Goal: Information Seeking & Learning: Learn about a topic

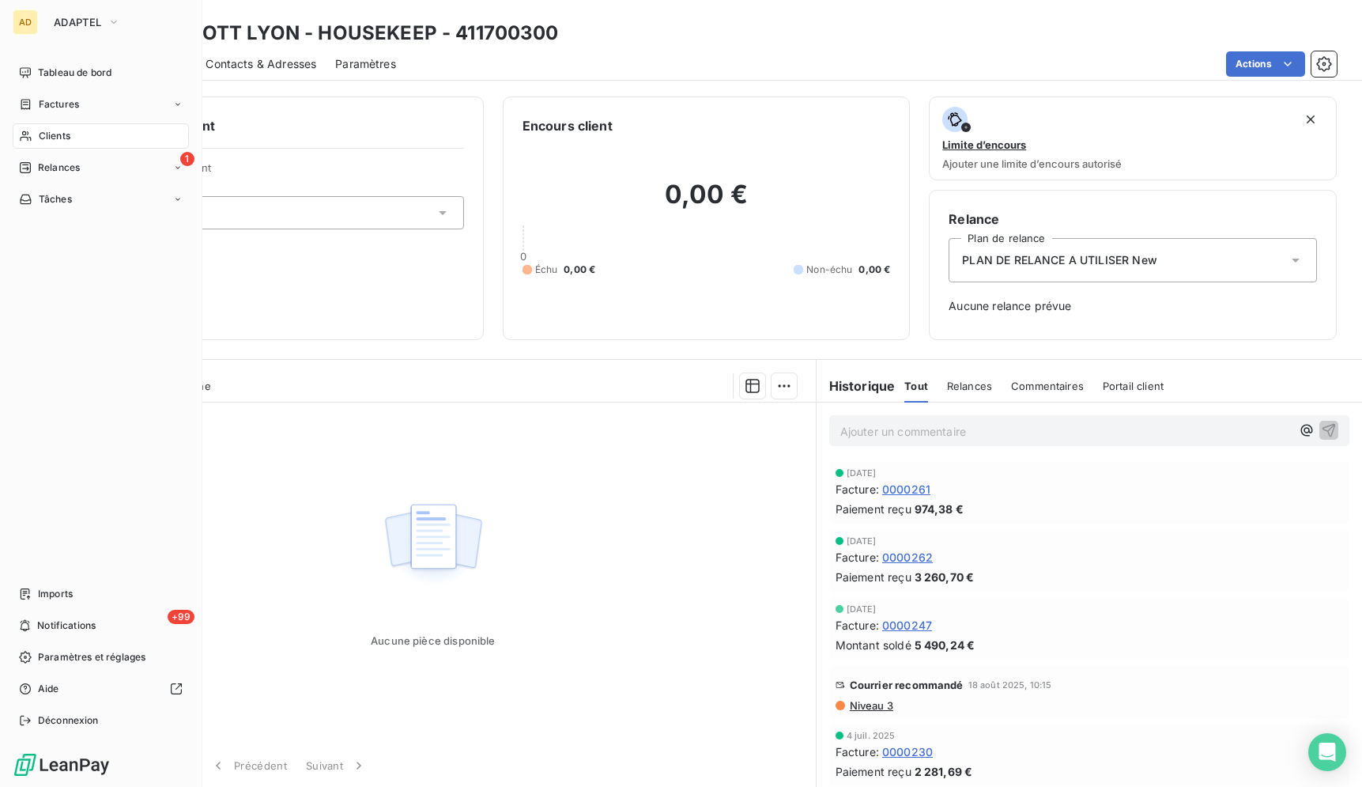
scroll to position [3, 0]
click at [46, 21] on button "ADAPTEL" at bounding box center [86, 21] width 85 height 25
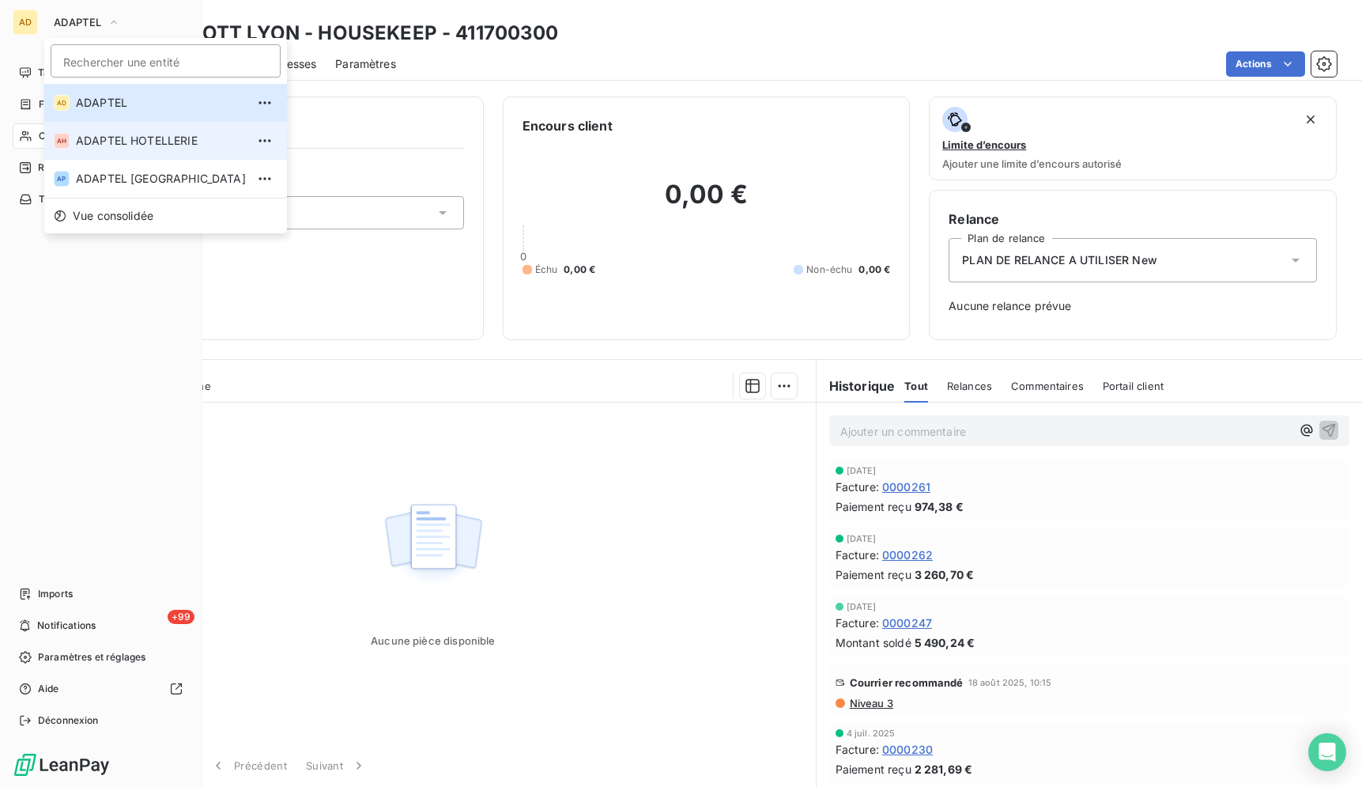
click at [123, 145] on span "ADAPTEL HOTELLERIE" at bounding box center [161, 141] width 170 height 16
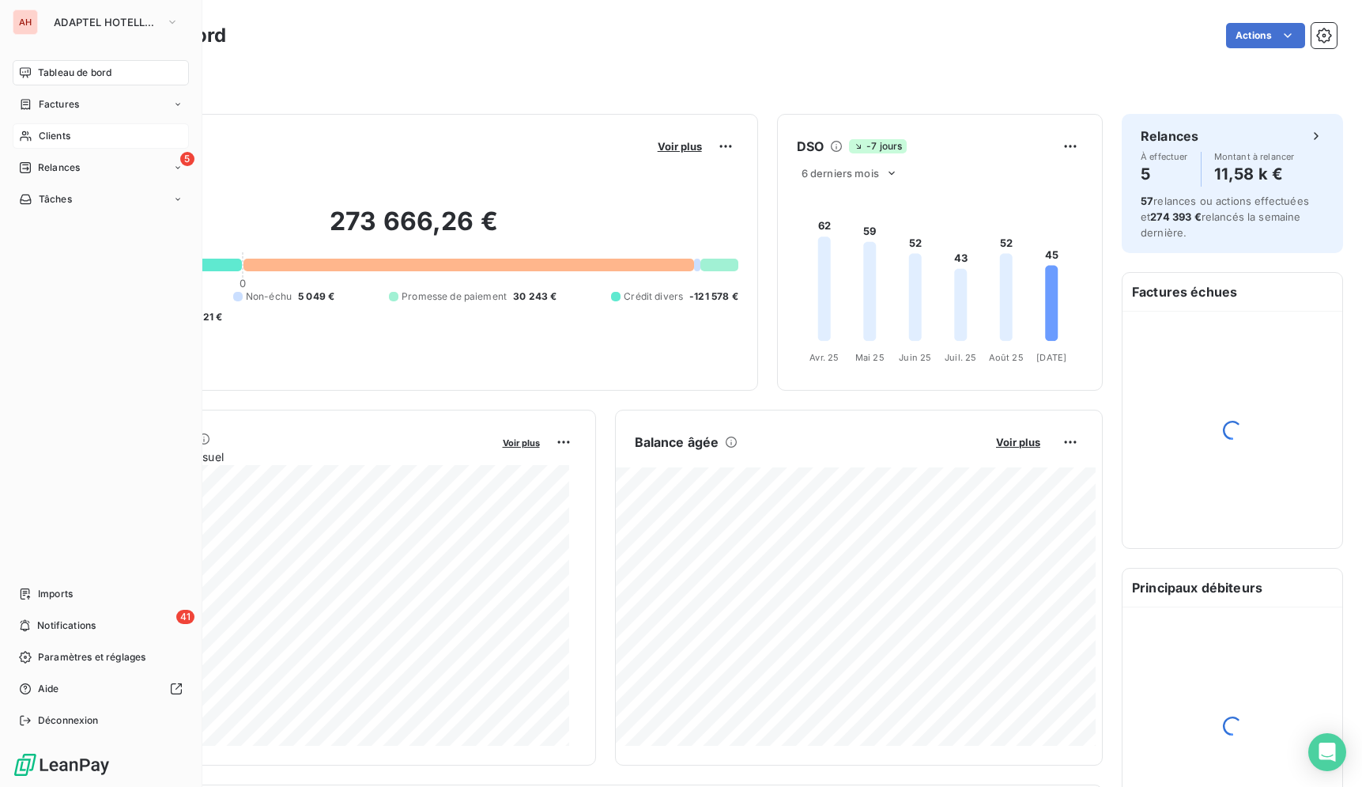
click at [69, 143] on div "Clients" at bounding box center [101, 135] width 176 height 25
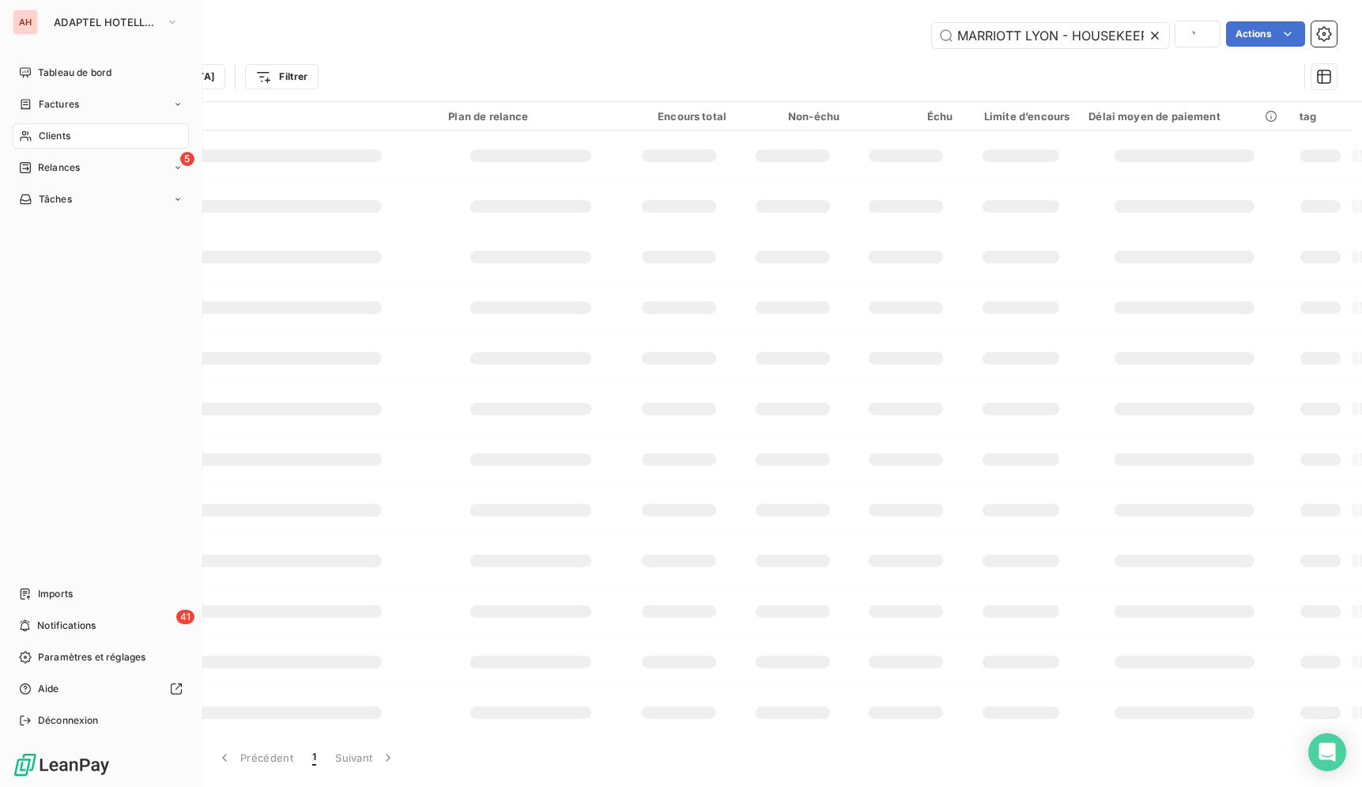
type input "MARRIOTT LYON - HOUSEKEEP"
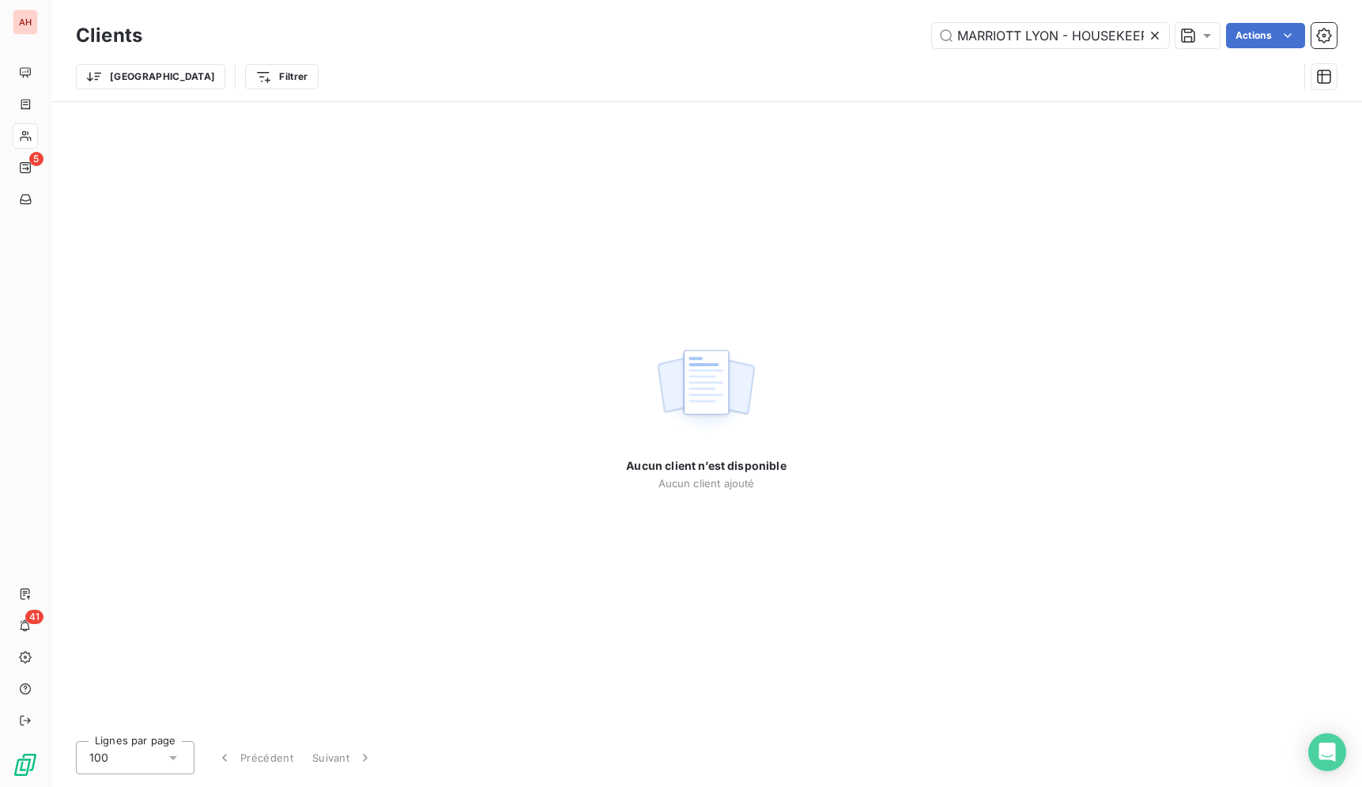
click at [1149, 34] on icon at bounding box center [1155, 36] width 16 height 16
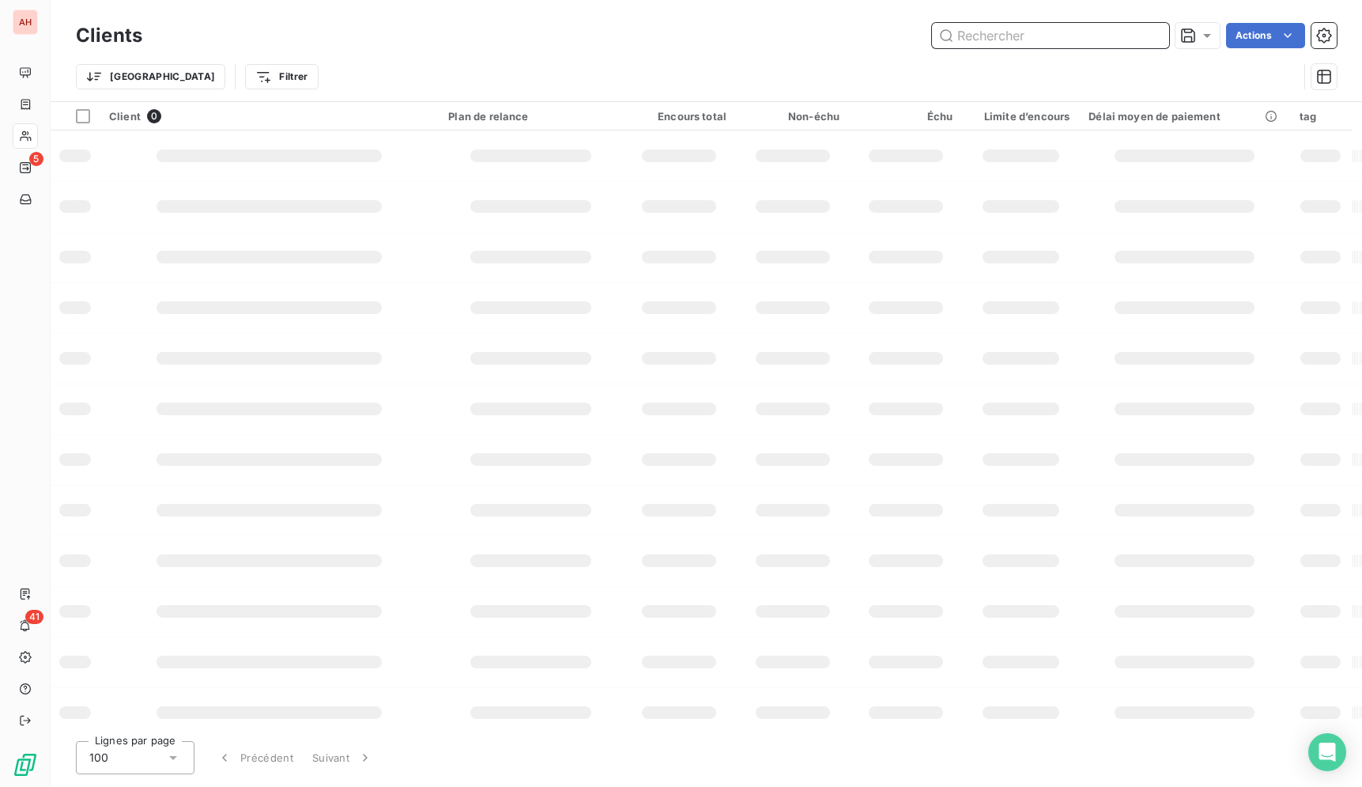
click at [1118, 34] on input "text" at bounding box center [1050, 35] width 237 height 25
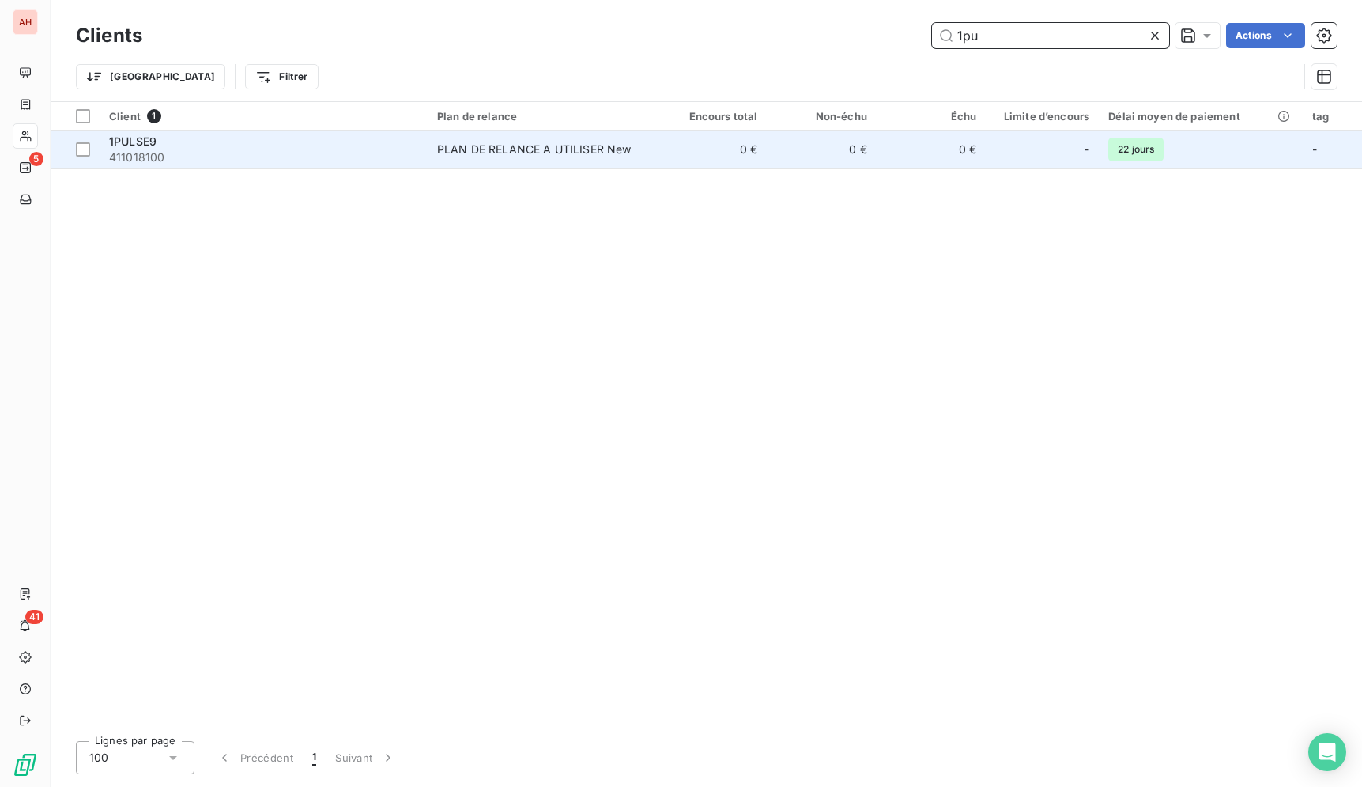
type input "1pu"
click at [709, 145] on td "0 €" at bounding box center [712, 149] width 109 height 38
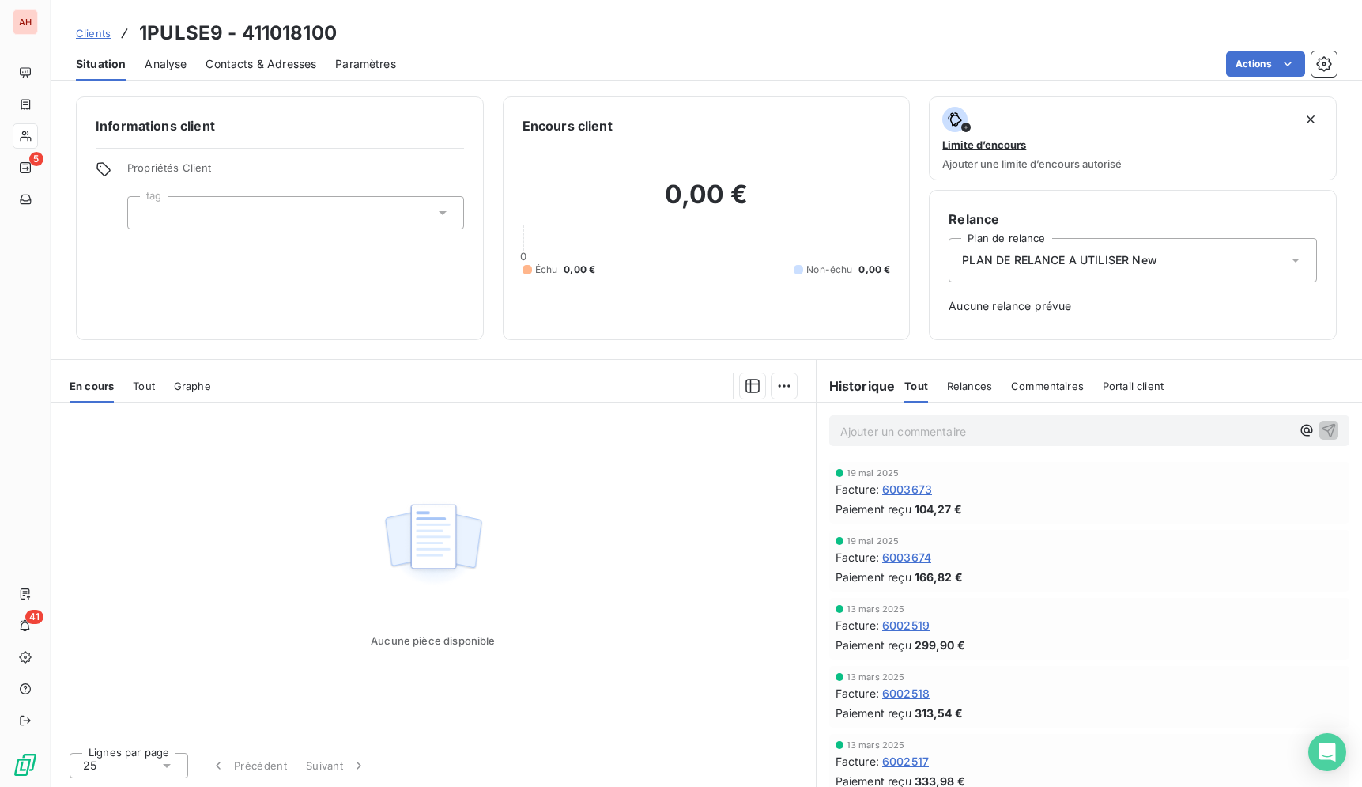
click at [153, 383] on span "Tout" at bounding box center [144, 386] width 22 height 13
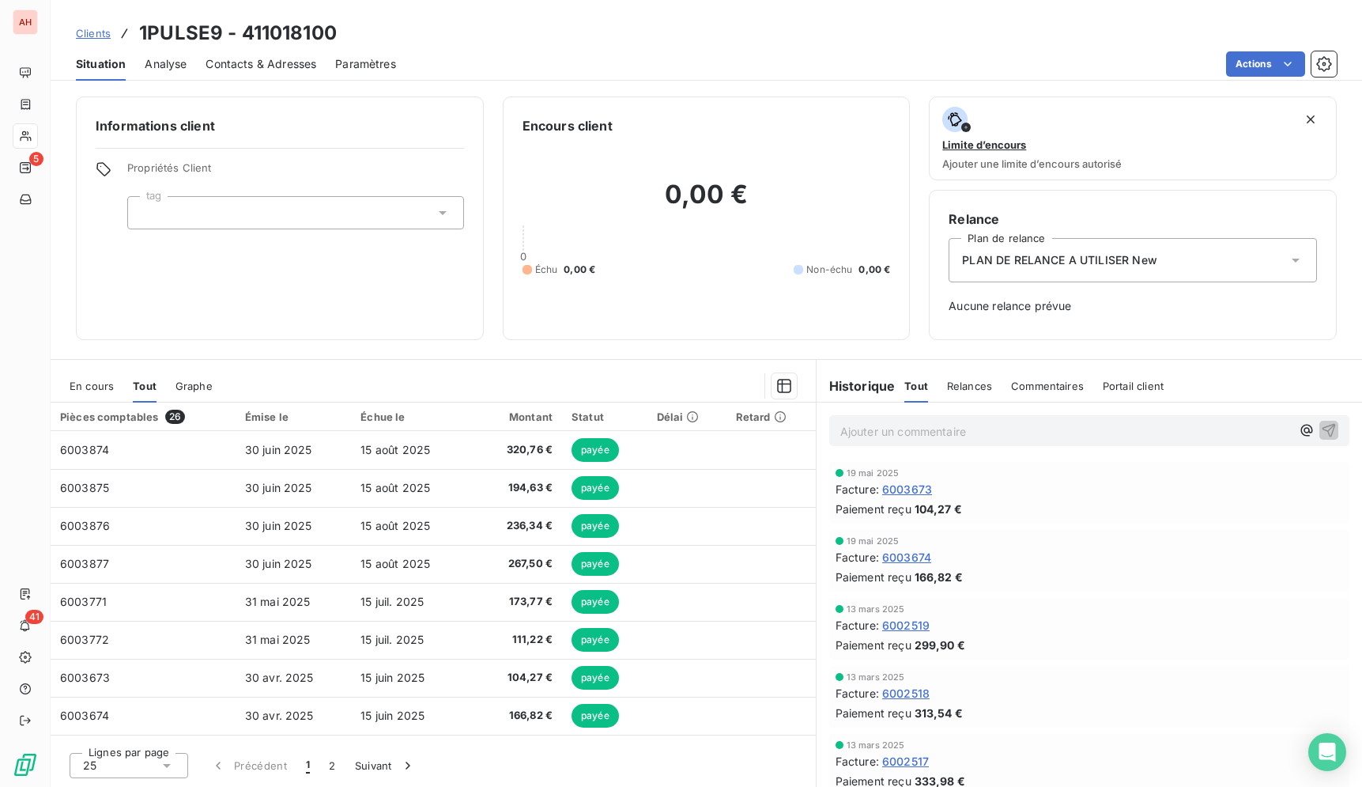
click at [657, 49] on div "Situation Analyse Contacts & Adresses Paramètres Actions" at bounding box center [707, 63] width 1312 height 33
click at [769, 80] on div "Situation Analyse Contacts & Adresses Paramètres Actions" at bounding box center [707, 63] width 1312 height 33
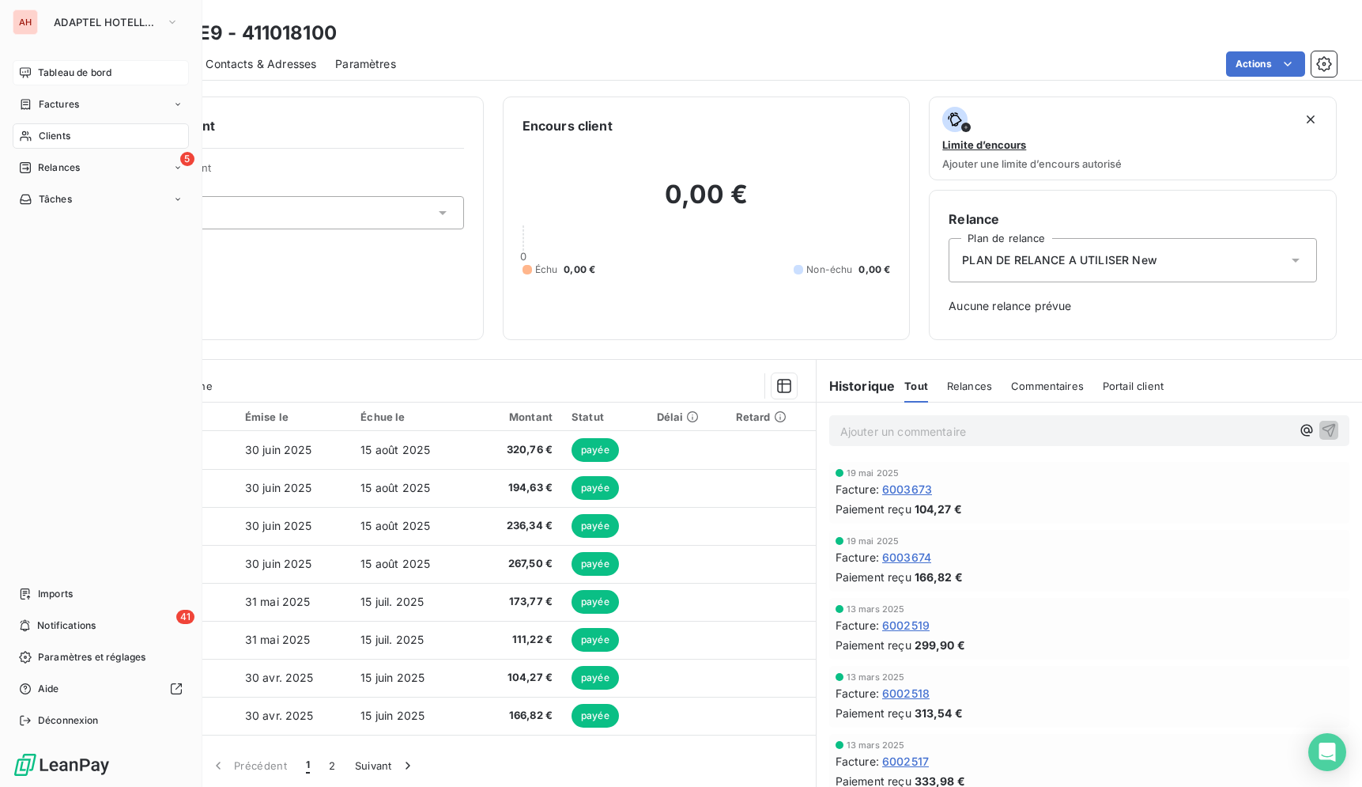
click at [79, 74] on span "Tableau de bord" at bounding box center [75, 73] width 74 height 14
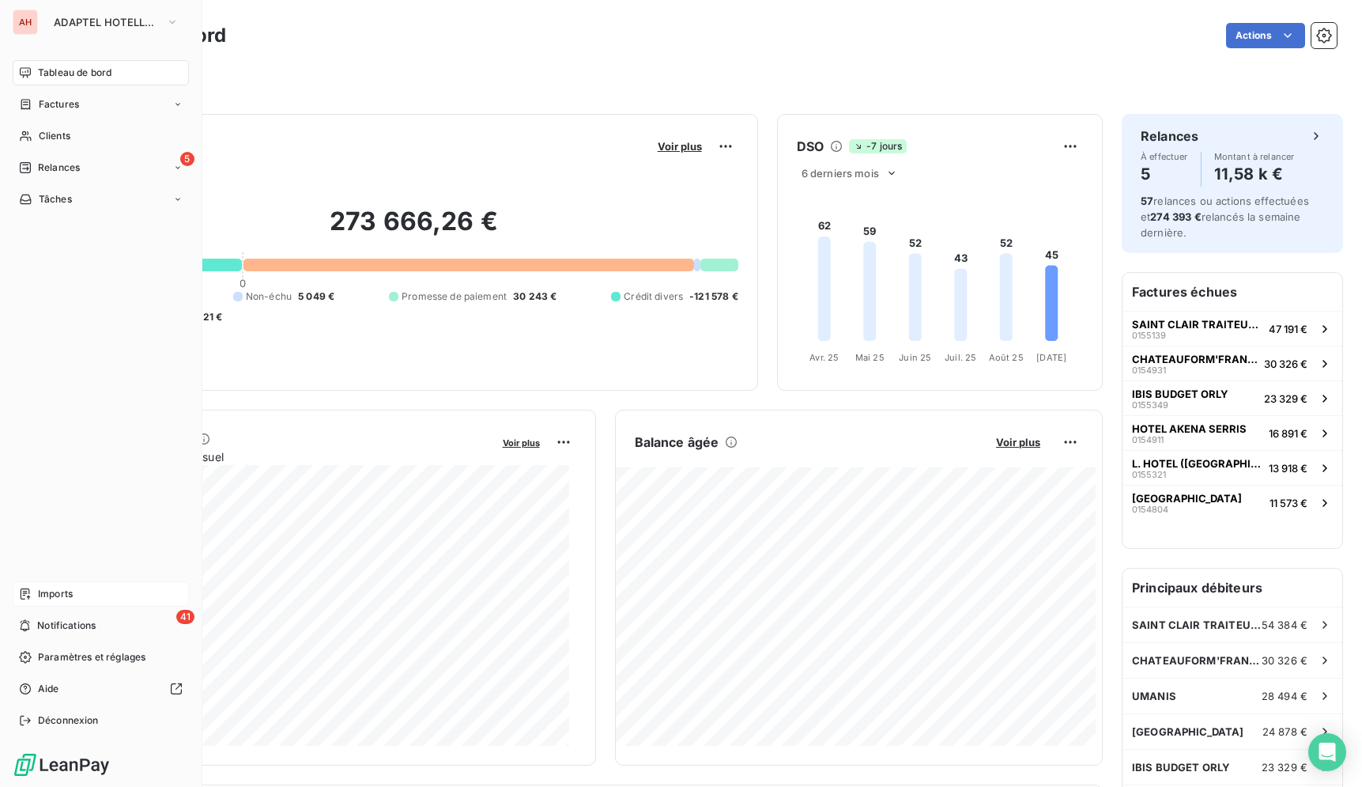
click at [59, 596] on span "Imports" at bounding box center [55, 594] width 35 height 14
click at [30, 20] on div "AH" at bounding box center [25, 21] width 25 height 25
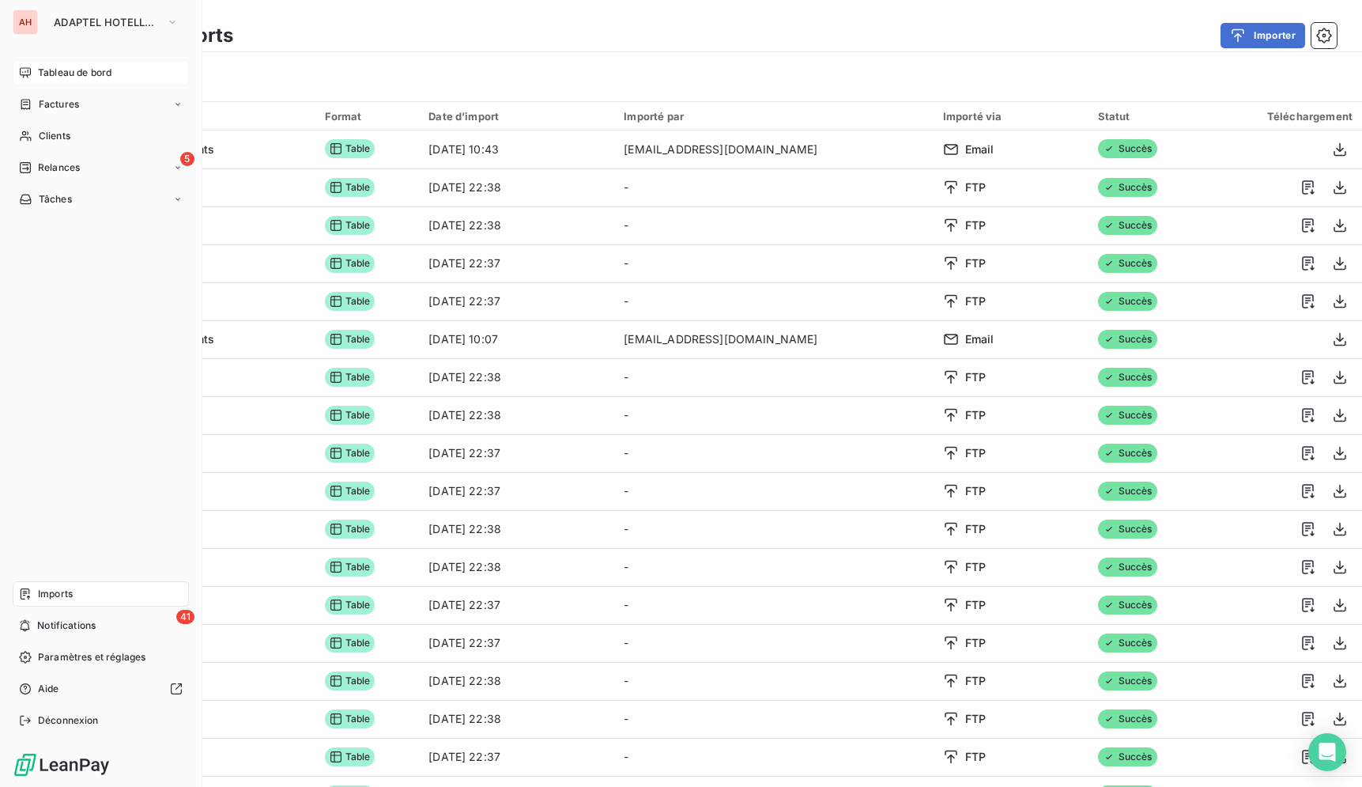
click at [30, 19] on div "AH" at bounding box center [25, 21] width 25 height 25
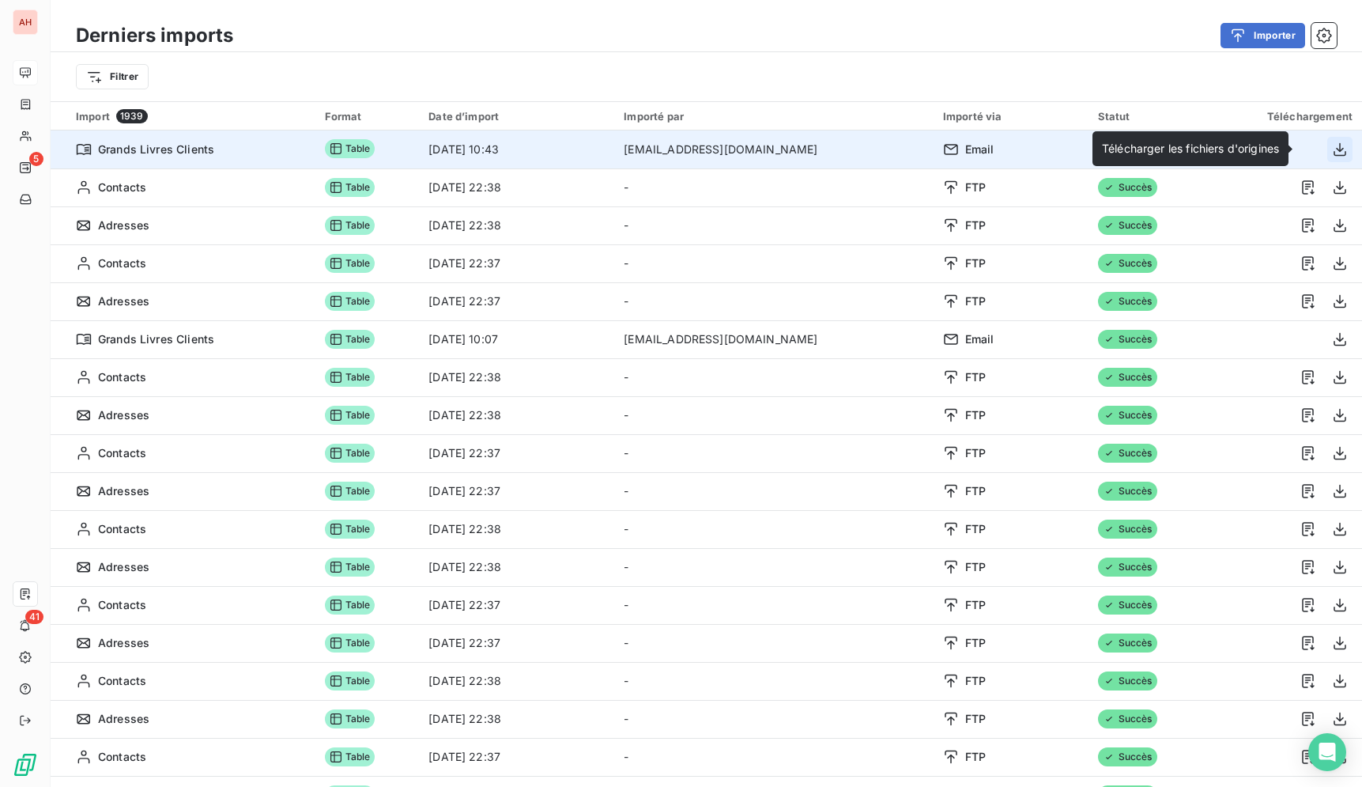
click at [1332, 148] on icon "button" at bounding box center [1340, 150] width 16 height 16
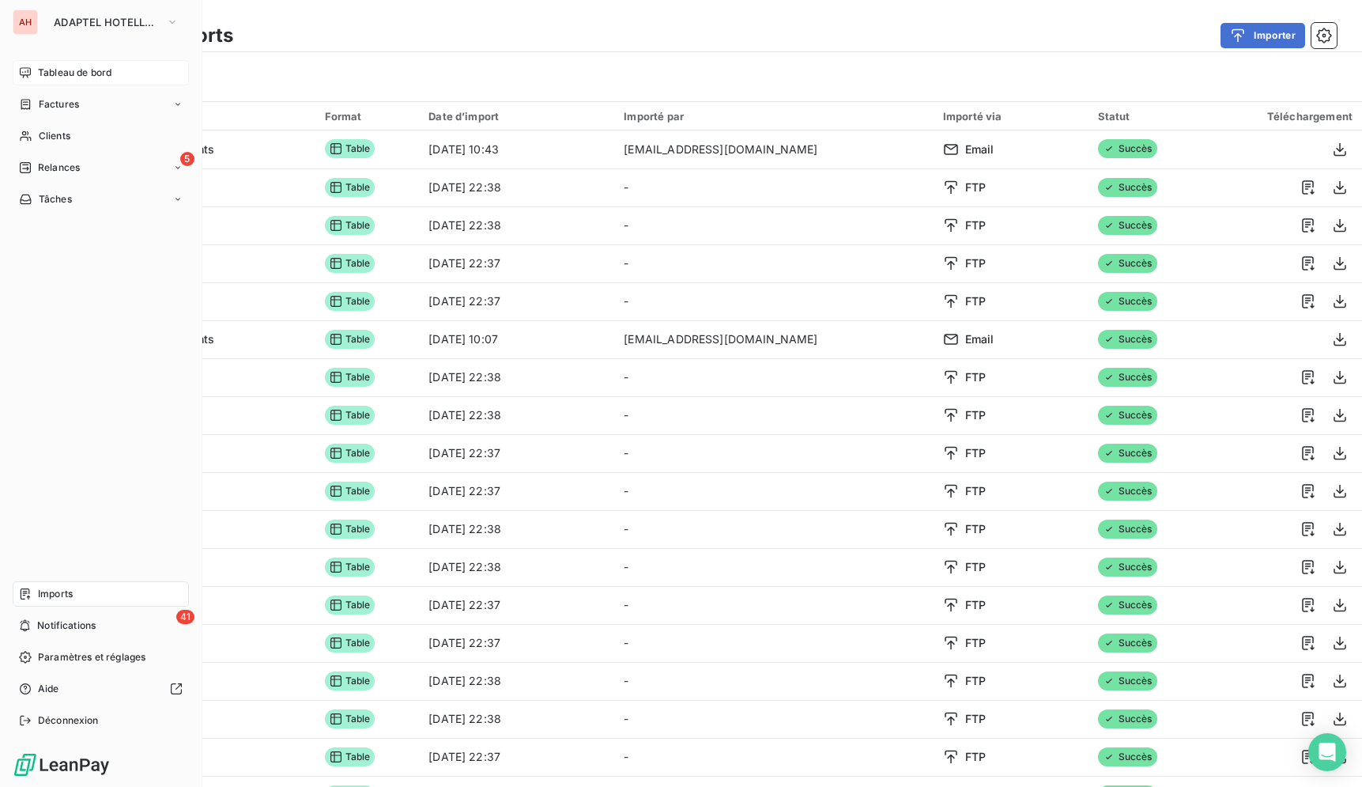
click at [49, 69] on span "Tableau de bord" at bounding box center [75, 73] width 74 height 14
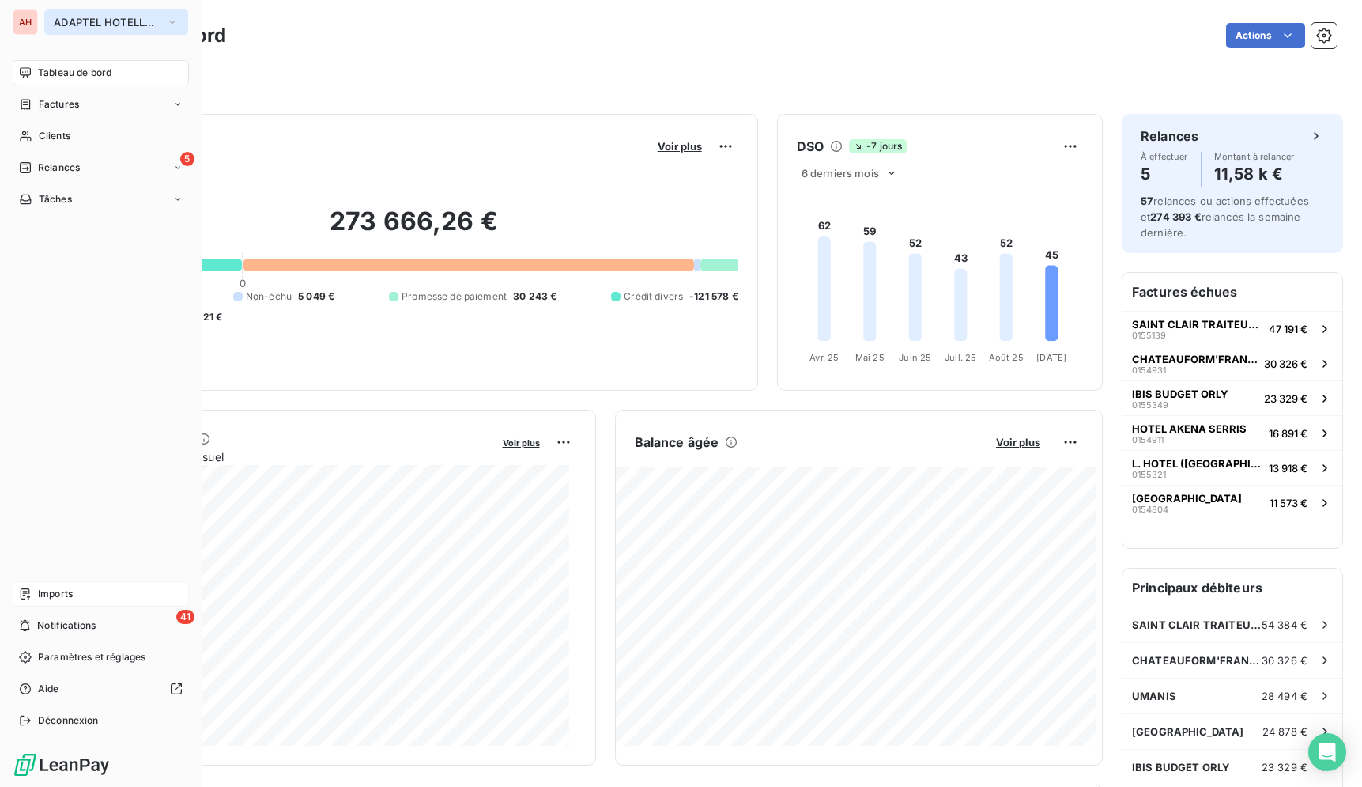
click at [130, 27] on span "ADAPTEL HOTELLERIE" at bounding box center [107, 22] width 106 height 13
click at [101, 24] on span "ADAPTEL HOTELLERIE" at bounding box center [107, 22] width 106 height 13
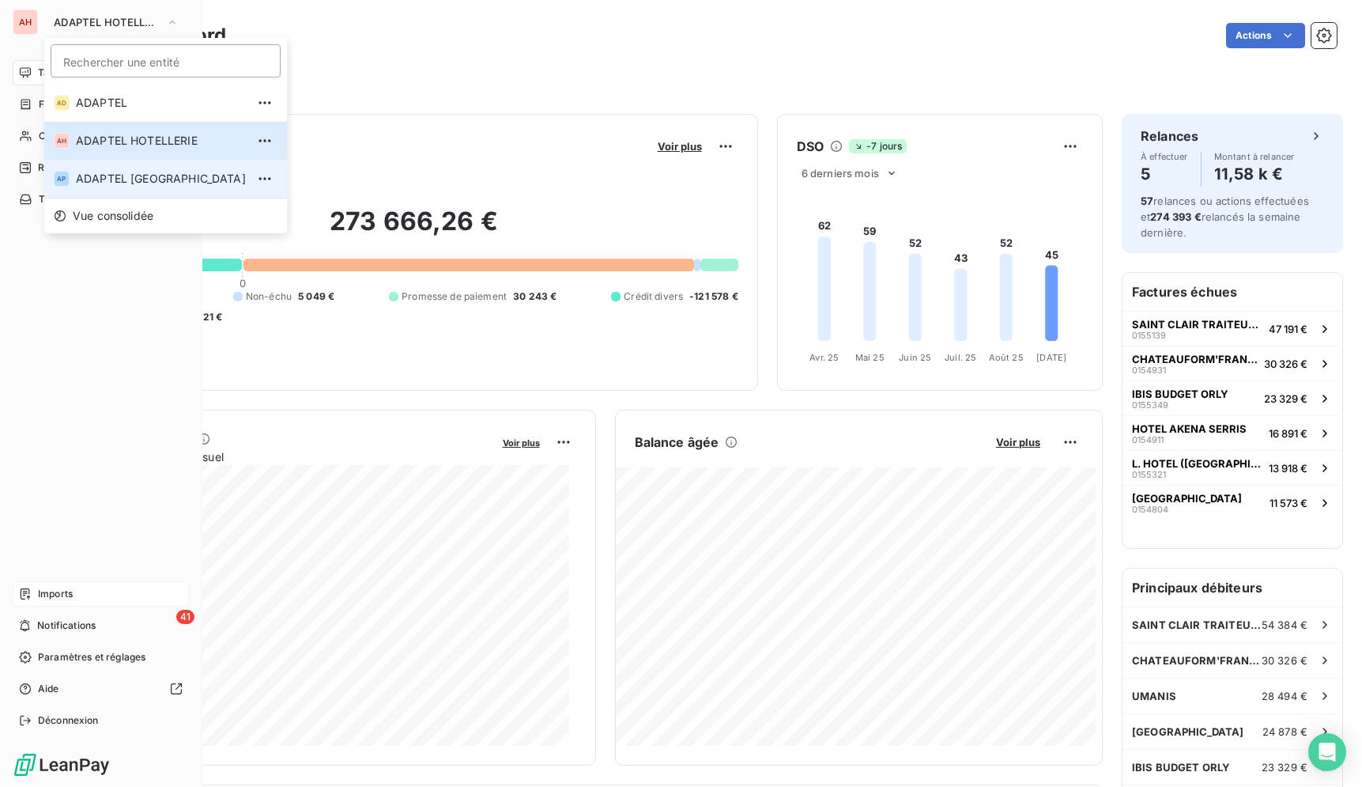
click at [116, 181] on span "ADAPTEL PARIS" at bounding box center [161, 179] width 170 height 16
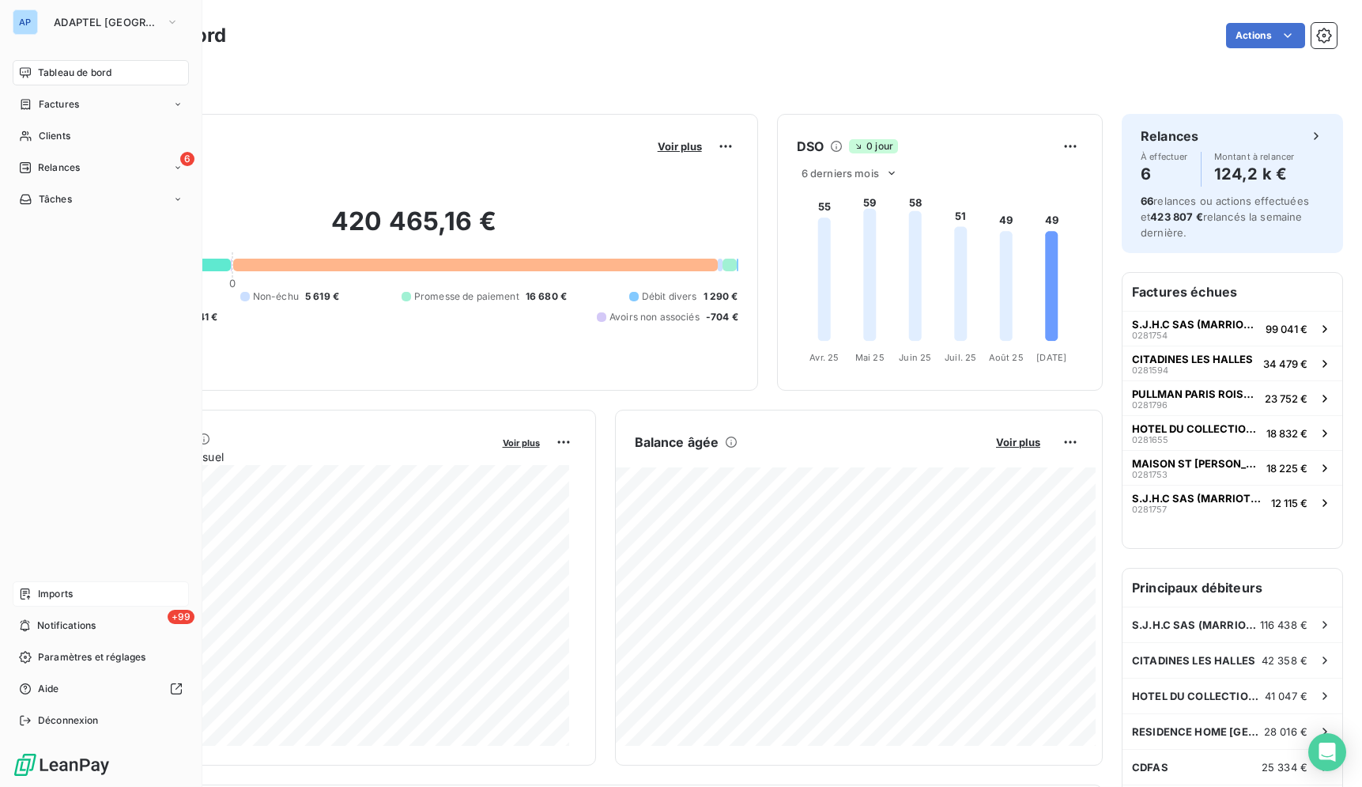
click at [102, 597] on div "Imports" at bounding box center [101, 593] width 176 height 25
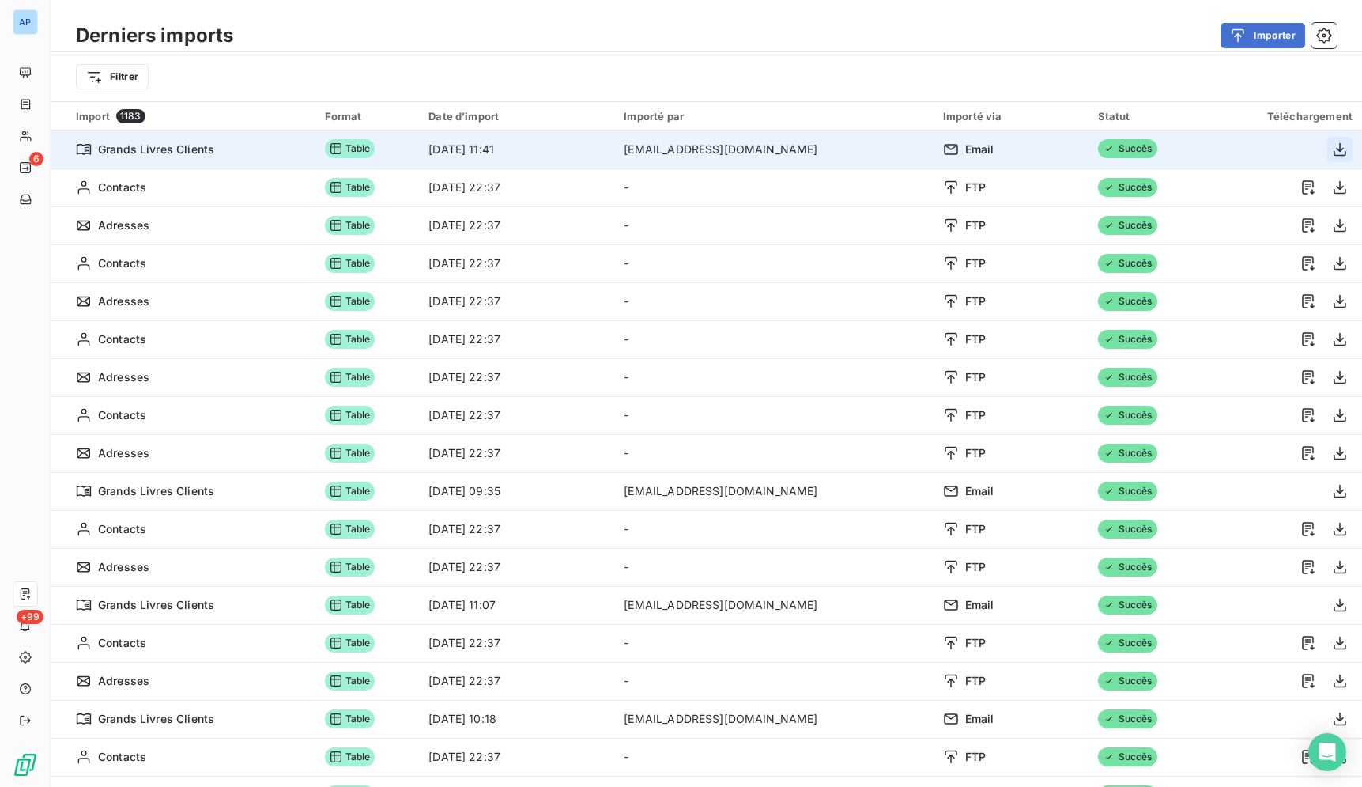
click at [1334, 147] on icon "button" at bounding box center [1340, 148] width 13 height 13
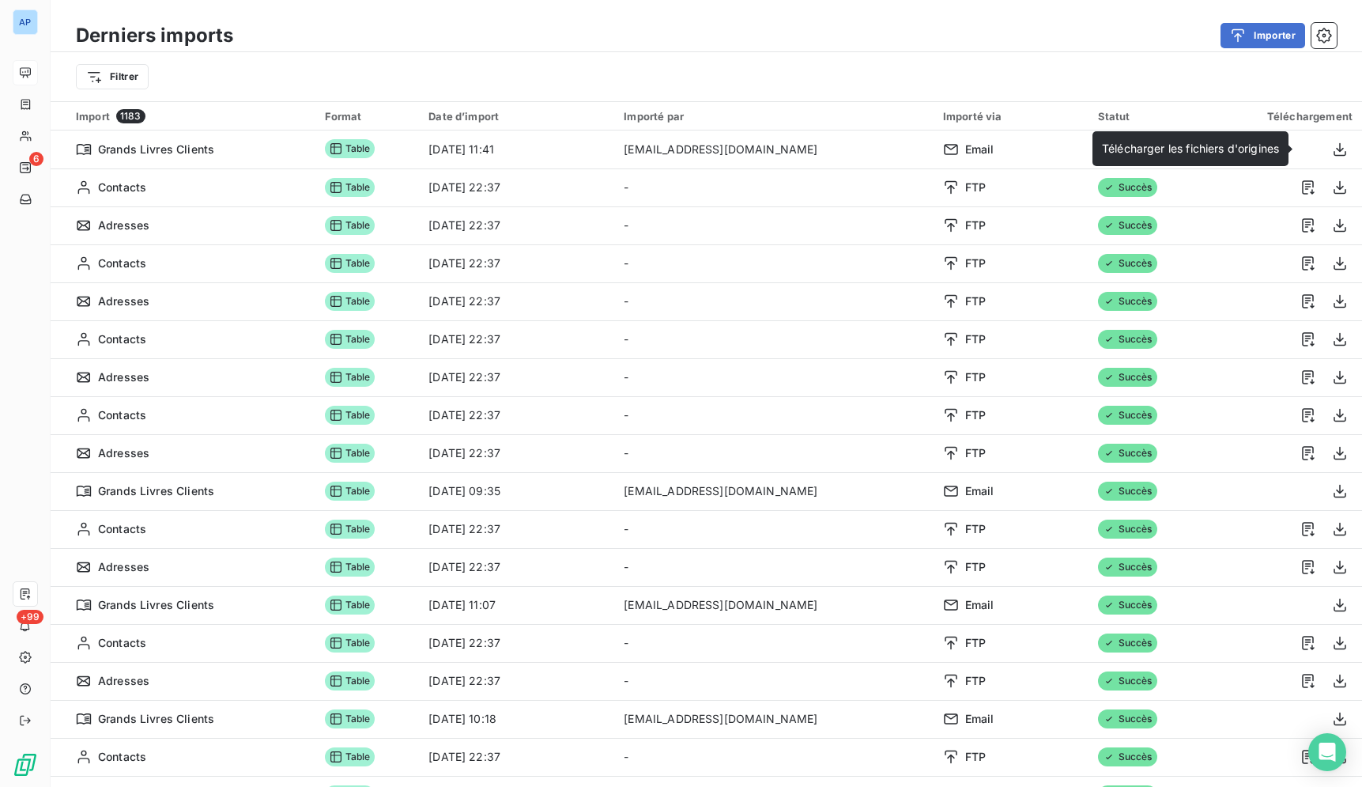
click at [32, 70] on div at bounding box center [25, 72] width 25 height 25
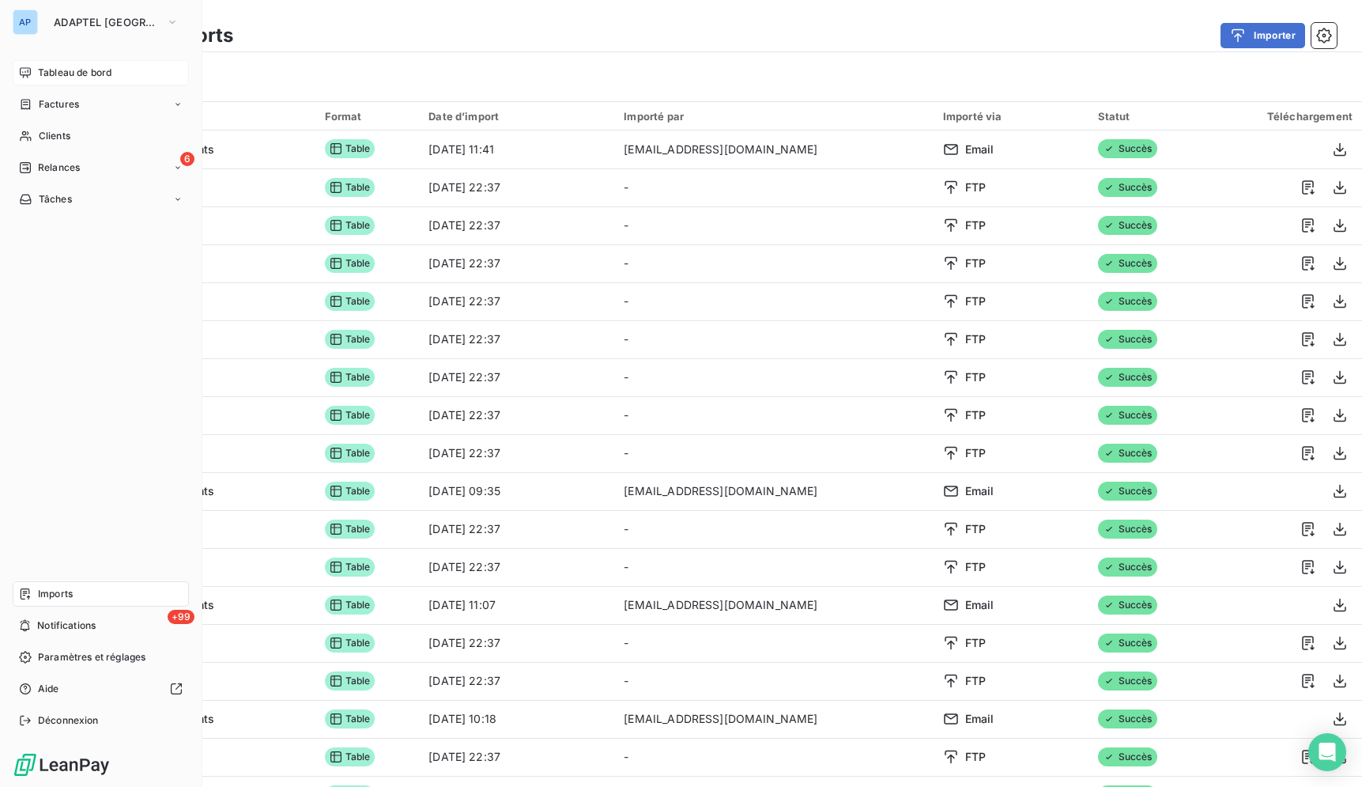
click at [27, 70] on icon at bounding box center [25, 72] width 13 height 13
click at [119, 74] on div "Tableau de bord" at bounding box center [101, 72] width 176 height 25
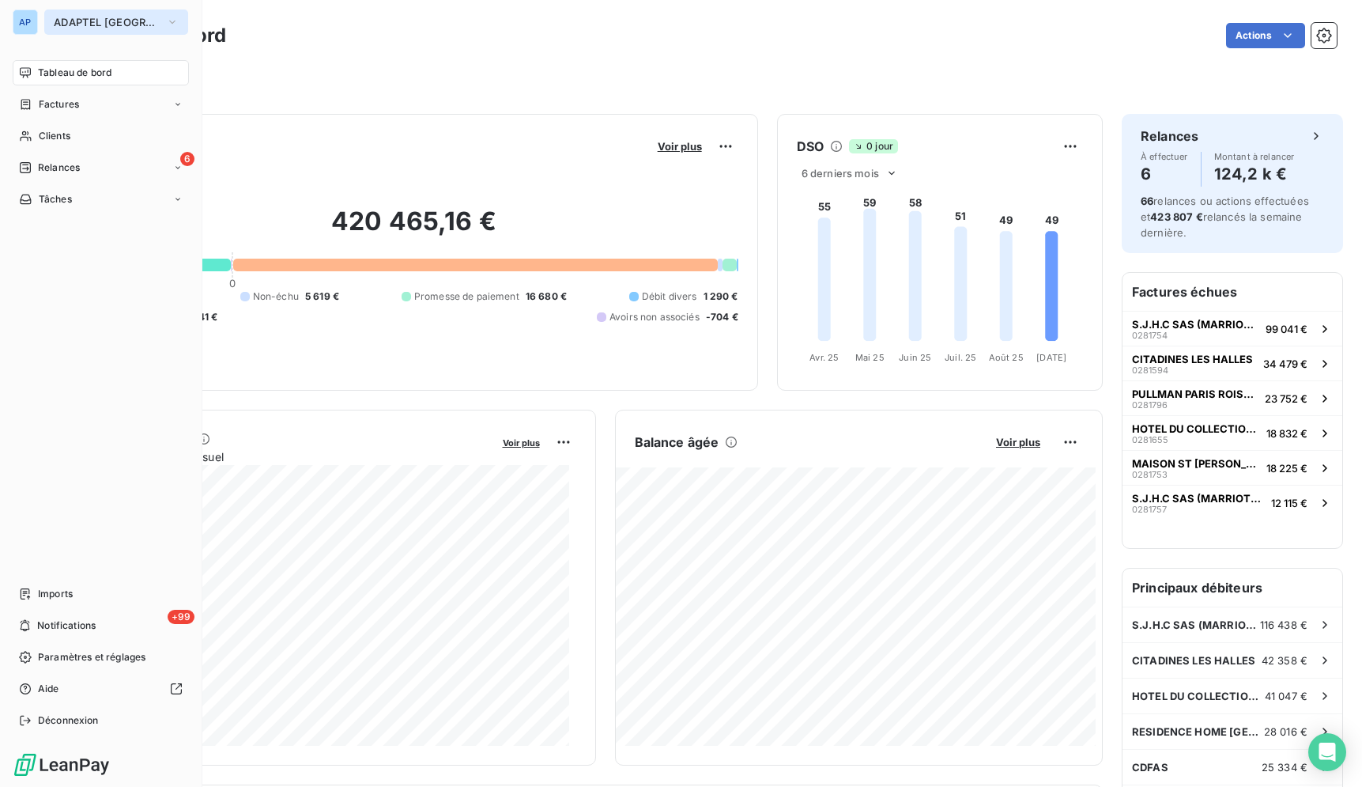
click at [51, 30] on button "ADAPTEL PARIS" at bounding box center [116, 21] width 144 height 25
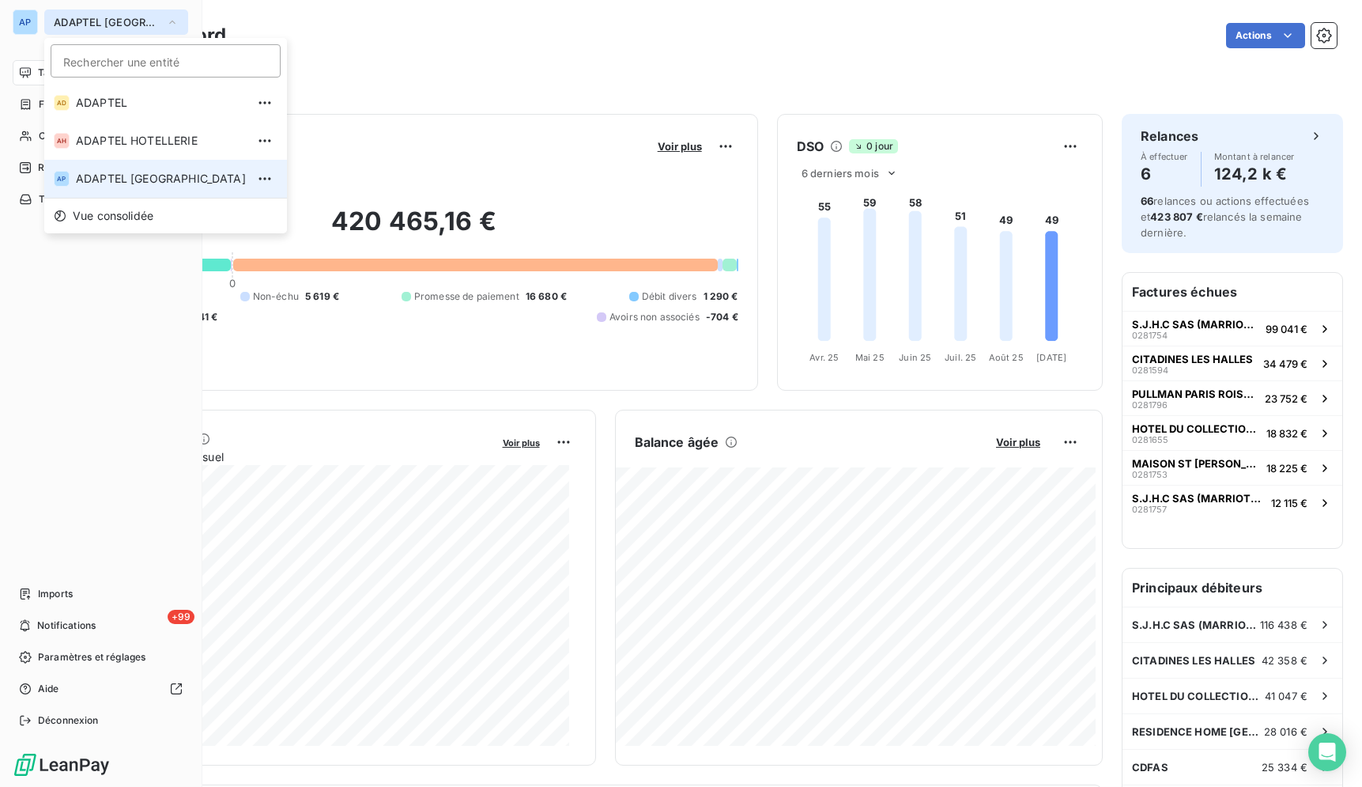
click at [94, 33] on button "ADAPTEL PARIS" at bounding box center [116, 21] width 144 height 25
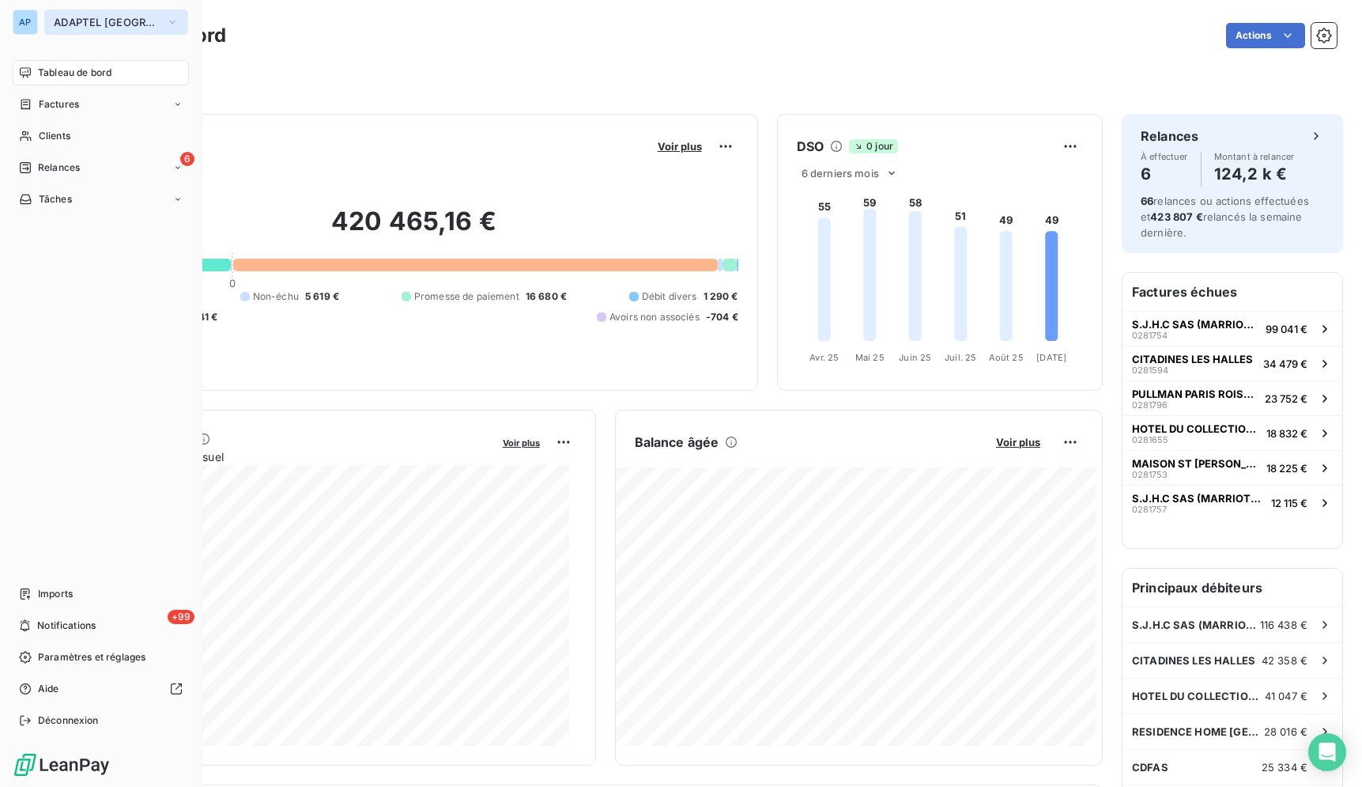
click at [111, 32] on button "ADAPTEL PARIS" at bounding box center [116, 21] width 144 height 25
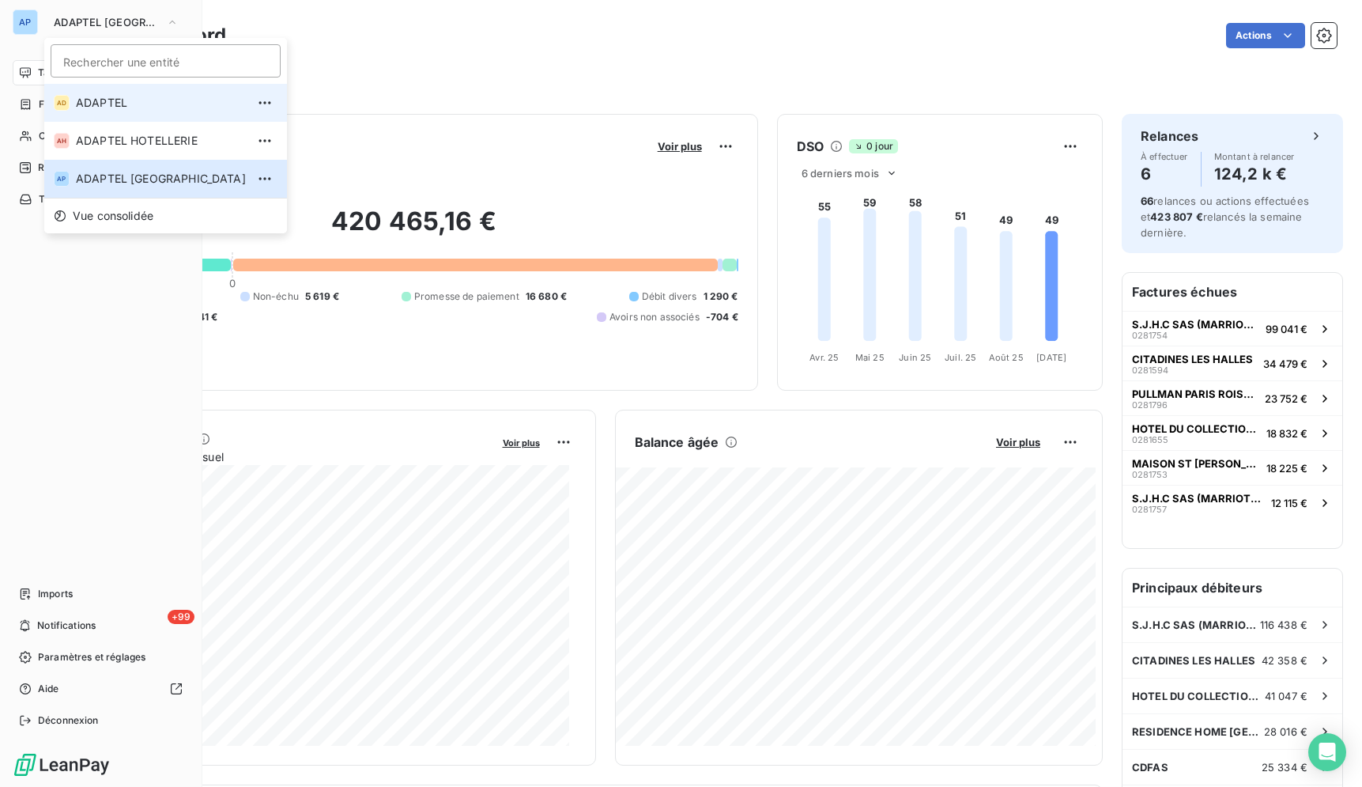
click at [118, 108] on span "ADAPTEL" at bounding box center [161, 103] width 170 height 16
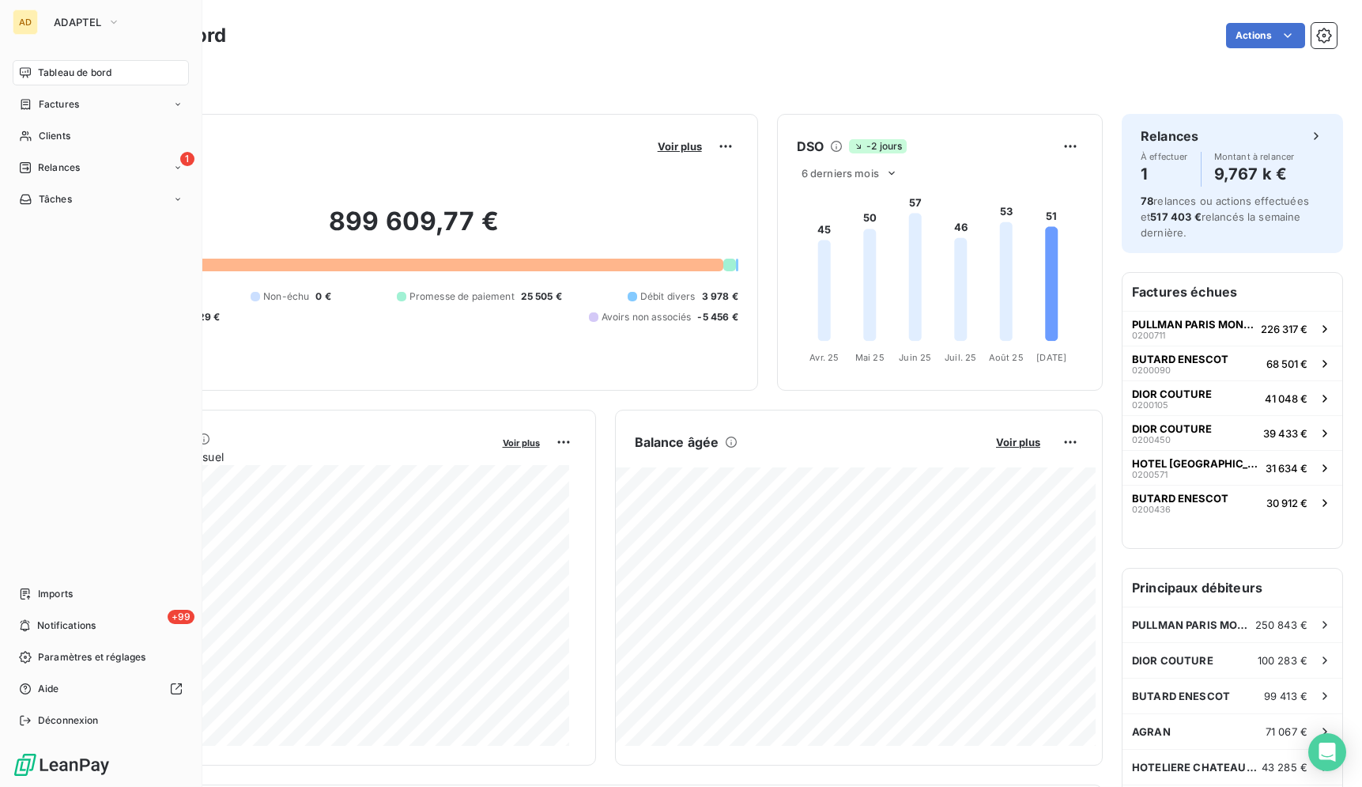
click at [414, 51] on div "Tableau de bord Actions" at bounding box center [706, 35] width 1261 height 33
click at [56, 594] on span "Imports" at bounding box center [55, 594] width 35 height 14
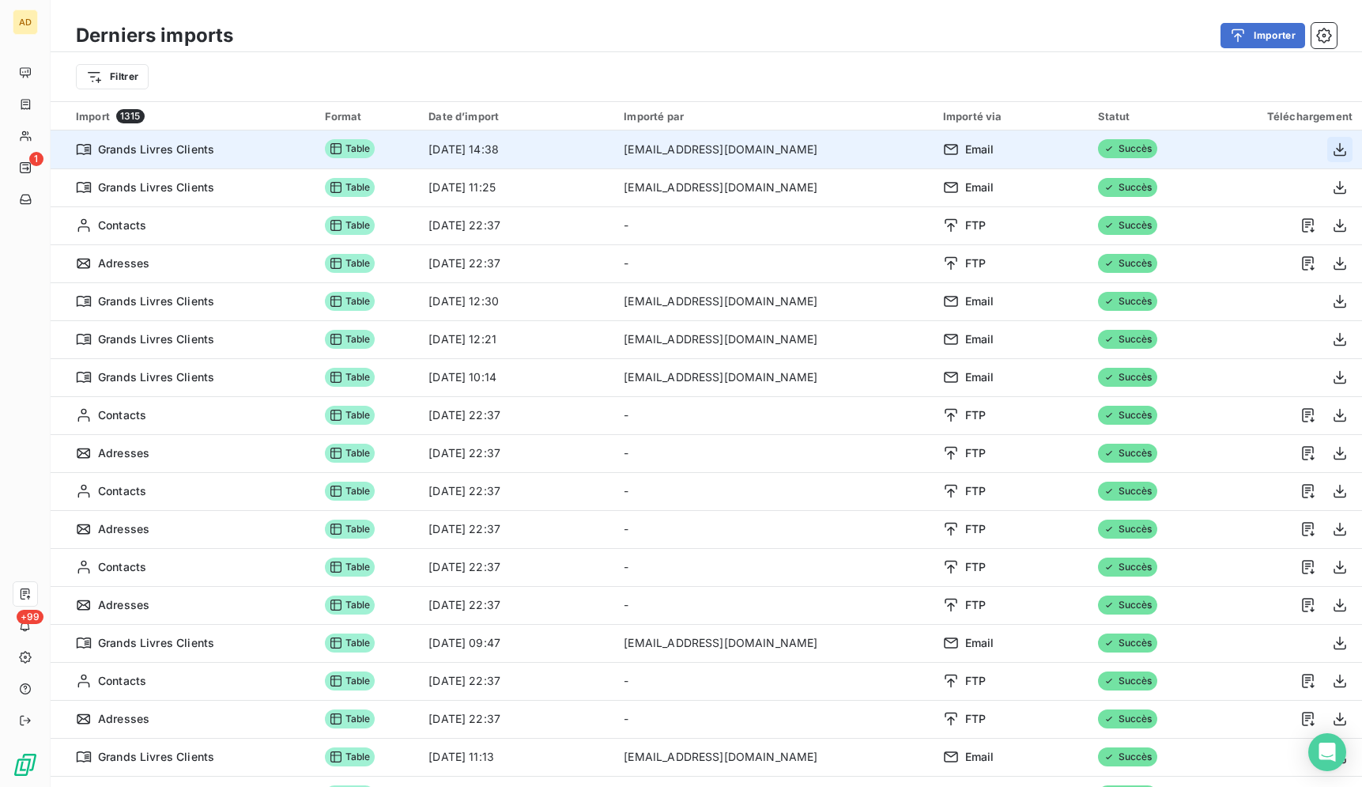
click at [1332, 154] on icon "button" at bounding box center [1340, 150] width 16 height 16
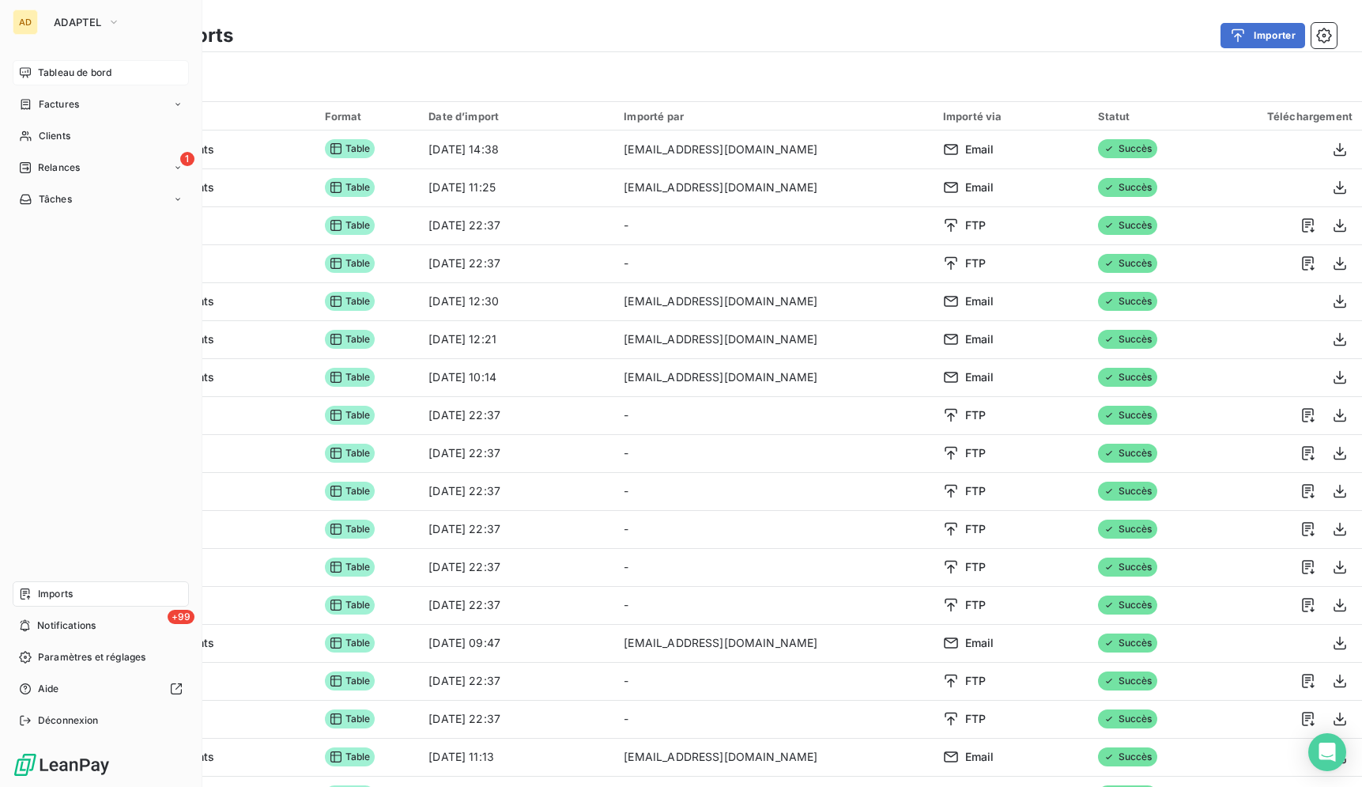
click at [28, 72] on icon at bounding box center [25, 72] width 11 height 10
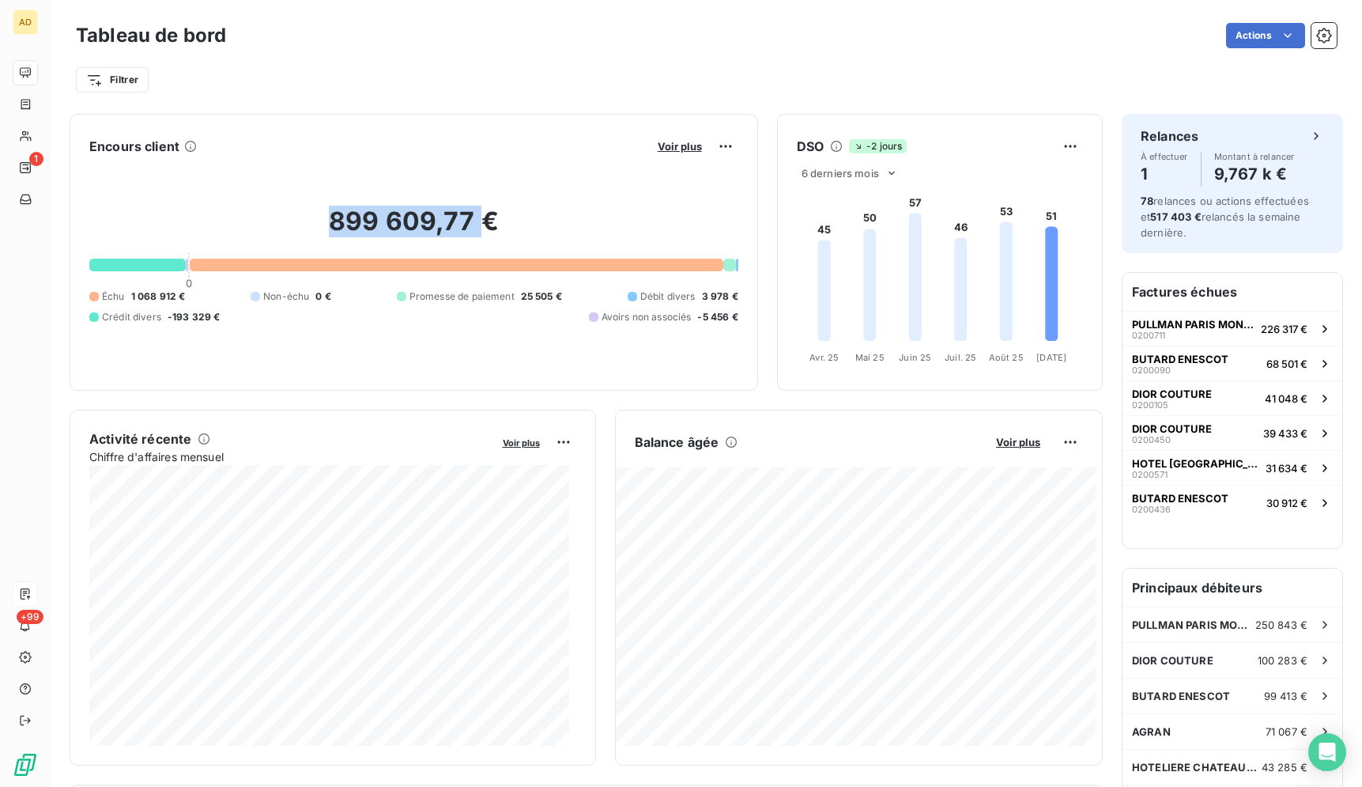
drag, startPoint x: 471, startPoint y: 221, endPoint x: 331, endPoint y: 218, distance: 140.8
click at [331, 218] on h2 "899 609,77 €" at bounding box center [413, 229] width 649 height 47
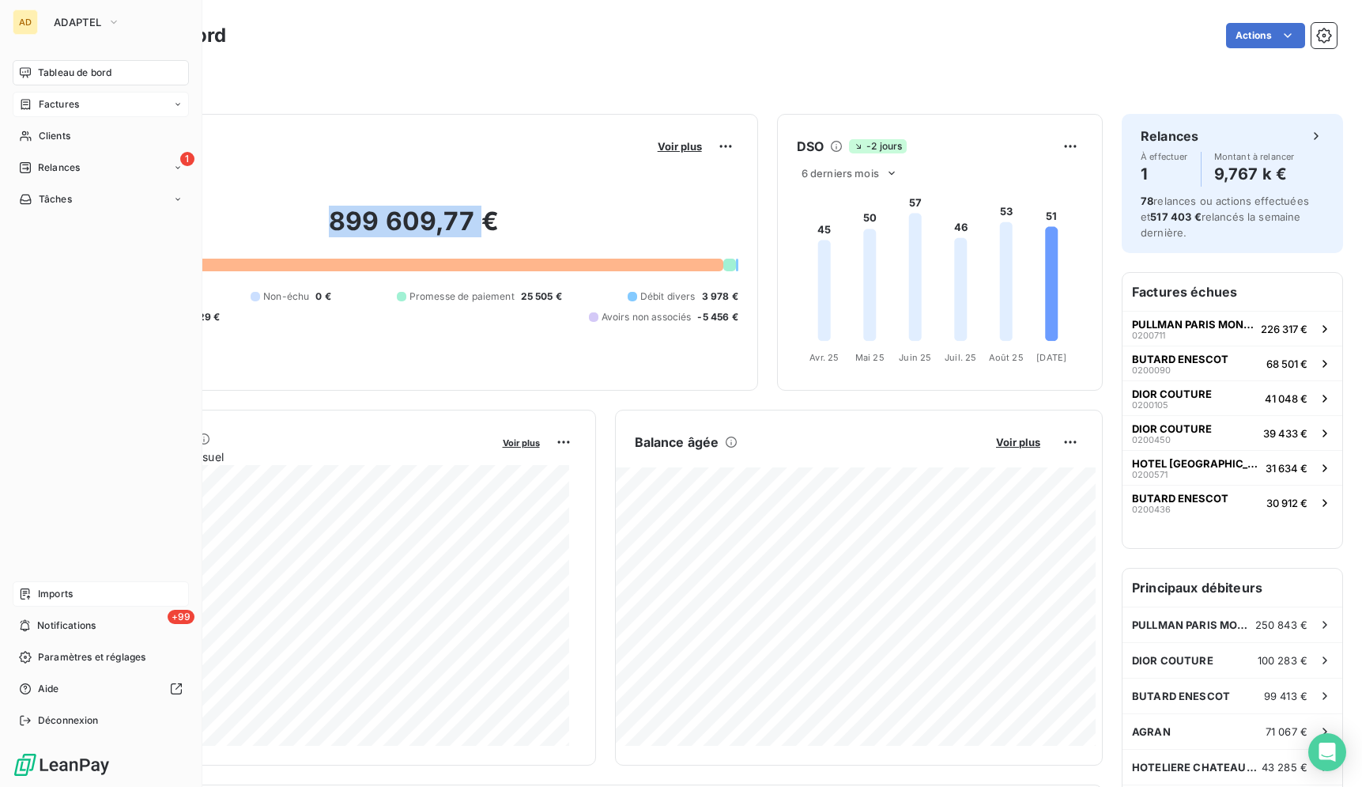
click at [44, 96] on div "Factures" at bounding box center [101, 104] width 176 height 25
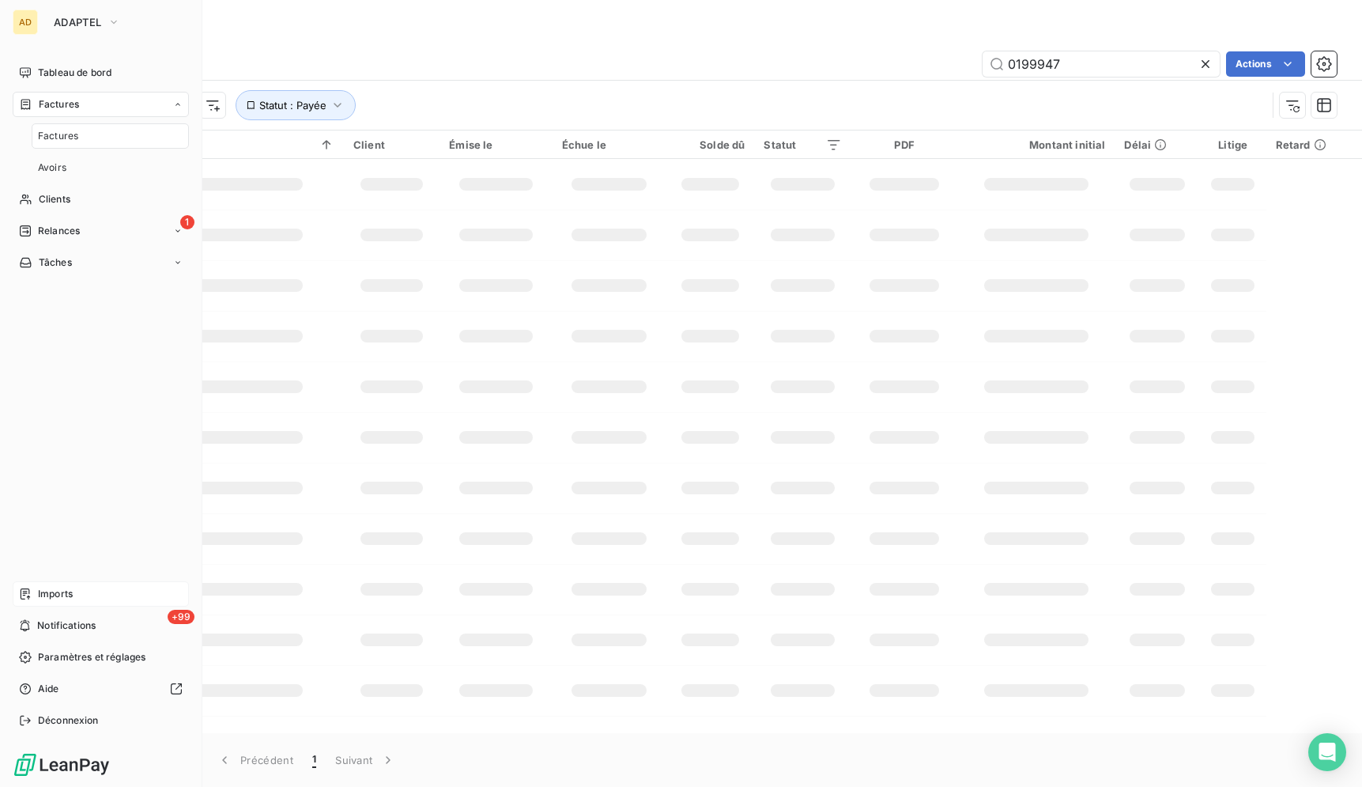
click at [89, 132] on div "Factures" at bounding box center [110, 135] width 157 height 25
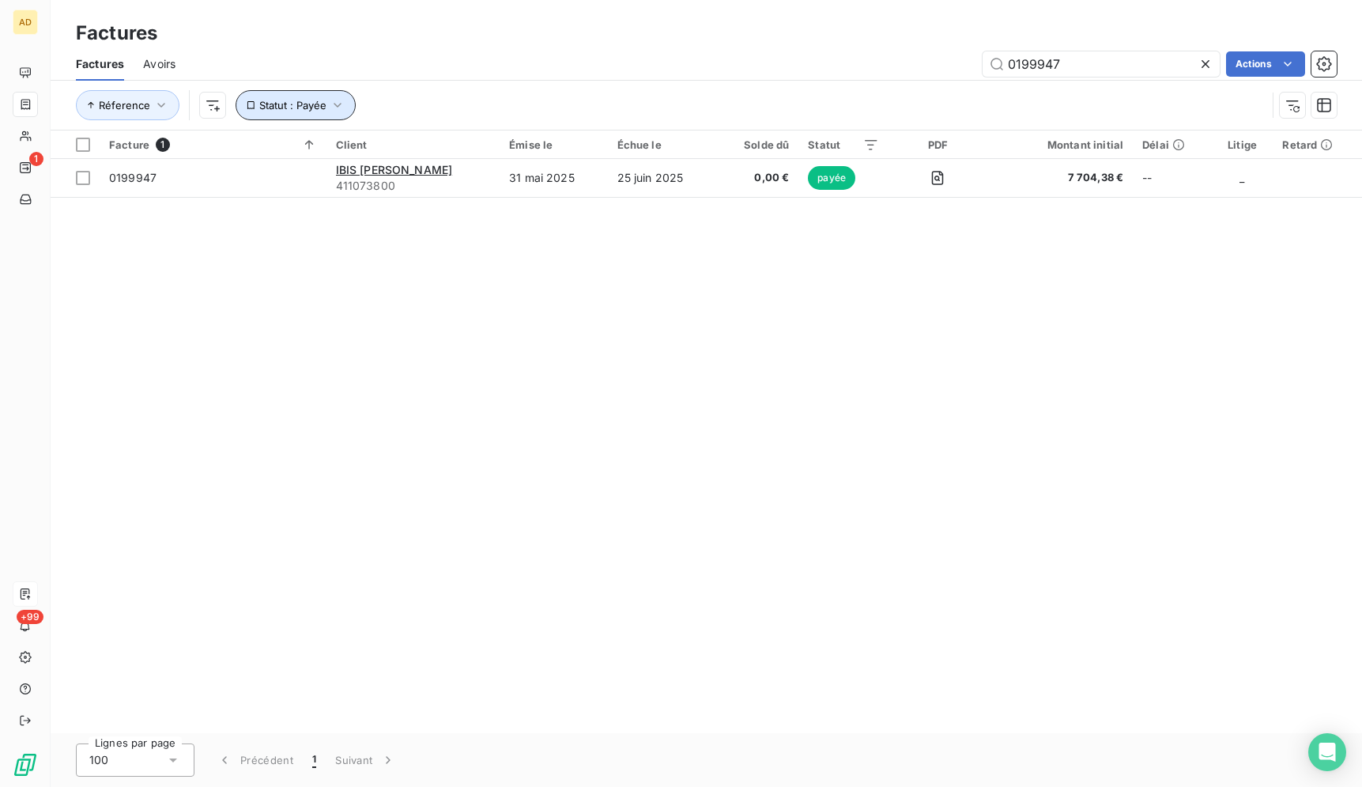
click at [343, 106] on icon "button" at bounding box center [338, 105] width 16 height 16
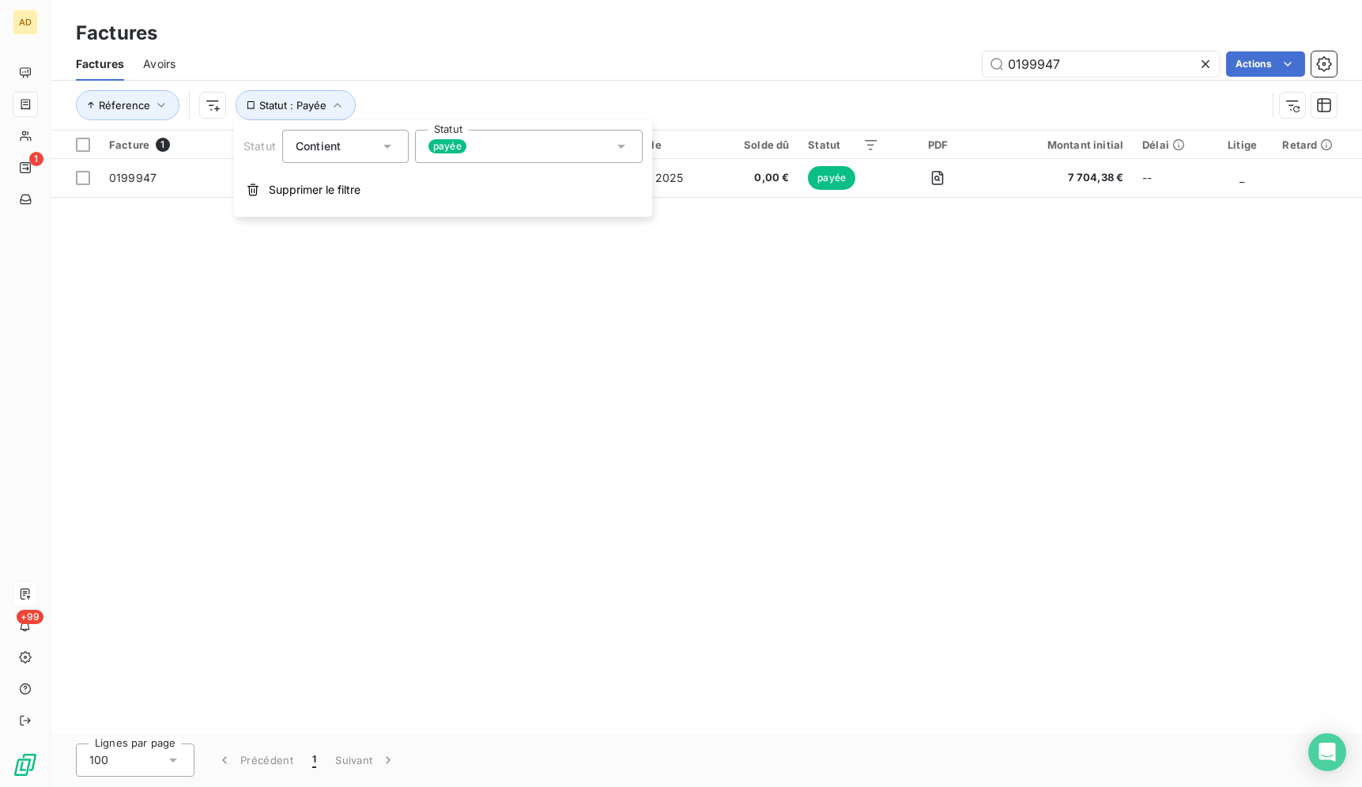
click at [492, 148] on div "payée" at bounding box center [529, 146] width 228 height 33
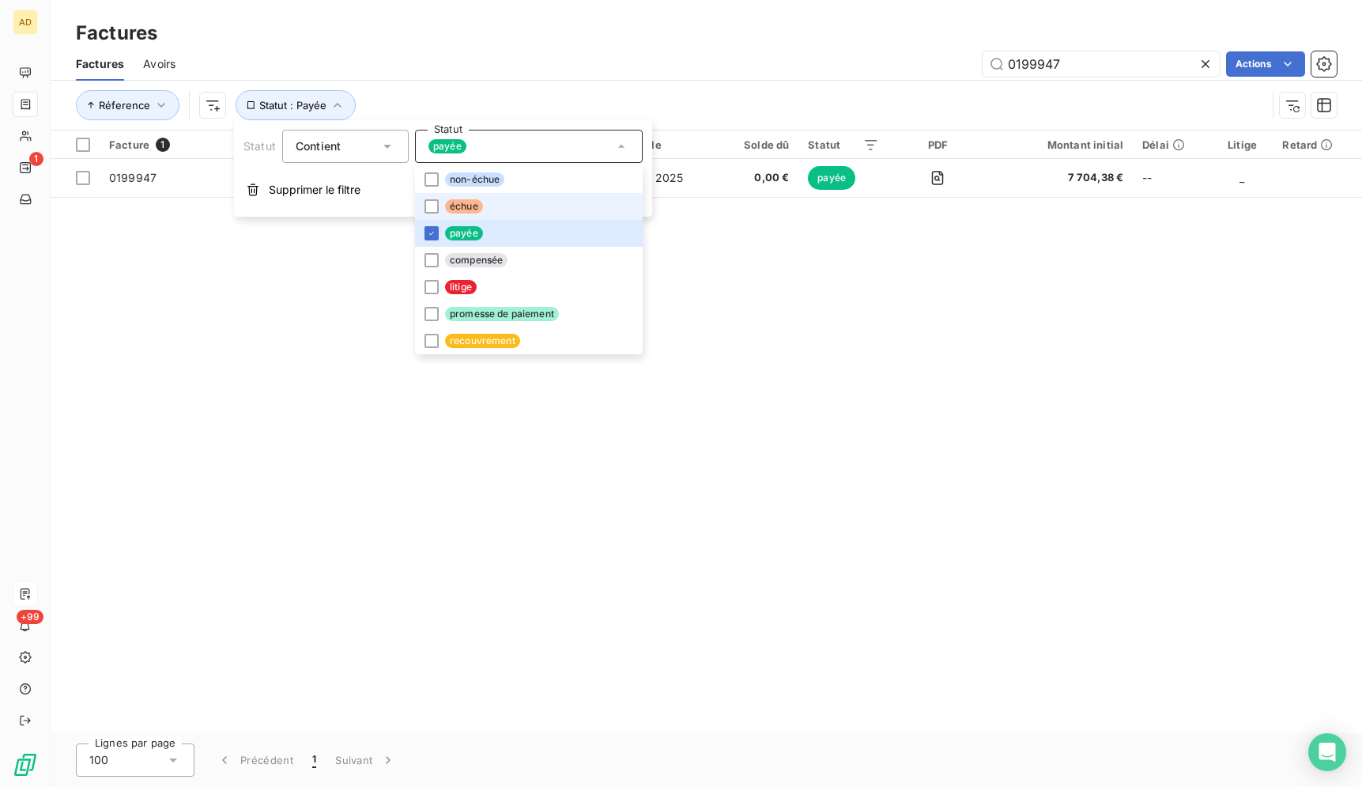
click at [438, 213] on li "échue" at bounding box center [529, 206] width 228 height 27
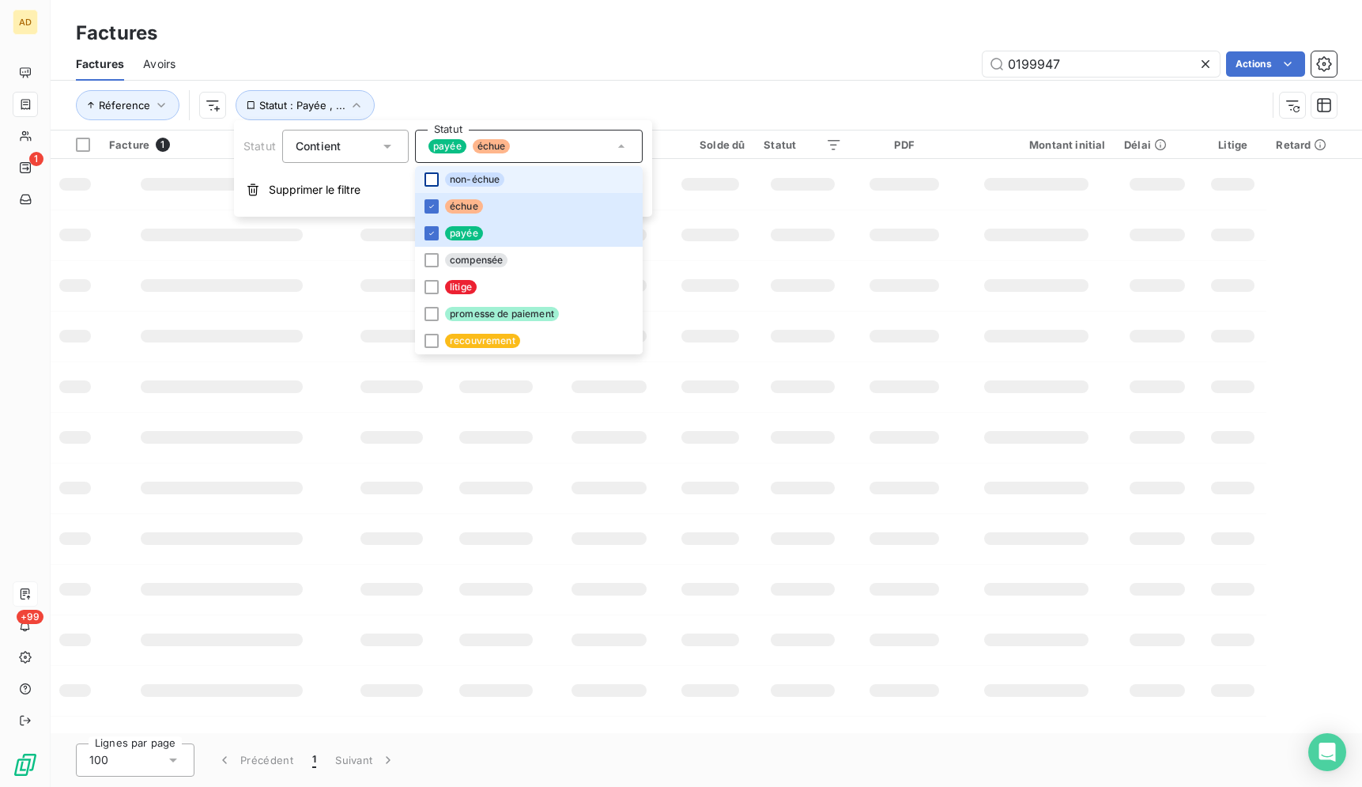
click at [433, 177] on div at bounding box center [432, 179] width 14 height 14
click at [431, 245] on li "payée" at bounding box center [529, 233] width 228 height 27
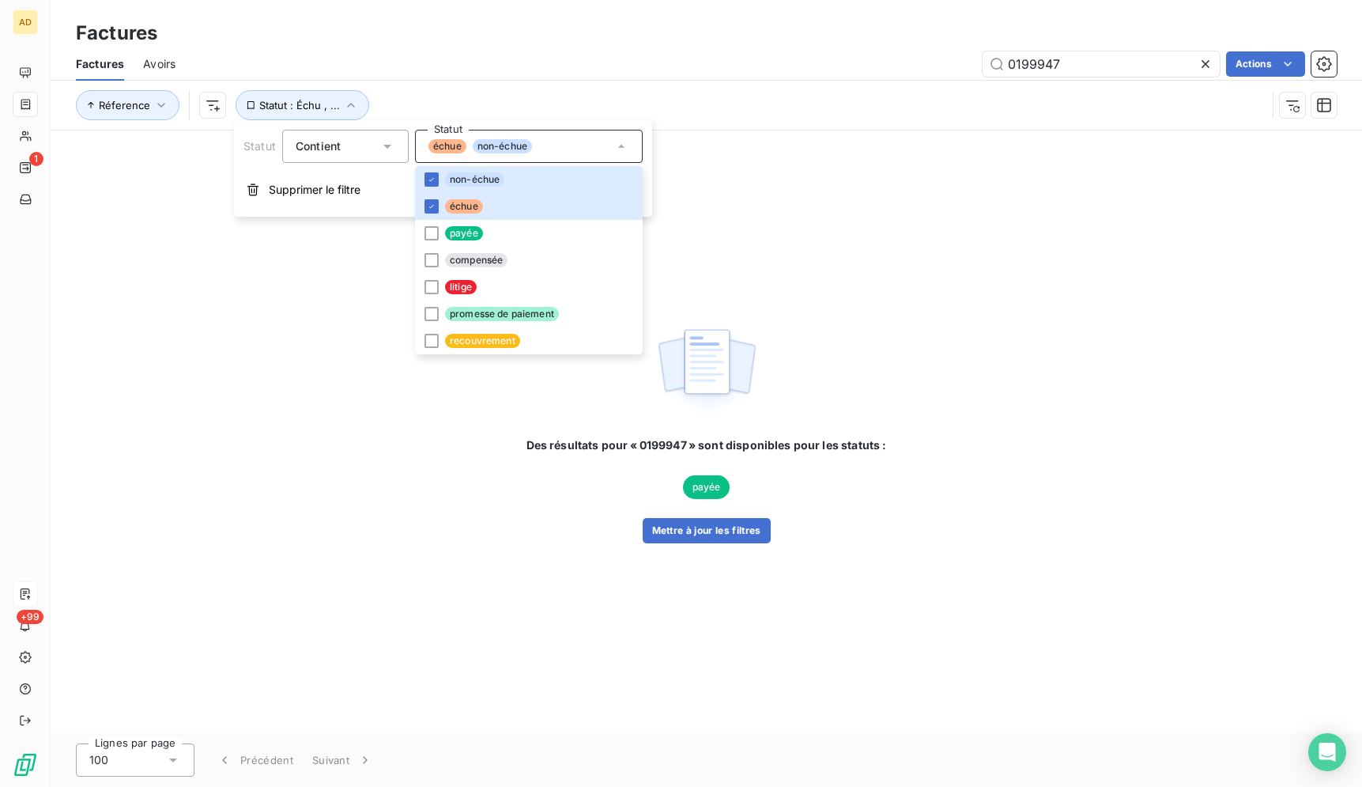
click at [545, 40] on div "Factures" at bounding box center [707, 33] width 1312 height 28
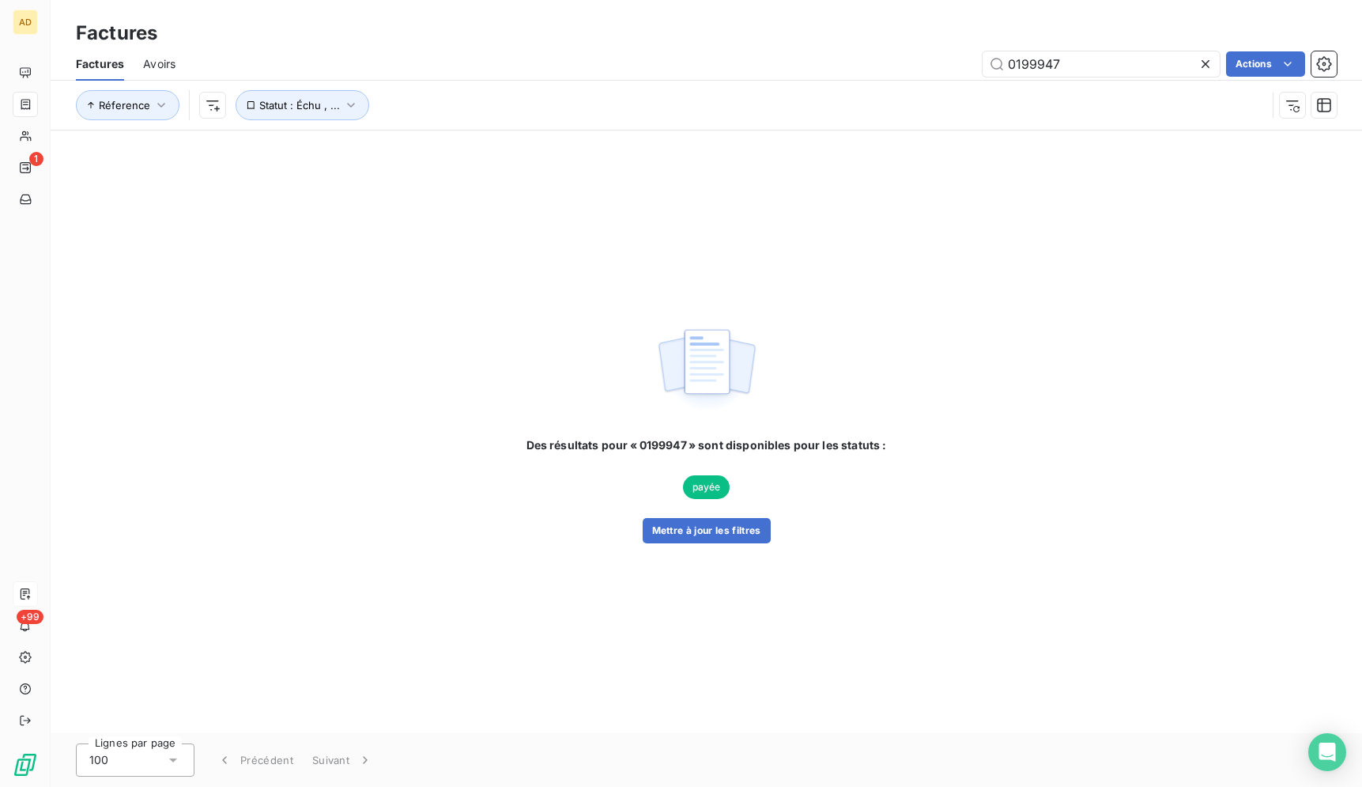
click at [1203, 66] on icon at bounding box center [1206, 64] width 8 height 8
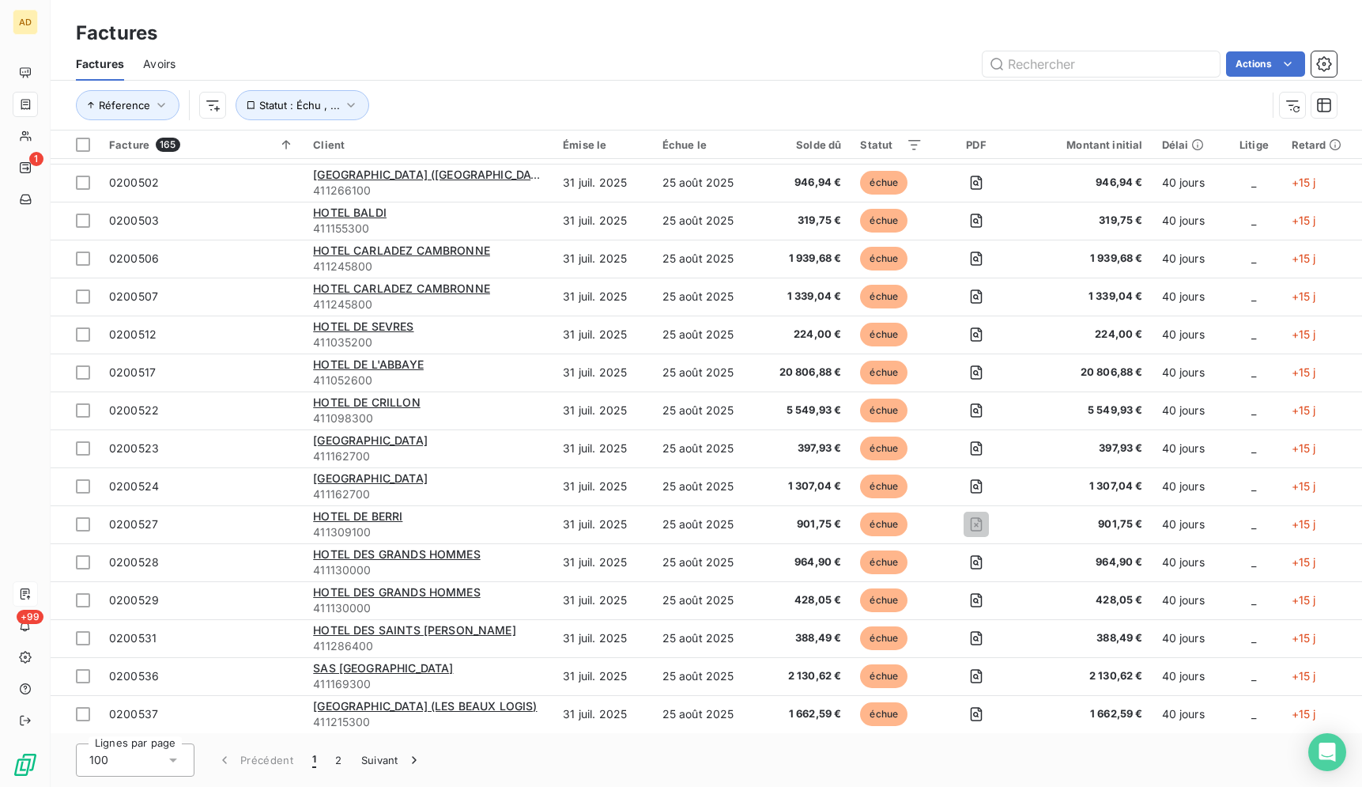
scroll to position [3221, 0]
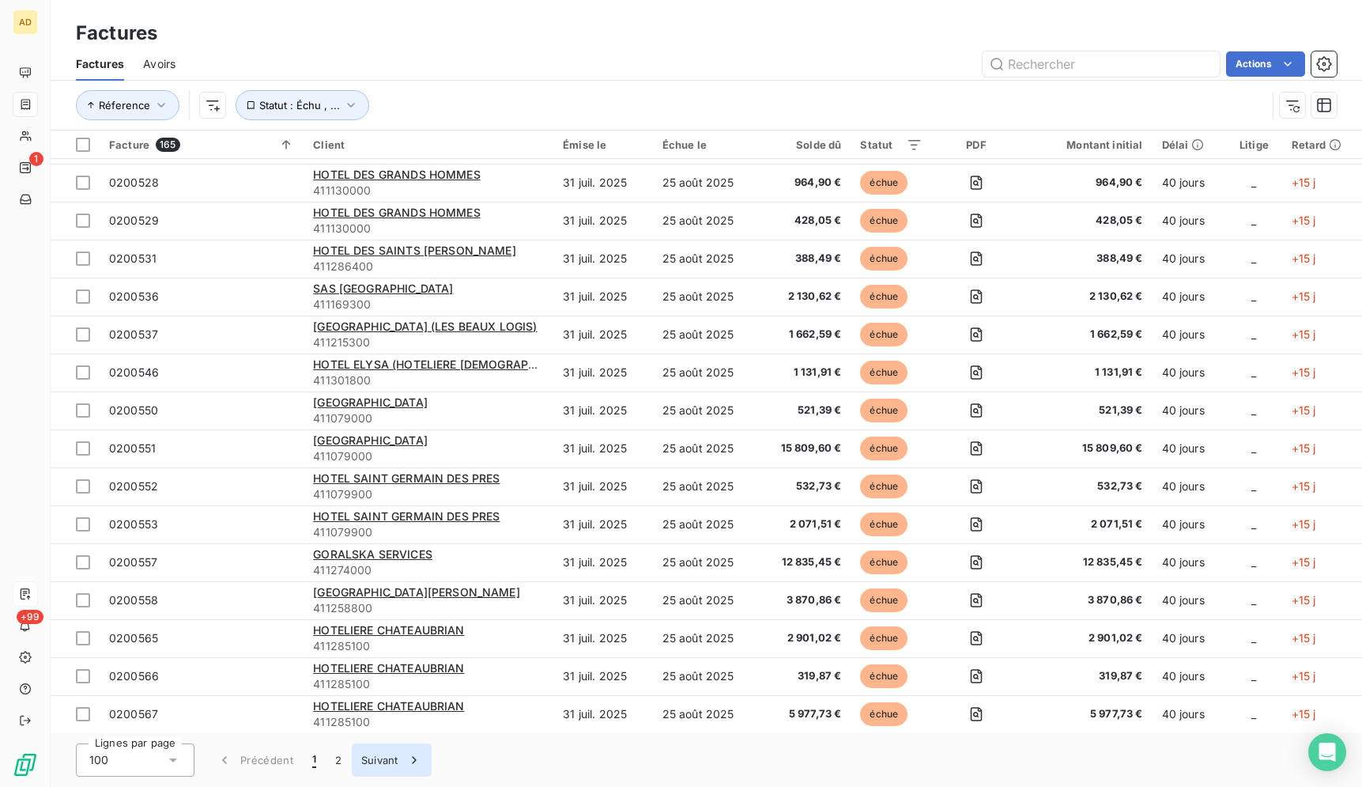
click at [376, 758] on button "Suivant" at bounding box center [392, 759] width 80 height 33
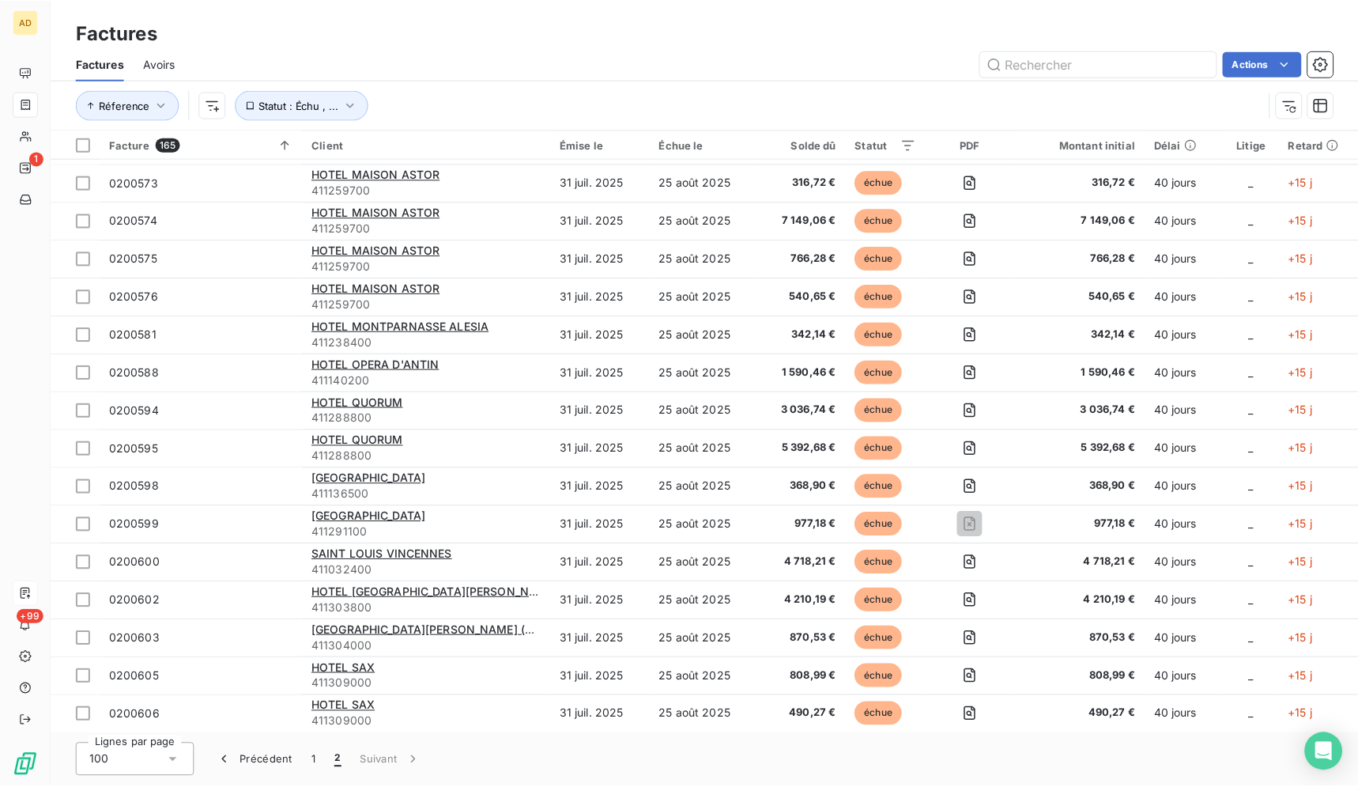
scroll to position [0, 0]
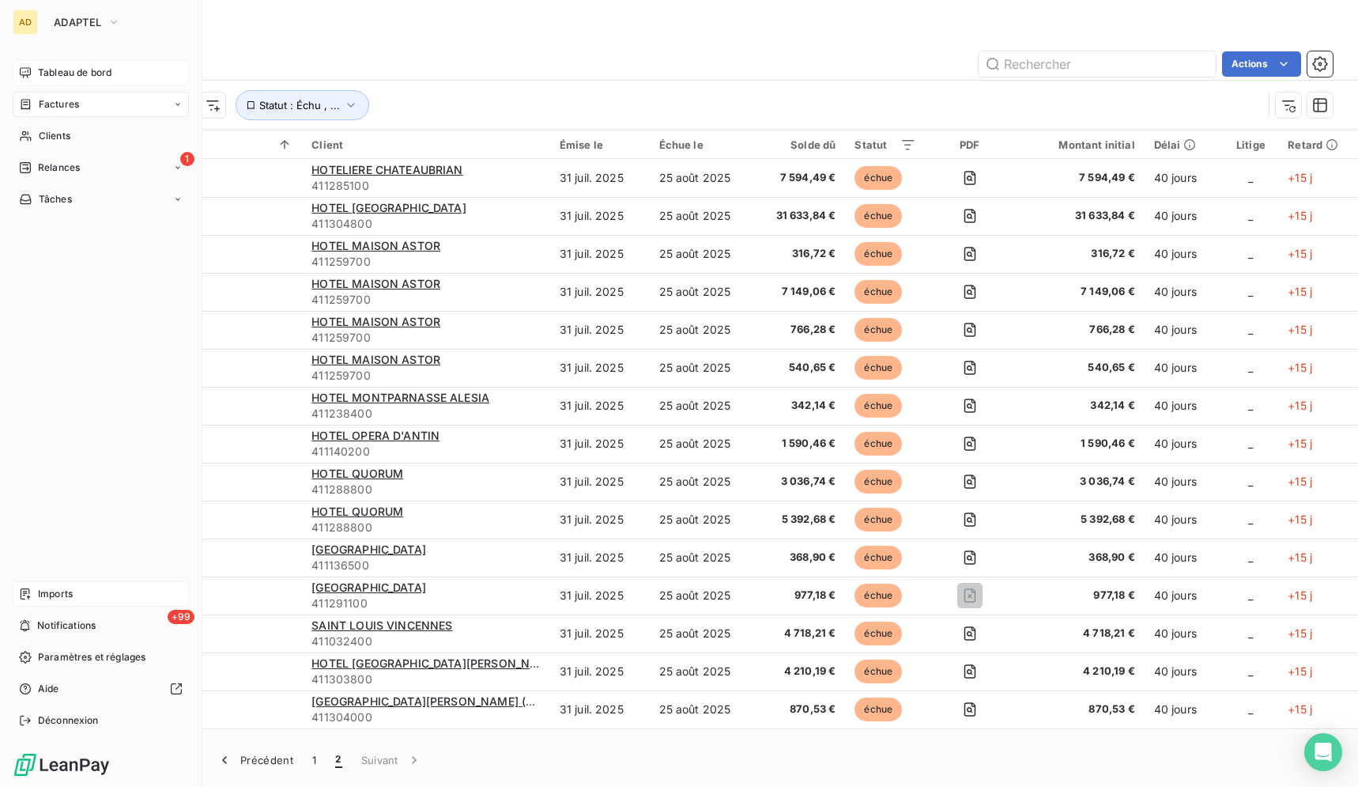
click at [62, 66] on span "Tableau de bord" at bounding box center [75, 73] width 74 height 14
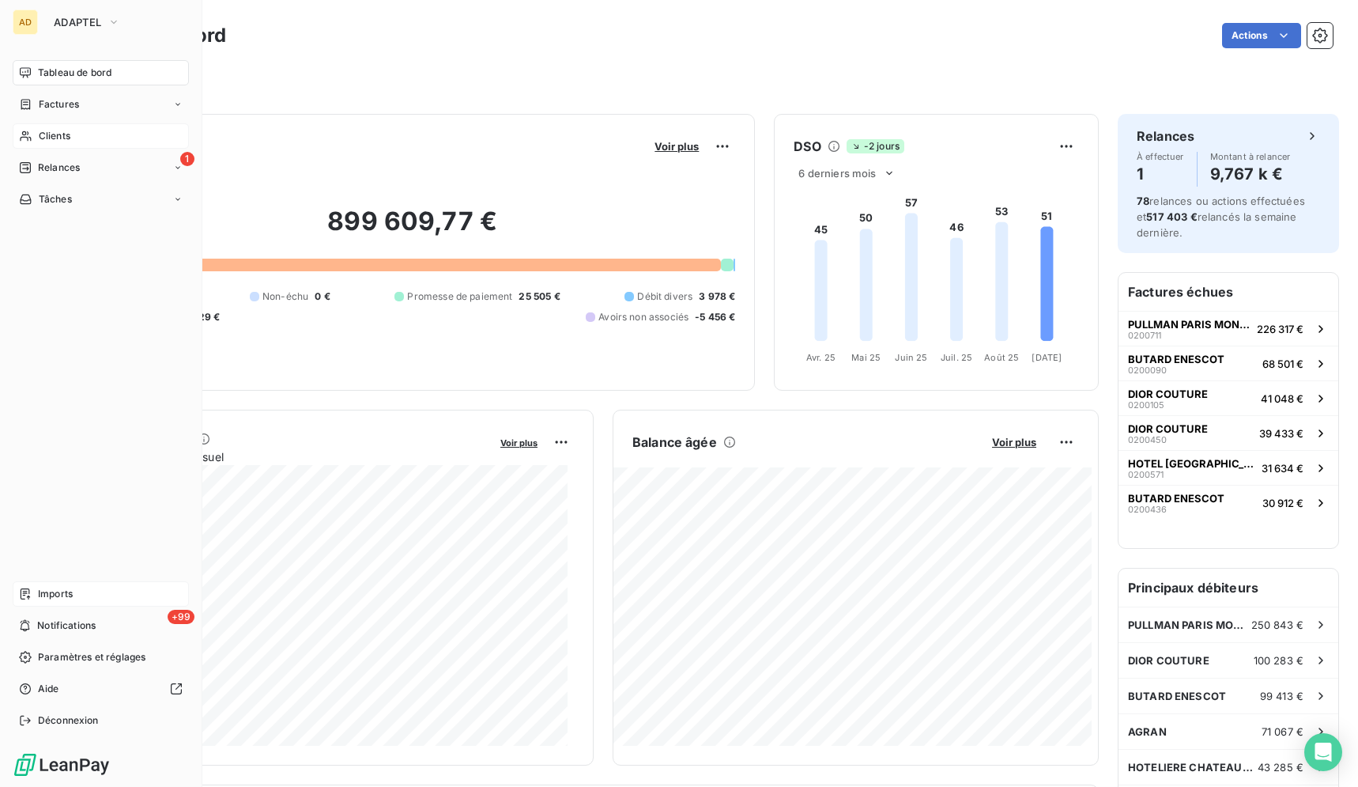
click at [115, 134] on div "Clients" at bounding box center [101, 135] width 176 height 25
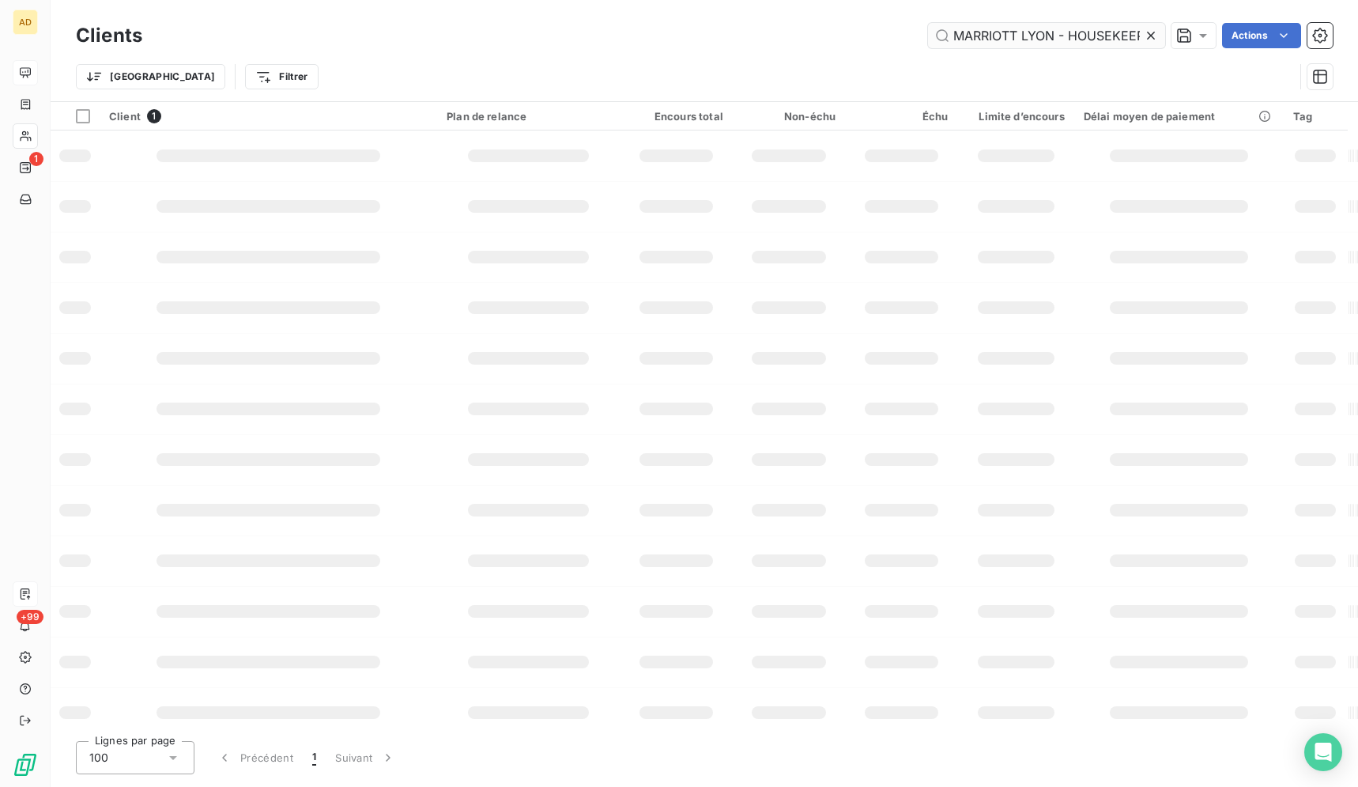
type input "1pu"
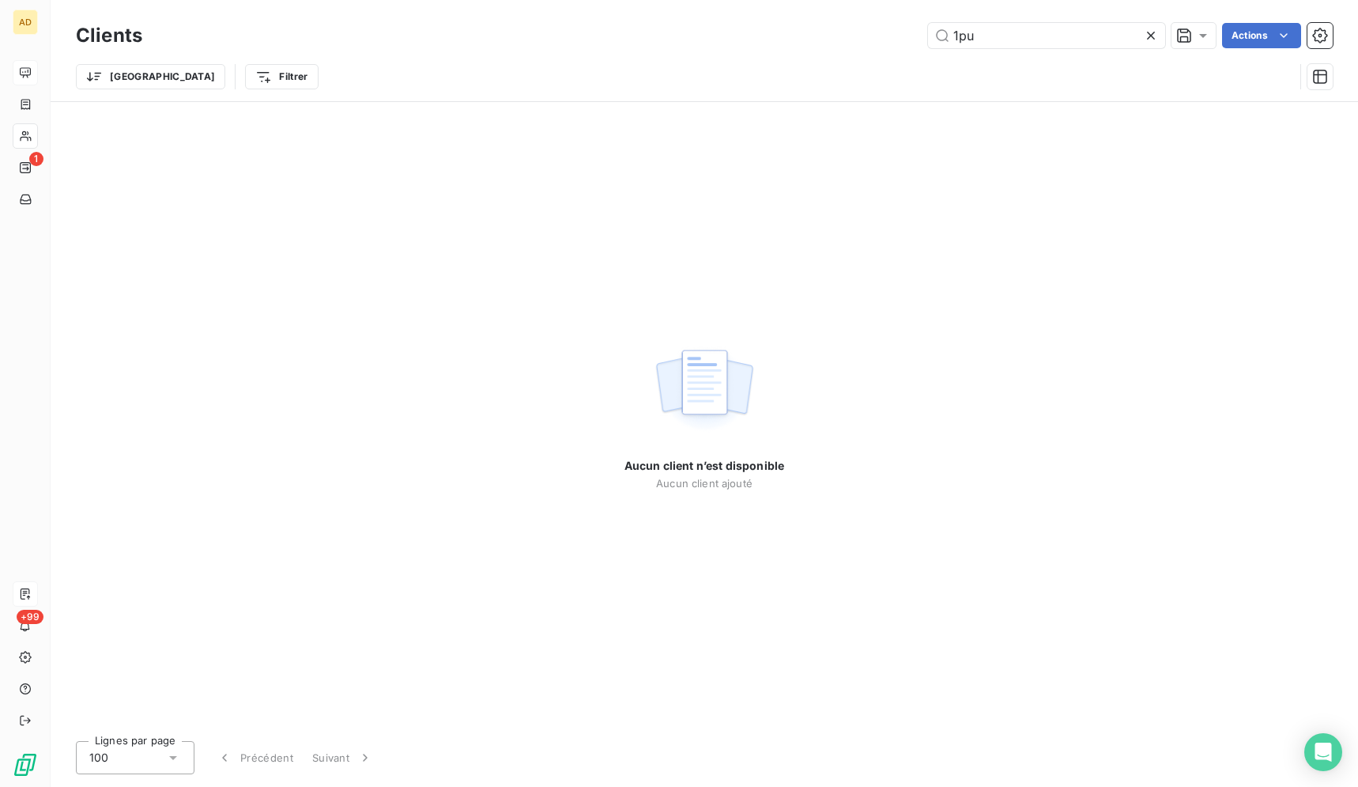
click at [1146, 30] on icon at bounding box center [1151, 36] width 16 height 16
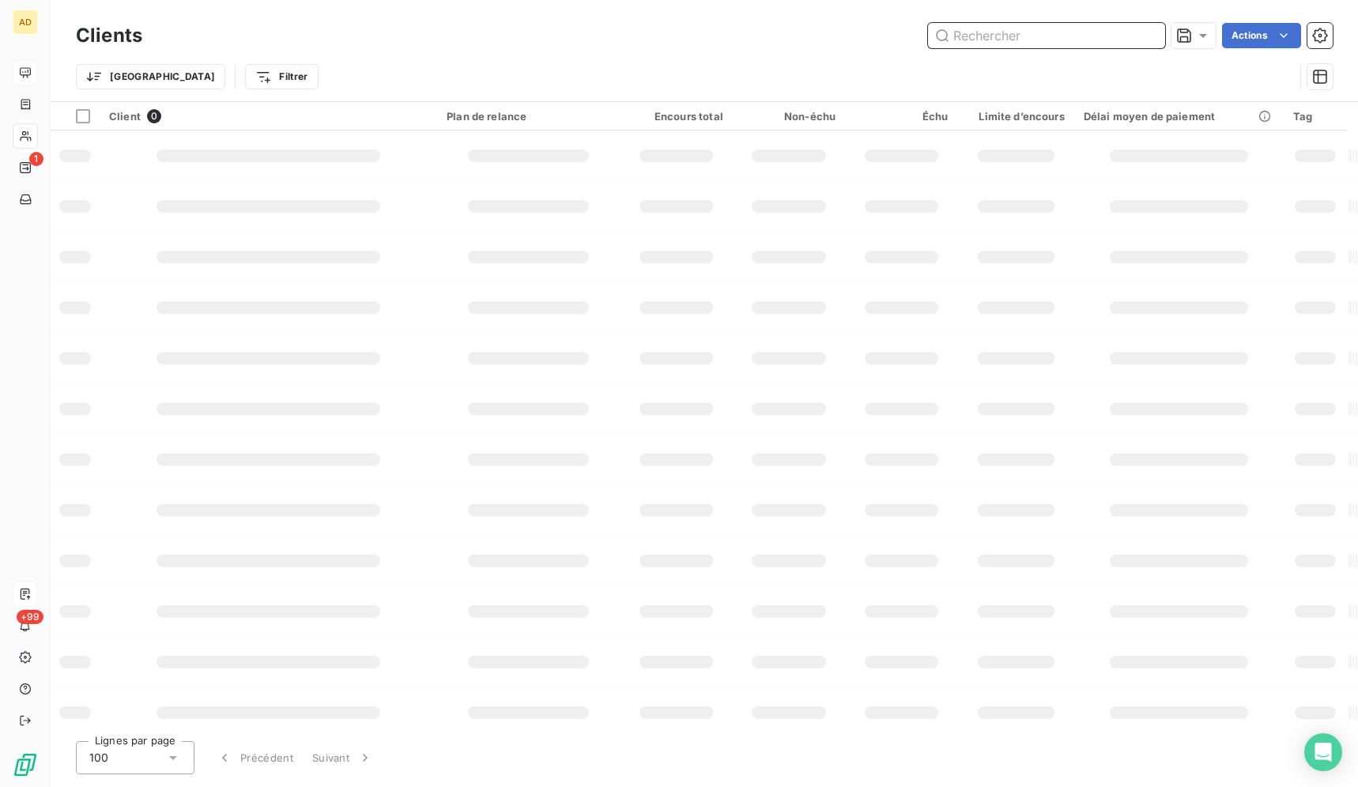
click at [1087, 36] on input "text" at bounding box center [1046, 35] width 237 height 25
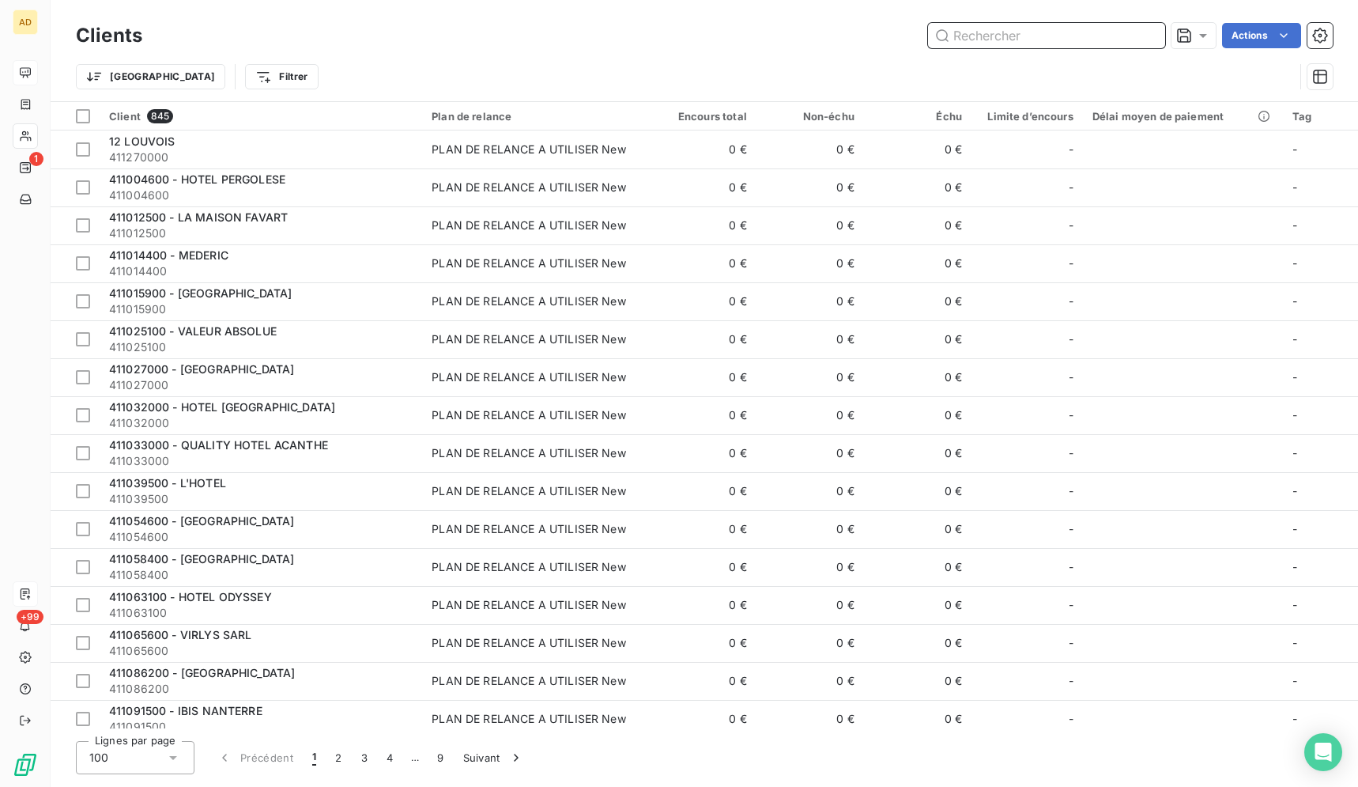
click at [1087, 36] on input "text" at bounding box center [1046, 35] width 237 height 25
paste input "411702000"
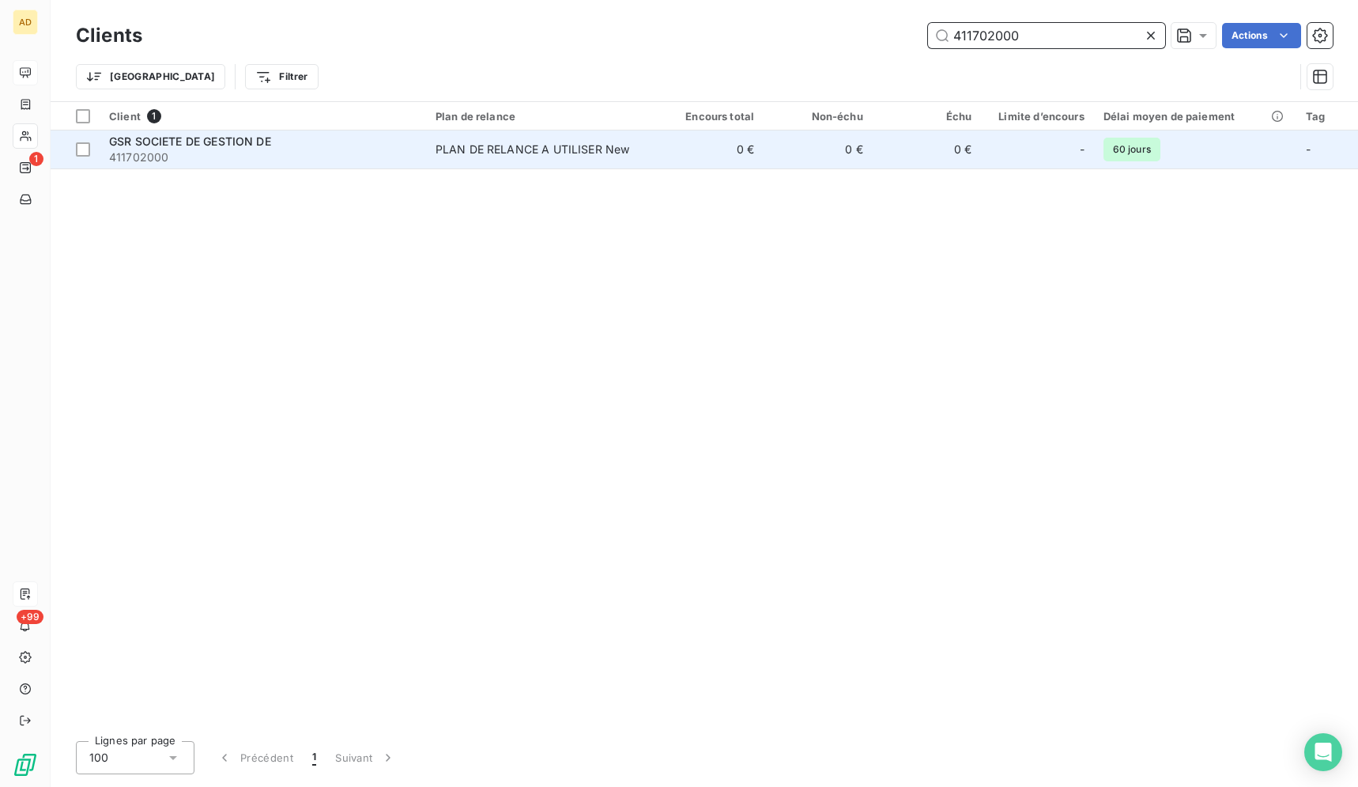
type input "411702000"
click at [638, 161] on td "PLAN DE RELANCE A UTILISER New" at bounding box center [540, 149] width 229 height 38
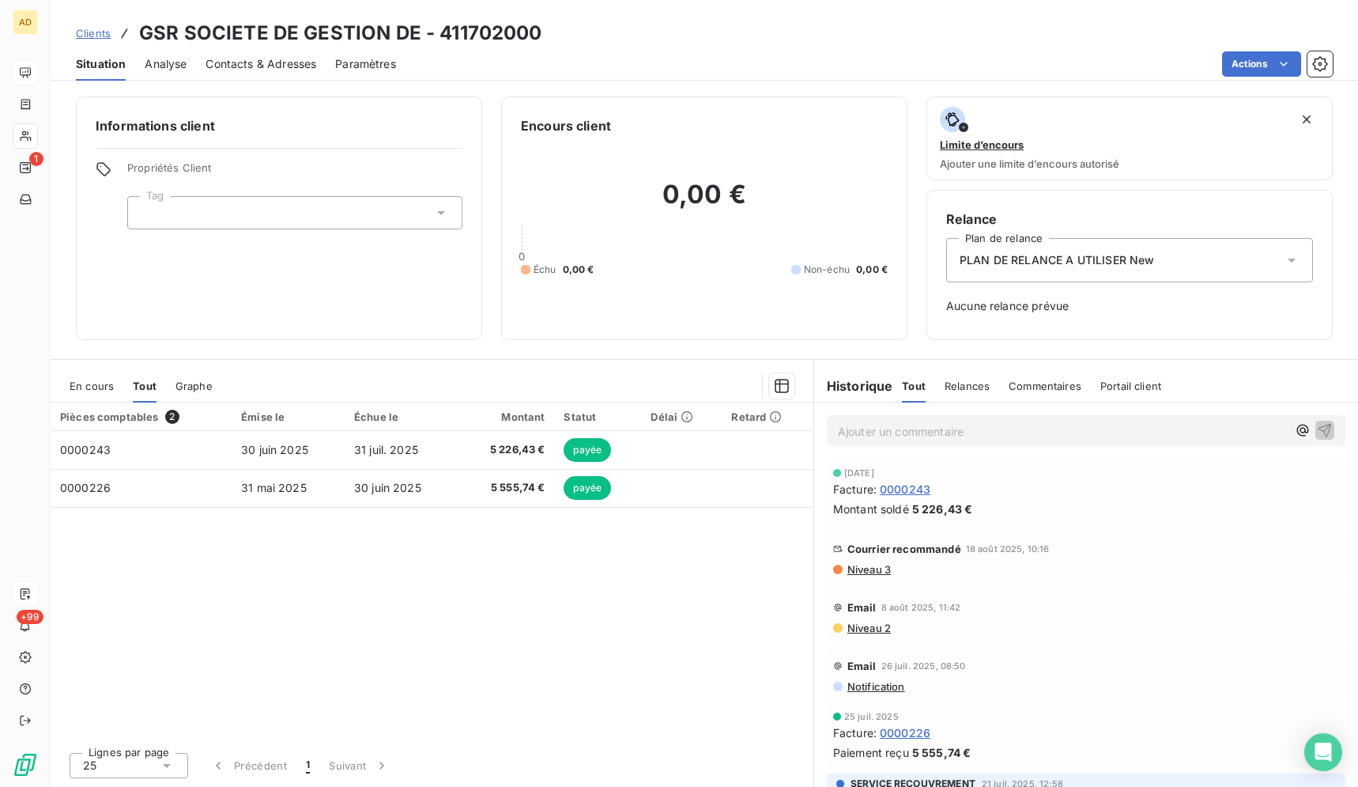
click at [74, 383] on span "En cours" at bounding box center [92, 386] width 44 height 13
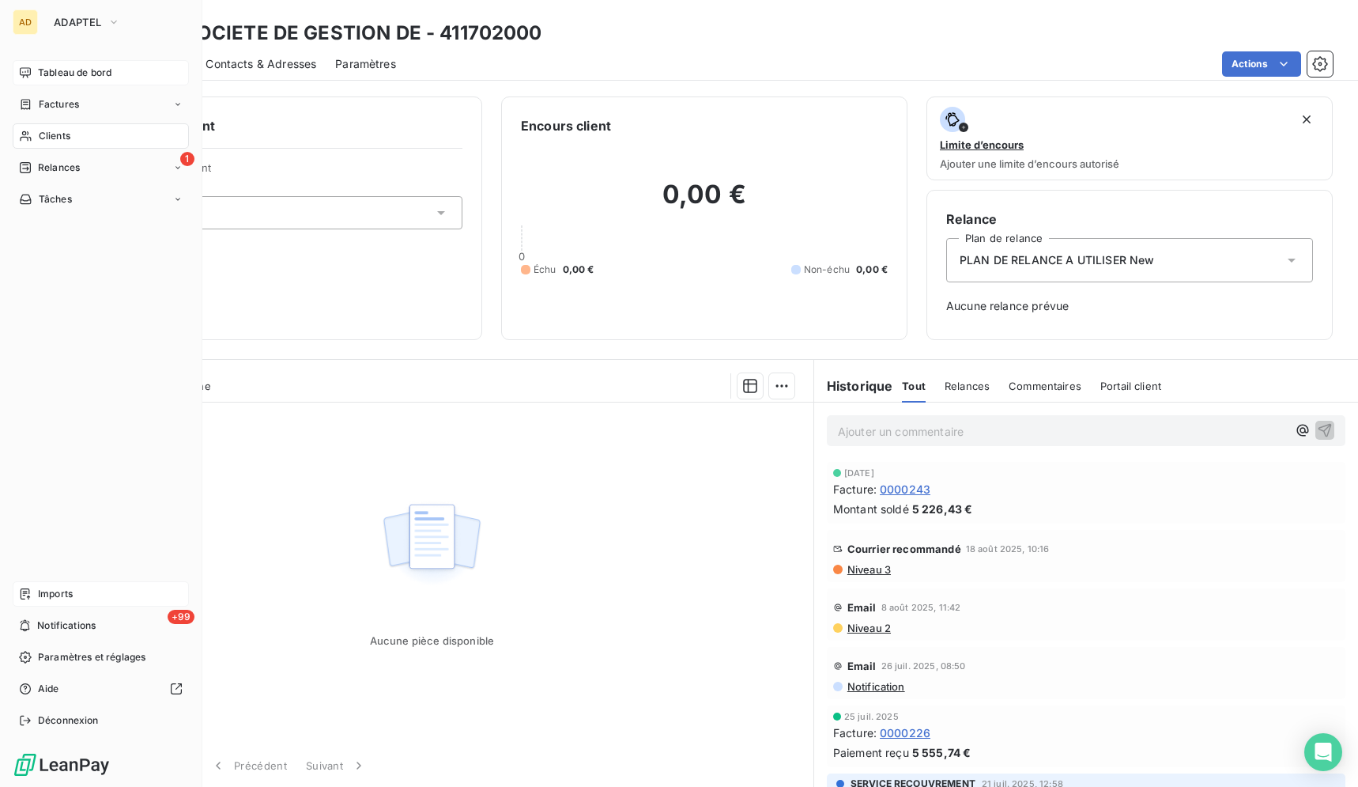
click at [40, 142] on span "Clients" at bounding box center [55, 136] width 32 height 14
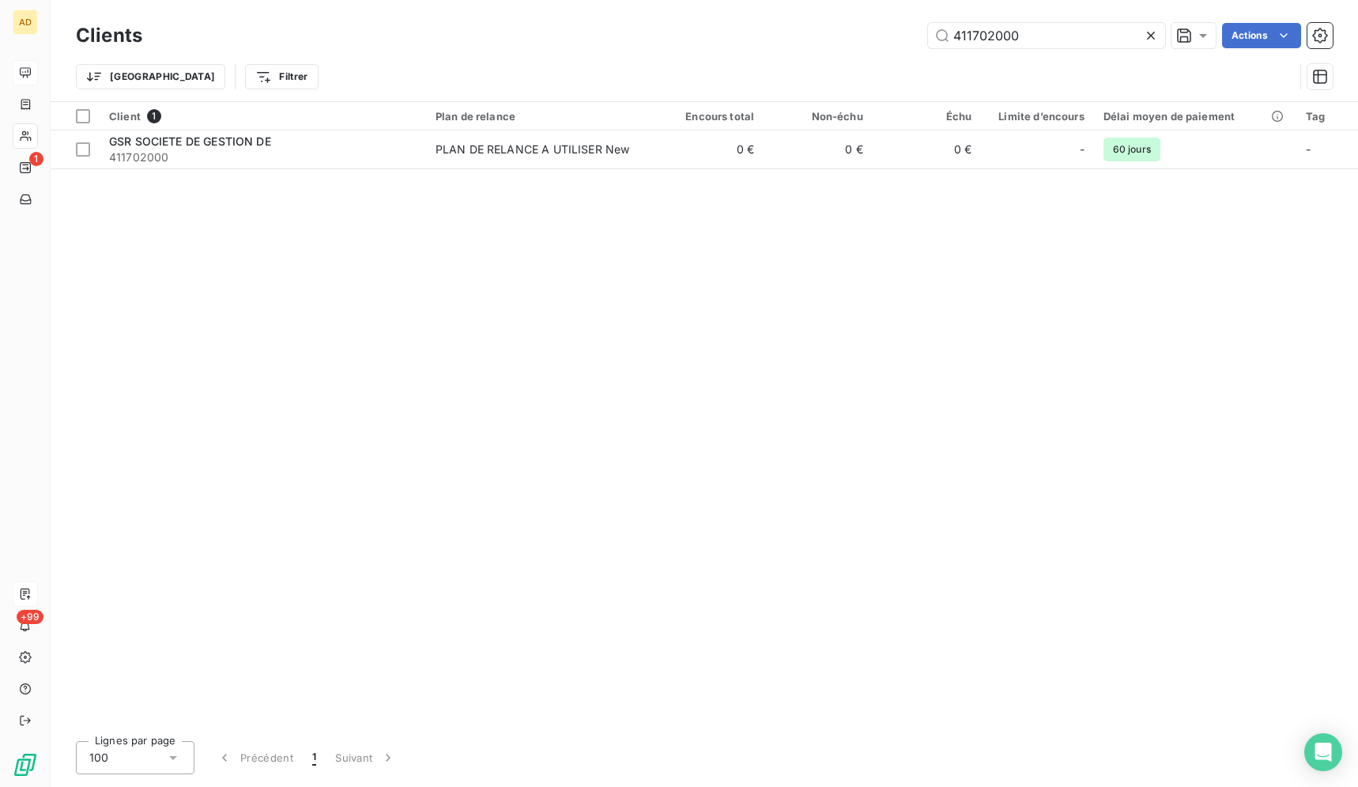
click at [1150, 32] on icon at bounding box center [1151, 36] width 16 height 16
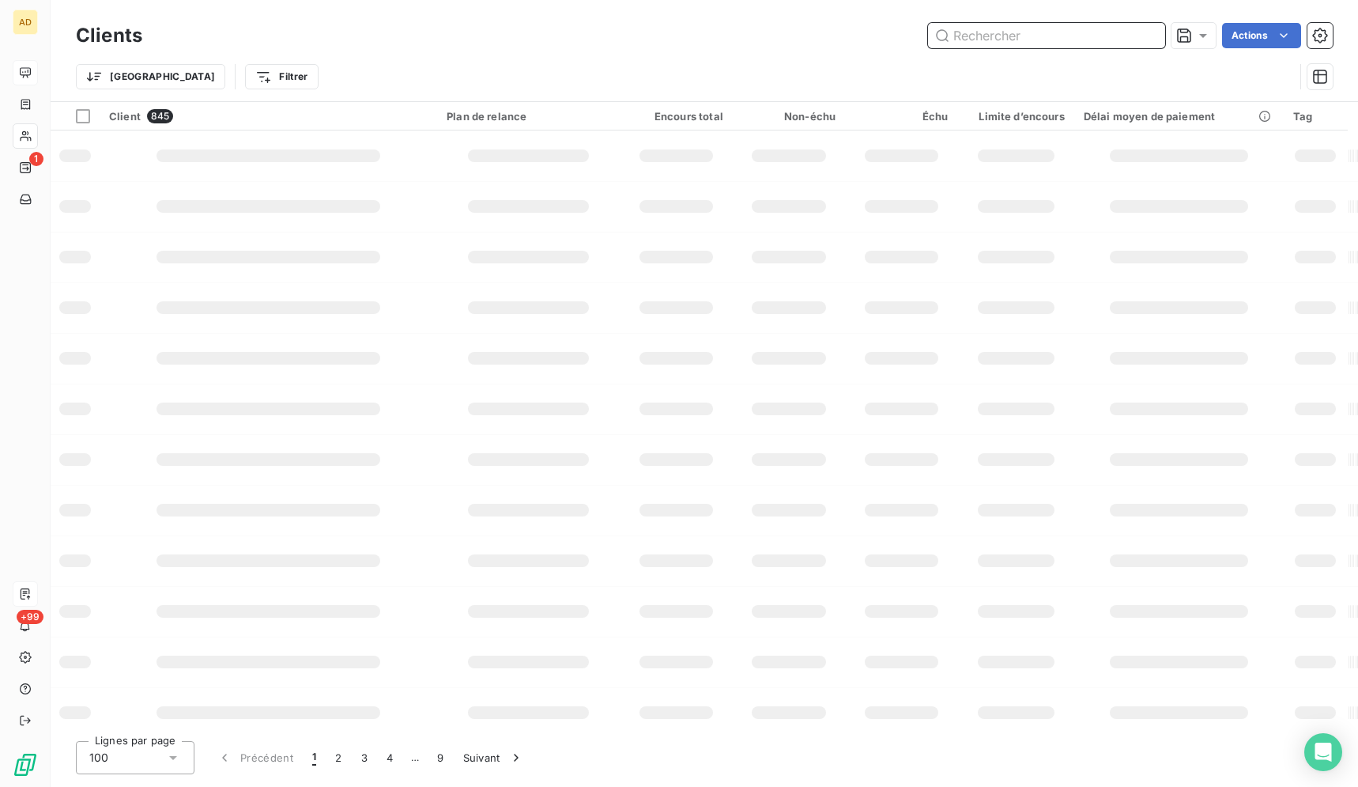
click at [1056, 33] on input "text" at bounding box center [1046, 35] width 237 height 25
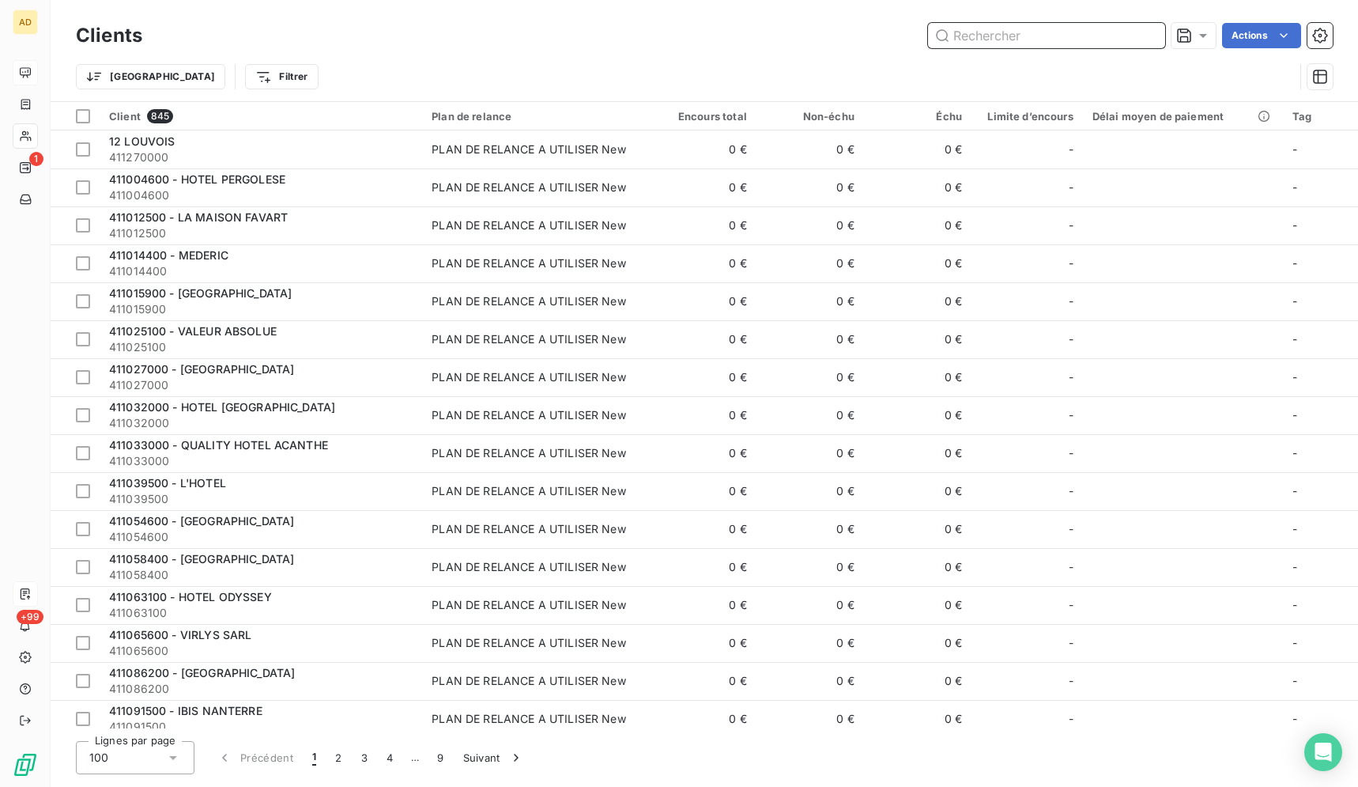
paste input "KOPSTER COLOMBES"
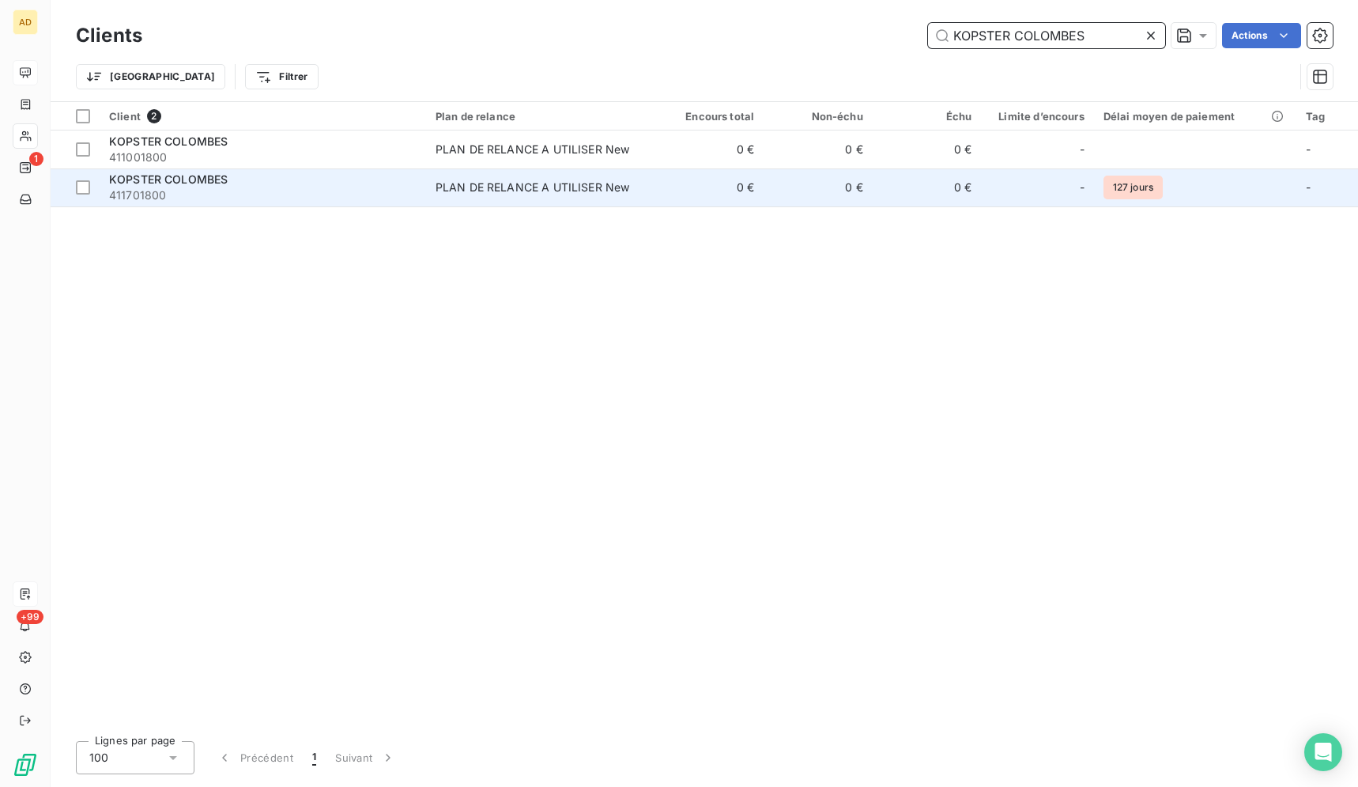
type input "KOPSTER COLOMBES"
click at [409, 193] on span "411701800" at bounding box center [263, 195] width 308 height 16
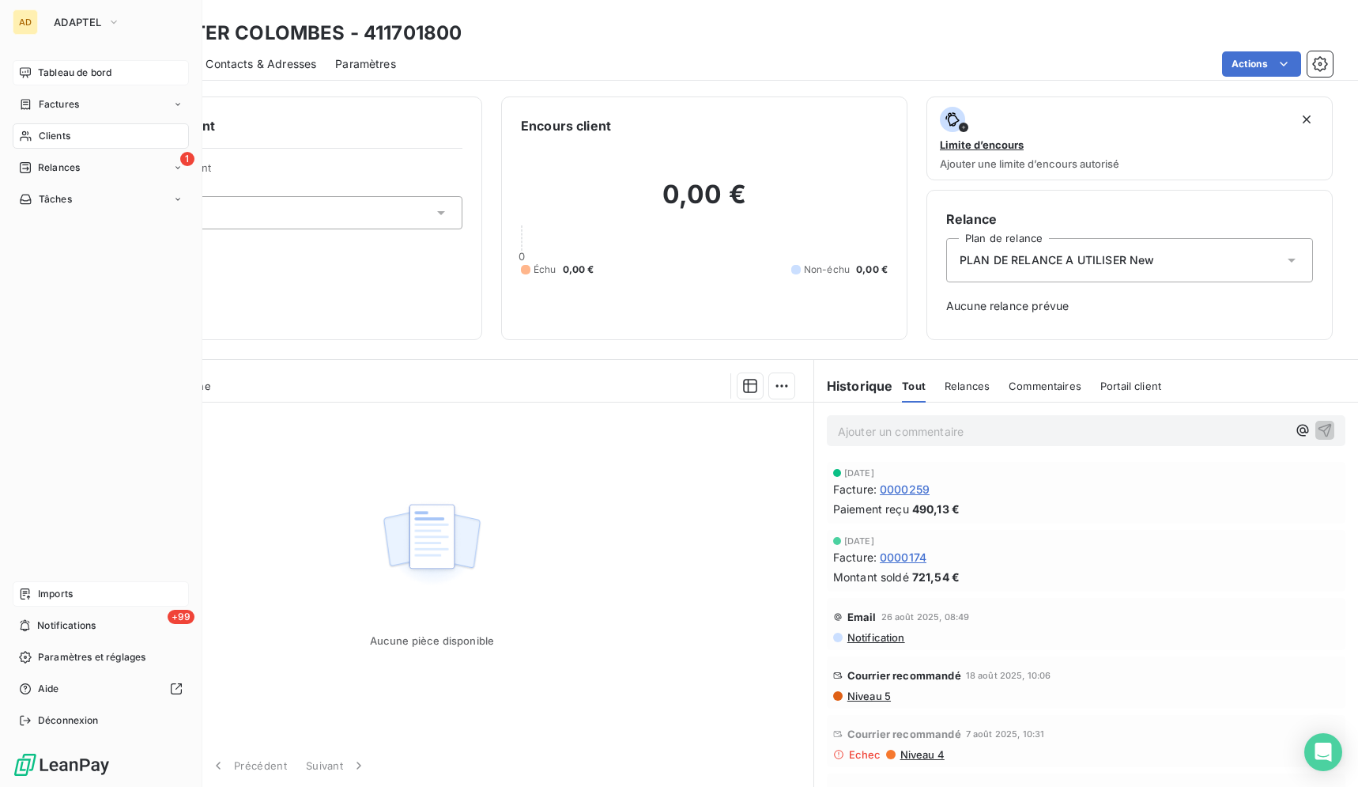
drag, startPoint x: 31, startPoint y: 134, endPoint x: 46, endPoint y: 131, distance: 15.4
click at [32, 134] on icon at bounding box center [25, 136] width 13 height 13
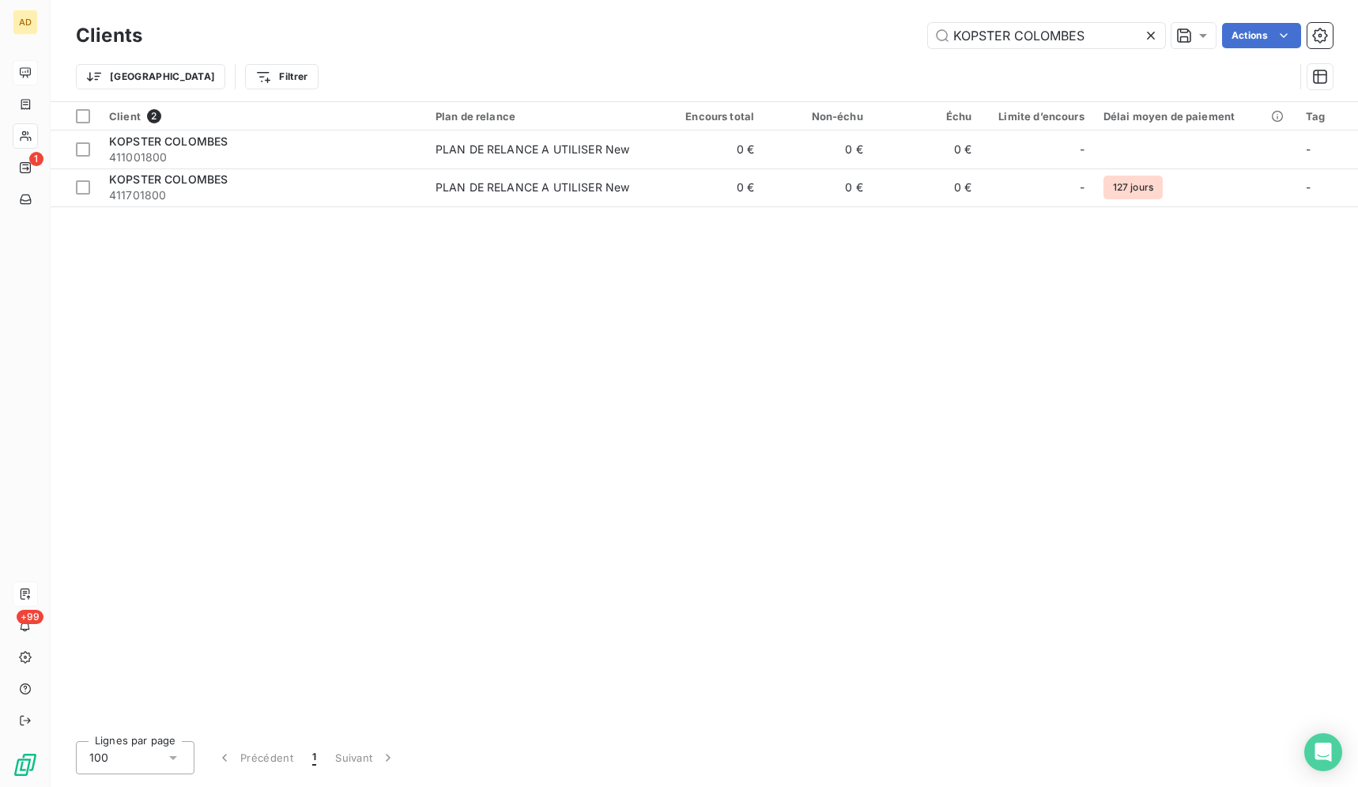
click at [1147, 33] on icon at bounding box center [1151, 36] width 8 height 8
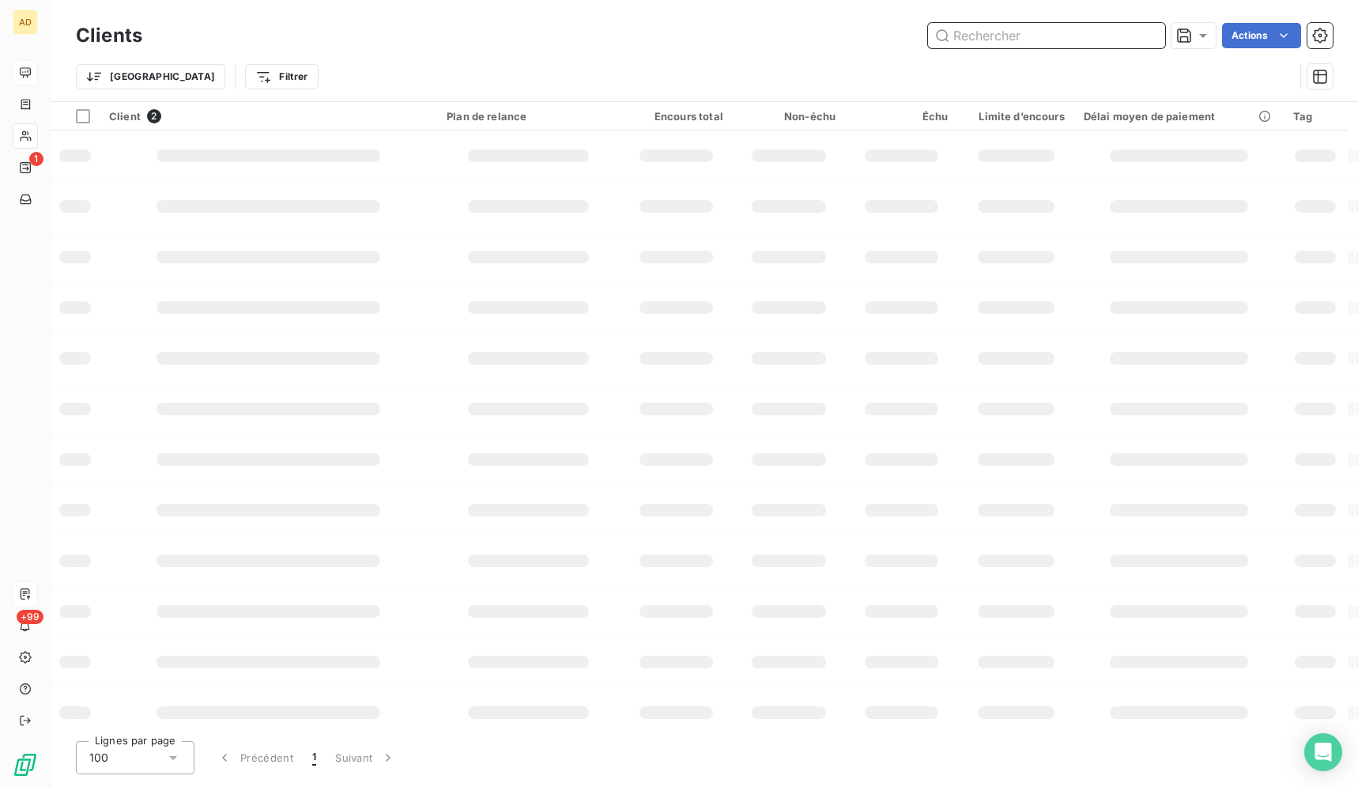
click at [1086, 35] on input "text" at bounding box center [1046, 35] width 237 height 25
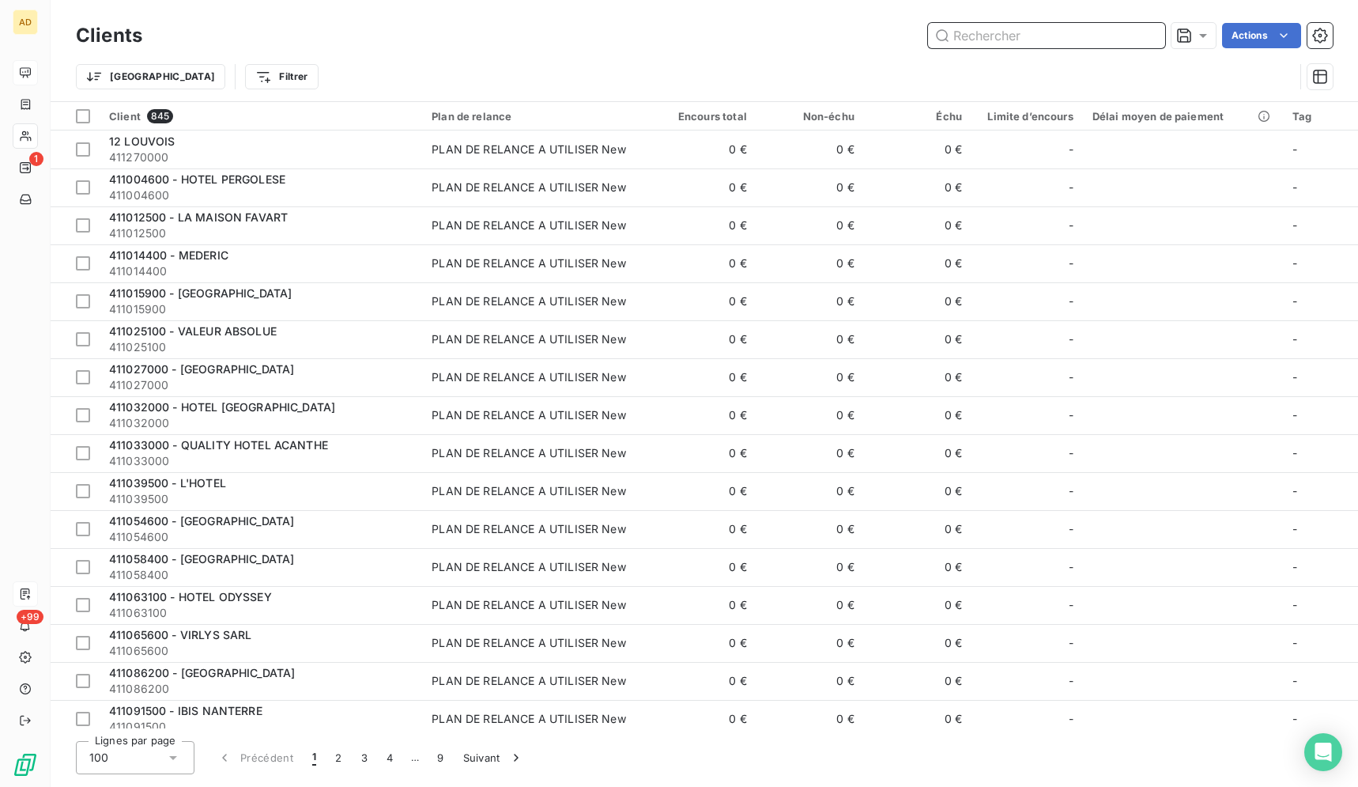
click at [1086, 35] on input "text" at bounding box center [1046, 35] width 237 height 25
paste input "HOTEL RESTAURANT LE JULES"
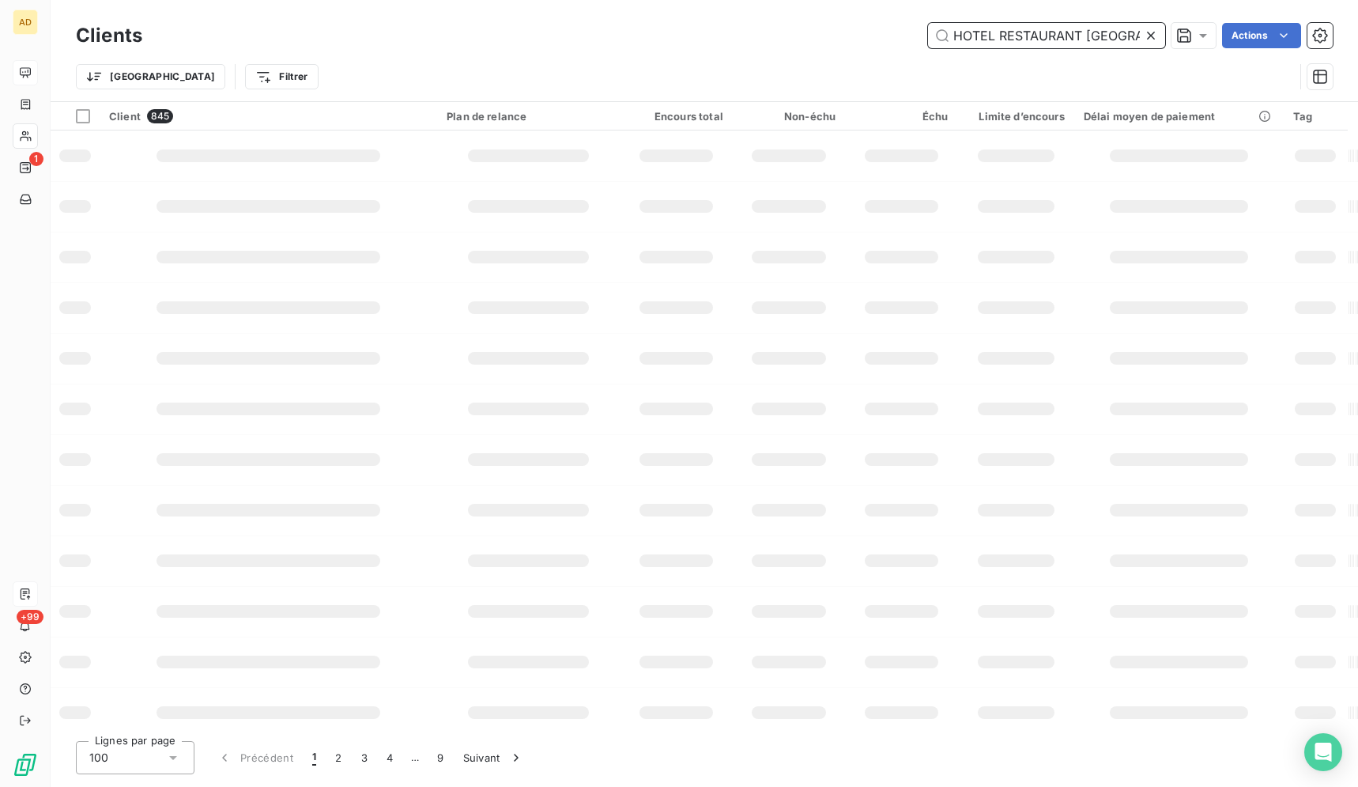
scroll to position [0, 3]
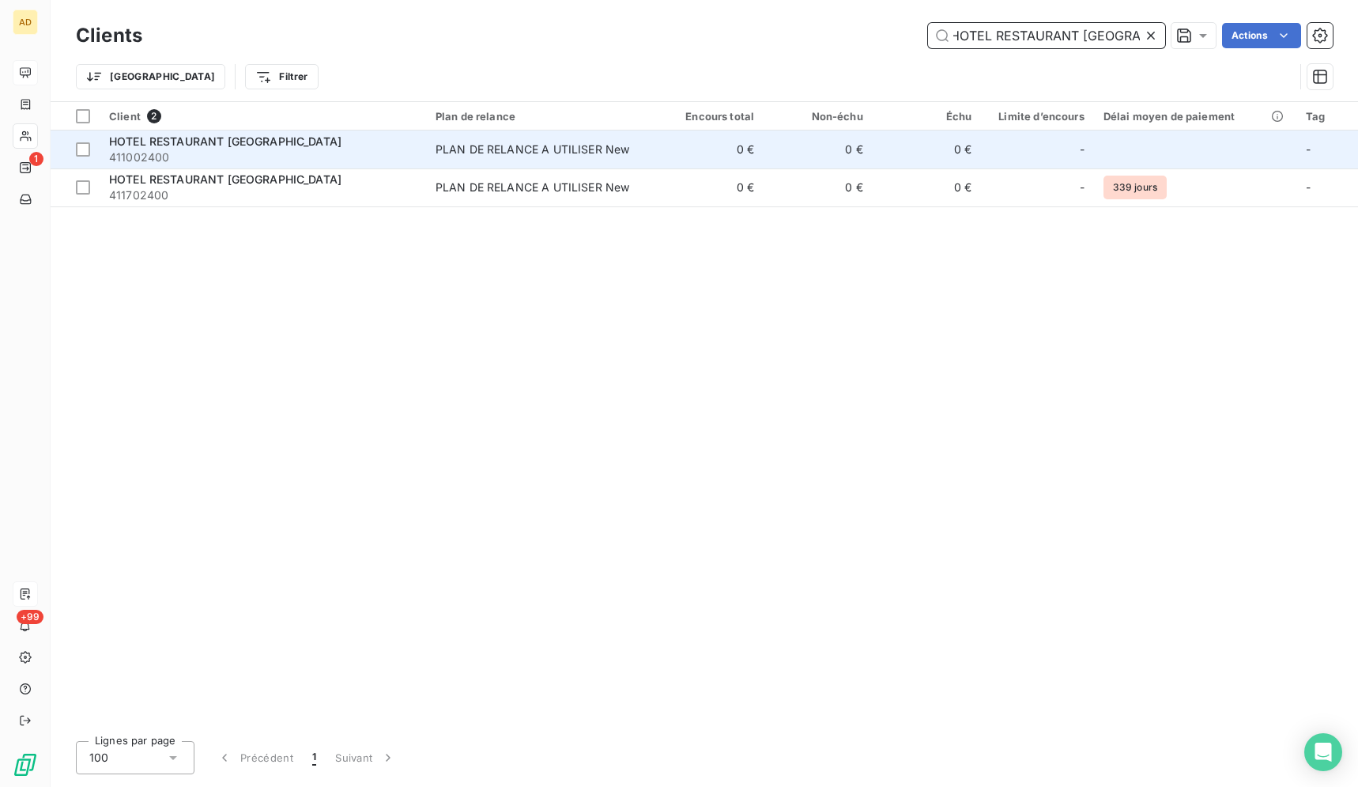
type input "HOTEL RESTAURANT LE JULES"
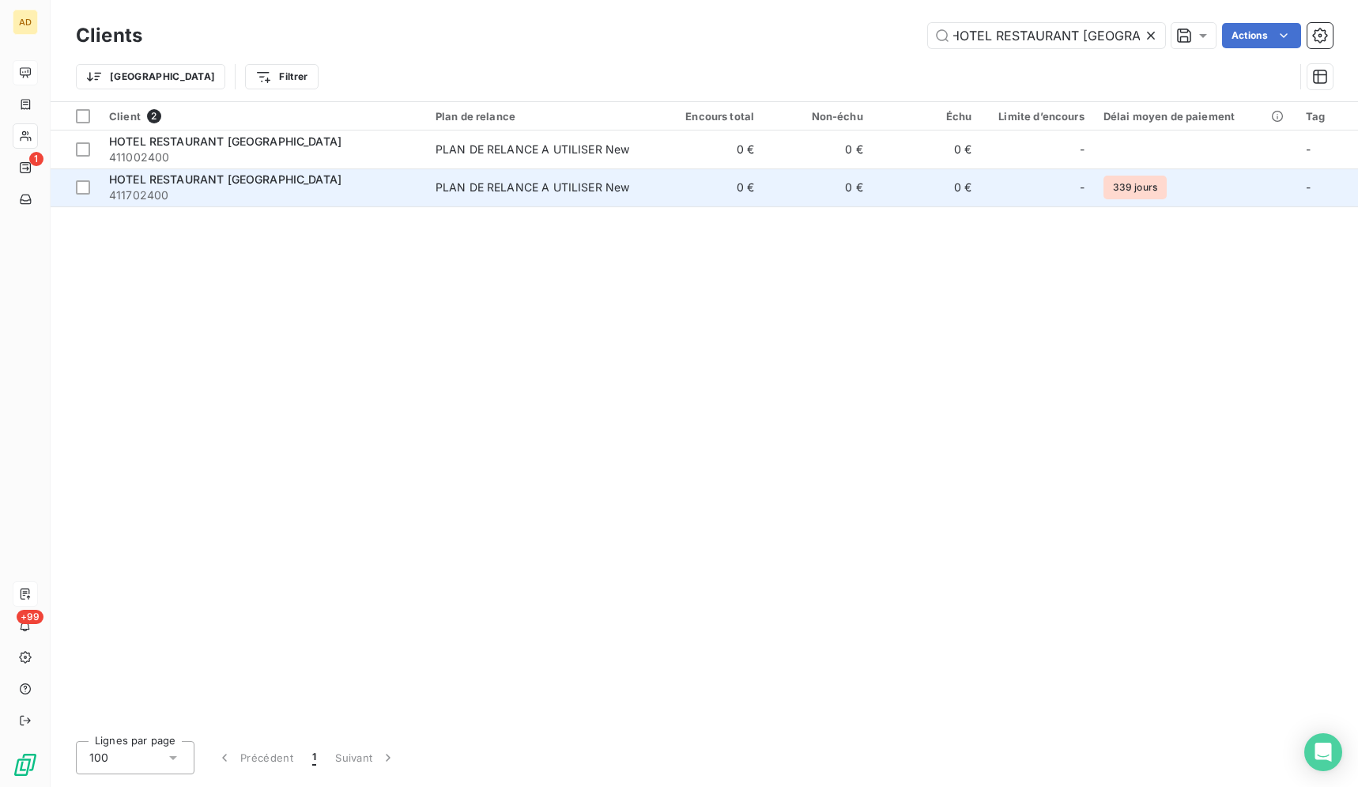
click at [477, 194] on div "PLAN DE RELANCE A UTILISER New" at bounding box center [533, 187] width 195 height 16
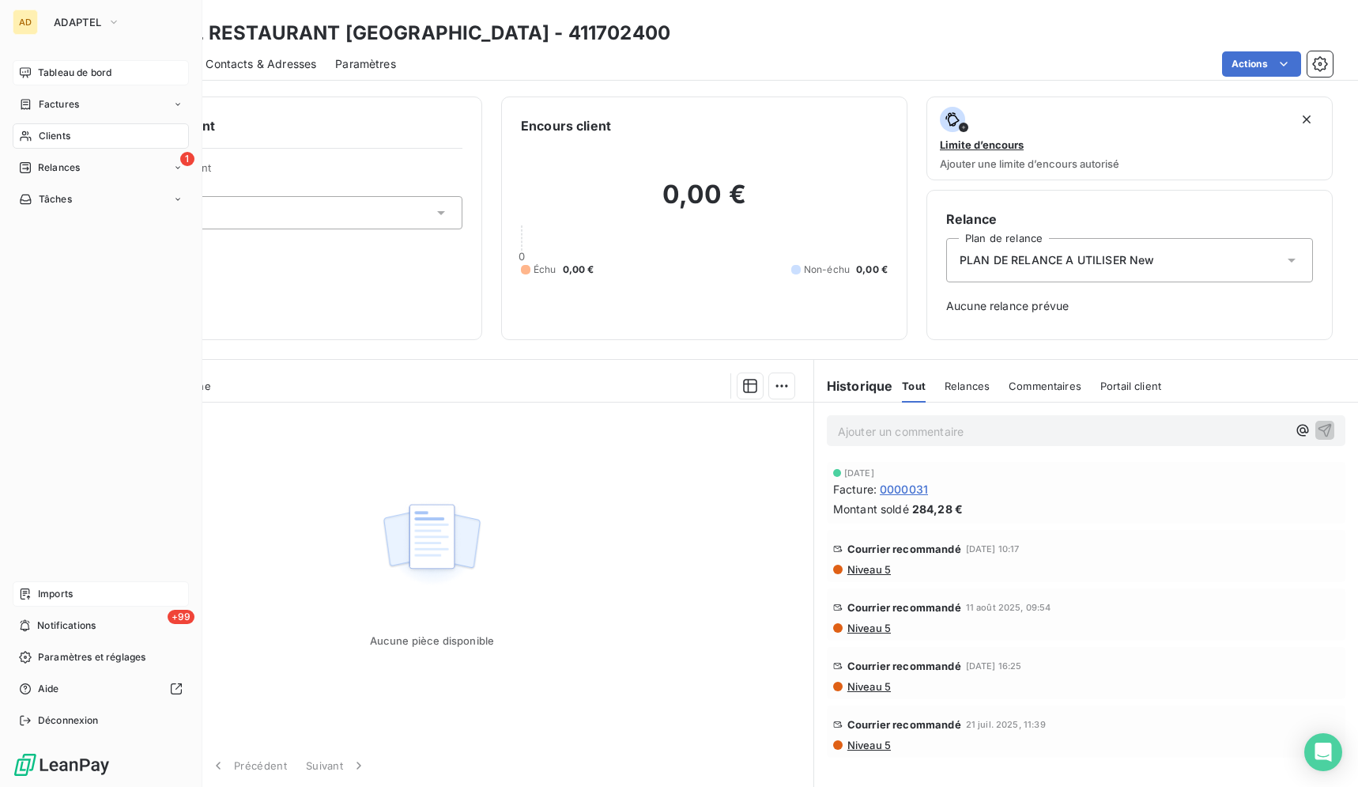
click at [30, 138] on icon at bounding box center [25, 136] width 11 height 10
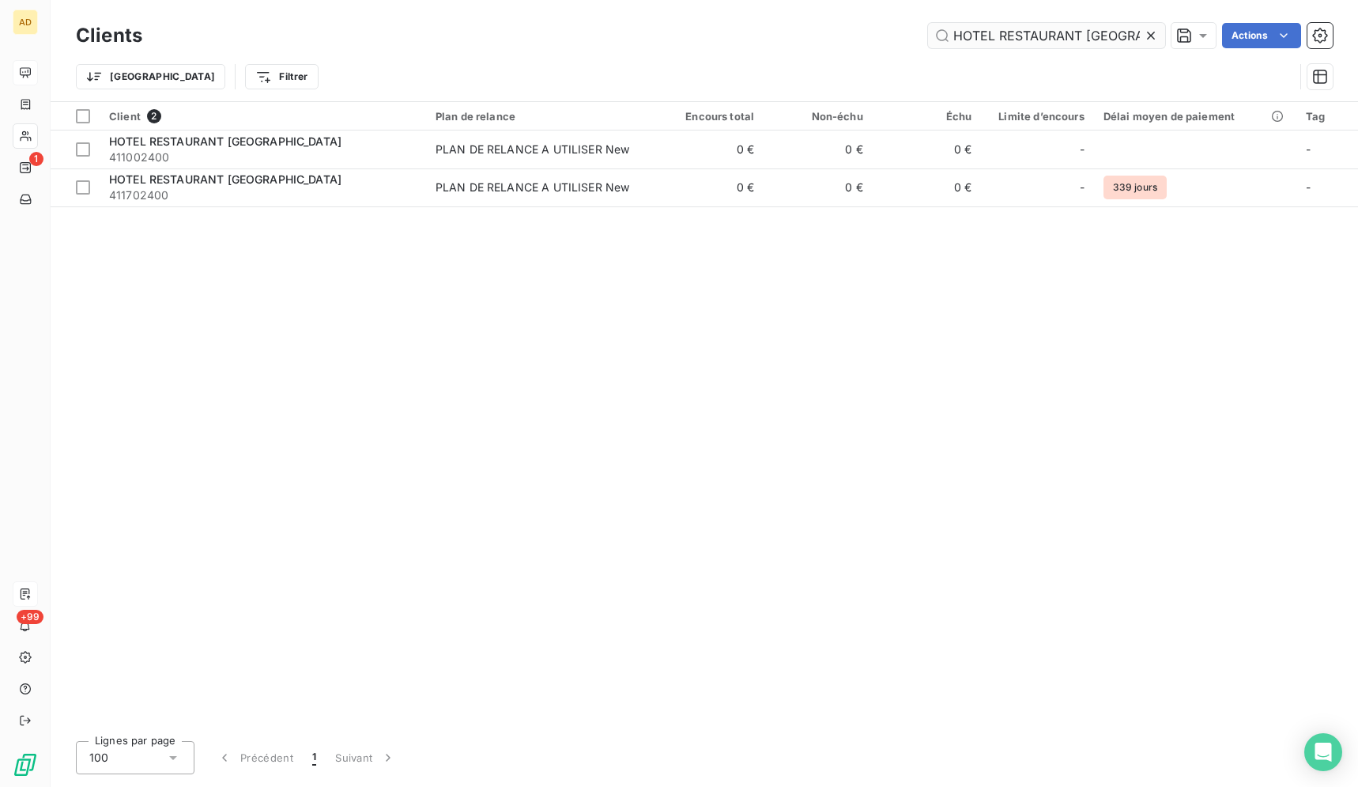
scroll to position [0, 3]
click at [1154, 36] on icon at bounding box center [1151, 36] width 16 height 16
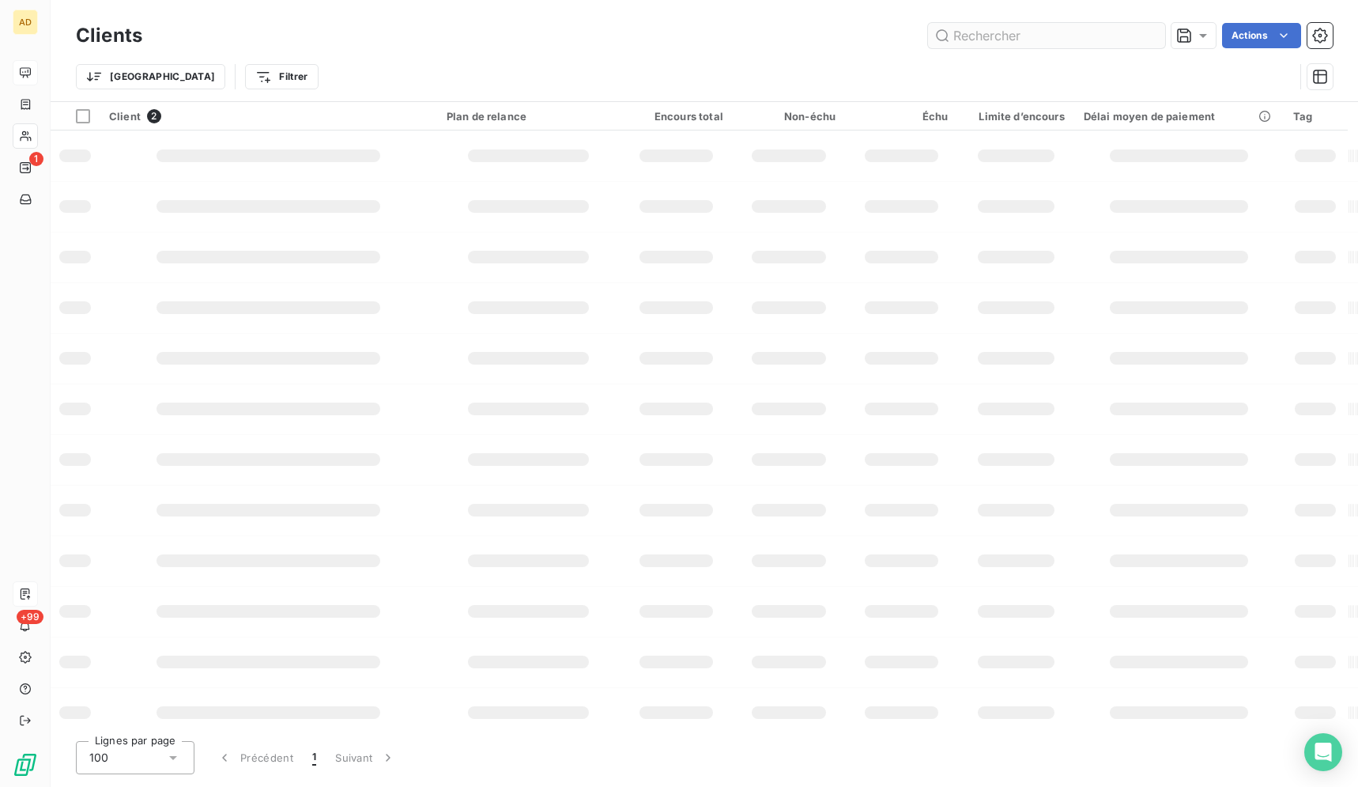
scroll to position [0, 0]
click at [1130, 34] on input "text" at bounding box center [1046, 35] width 237 height 25
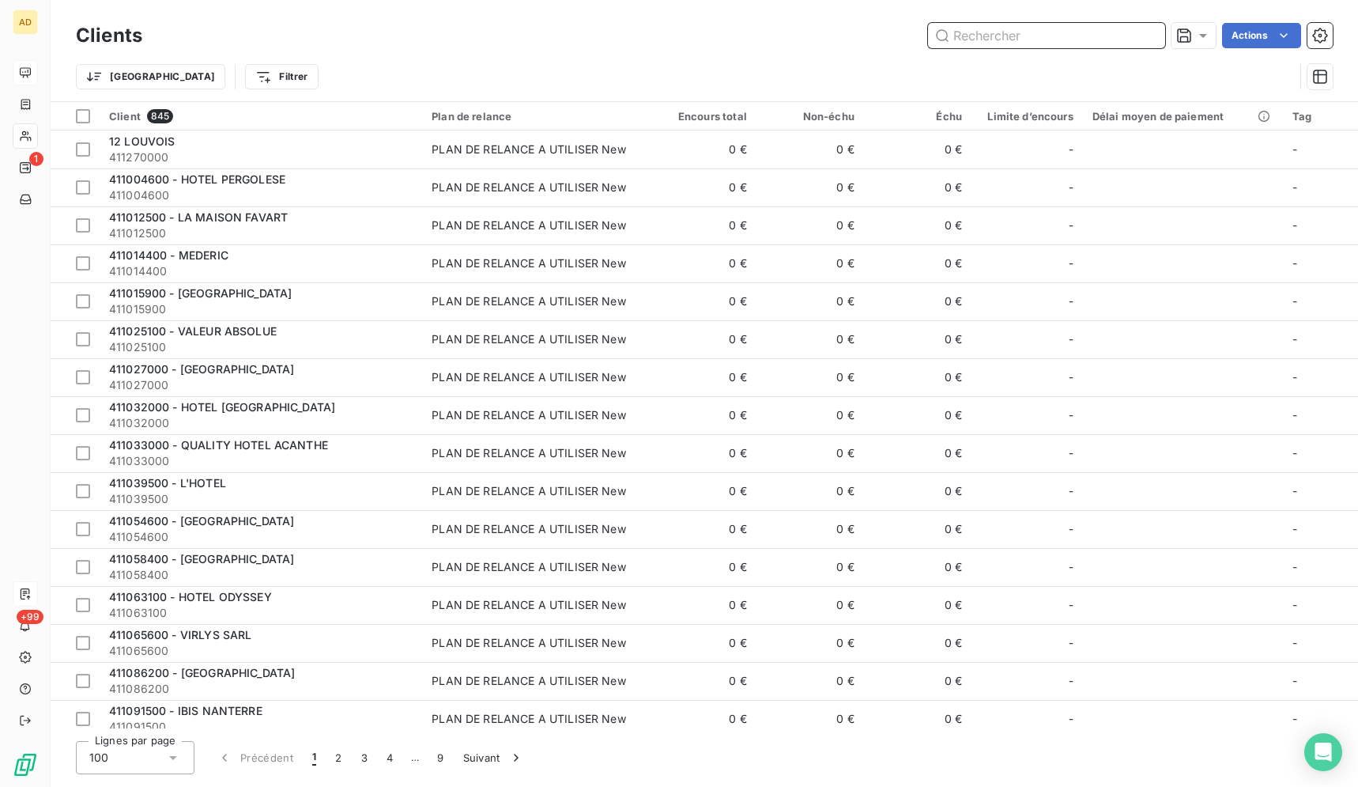
paste input "ATELIER DES CHEFS PARIS P"
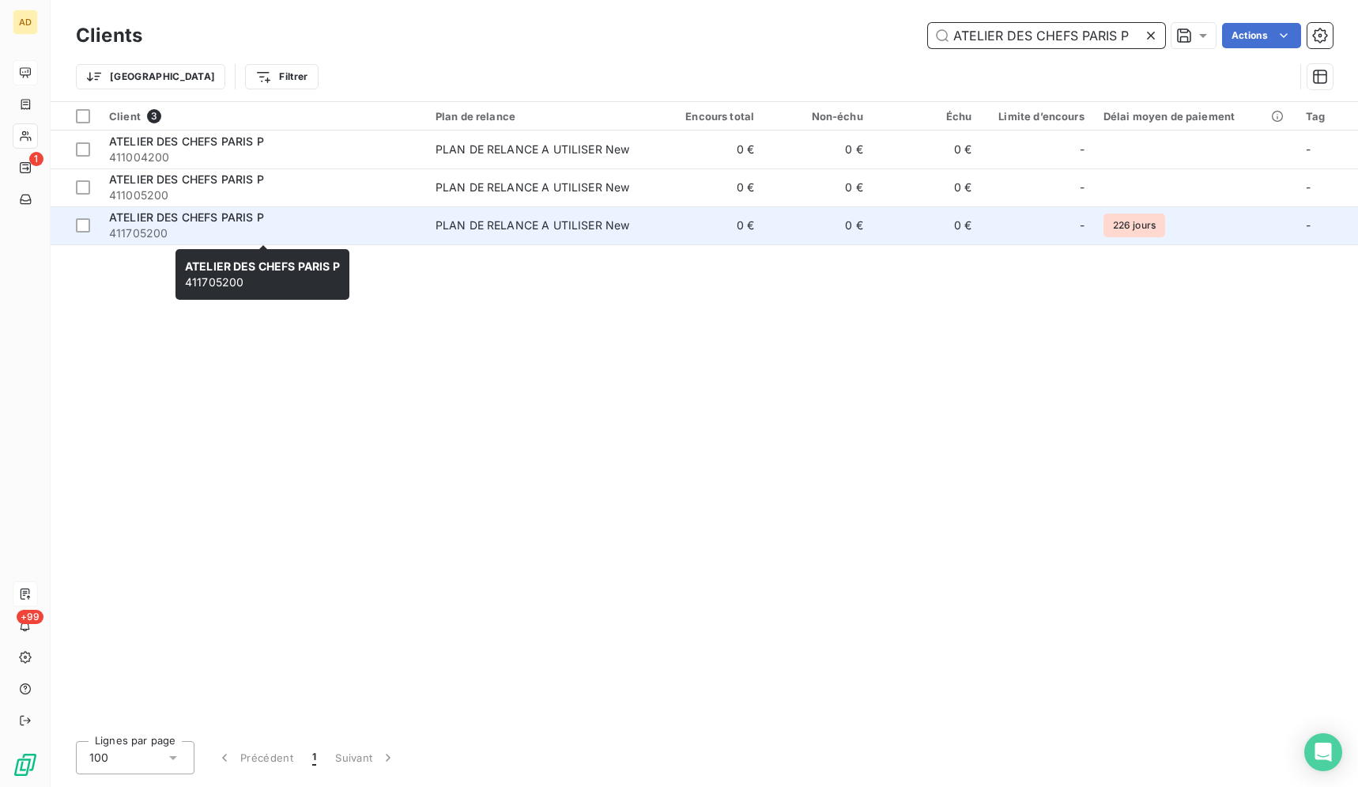
type input "ATELIER DES CHEFS PARIS P"
click at [340, 227] on span "411705200" at bounding box center [263, 233] width 308 height 16
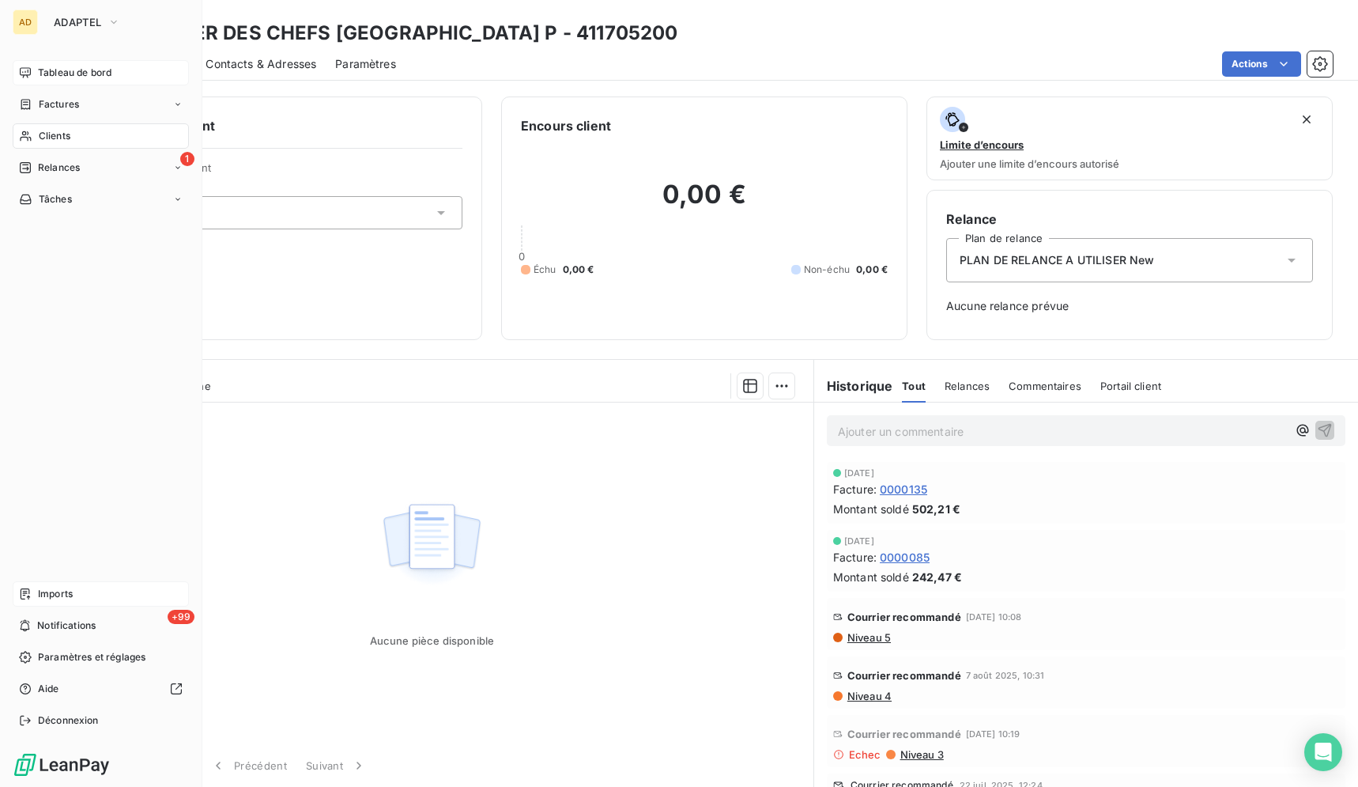
click at [43, 145] on div "Clients" at bounding box center [101, 135] width 176 height 25
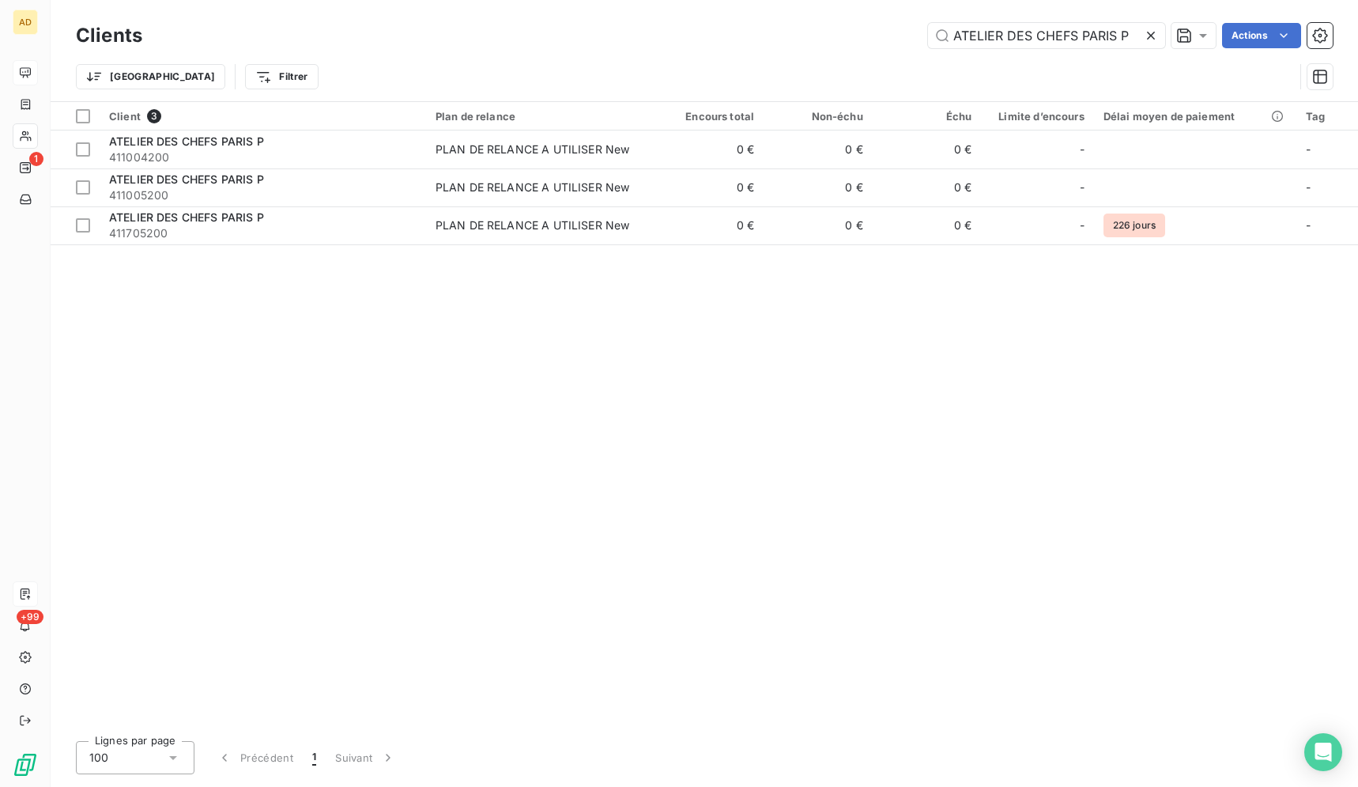
click at [1148, 34] on icon at bounding box center [1151, 36] width 8 height 8
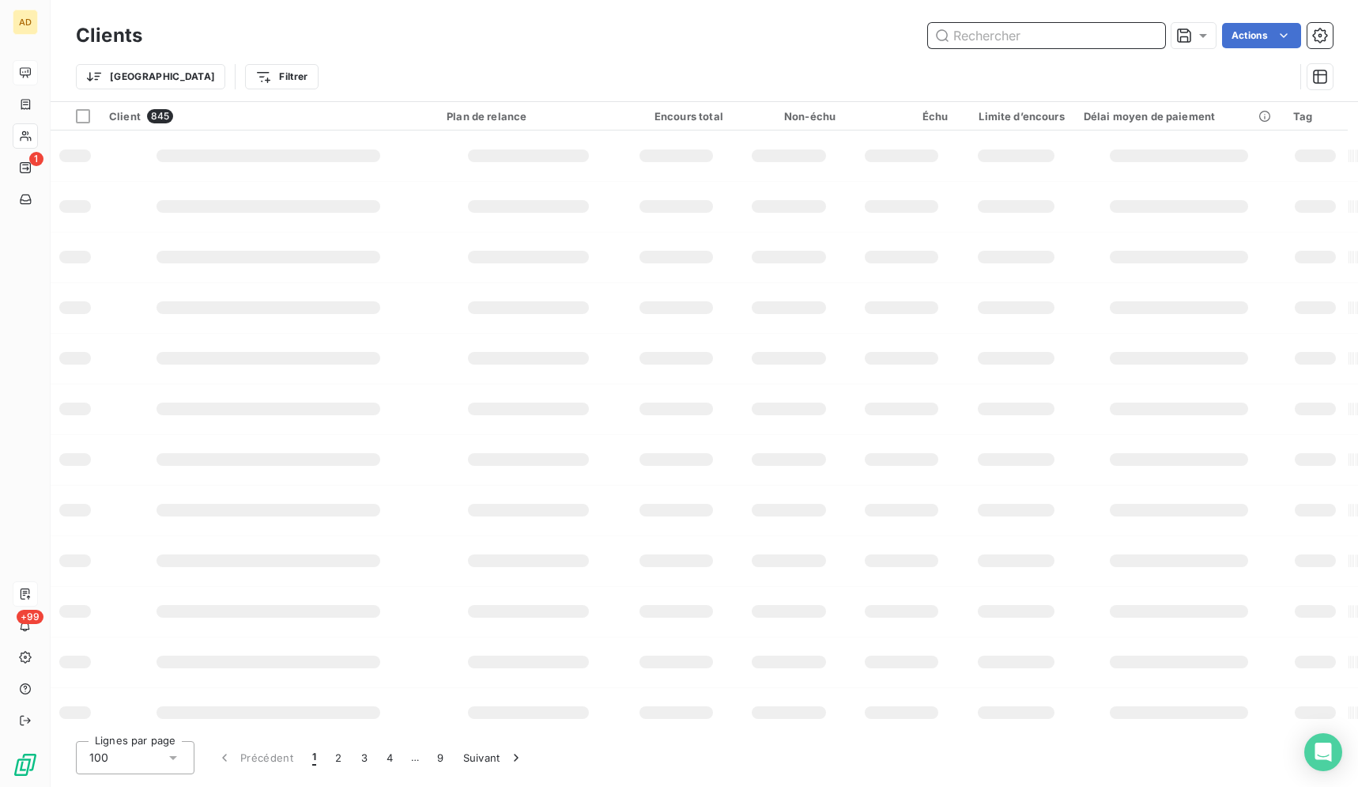
click at [1092, 32] on input "text" at bounding box center [1046, 35] width 237 height 25
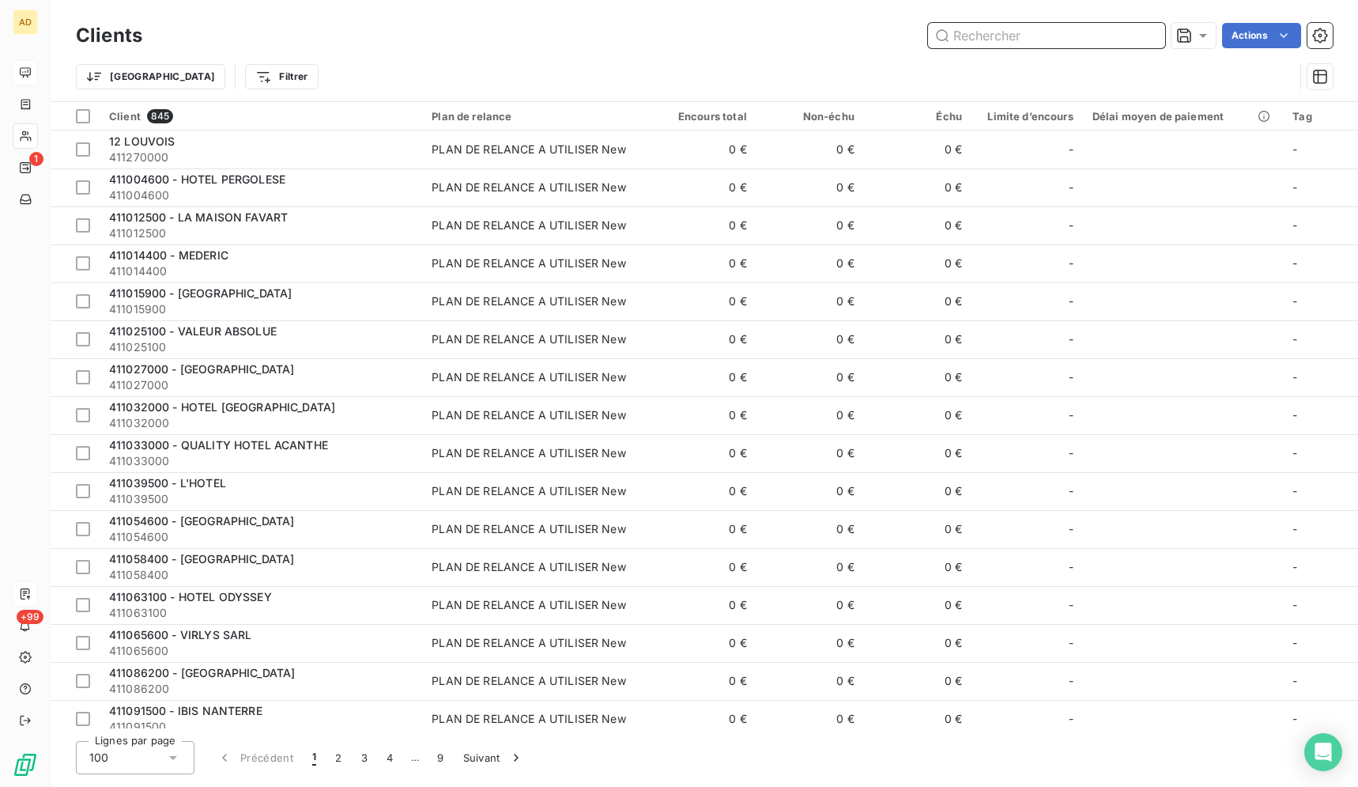
paste input "411700700"
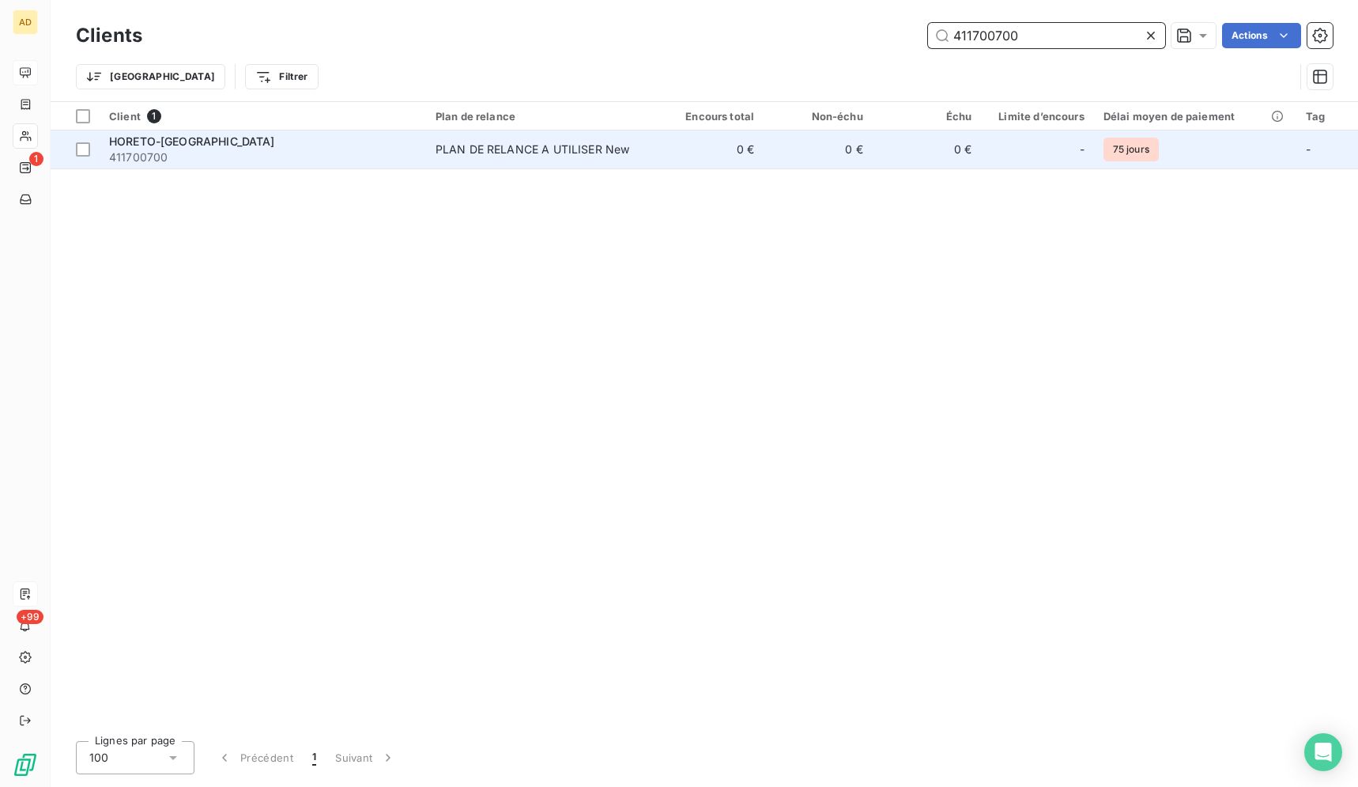
type input "411700700"
click at [773, 158] on td "0 €" at bounding box center [818, 149] width 109 height 38
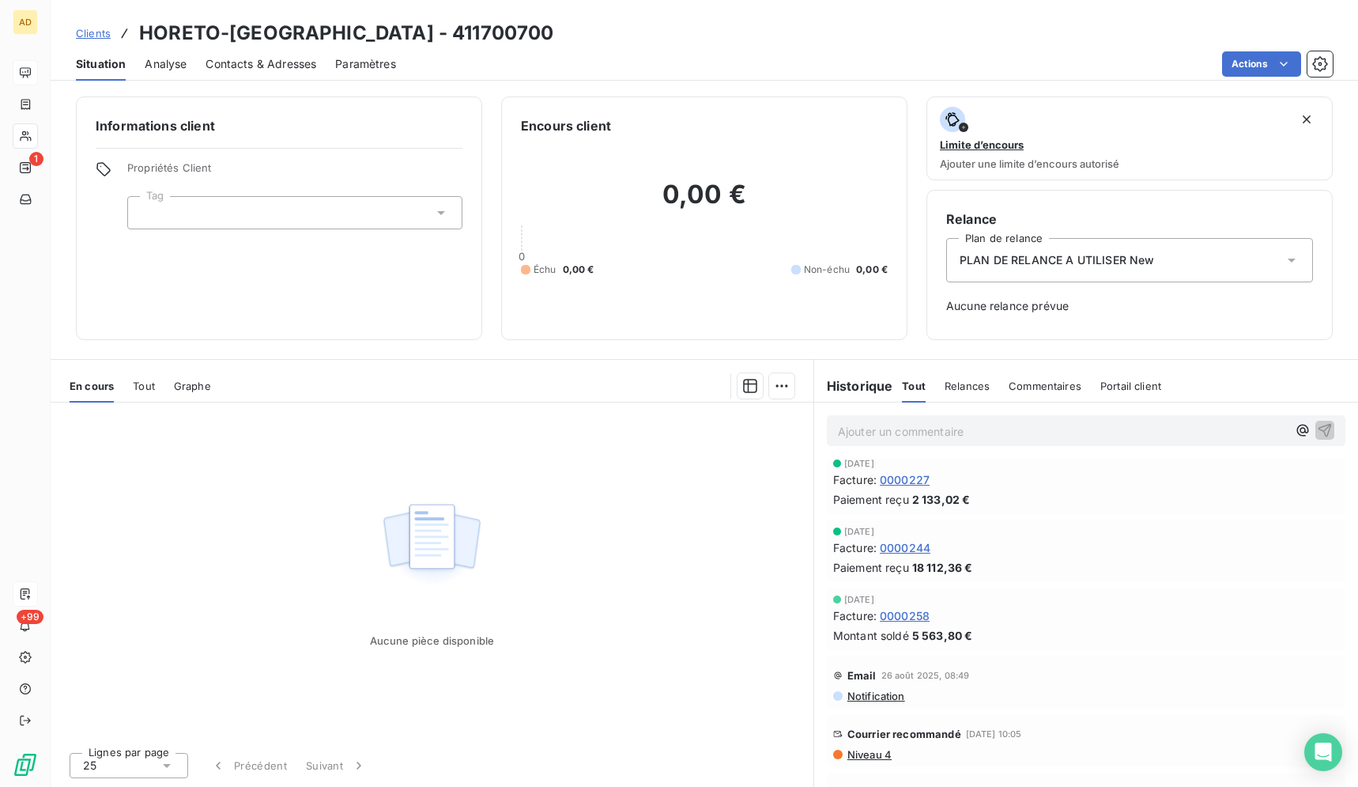
scroll to position [81, 0]
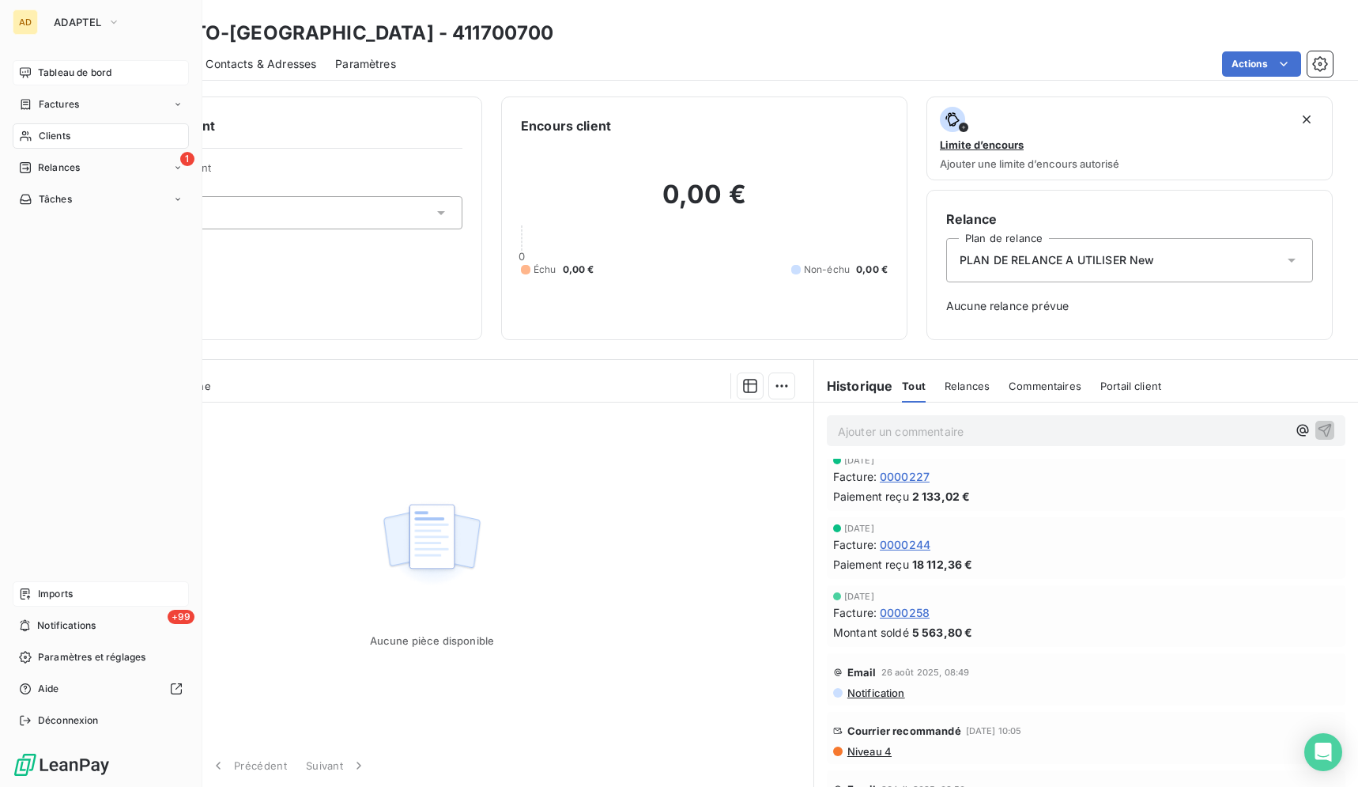
click at [25, 137] on icon at bounding box center [25, 136] width 11 height 10
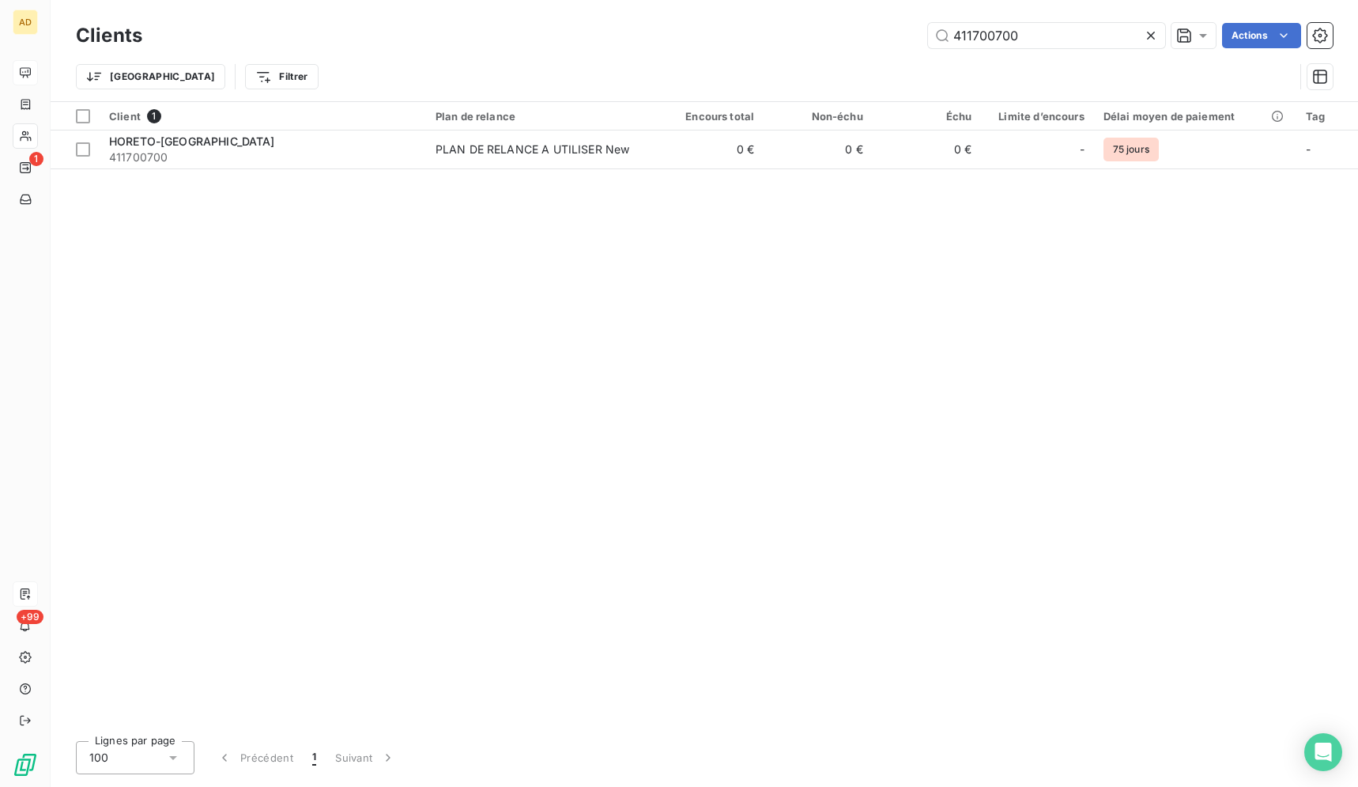
click at [1148, 36] on icon at bounding box center [1151, 36] width 16 height 16
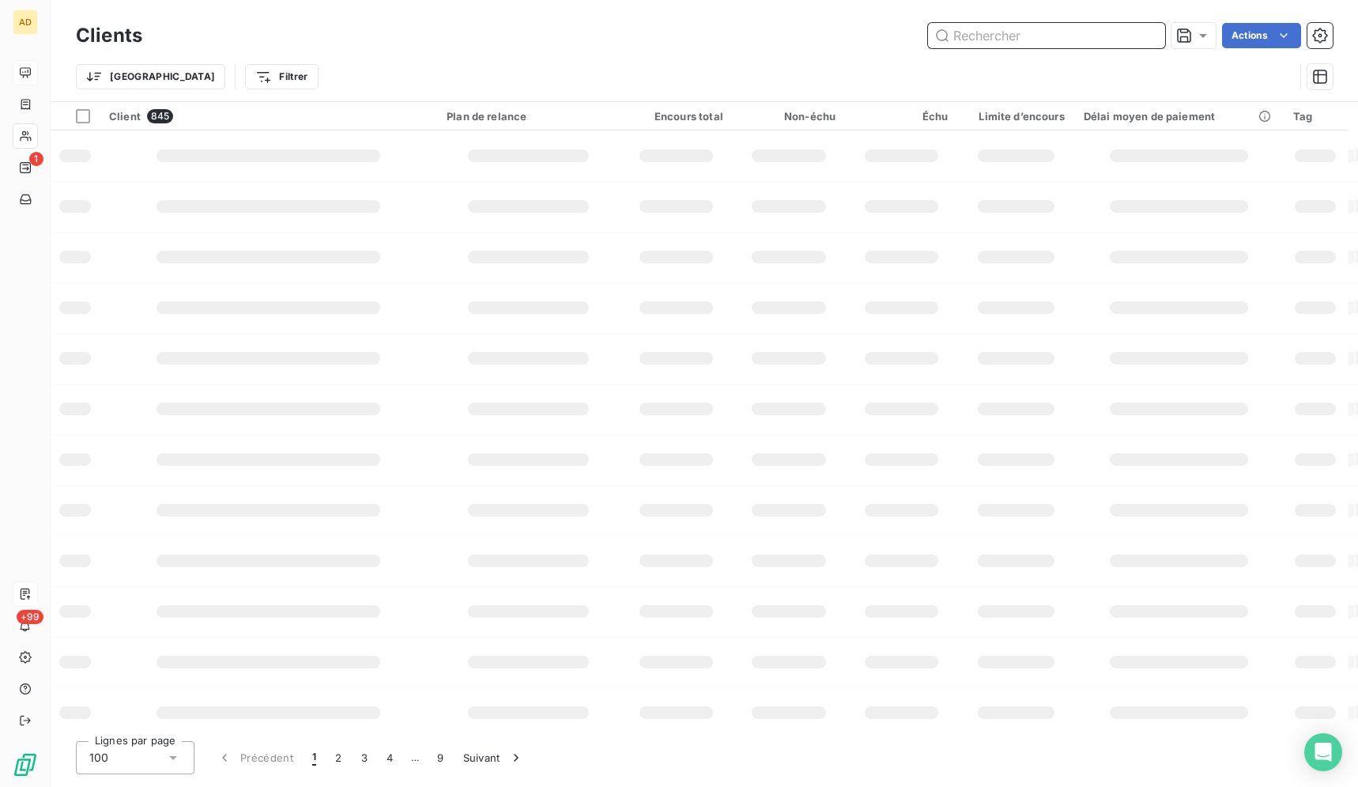
click at [1033, 35] on input "text" at bounding box center [1046, 35] width 237 height 25
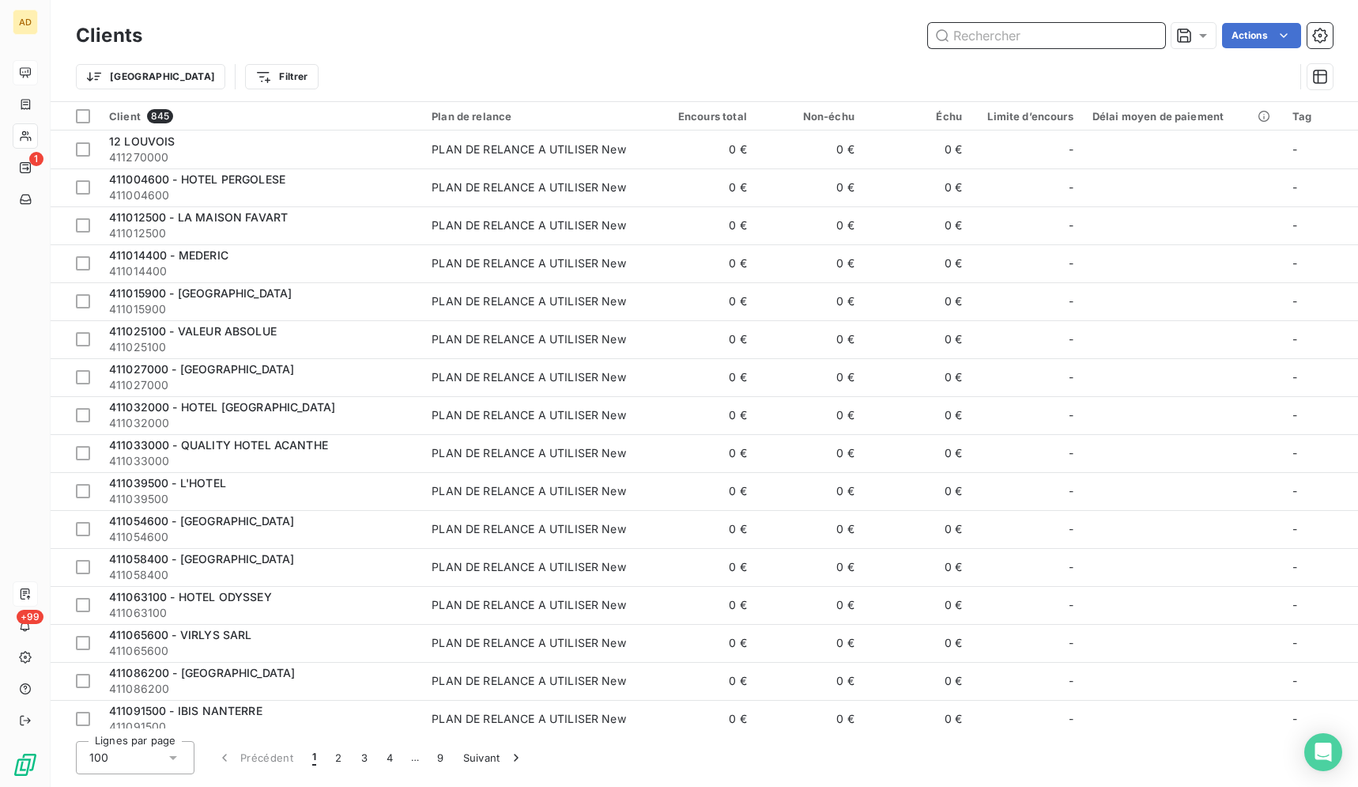
click at [1033, 35] on input "text" at bounding box center [1046, 35] width 237 height 25
paste input "411701300"
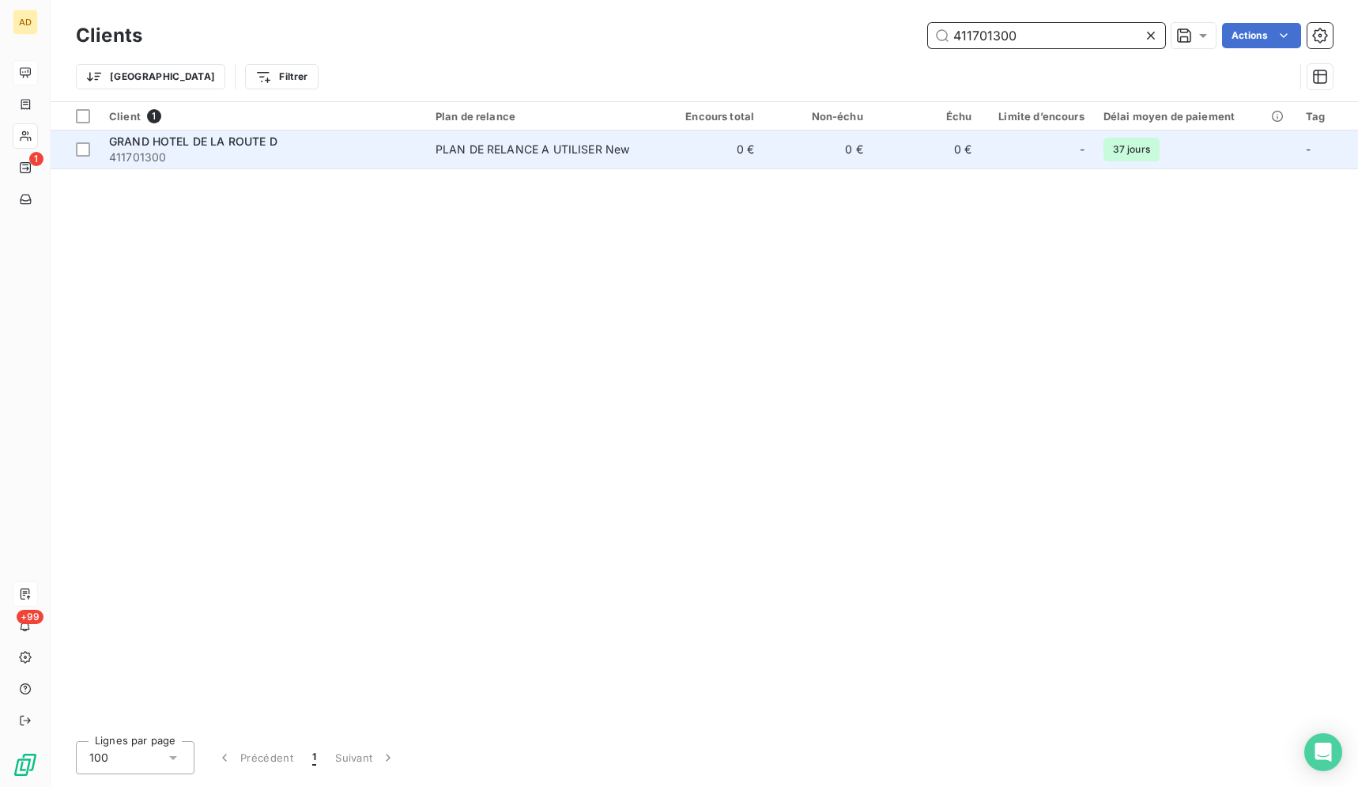
type input "411701300"
click at [732, 154] on td "0 €" at bounding box center [709, 149] width 109 height 38
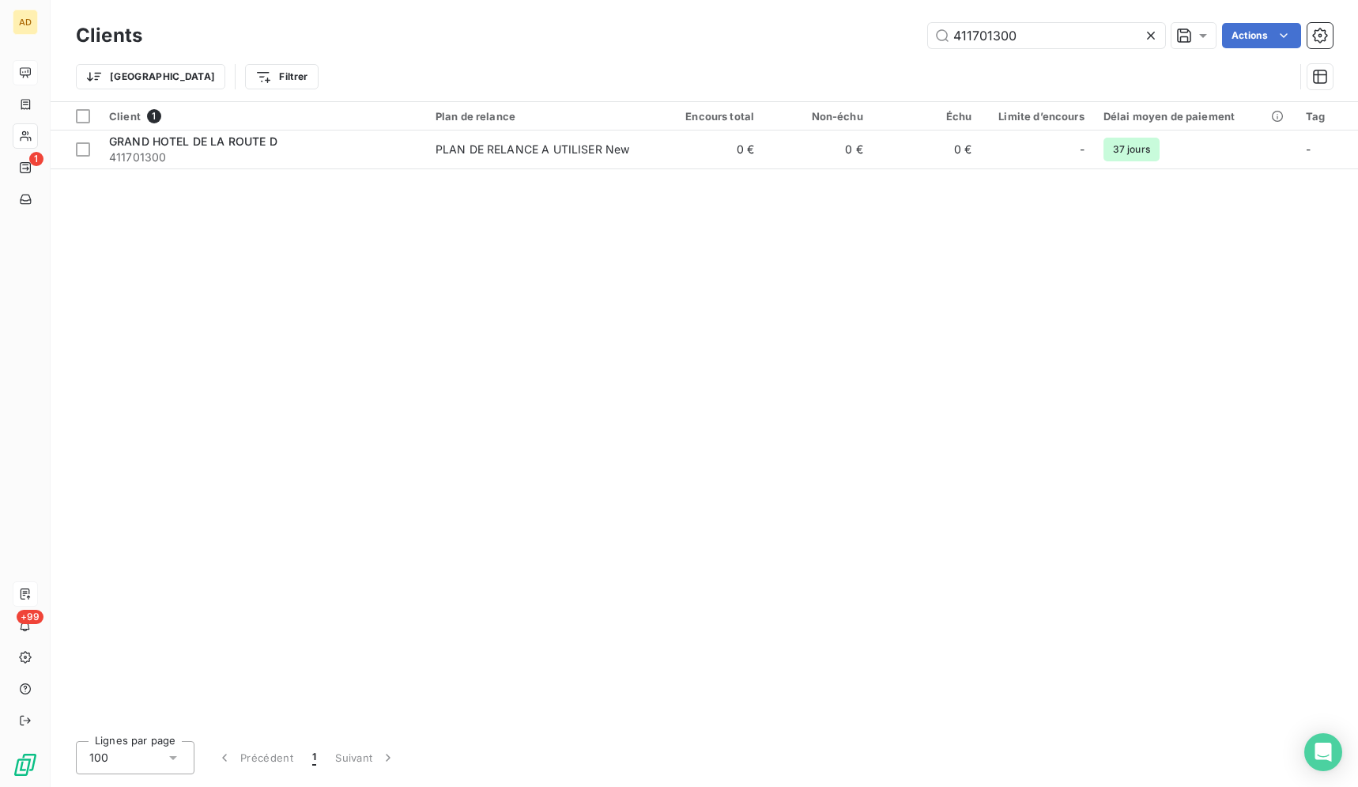
click at [1157, 35] on icon at bounding box center [1151, 36] width 16 height 16
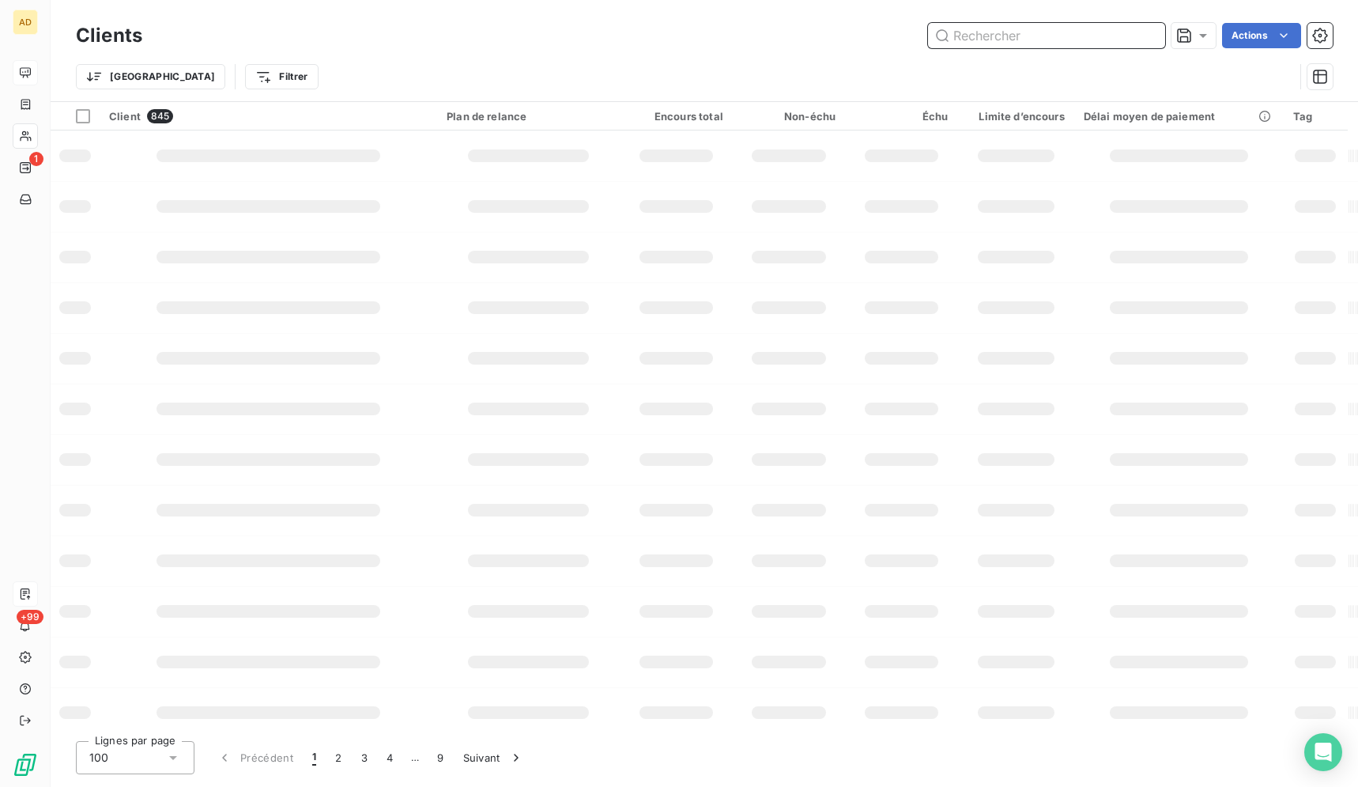
click at [1076, 40] on input "text" at bounding box center [1046, 35] width 237 height 25
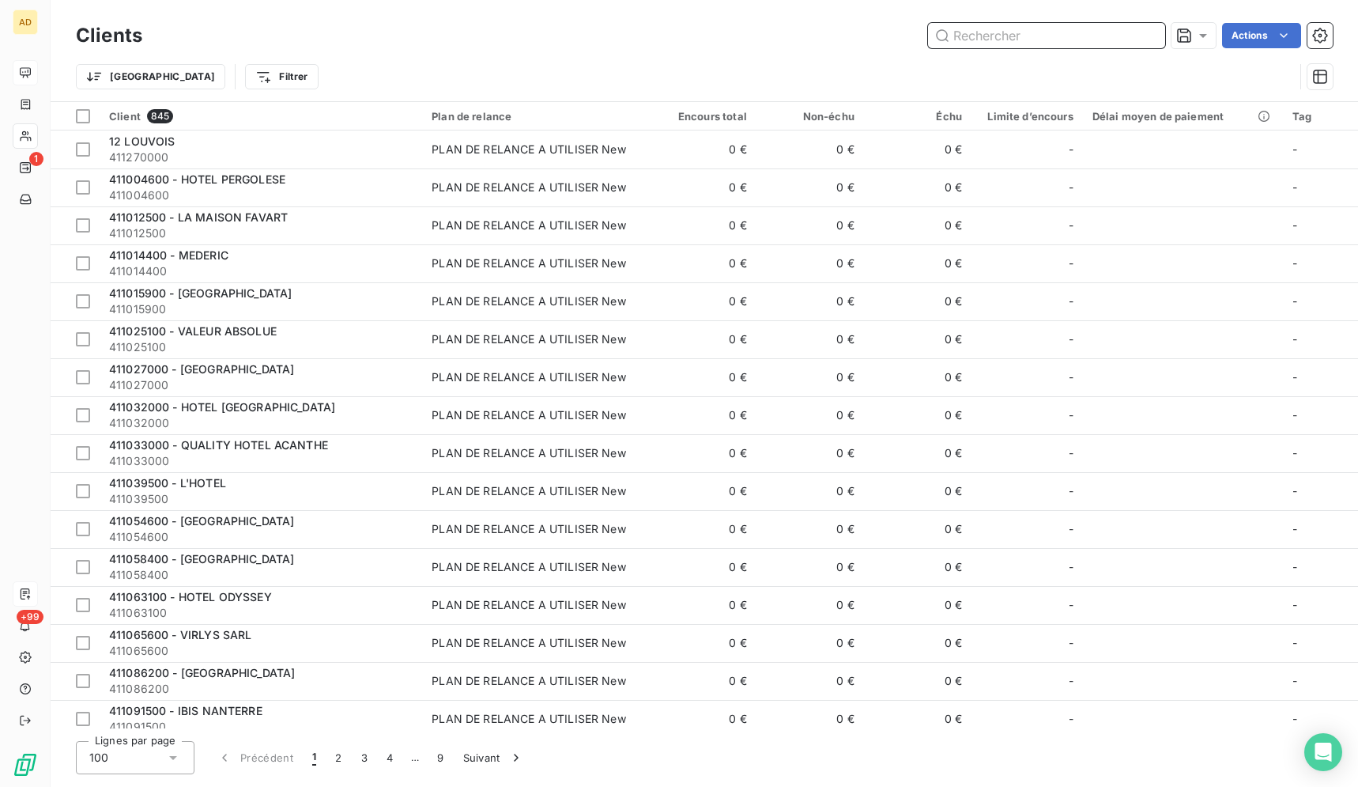
paste input "MARRIOTT LYON - RECEPTION"
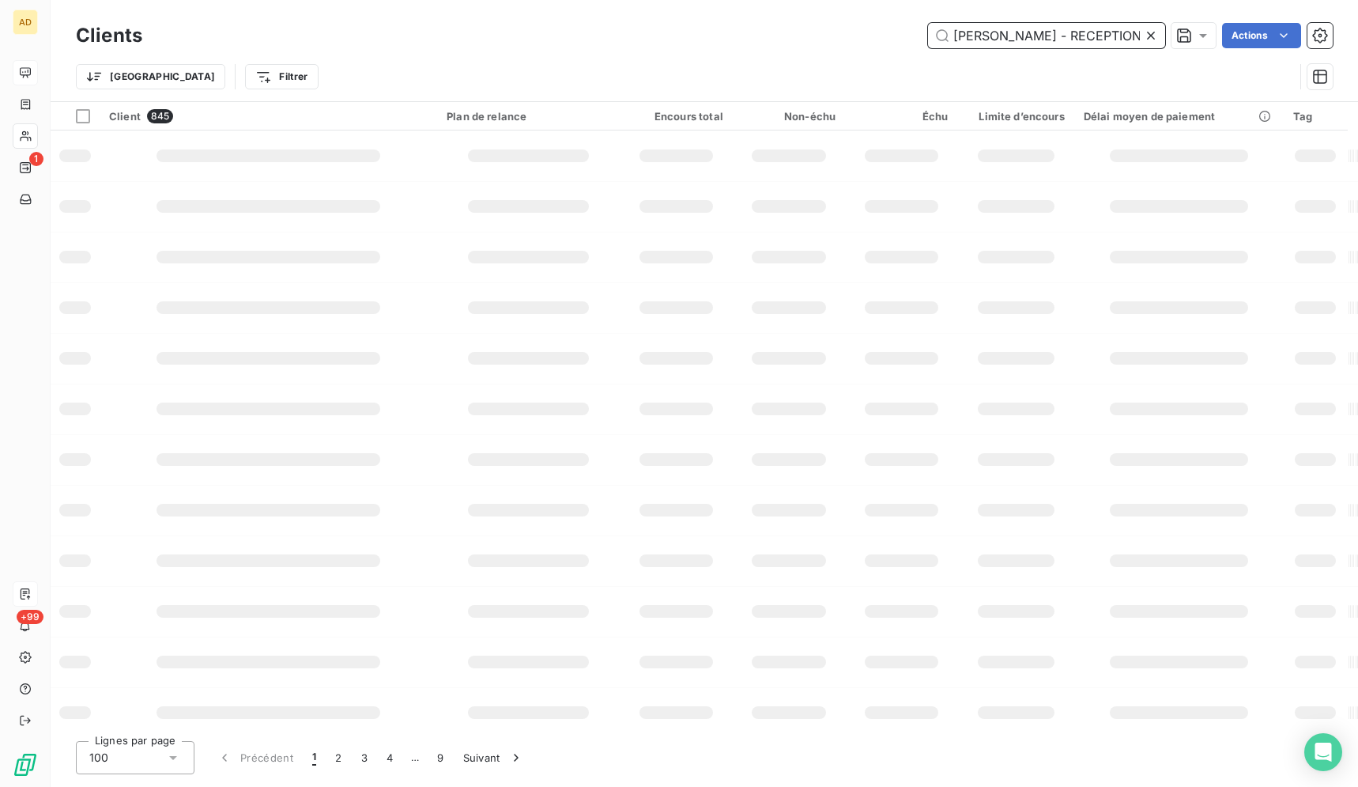
scroll to position [0, 1]
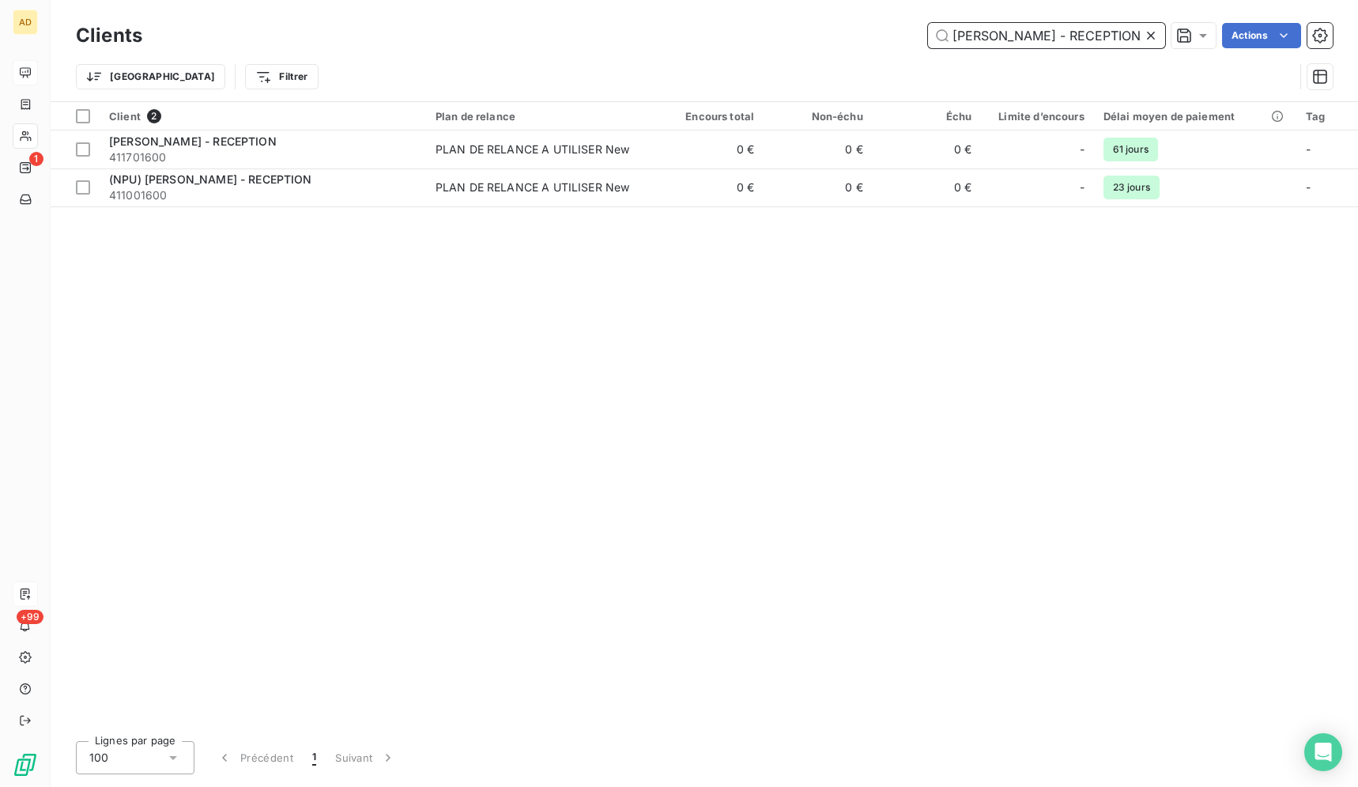
type input "MARRIOTT LYON - RECEPTION"
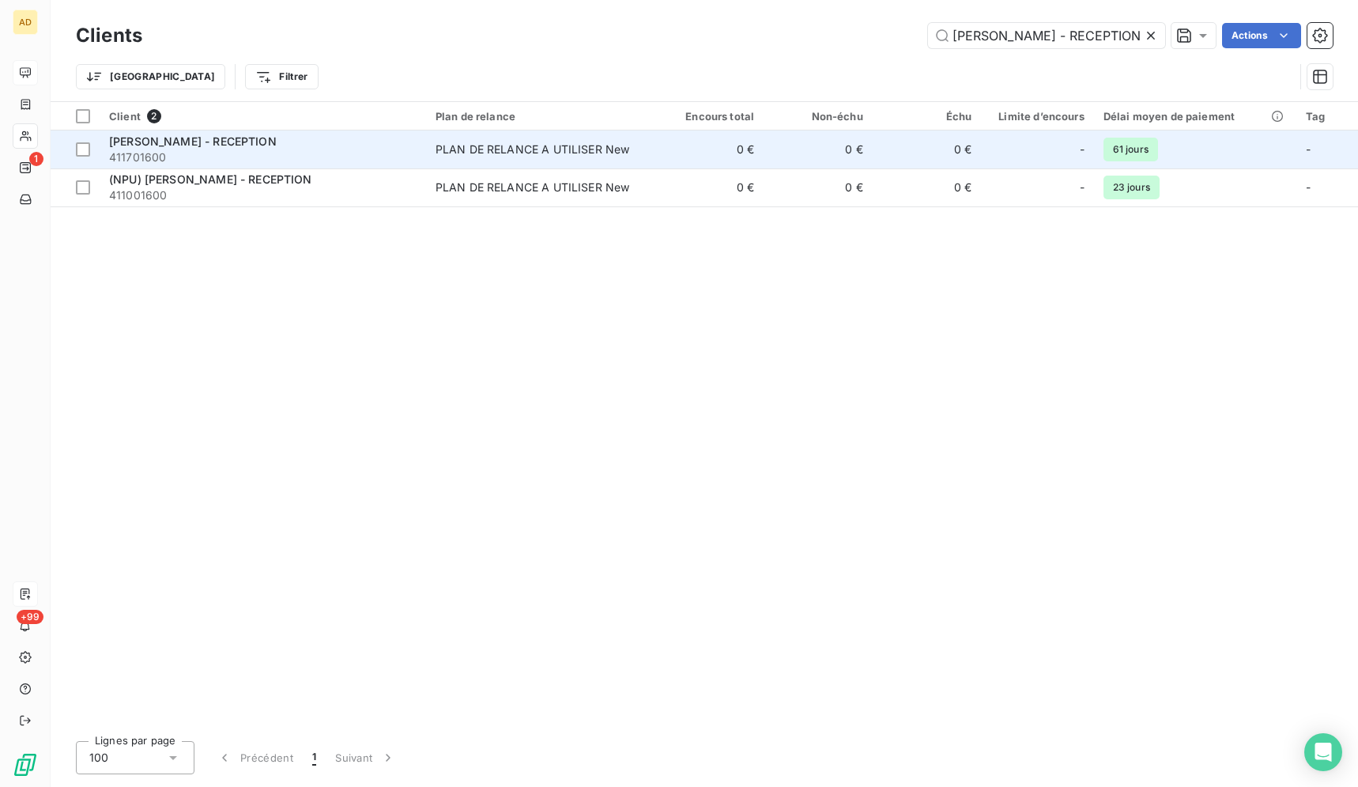
click at [355, 162] on span "411701600" at bounding box center [263, 157] width 308 height 16
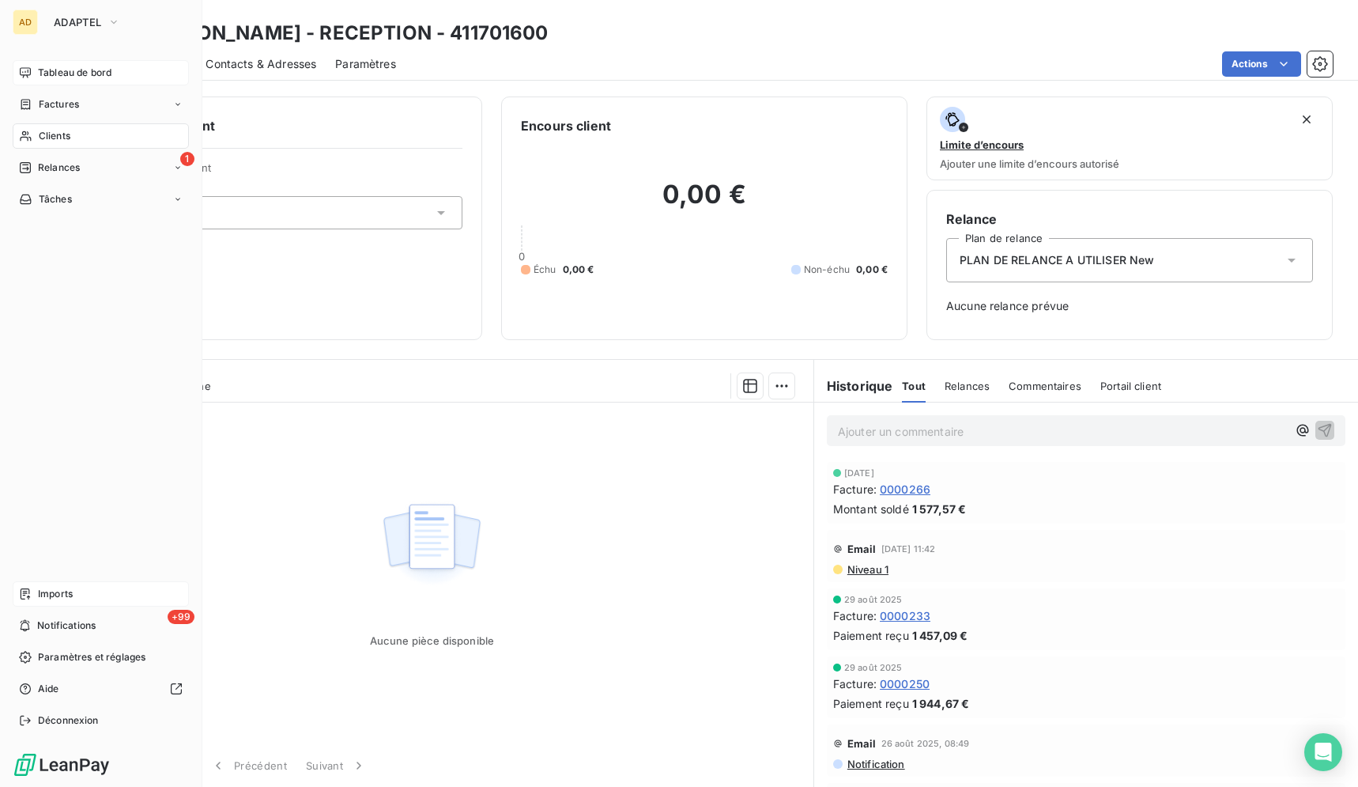
click at [17, 133] on div "Clients" at bounding box center [101, 135] width 176 height 25
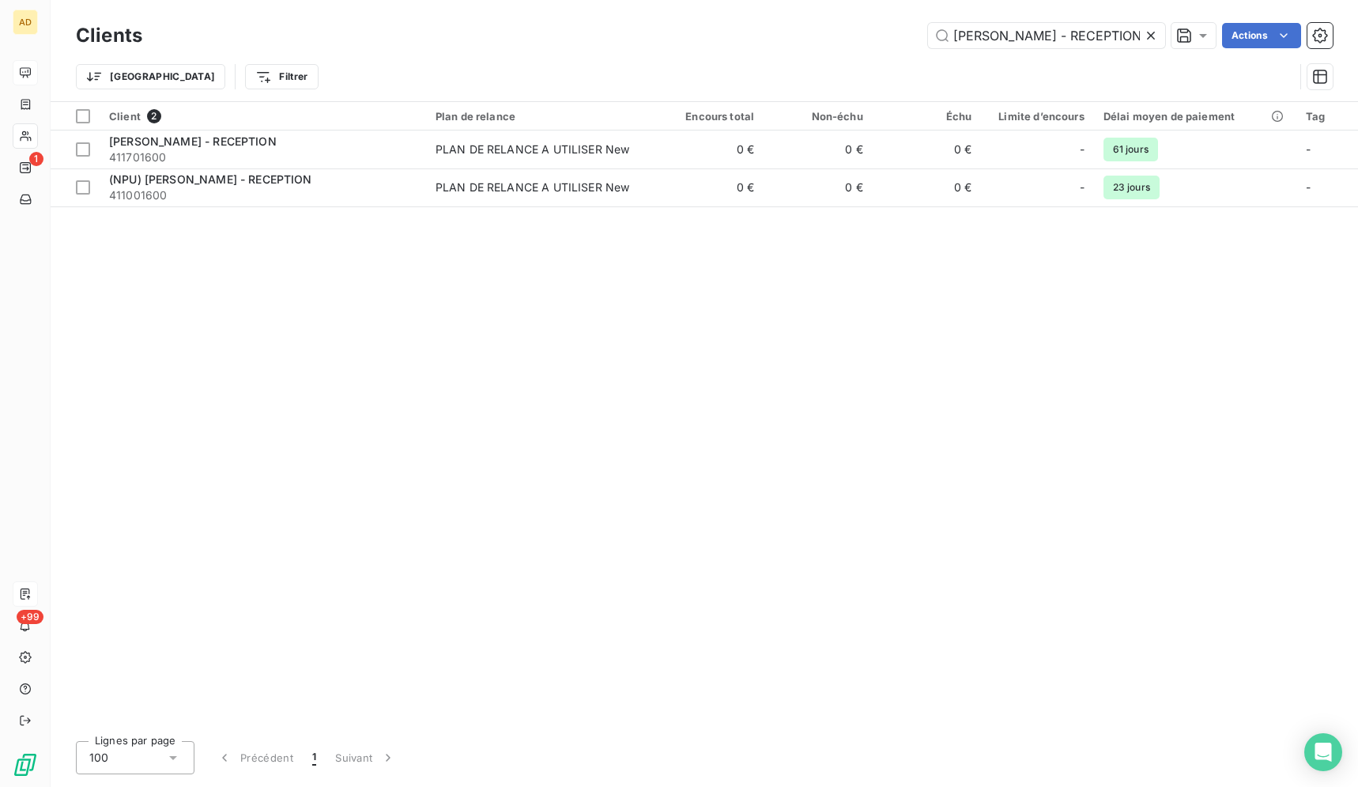
scroll to position [0, 1]
click at [1154, 39] on icon at bounding box center [1151, 36] width 8 height 8
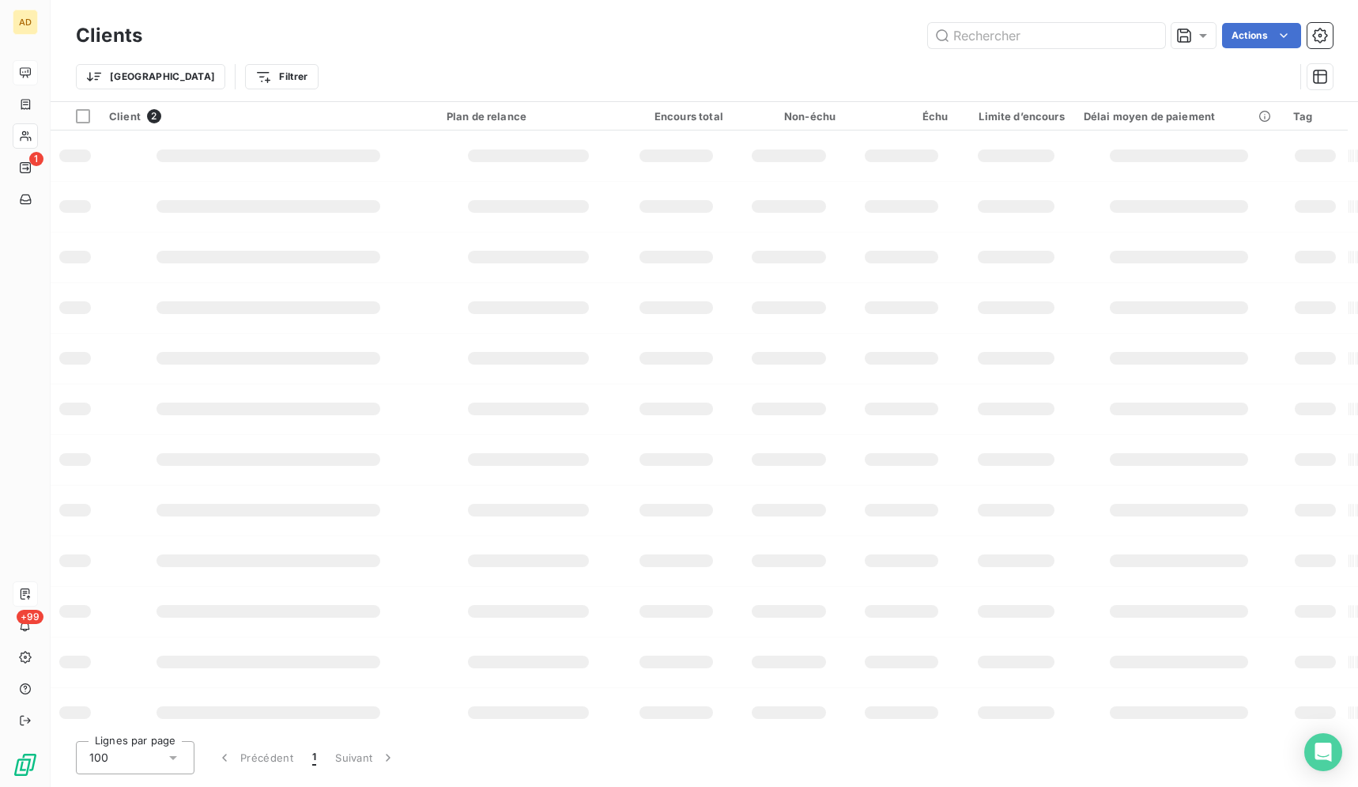
scroll to position [0, 0]
click at [1063, 34] on input "text" at bounding box center [1046, 35] width 237 height 25
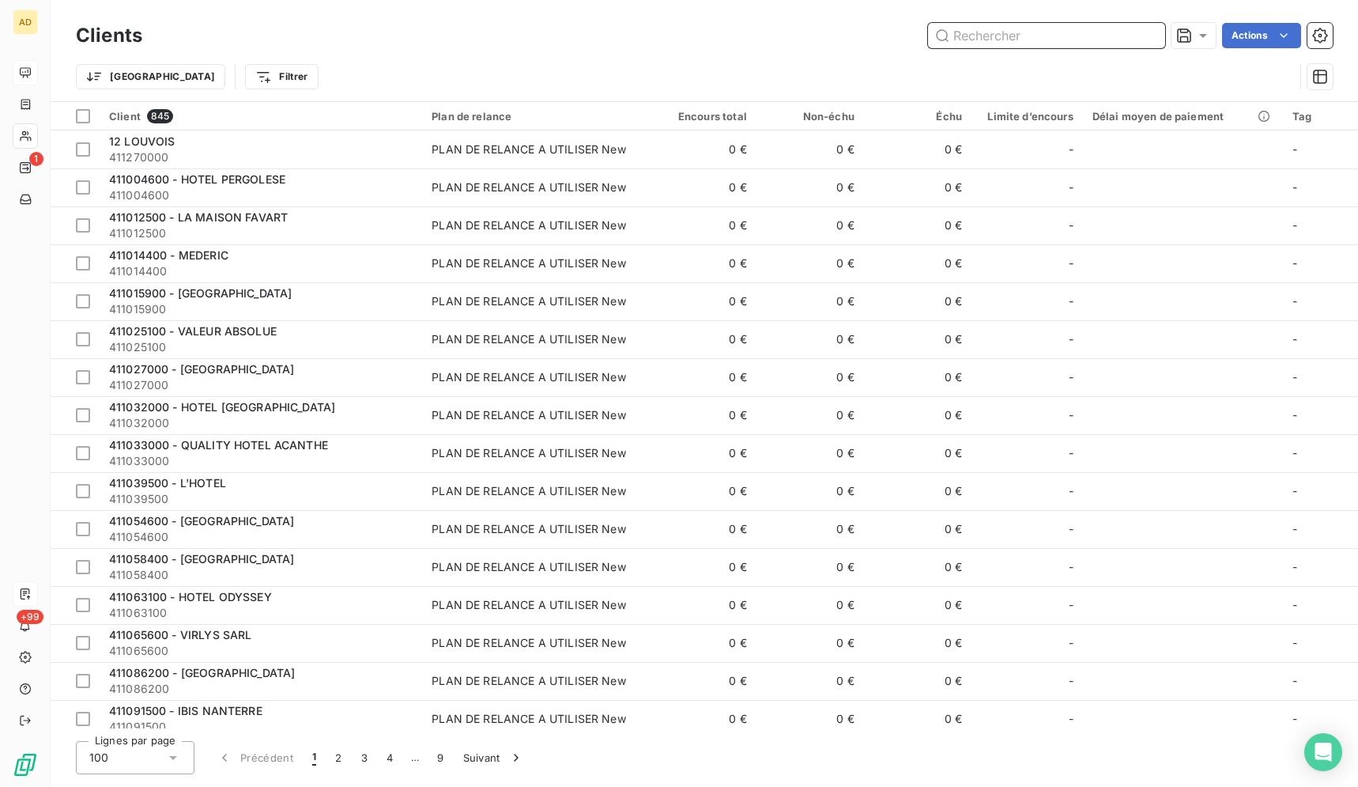
paste input "ATELIER DES CHEFS PARIS S"
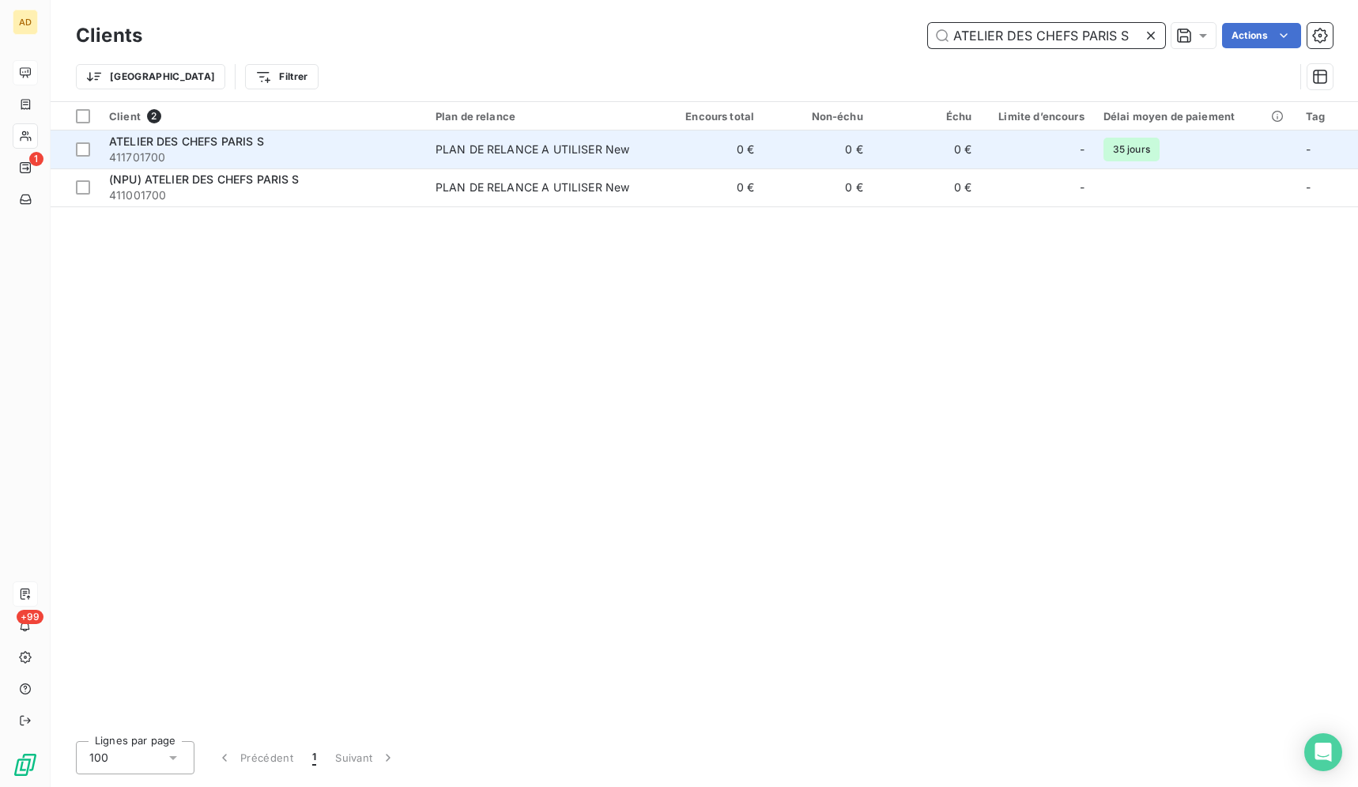
type input "ATELIER DES CHEFS PARIS S"
click at [692, 158] on td "0 €" at bounding box center [709, 149] width 109 height 38
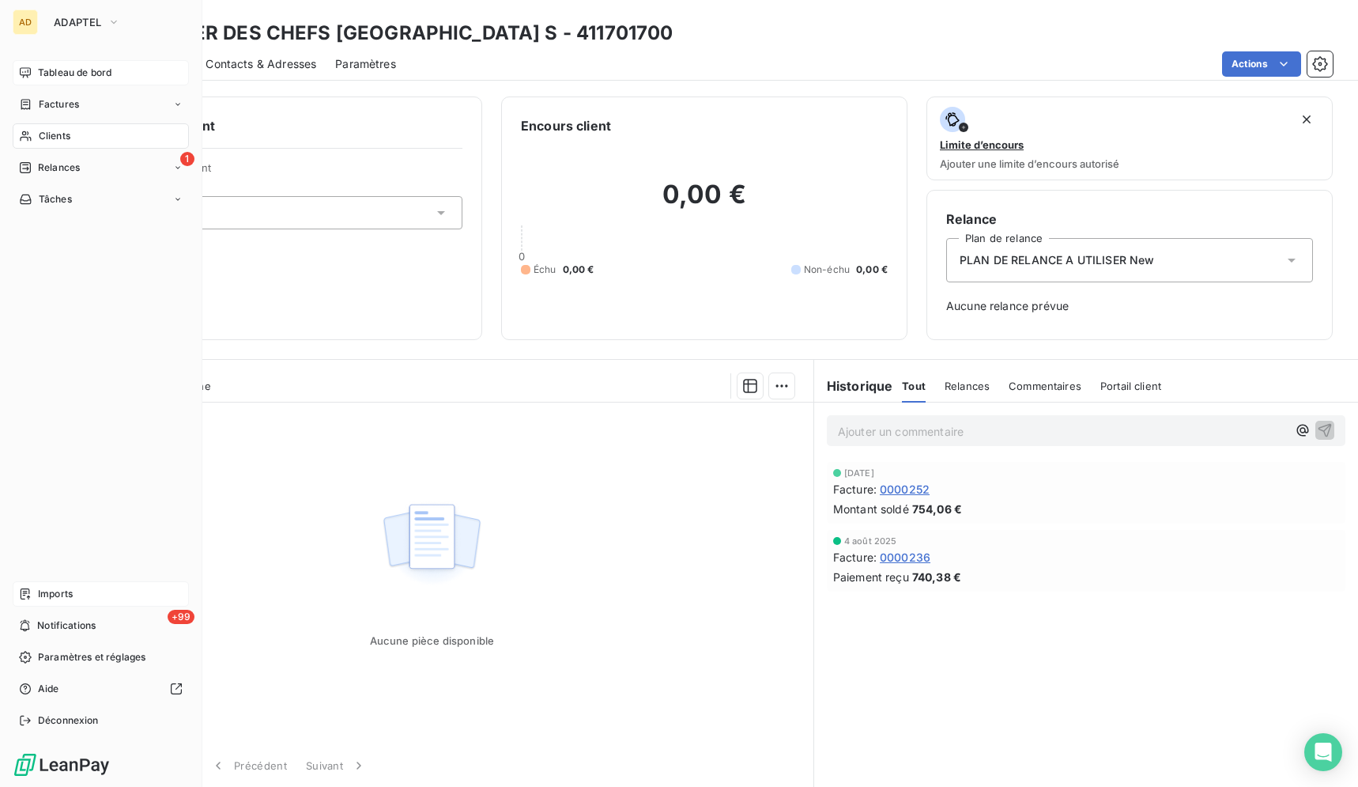
click at [35, 142] on div "Clients" at bounding box center [101, 135] width 176 height 25
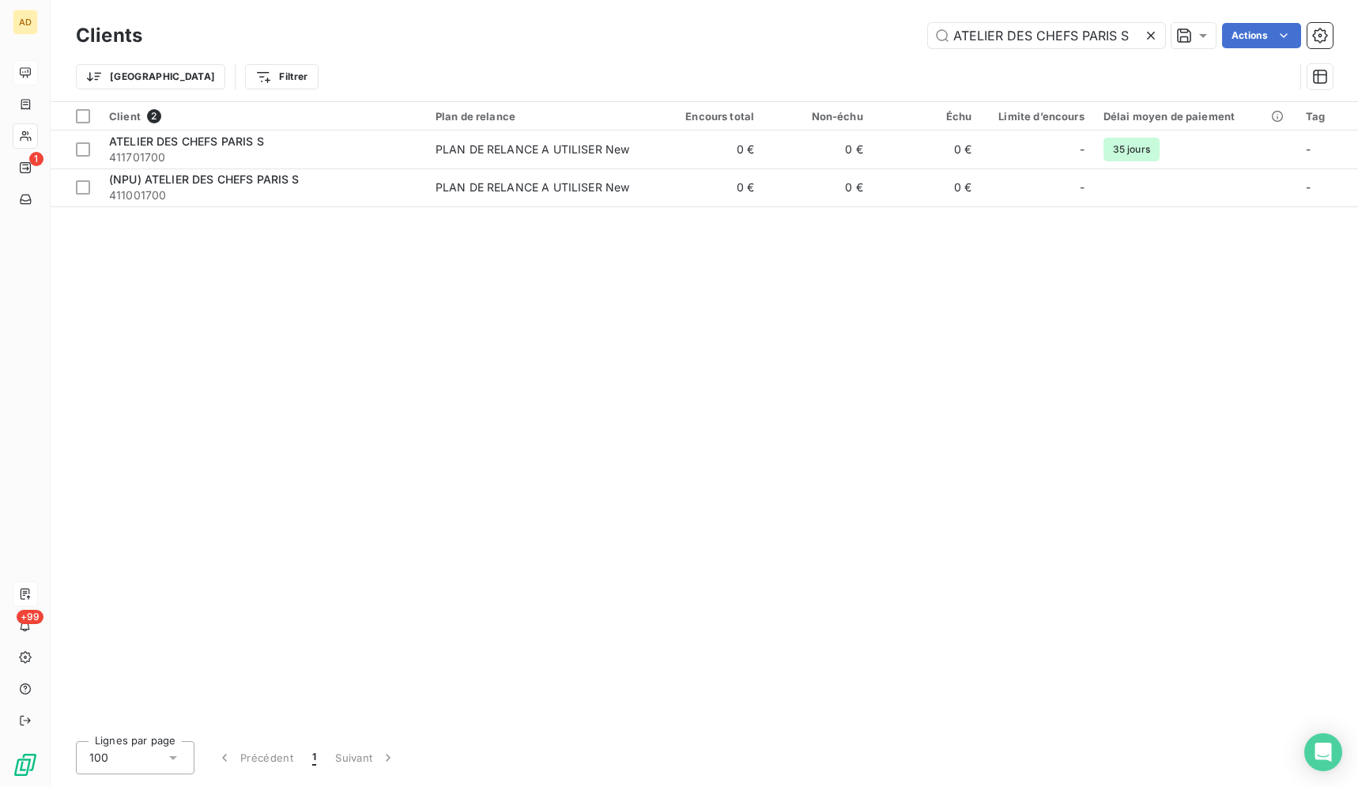
click at [1150, 33] on icon at bounding box center [1151, 36] width 16 height 16
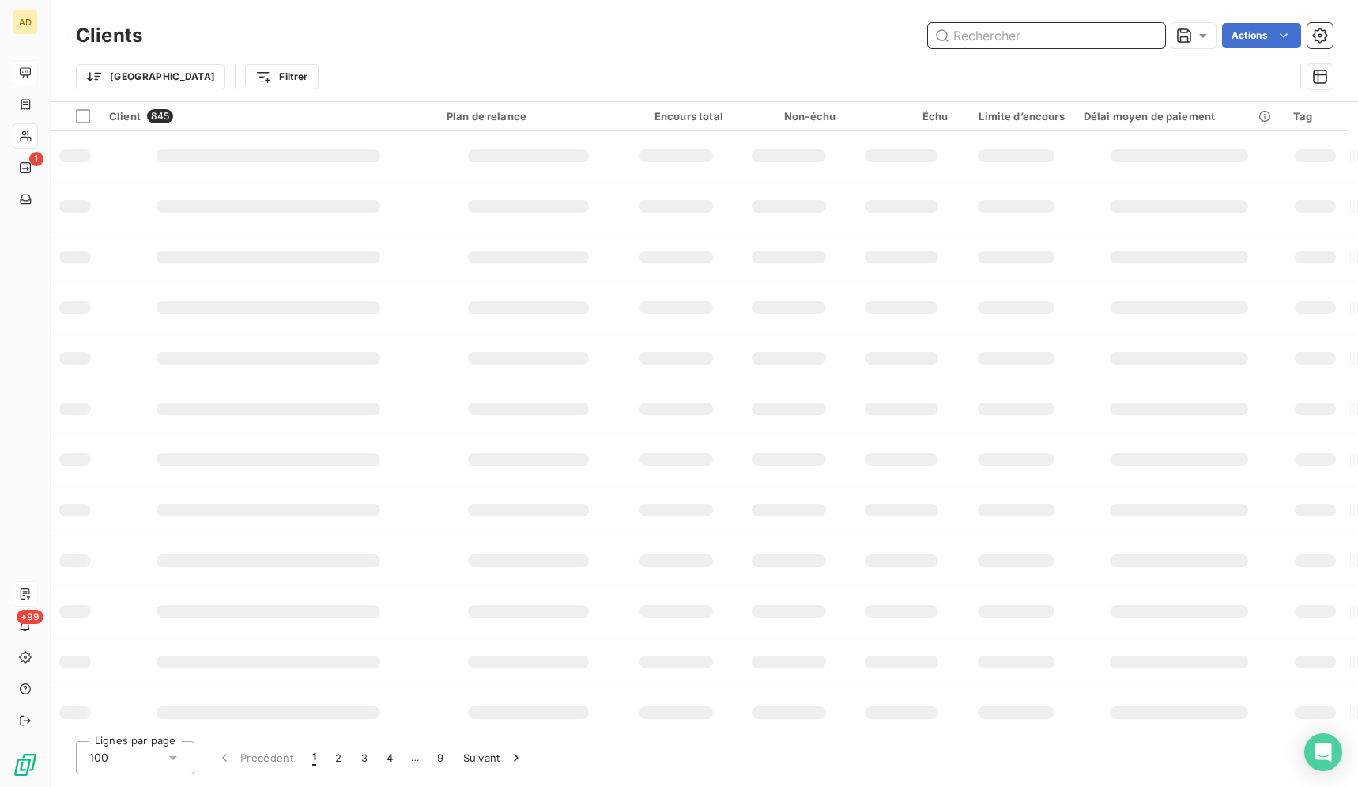
click at [1065, 39] on input "text" at bounding box center [1046, 35] width 237 height 25
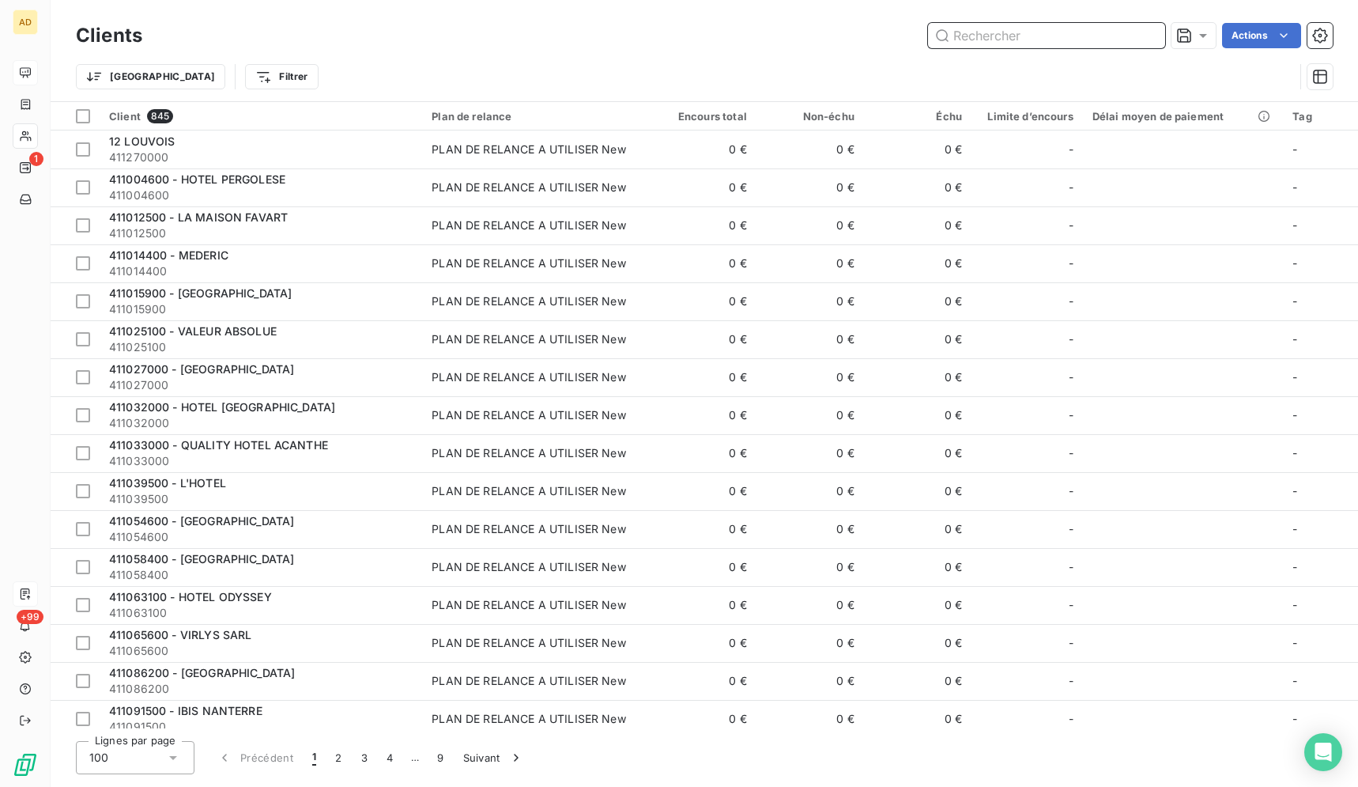
paste input "BAMBOLO BY MOMA"
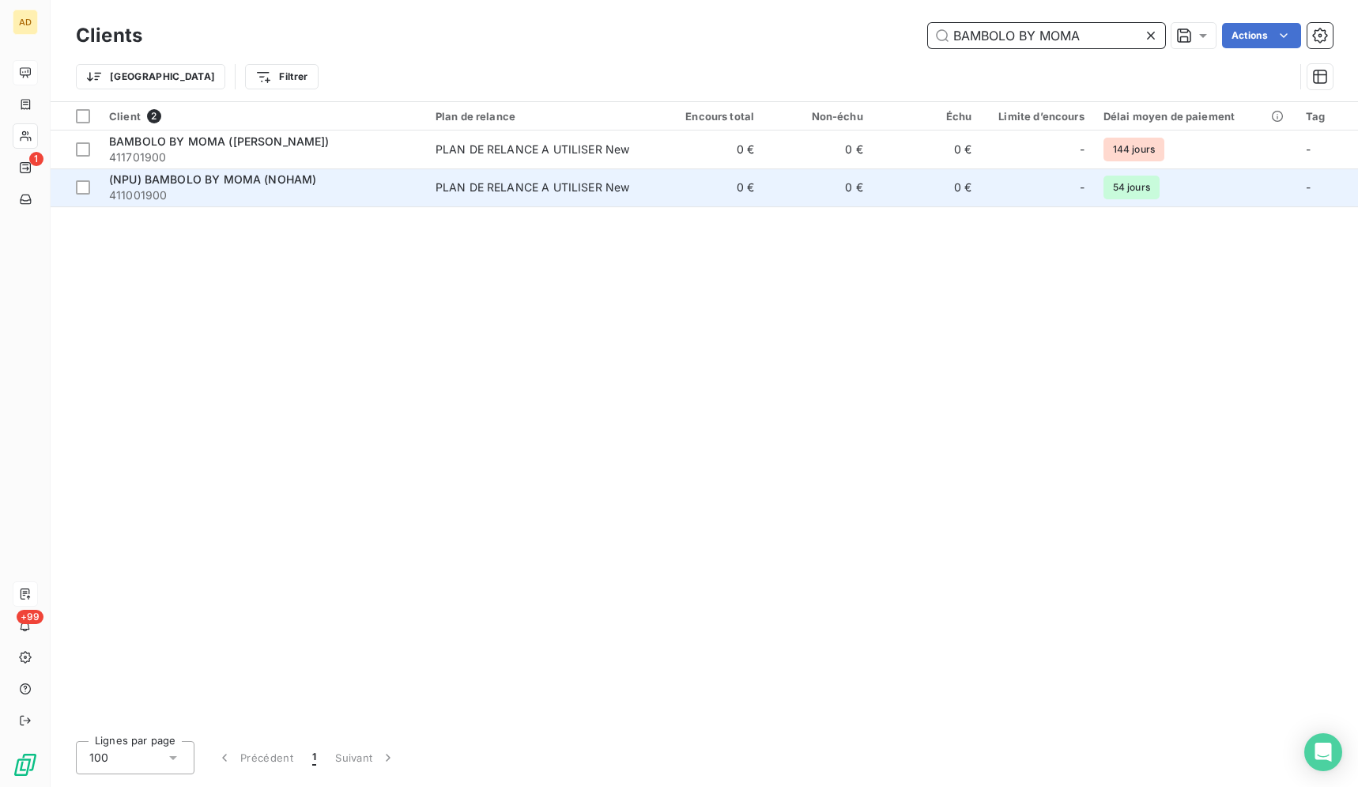
type input "BAMBOLO BY MOMA"
click at [871, 188] on td "0 €" at bounding box center [818, 187] width 109 height 38
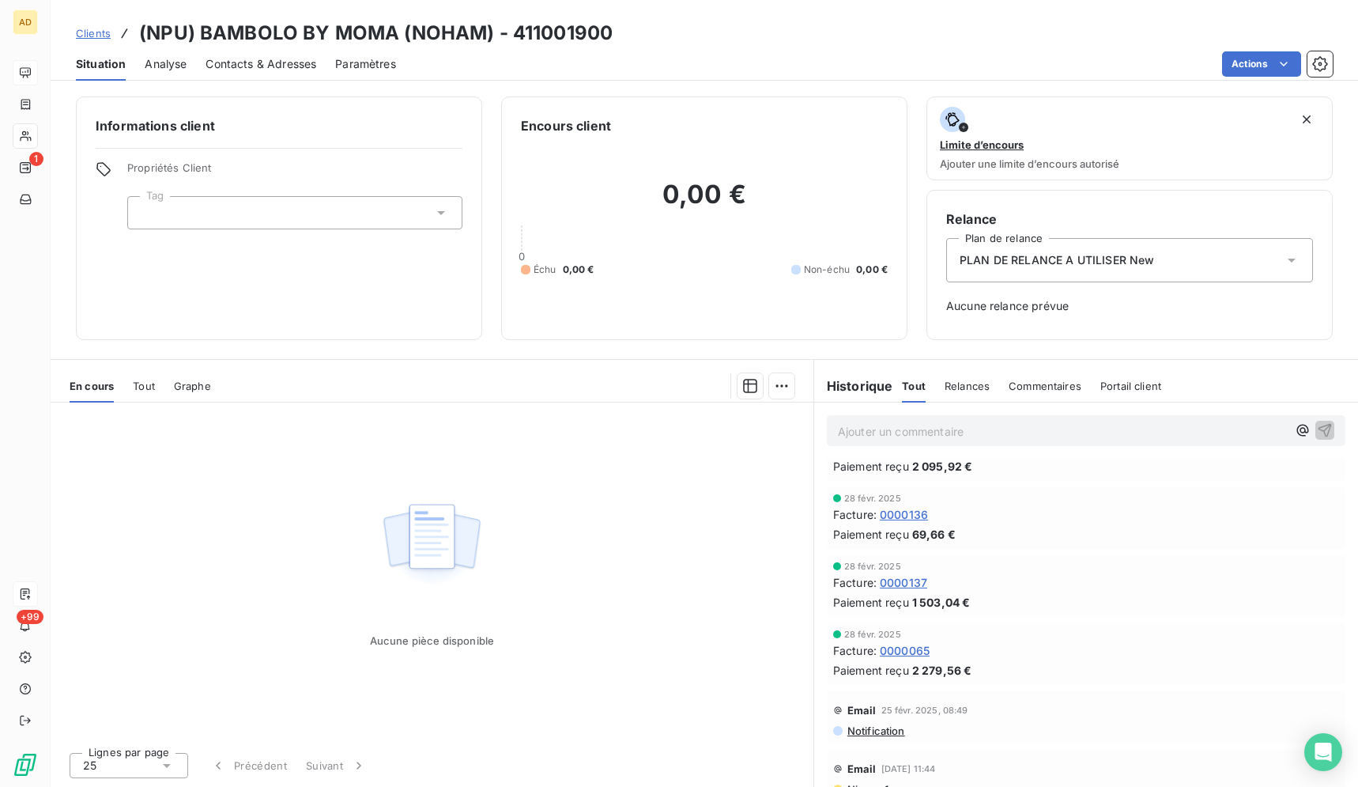
scroll to position [664, 0]
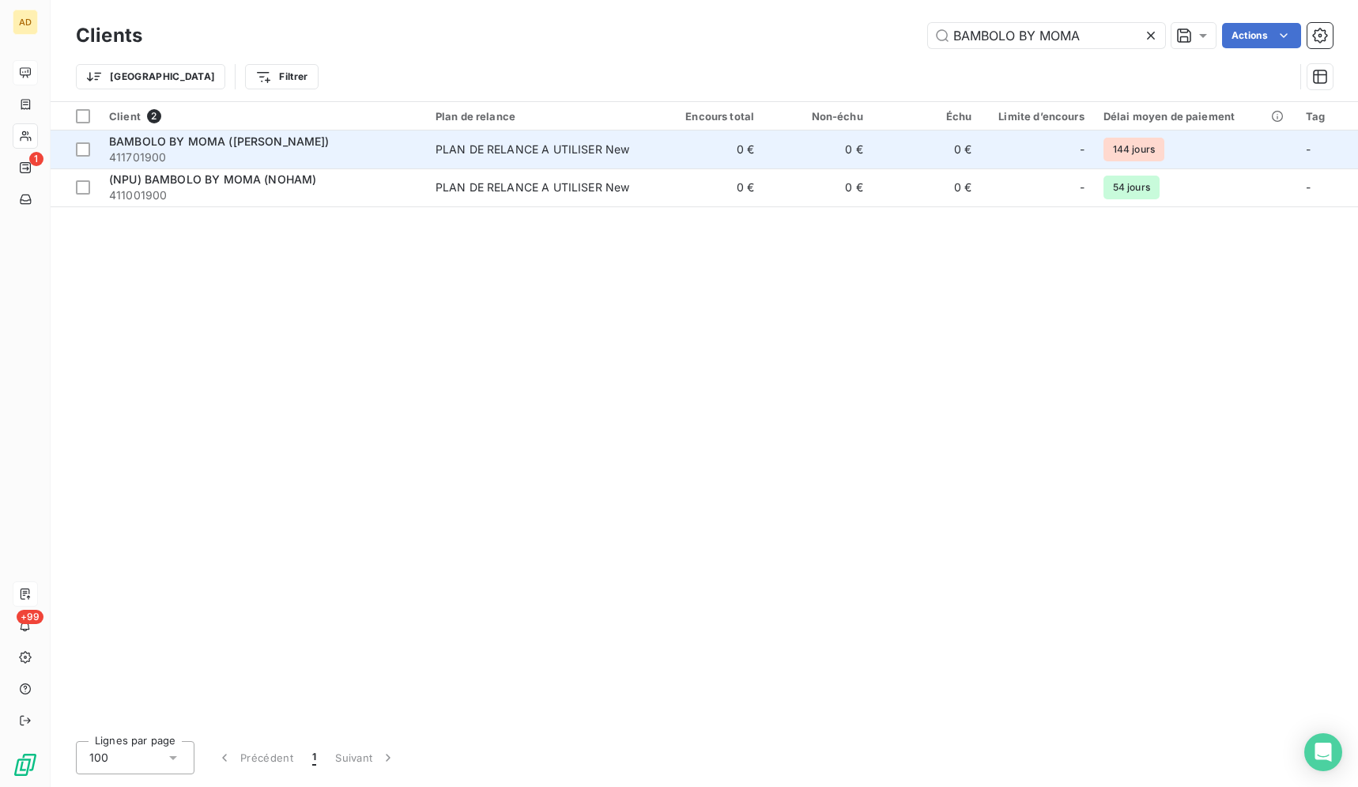
click at [511, 149] on div "PLAN DE RELANCE A UTILISER New" at bounding box center [533, 150] width 195 height 16
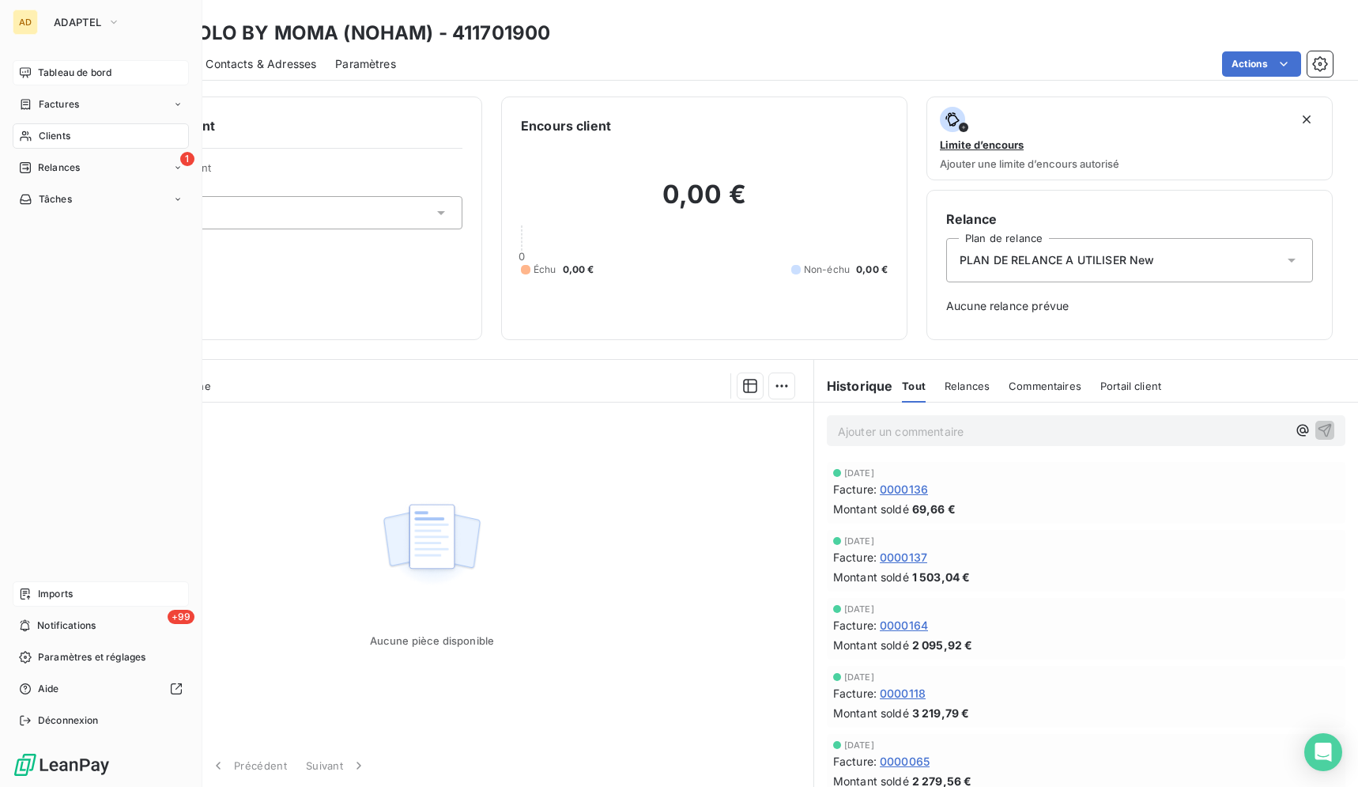
click at [17, 601] on div "Imports" at bounding box center [101, 593] width 176 height 25
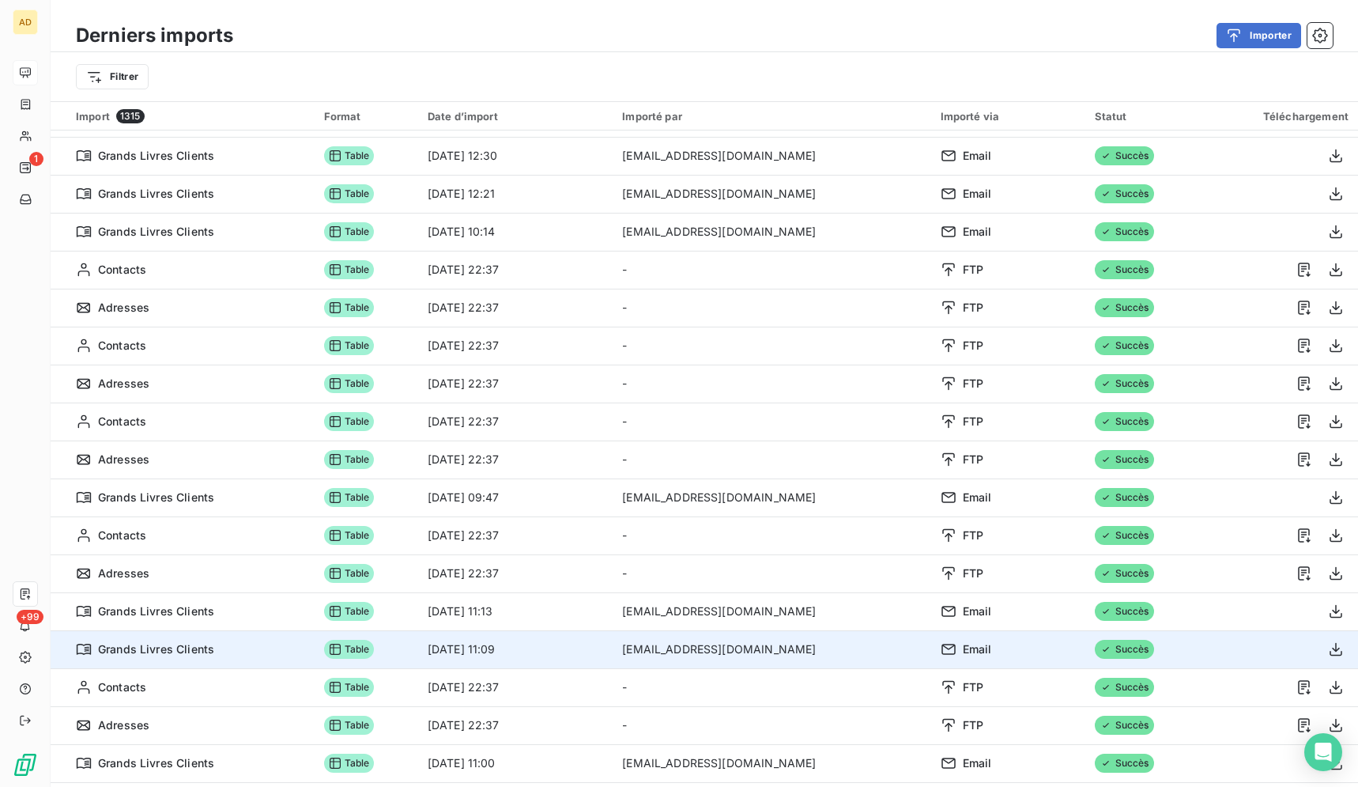
scroll to position [161, 0]
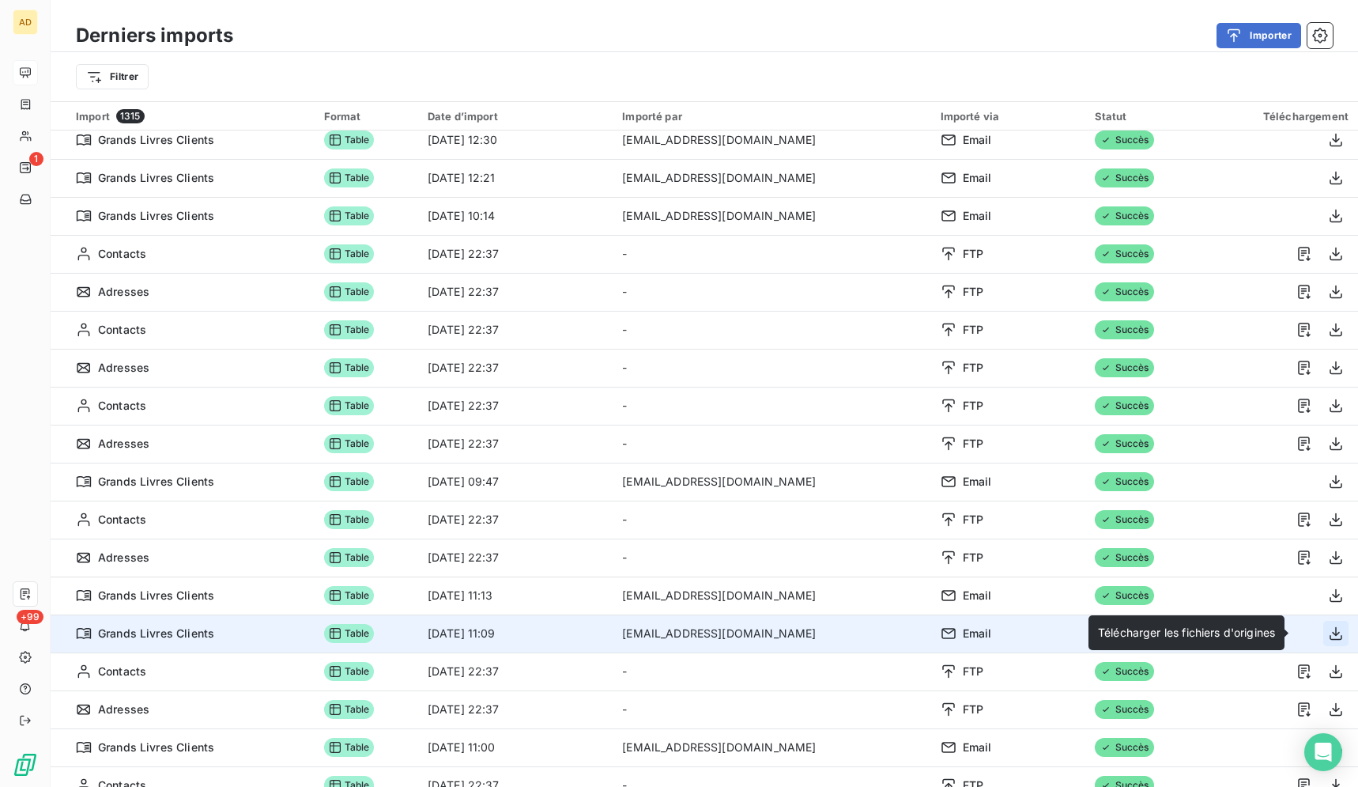
click at [1330, 633] on icon "button" at bounding box center [1336, 633] width 13 height 13
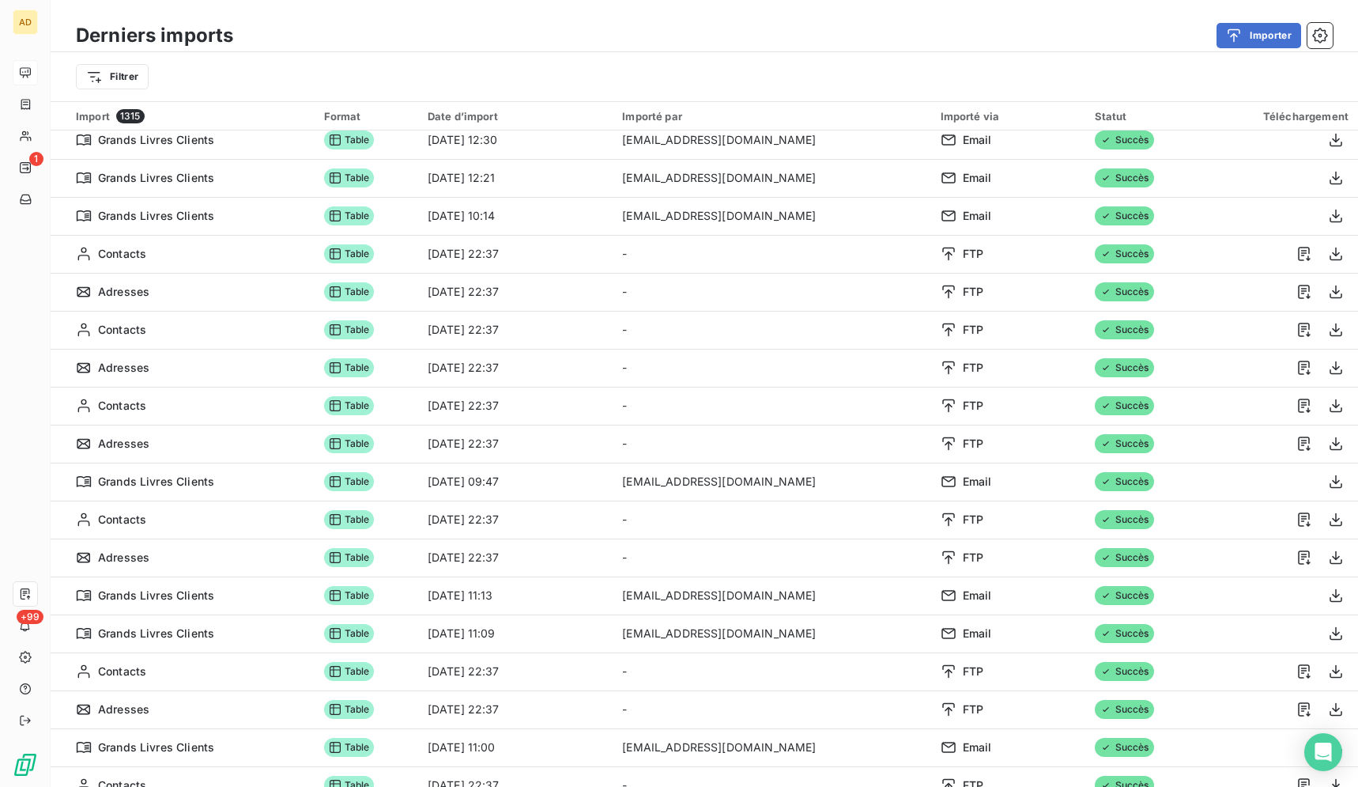
scroll to position [103, 0]
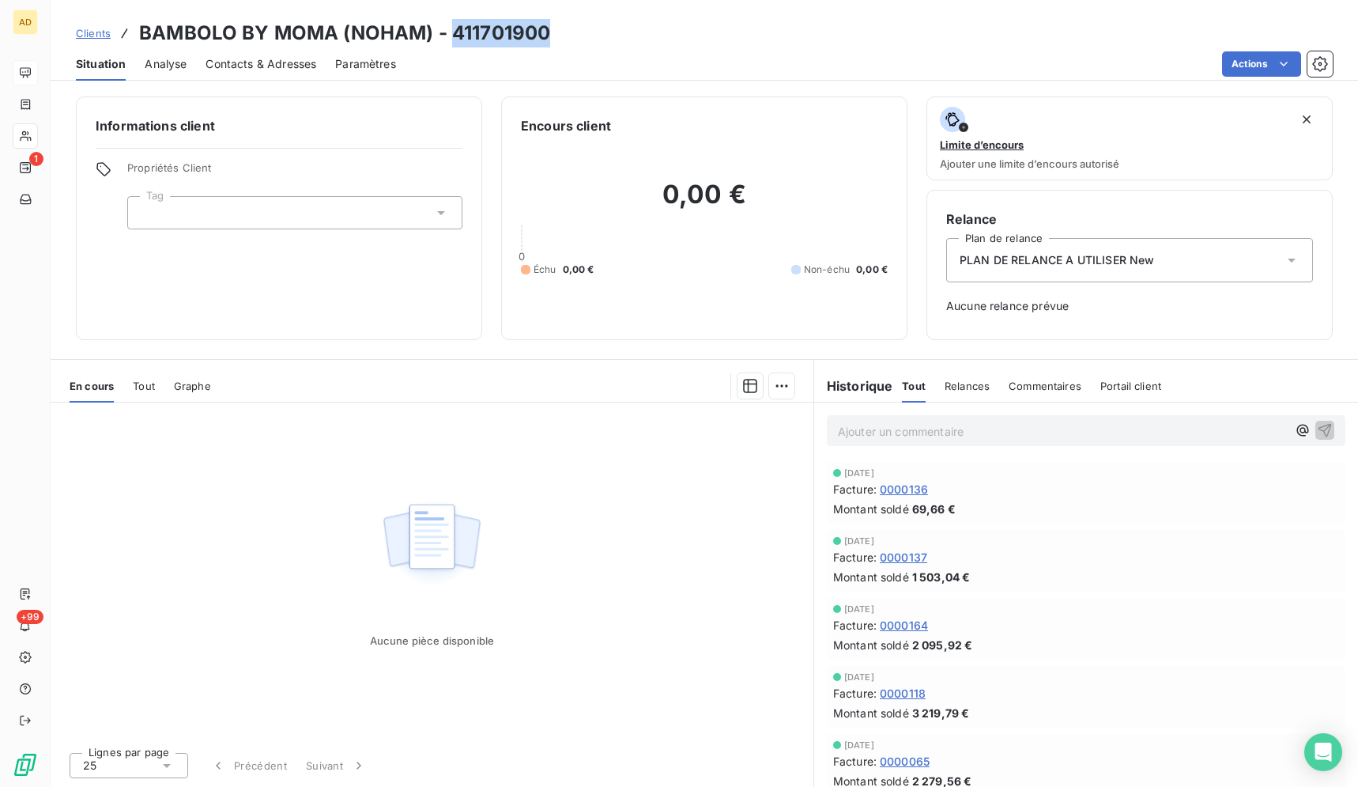
drag, startPoint x: 557, startPoint y: 34, endPoint x: 451, endPoint y: 28, distance: 106.1
click at [451, 28] on div "Clients BAMBOLO BY MOMA (NOHAM) - 411701900" at bounding box center [705, 33] width 1308 height 28
copy h3 "411701900"
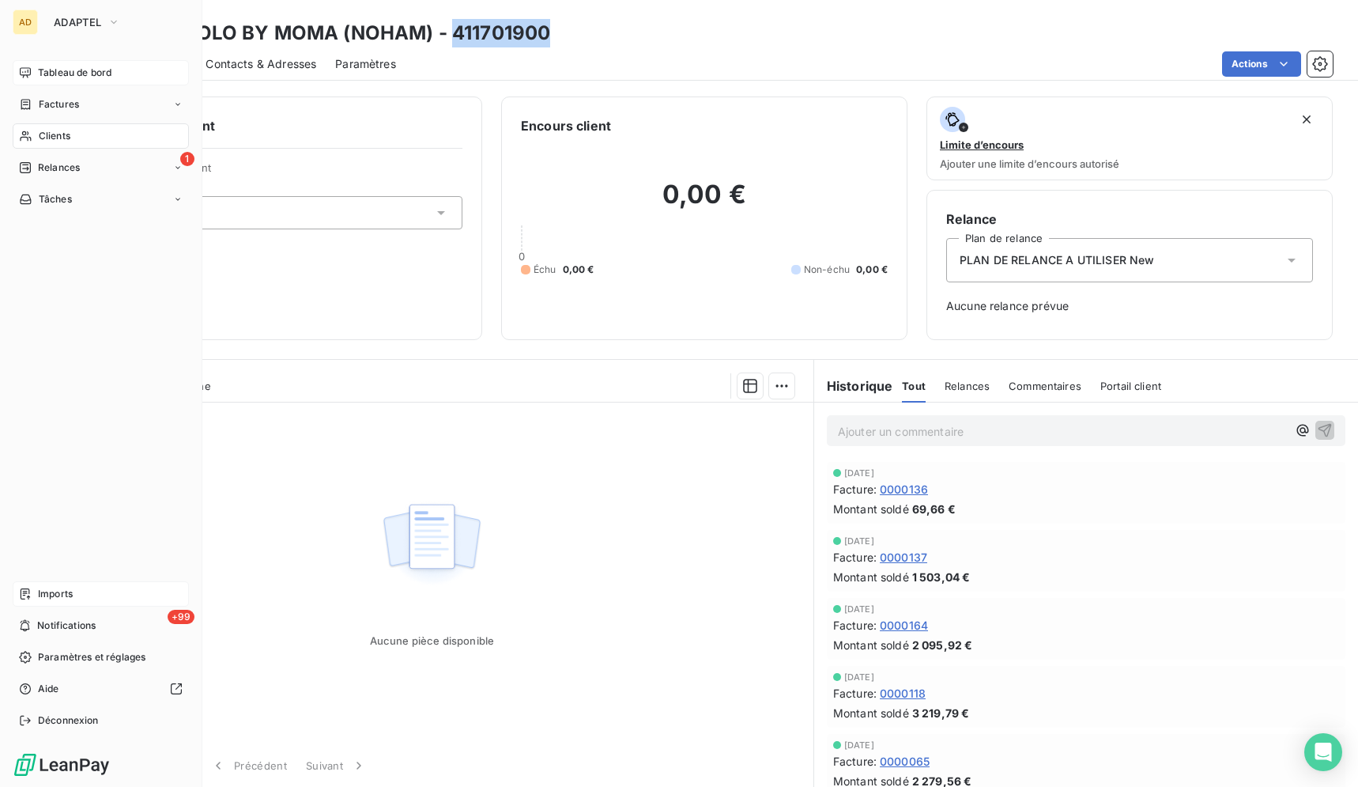
click at [36, 599] on div "Imports" at bounding box center [101, 593] width 176 height 25
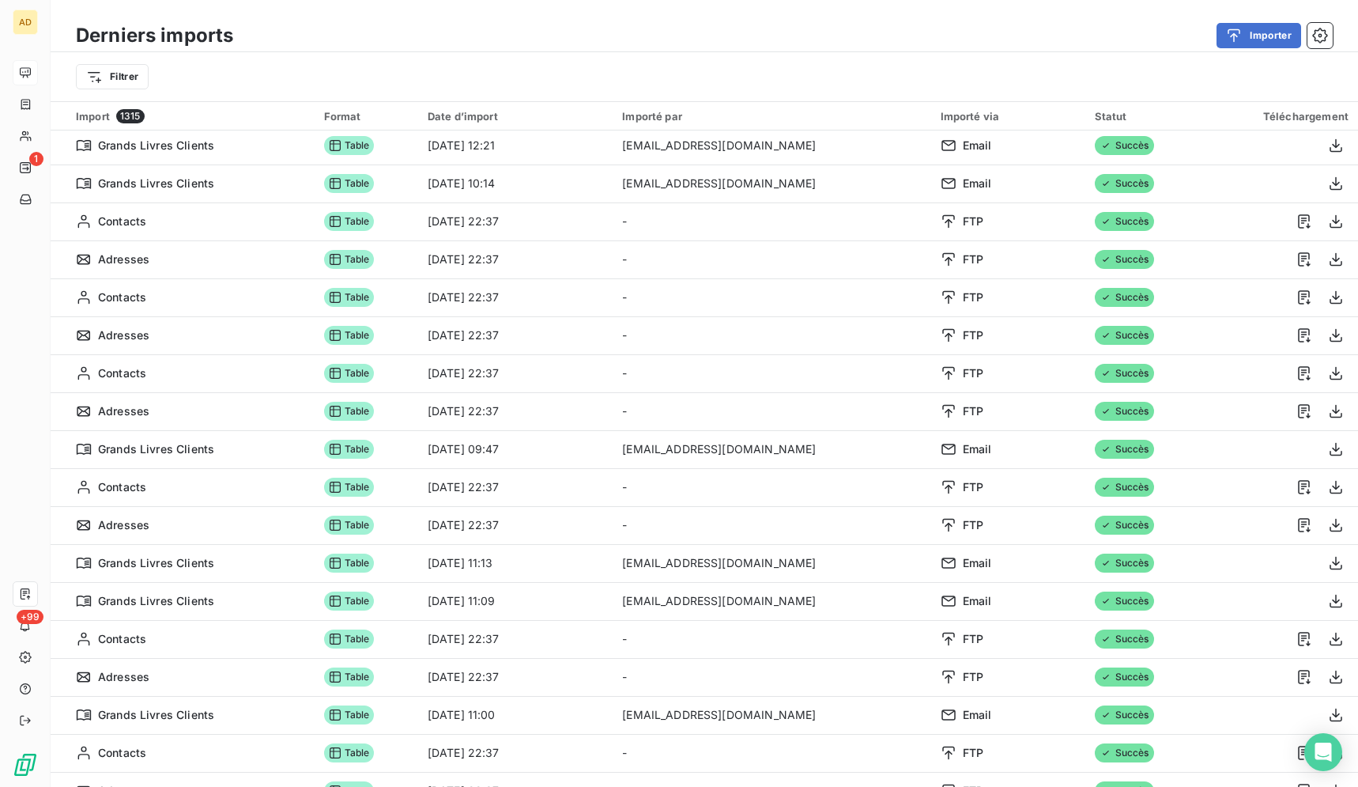
scroll to position [180, 0]
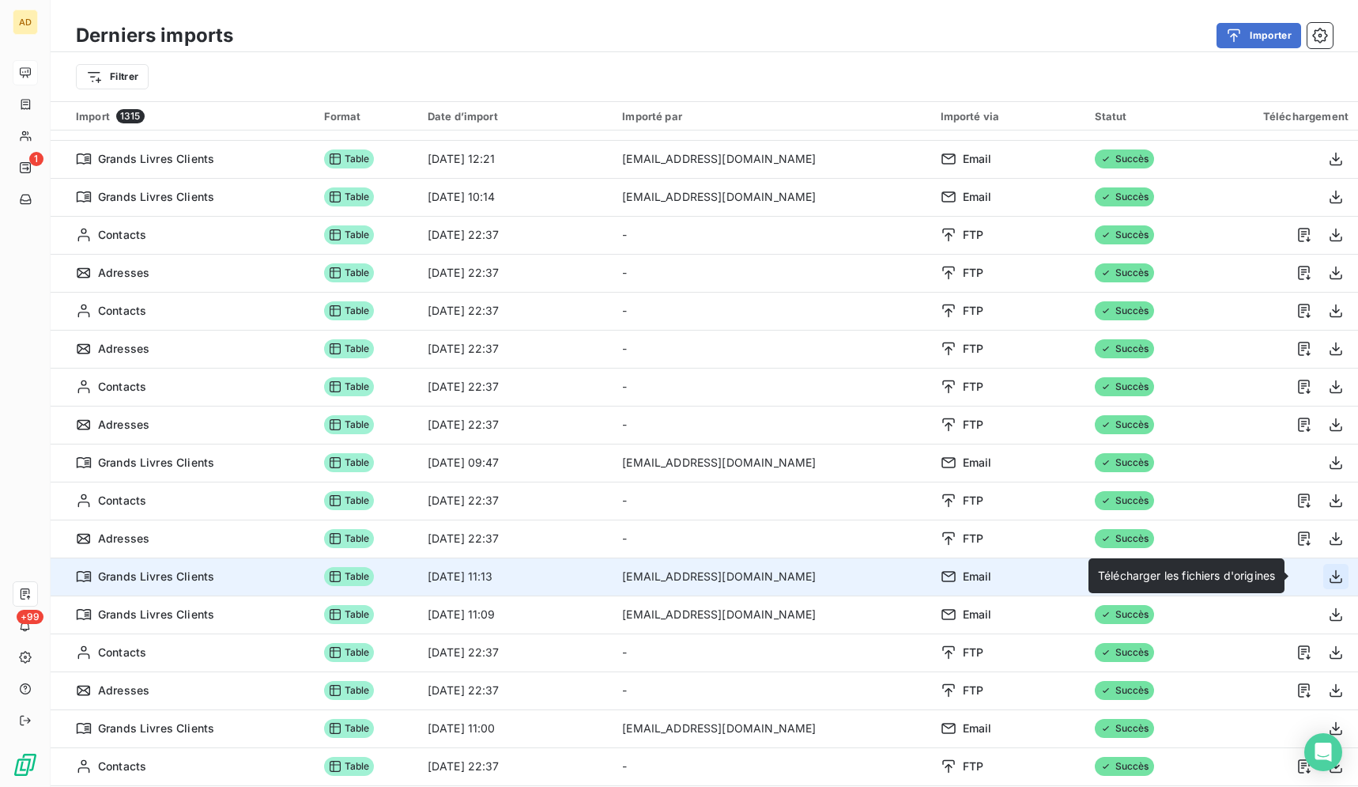
click at [1328, 578] on icon "button" at bounding box center [1336, 576] width 16 height 16
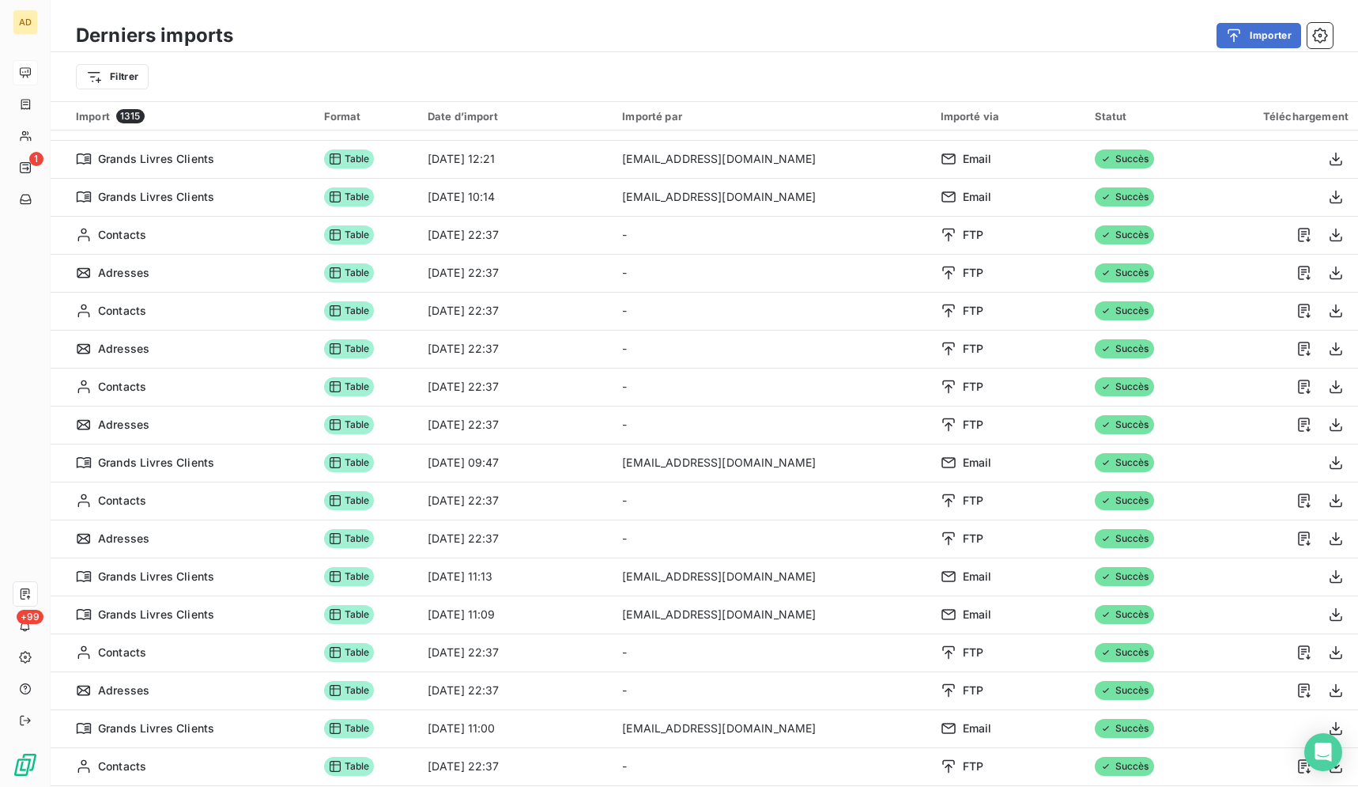
scroll to position [103, 0]
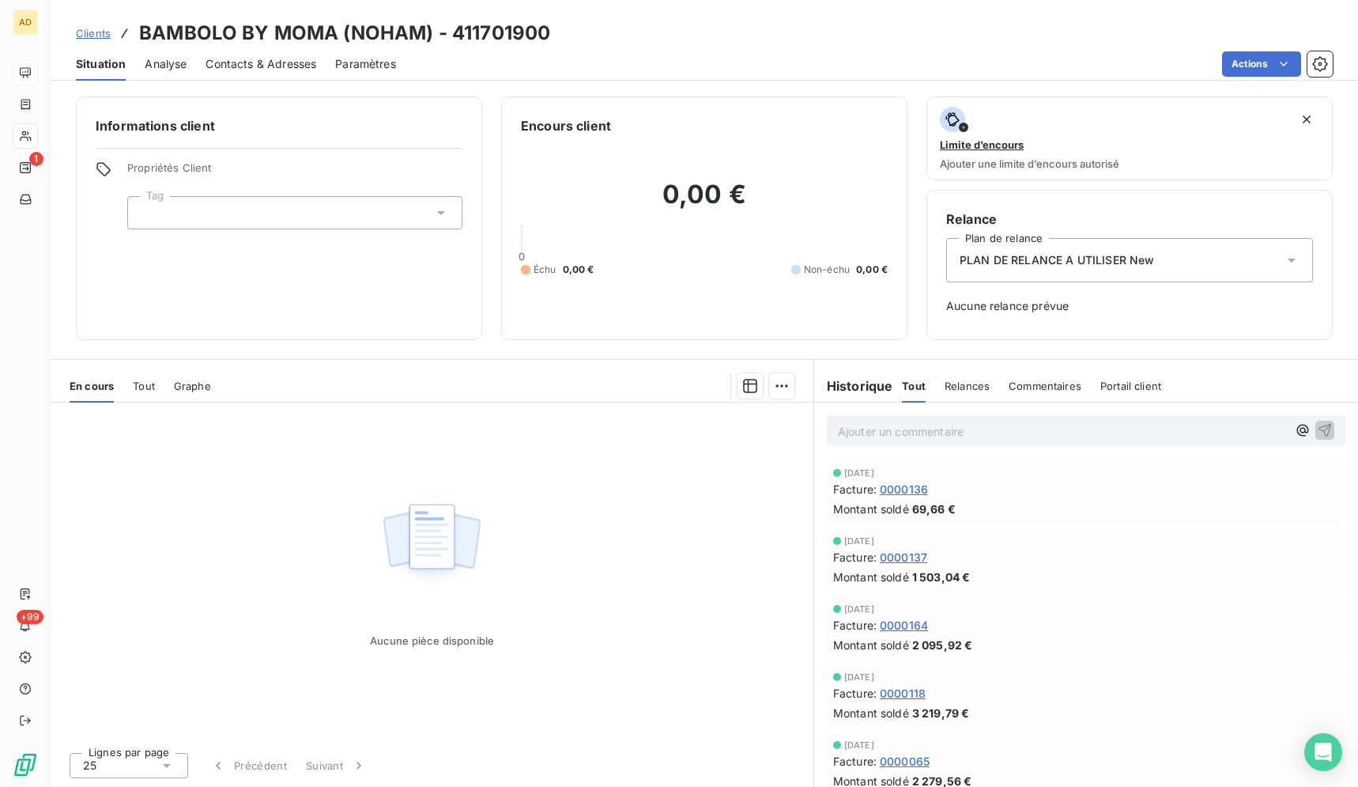
click at [918, 505] on span "69,66 €" at bounding box center [933, 508] width 43 height 17
click at [931, 508] on span "69,66 €" at bounding box center [933, 508] width 43 height 17
click at [902, 501] on span "Montant soldé" at bounding box center [871, 508] width 76 height 17
drag, startPoint x: 893, startPoint y: 497, endPoint x: 961, endPoint y: 440, distance: 88.7
click at [891, 497] on span "0000136" at bounding box center [904, 489] width 48 height 17
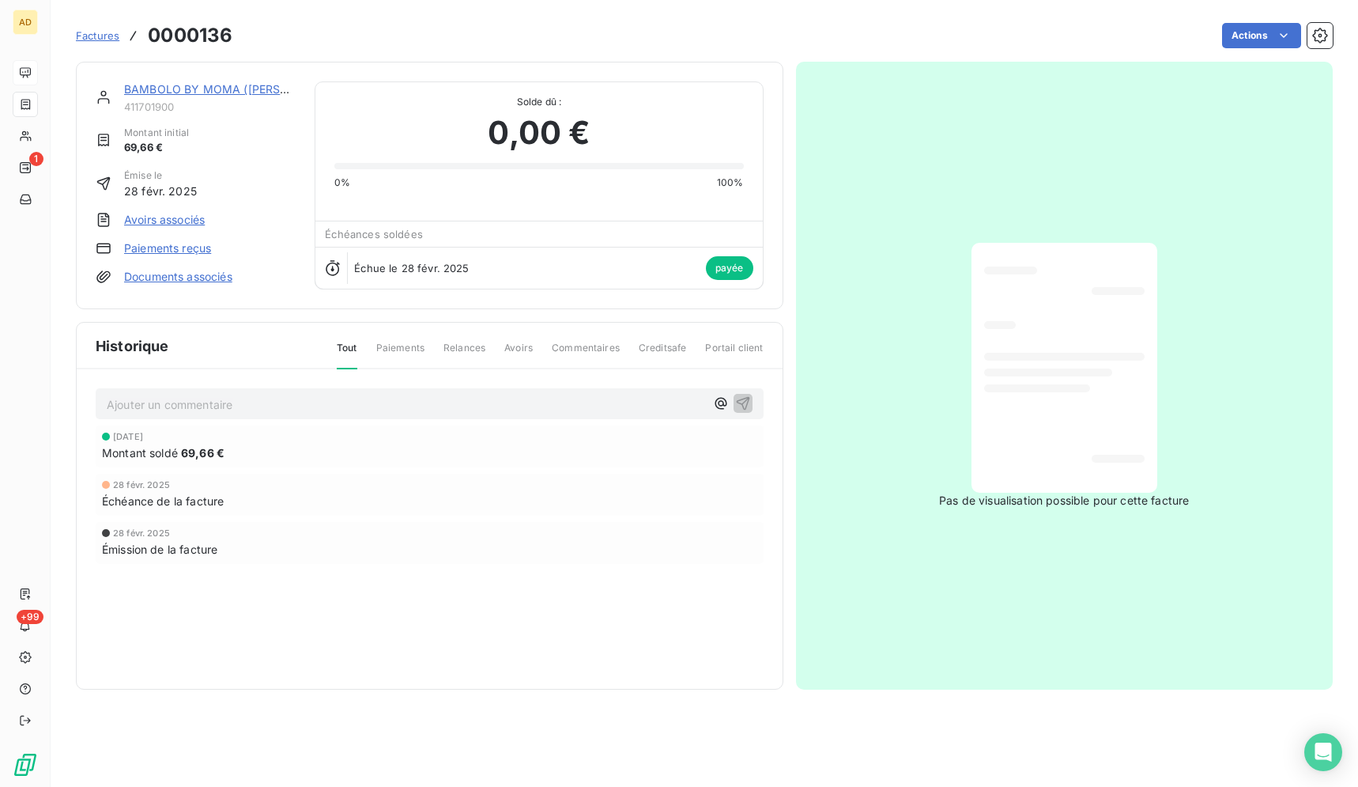
click at [205, 446] on span "69,66 €" at bounding box center [202, 452] width 43 height 17
click at [1325, 37] on icon "button" at bounding box center [1320, 35] width 15 height 15
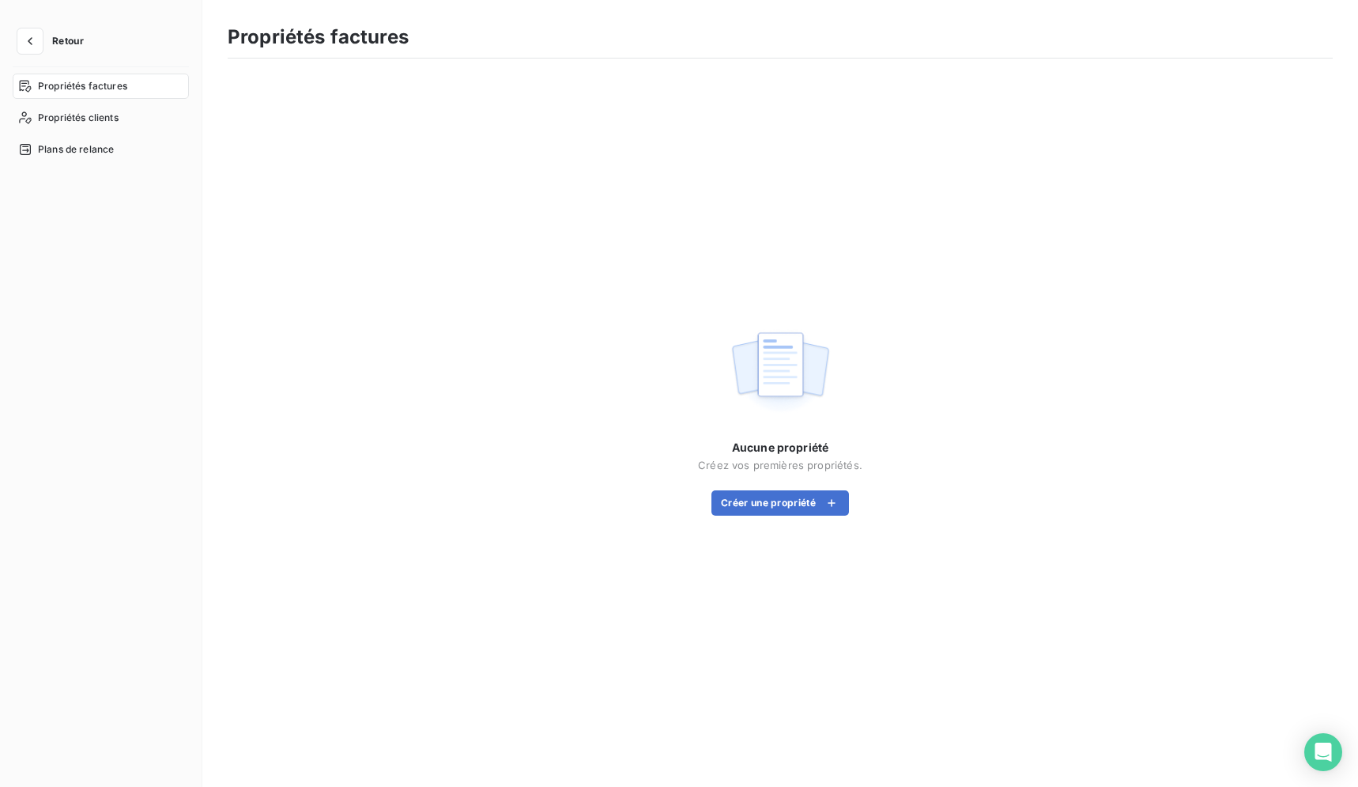
click at [42, 47] on button "Retour" at bounding box center [55, 40] width 84 height 25
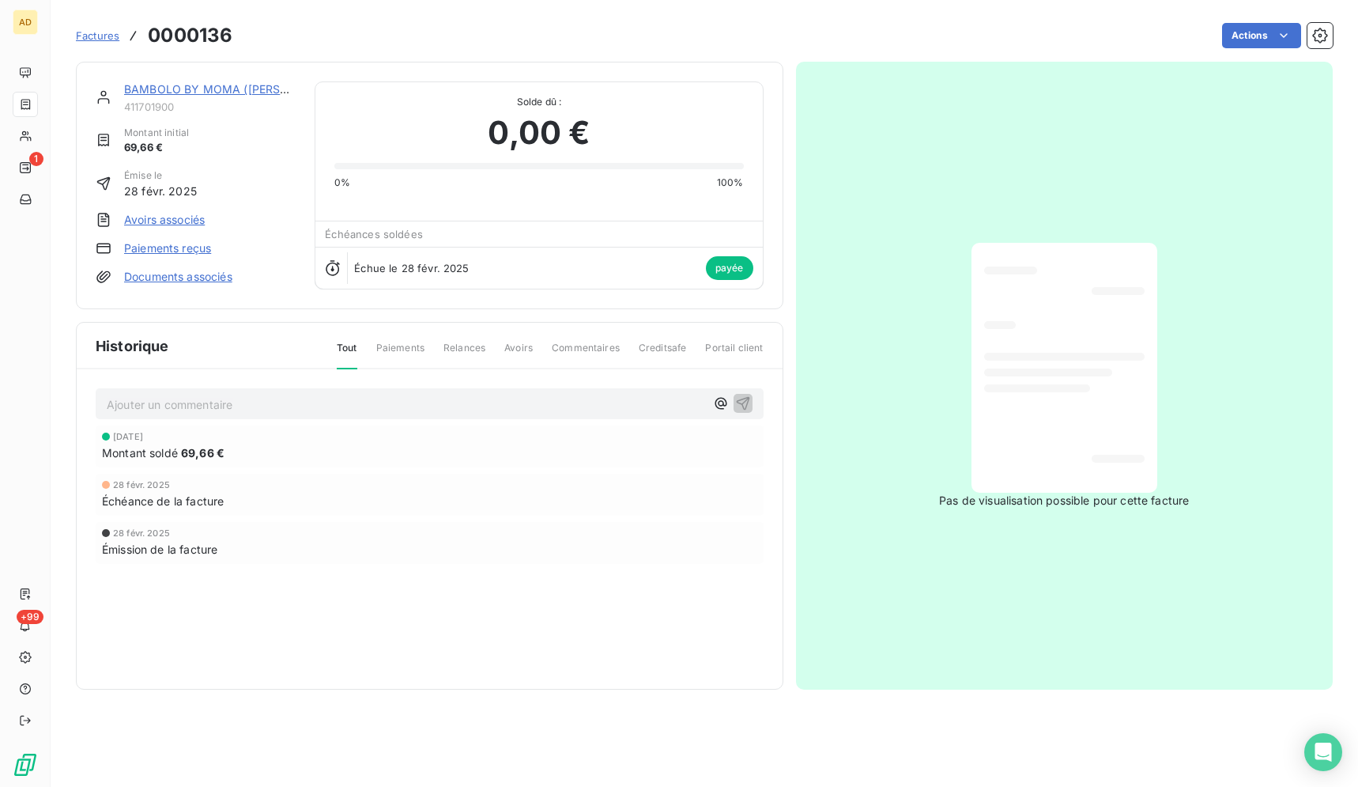
click at [192, 461] on span "69,66 €" at bounding box center [202, 452] width 43 height 17
click at [190, 503] on span "Échéance de la facture" at bounding box center [163, 501] width 122 height 17
click at [184, 273] on link "Documents associés" at bounding box center [178, 277] width 108 height 16
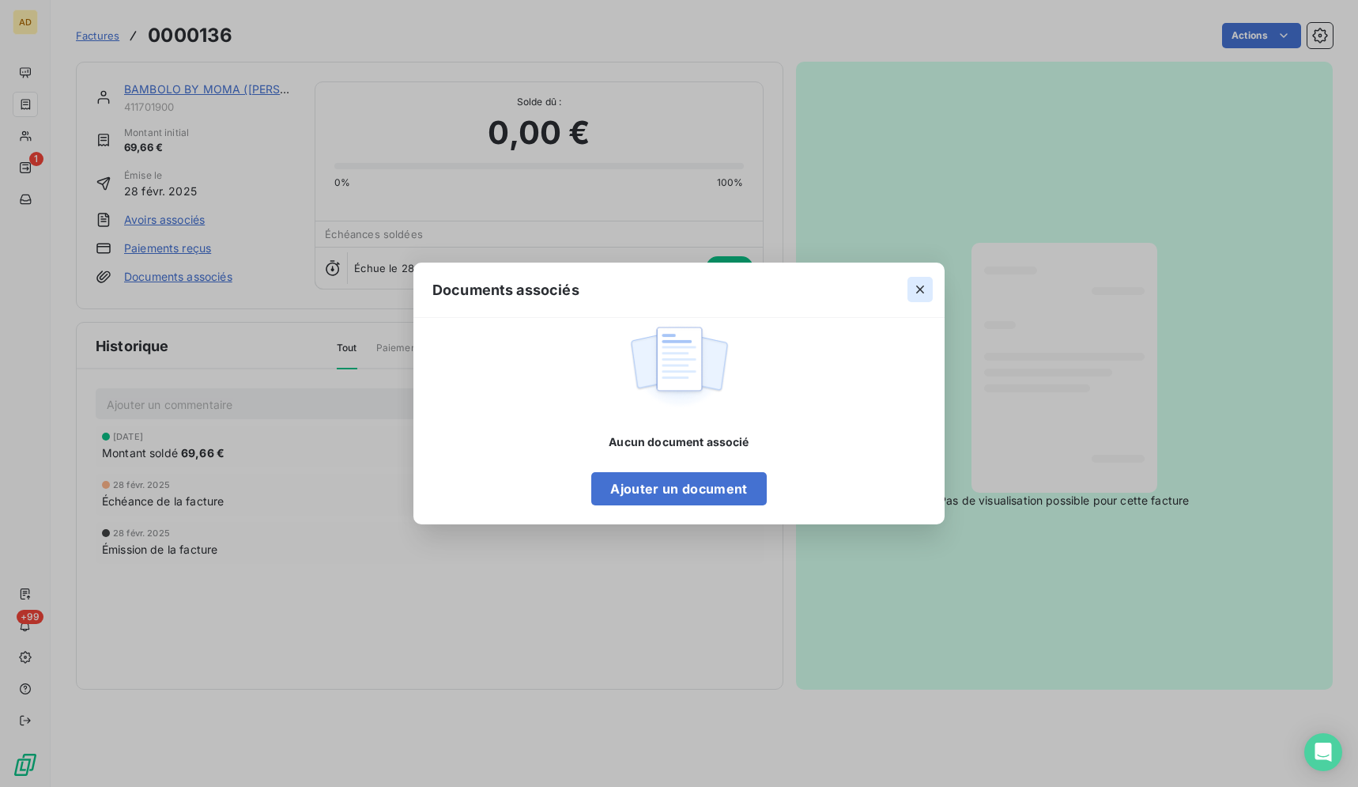
click at [921, 291] on icon "button" at bounding box center [920, 289] width 8 height 8
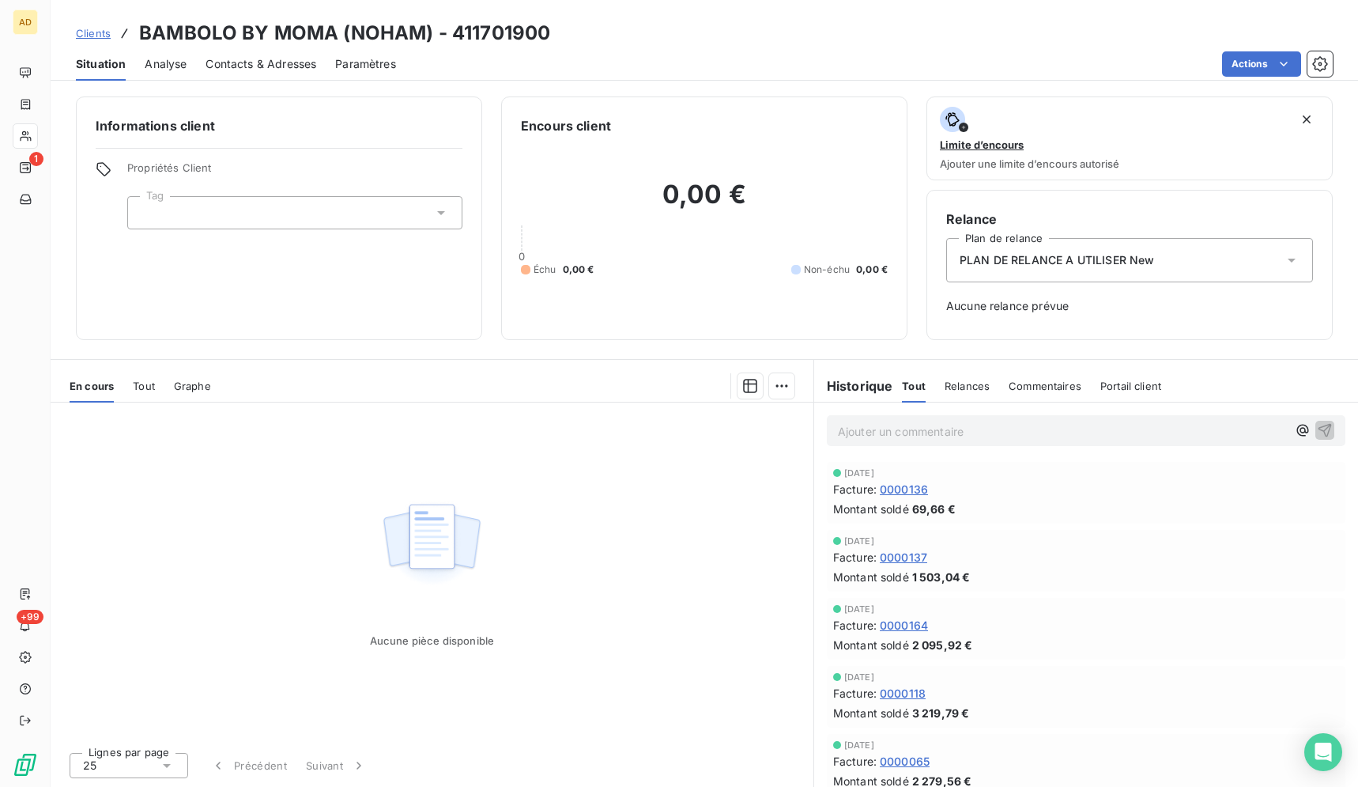
click at [1282, 260] on div "PLAN DE RELANCE A UTILISER New" at bounding box center [1129, 260] width 367 height 44
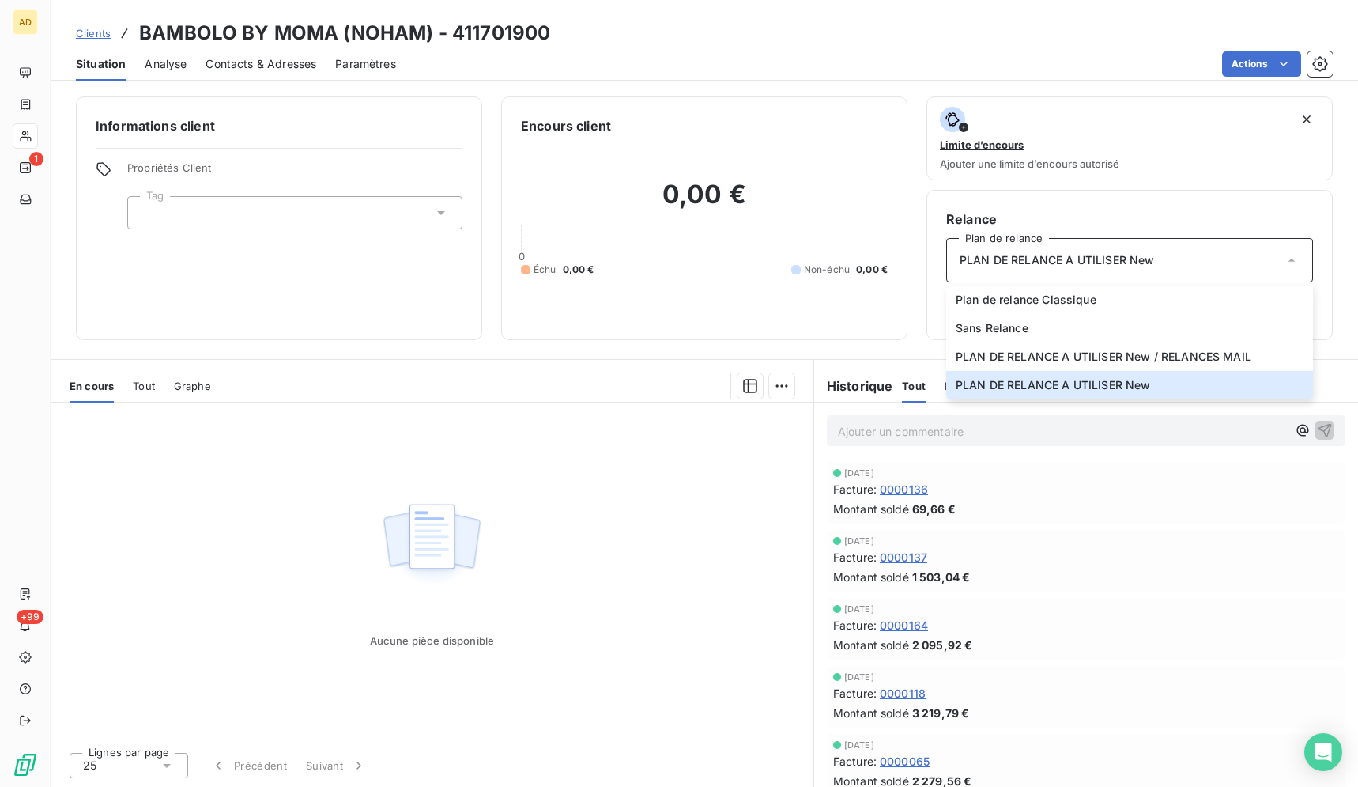
click at [353, 664] on div "Aucune pièce disponible" at bounding box center [432, 570] width 763 height 337
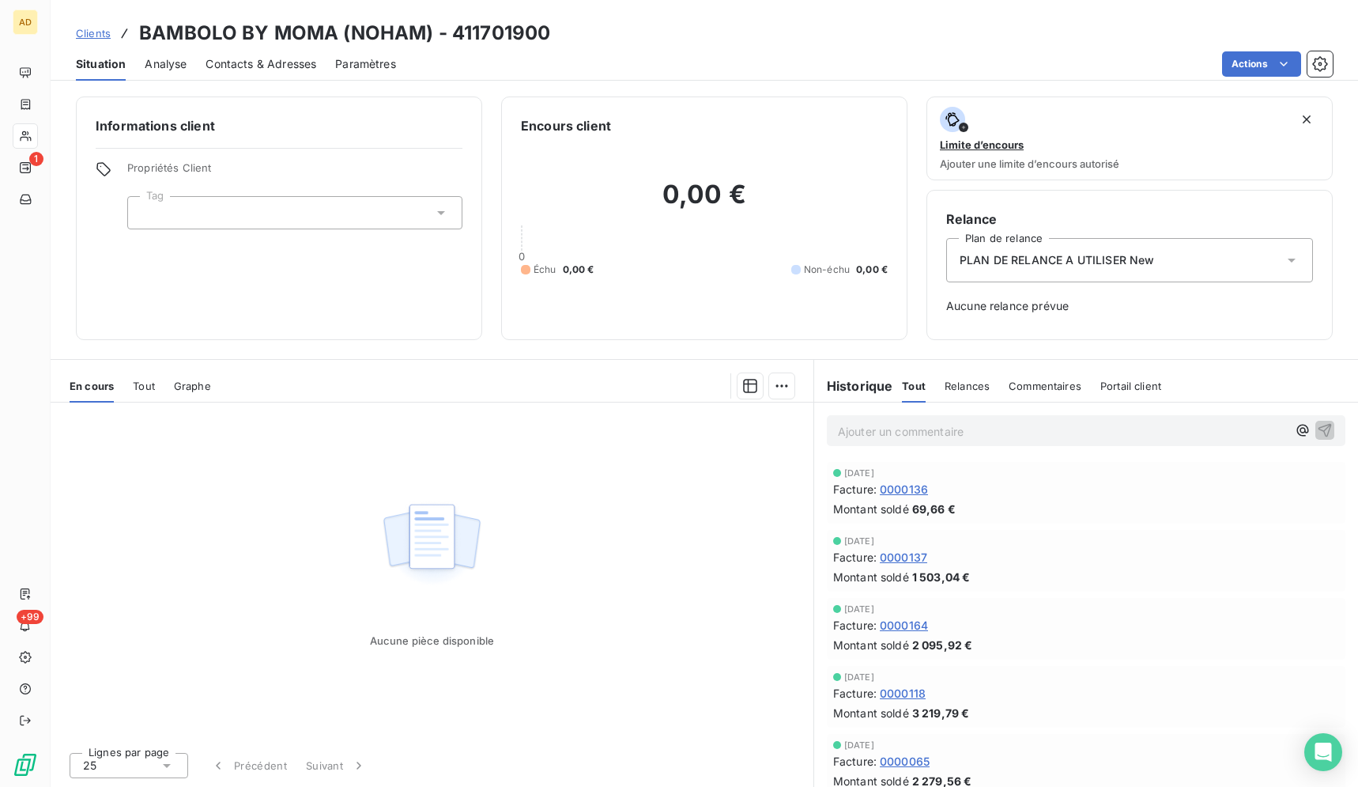
click at [157, 390] on div "En cours Tout Graphe" at bounding box center [432, 385] width 763 height 33
click at [142, 387] on span "Tout" at bounding box center [144, 386] width 22 height 13
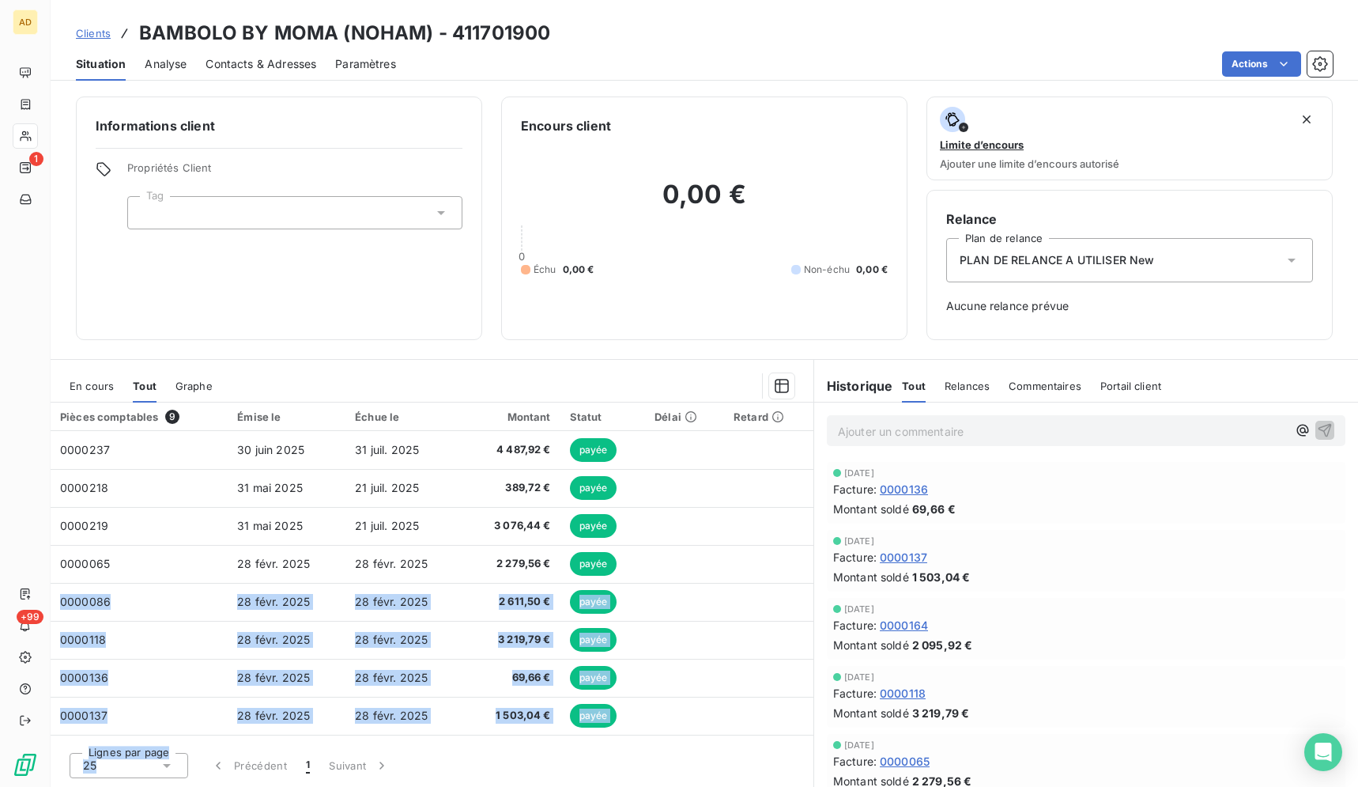
drag, startPoint x: 817, startPoint y: 474, endPoint x: 810, endPoint y: 568, distance: 94.4
click at [814, 568] on div "4 sept. 2025 Facture : 0000136 Montant soldé 69,66 € 4 sept. 2025 Facture : 000…" at bounding box center [1086, 794] width 544 height 670
click at [773, 108] on div "Encours client 0,00 € 0 Échu 0,00 € Non-échu 0,00 €" at bounding box center [704, 218] width 406 height 244
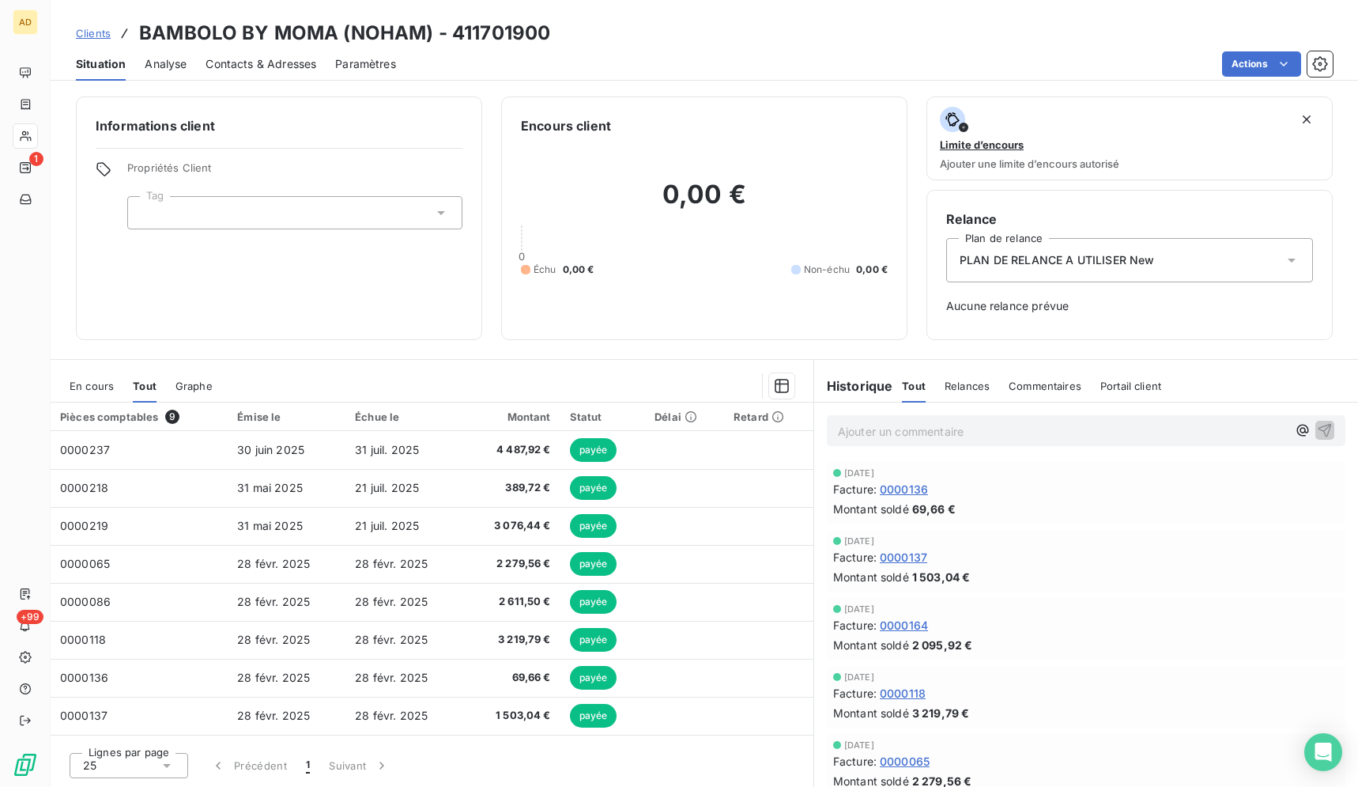
click at [808, 66] on div "Actions" at bounding box center [874, 63] width 918 height 25
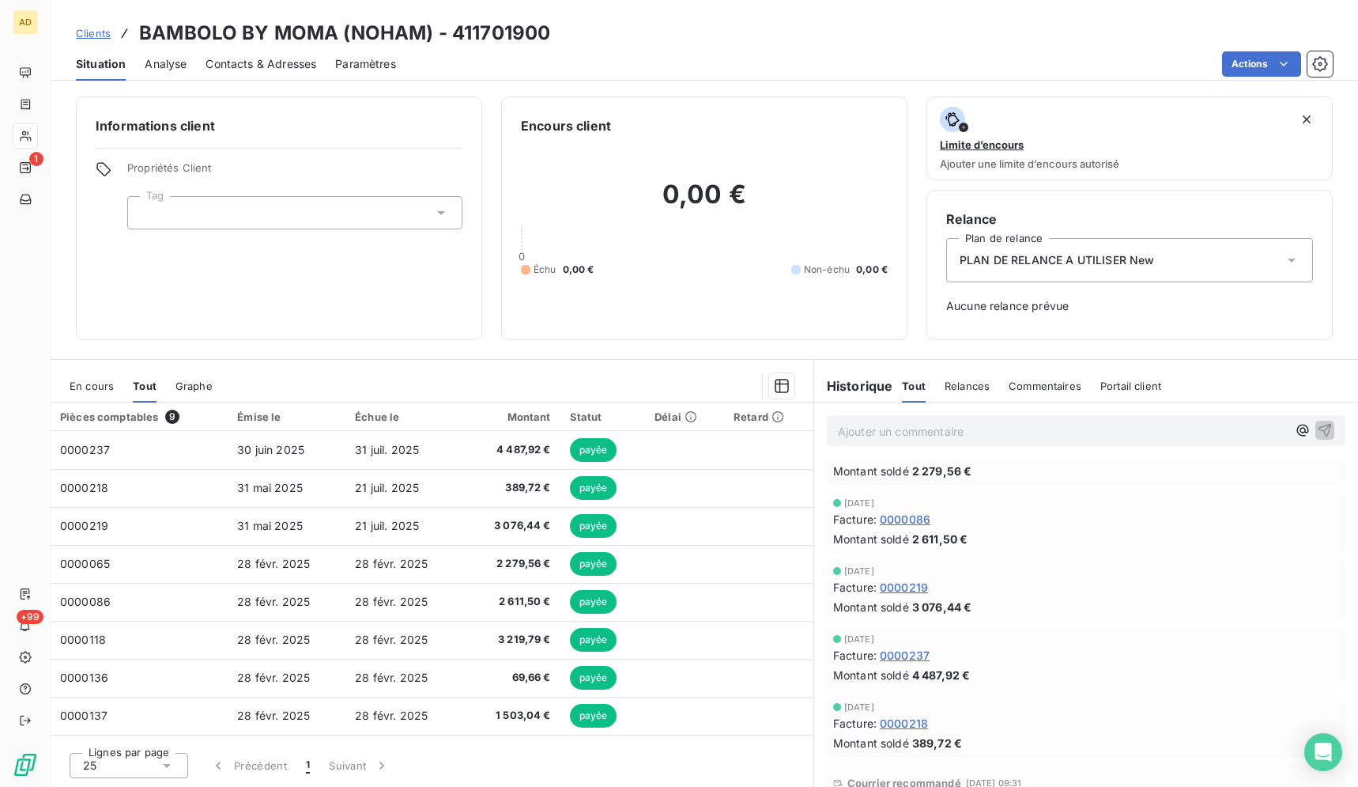
scroll to position [343, 0]
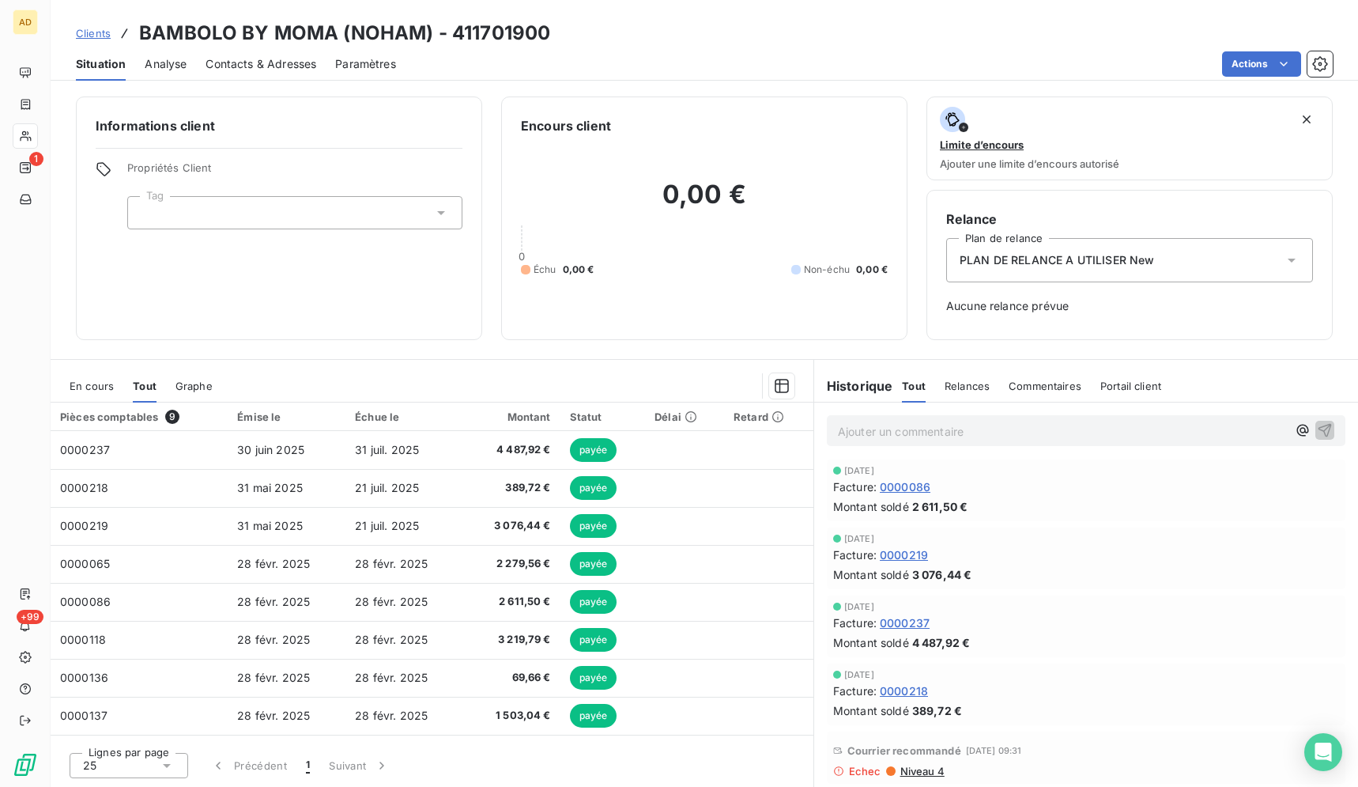
click at [1062, 306] on span "Aucune relance prévue" at bounding box center [1129, 306] width 367 height 16
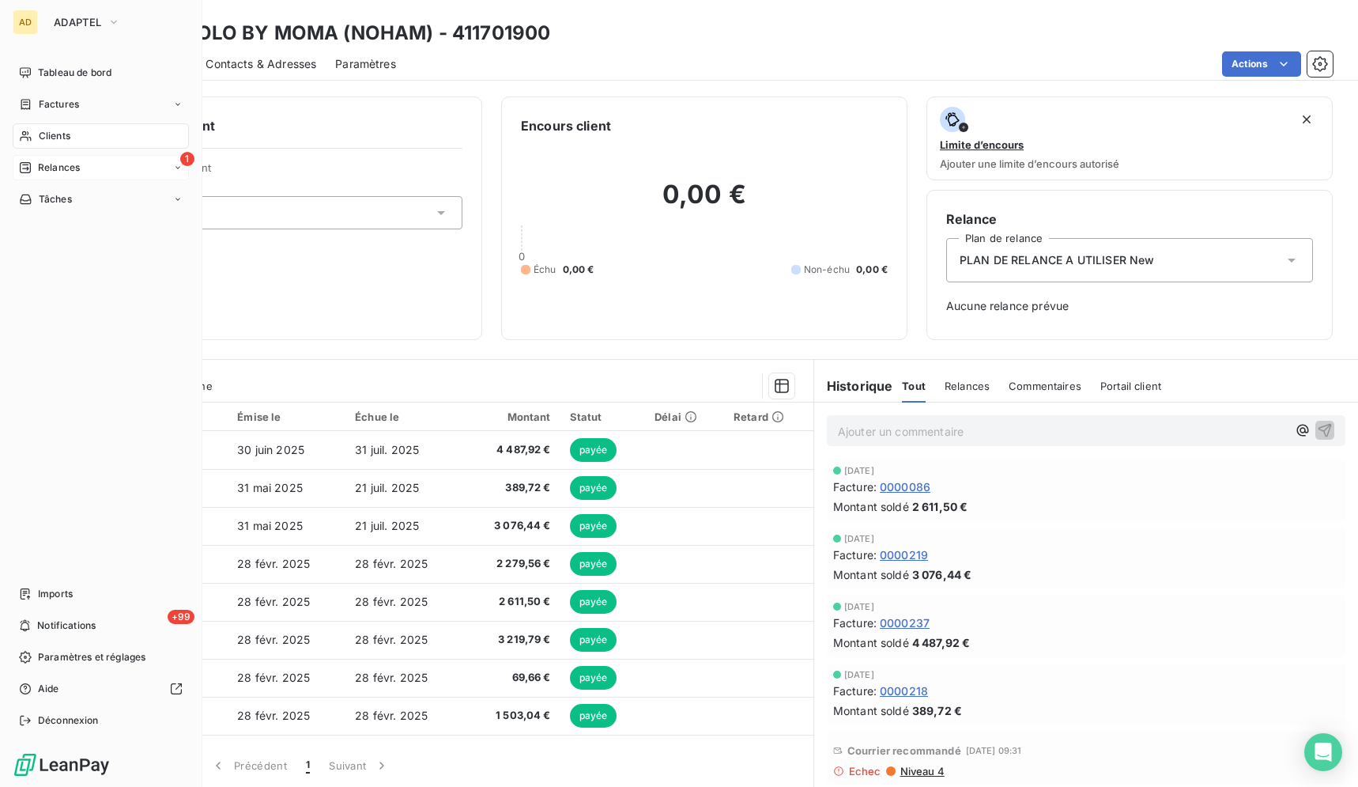
click at [23, 164] on icon at bounding box center [25, 167] width 11 height 11
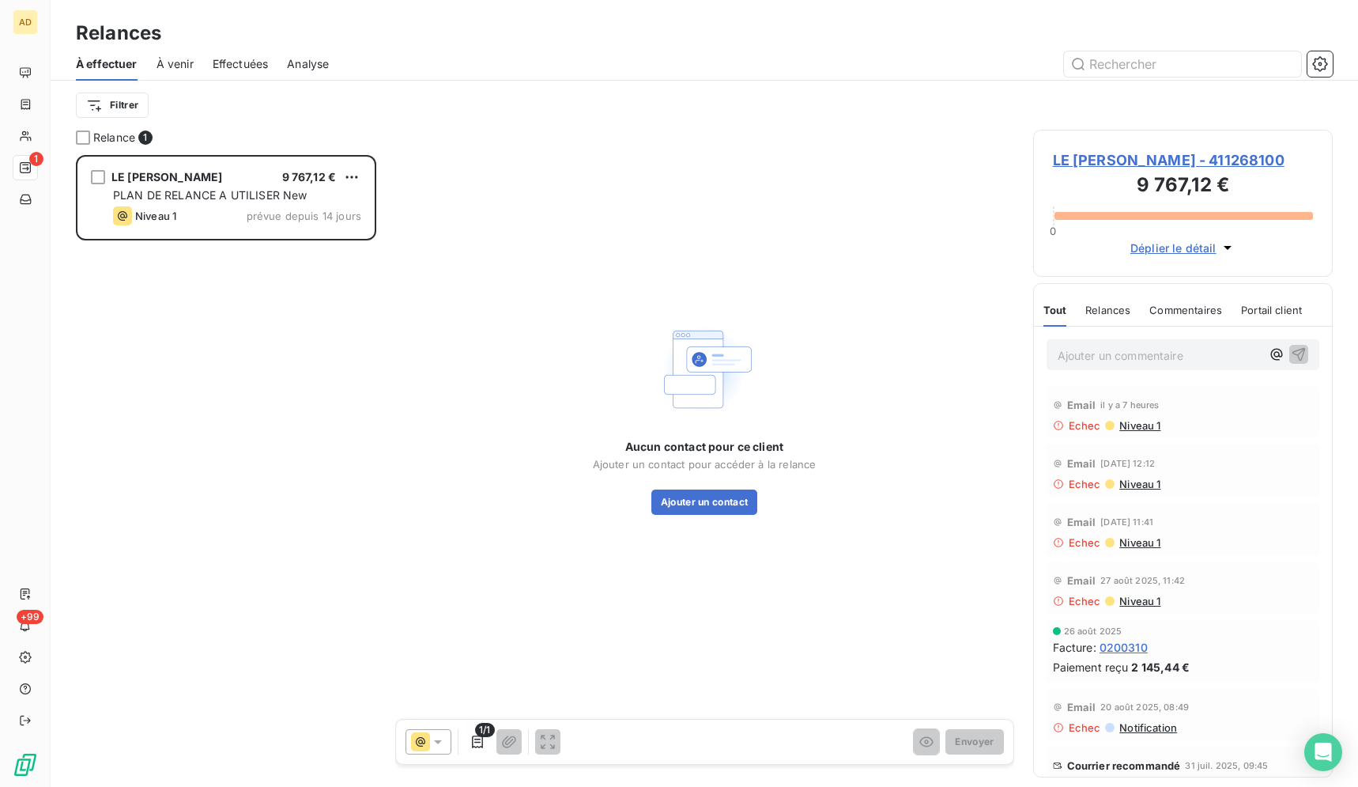
scroll to position [618, 286]
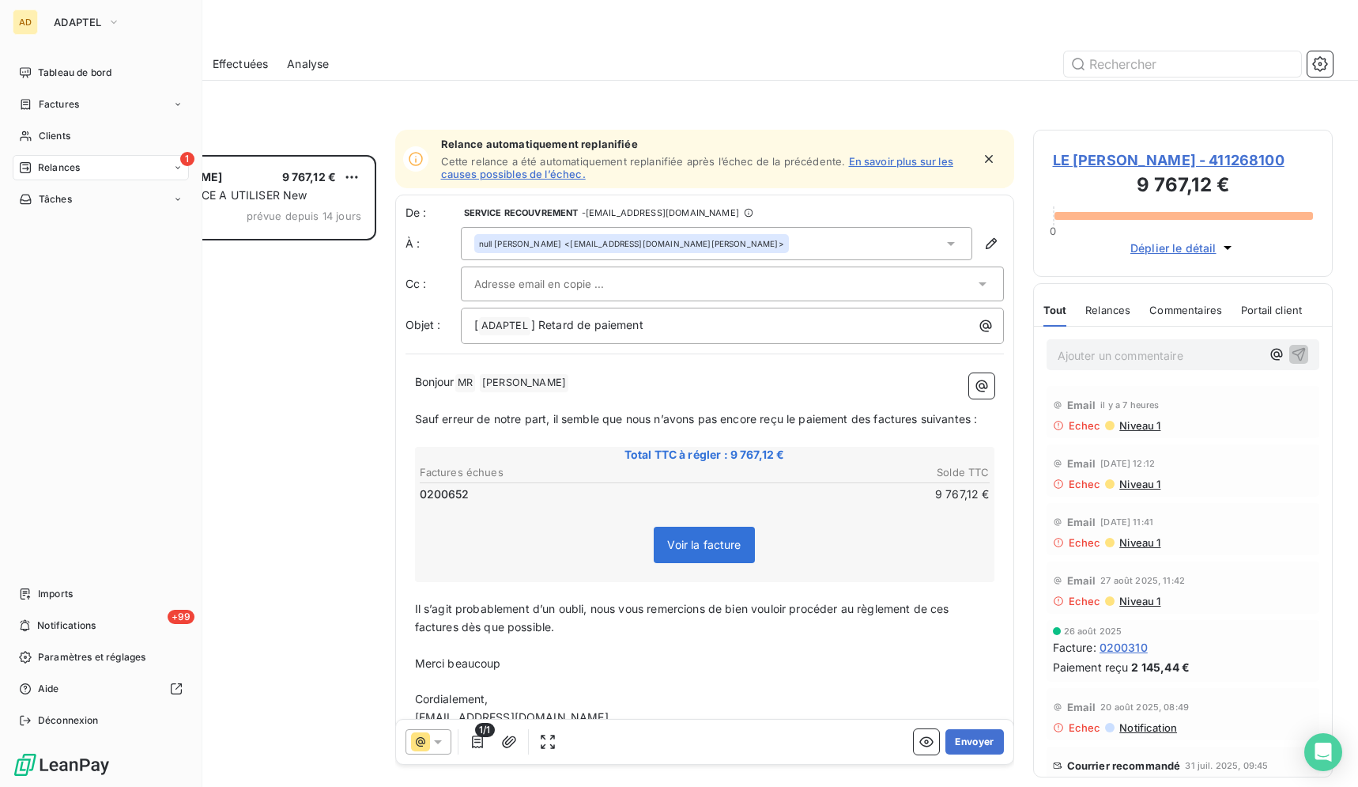
click at [28, 24] on div "AD" at bounding box center [25, 21] width 25 height 25
click at [54, 20] on span "ADAPTEL" at bounding box center [77, 22] width 47 height 13
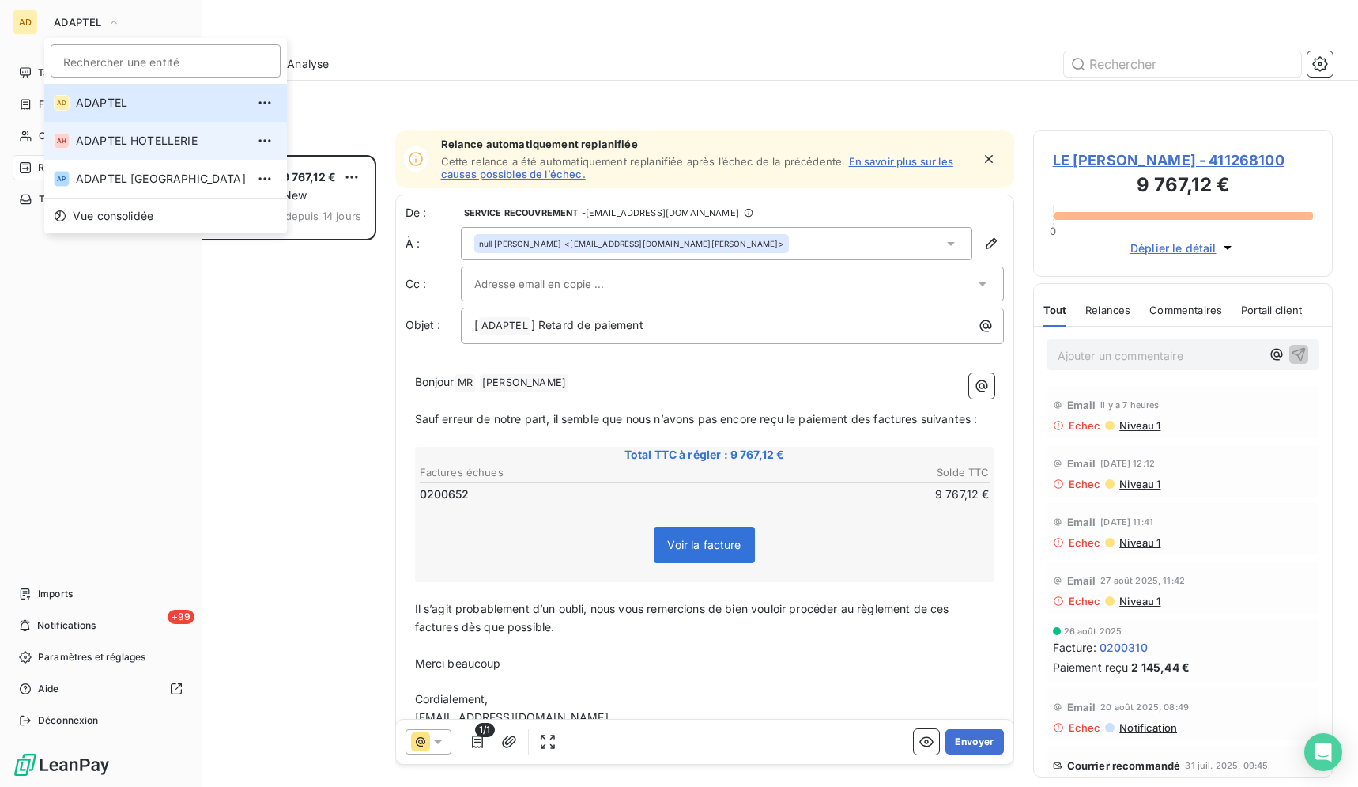
click at [101, 147] on span "ADAPTEL HOTELLERIE" at bounding box center [161, 141] width 170 height 16
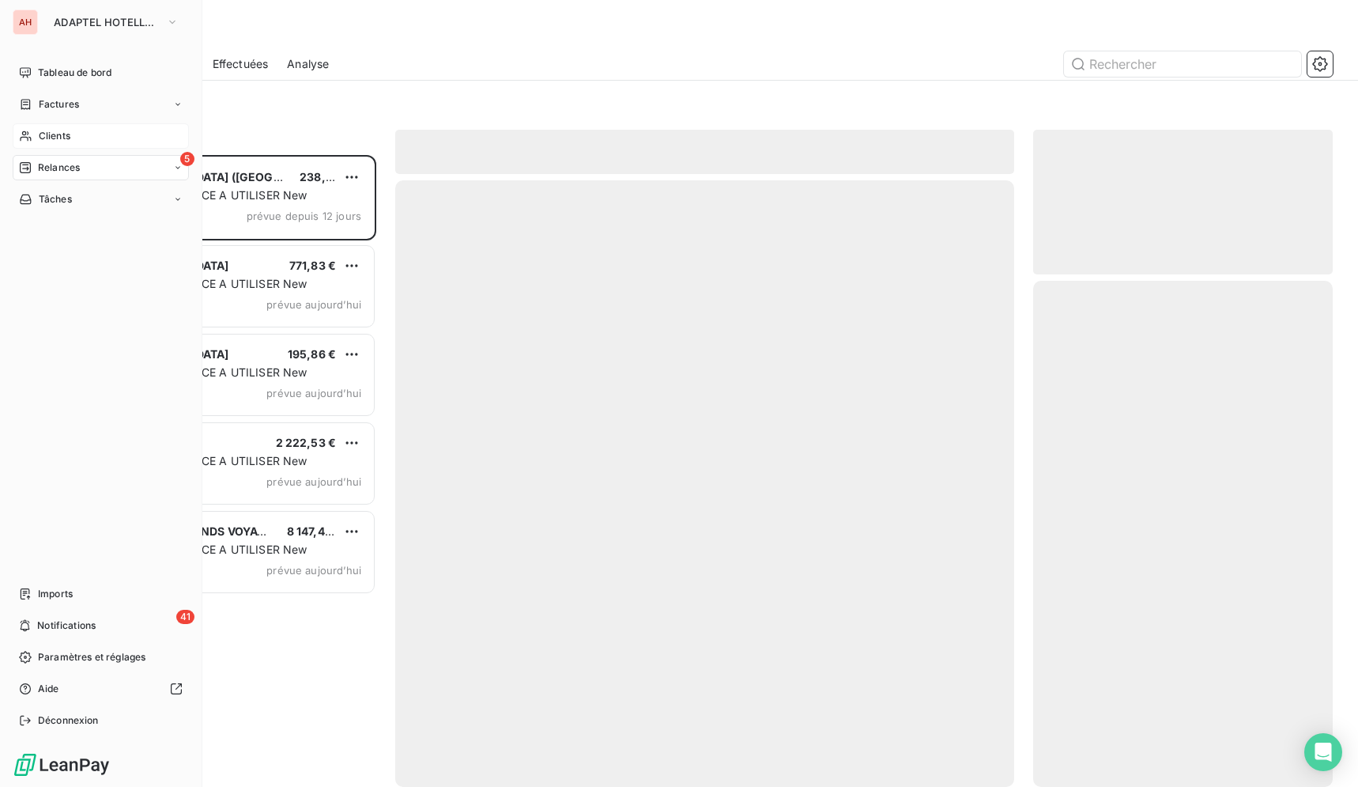
scroll to position [14, 14]
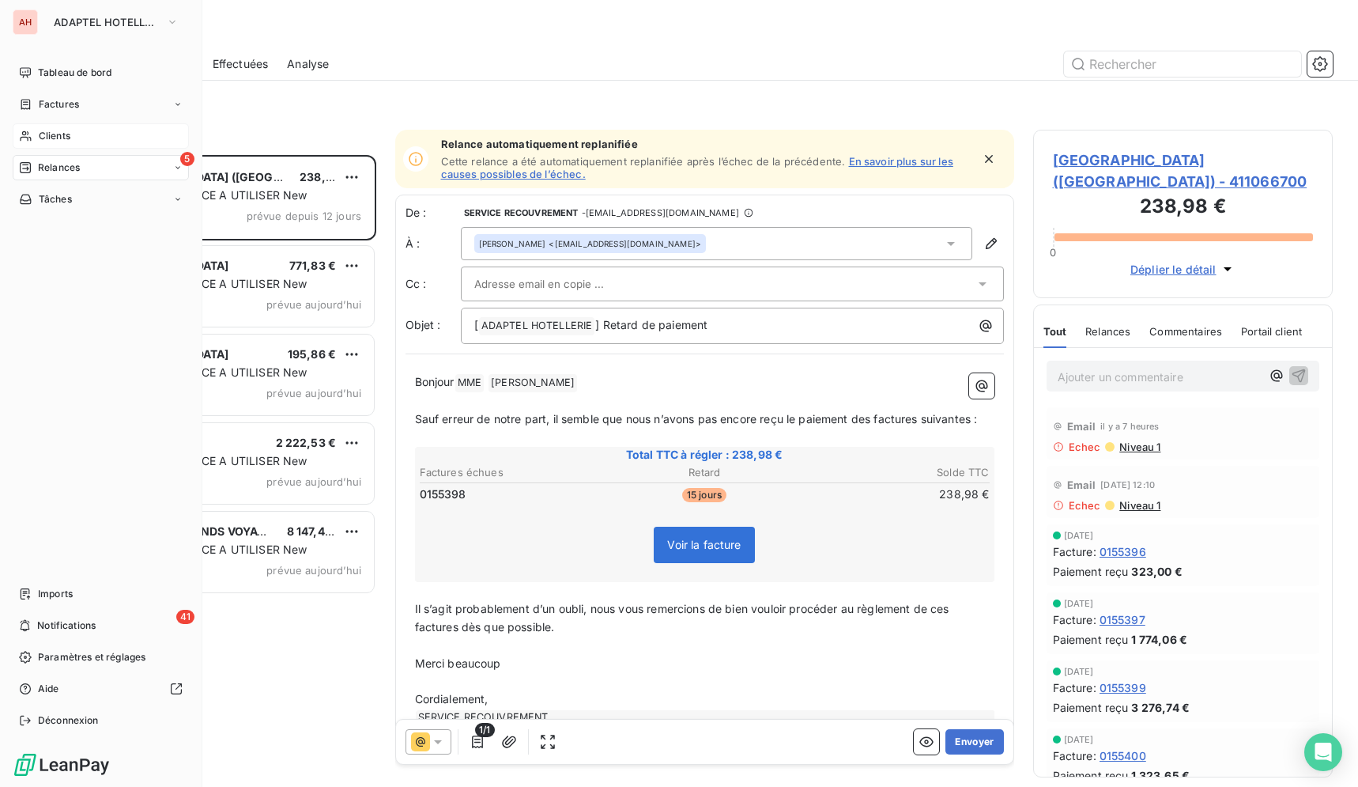
click at [53, 129] on span "Clients" at bounding box center [55, 136] width 32 height 14
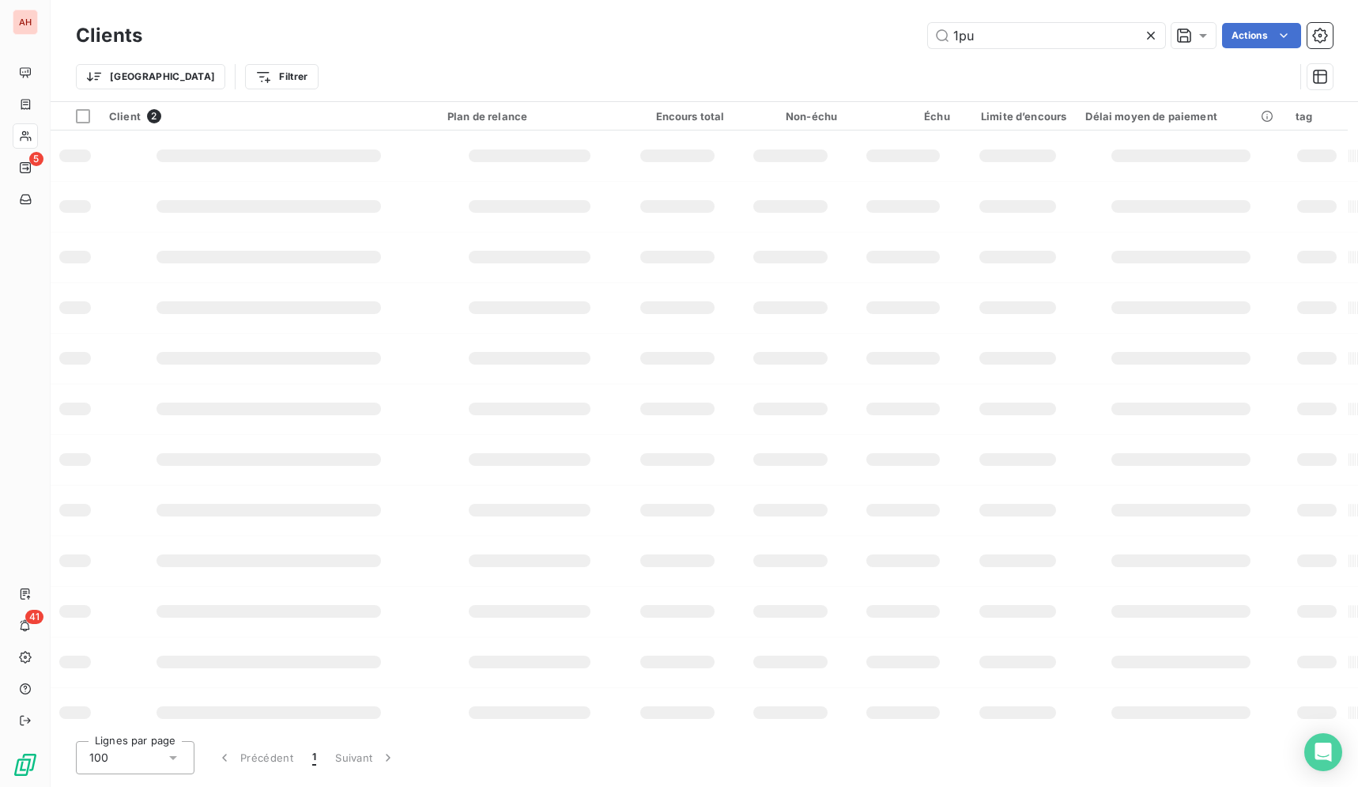
type input "BAMBOLO BY MOMA"
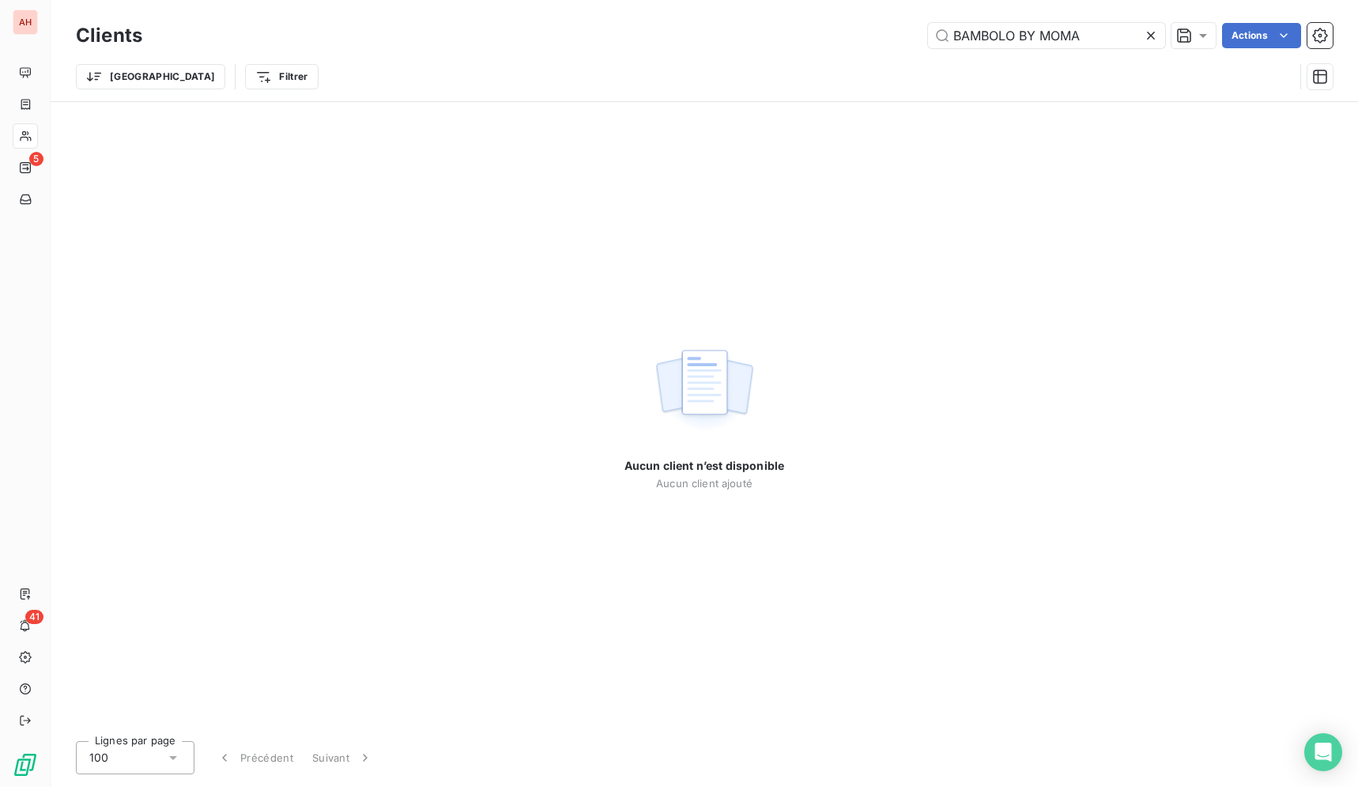
click at [1150, 40] on icon at bounding box center [1151, 36] width 16 height 16
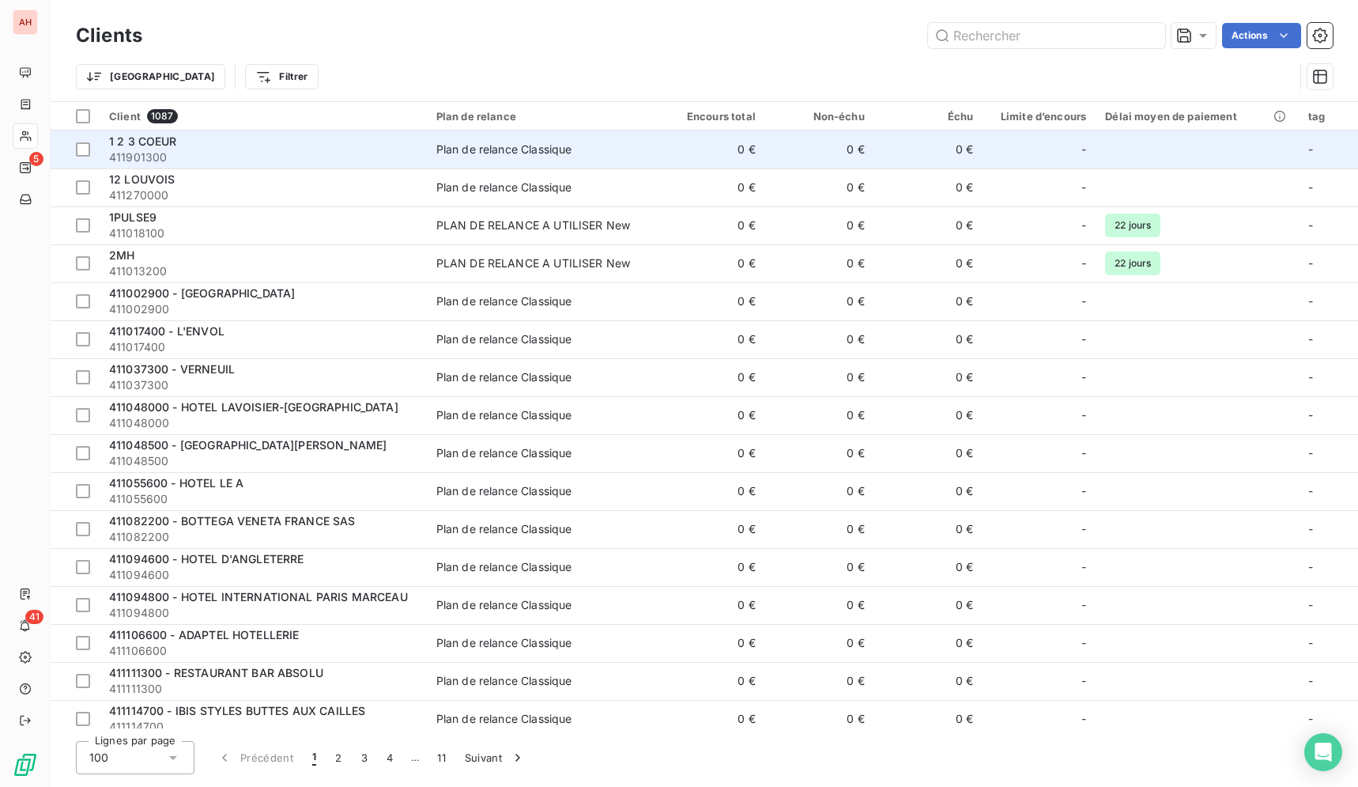
click at [365, 160] on span "411901300" at bounding box center [263, 157] width 308 height 16
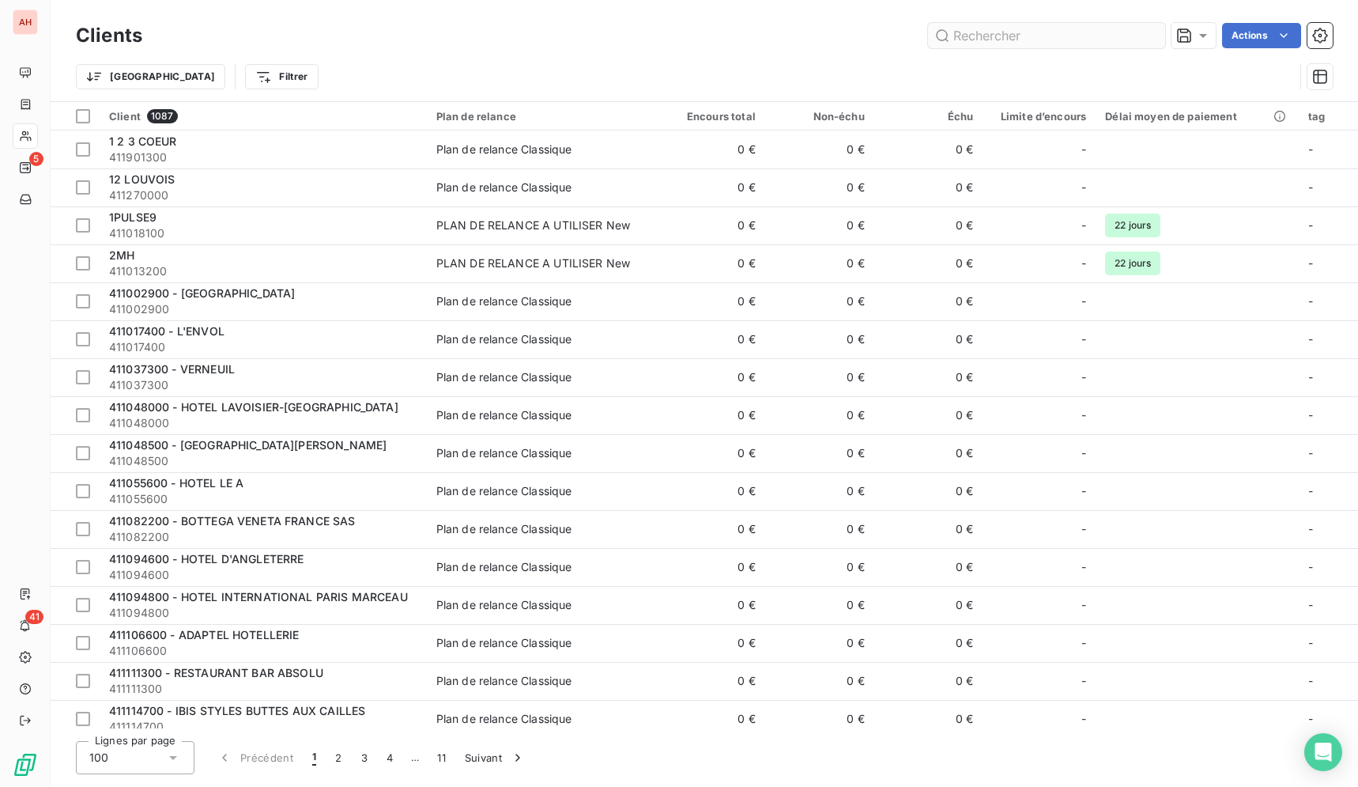
click at [1003, 43] on input "text" at bounding box center [1046, 35] width 237 height 25
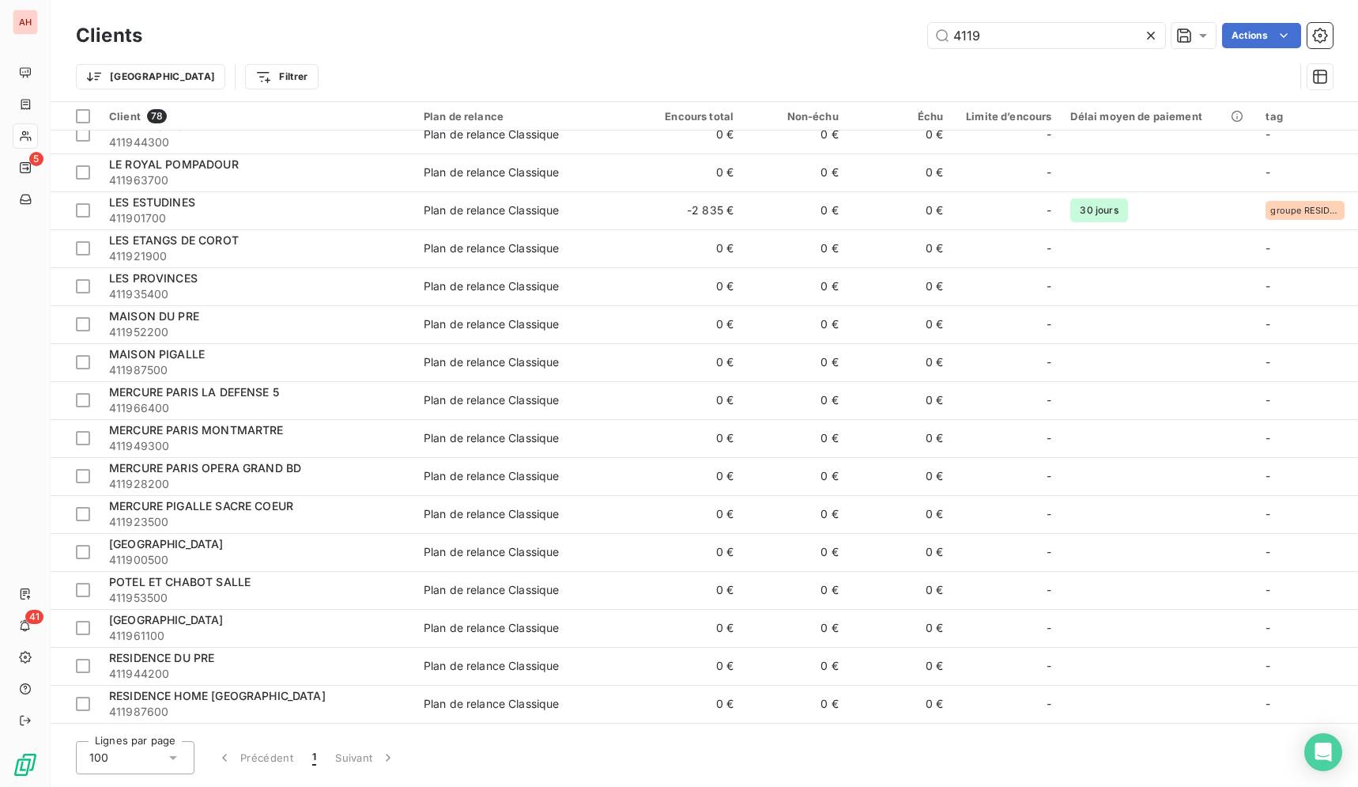
scroll to position [2363, 0]
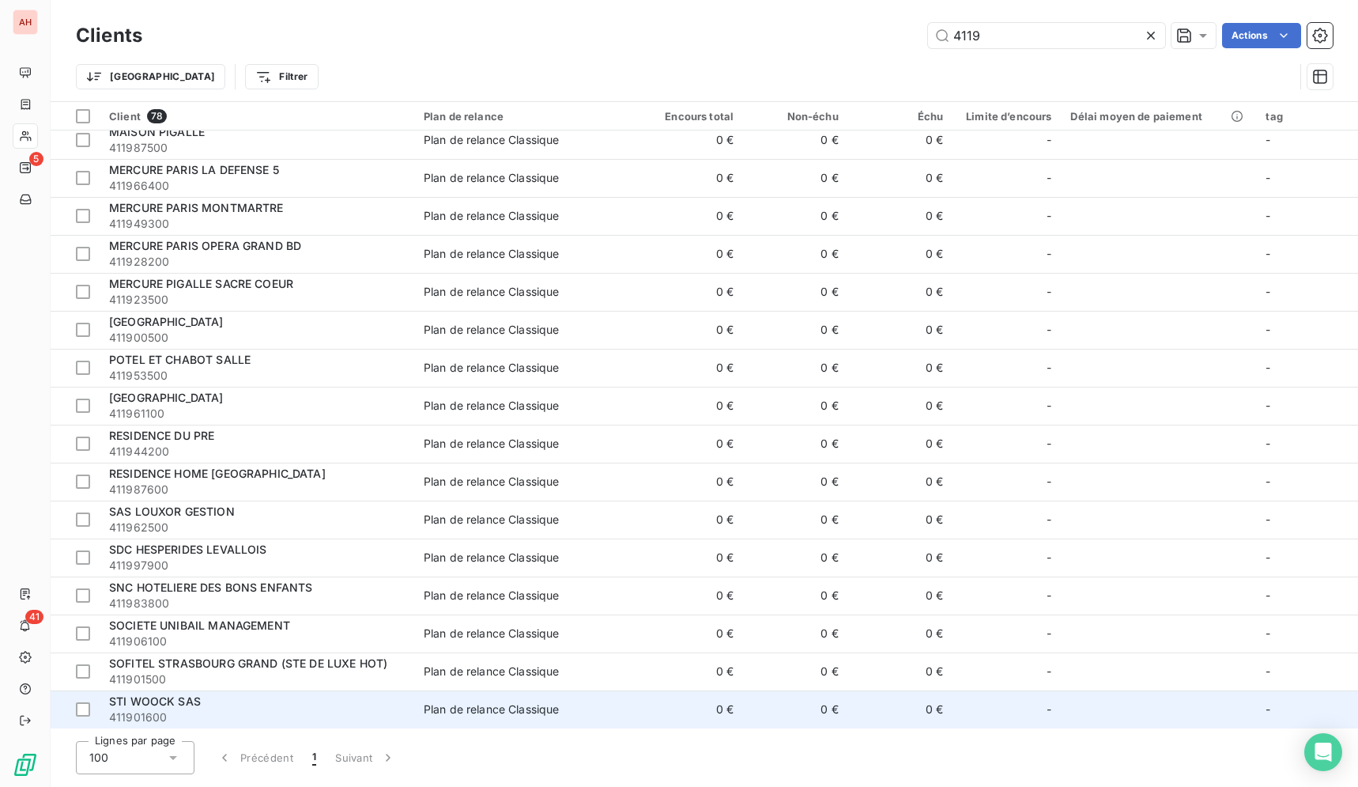
type input "4119"
click at [750, 706] on td "0 €" at bounding box center [795, 709] width 105 height 38
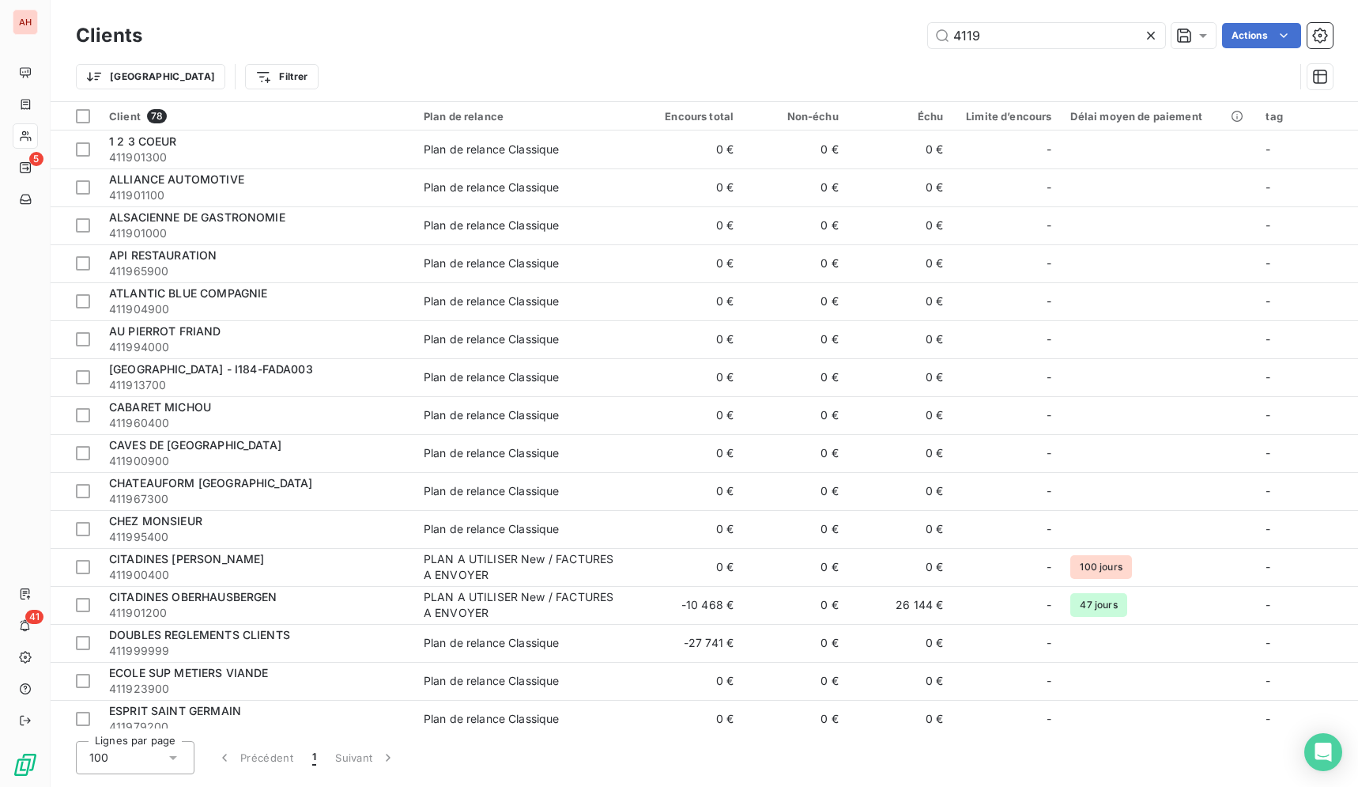
click at [1146, 42] on icon at bounding box center [1151, 36] width 16 height 16
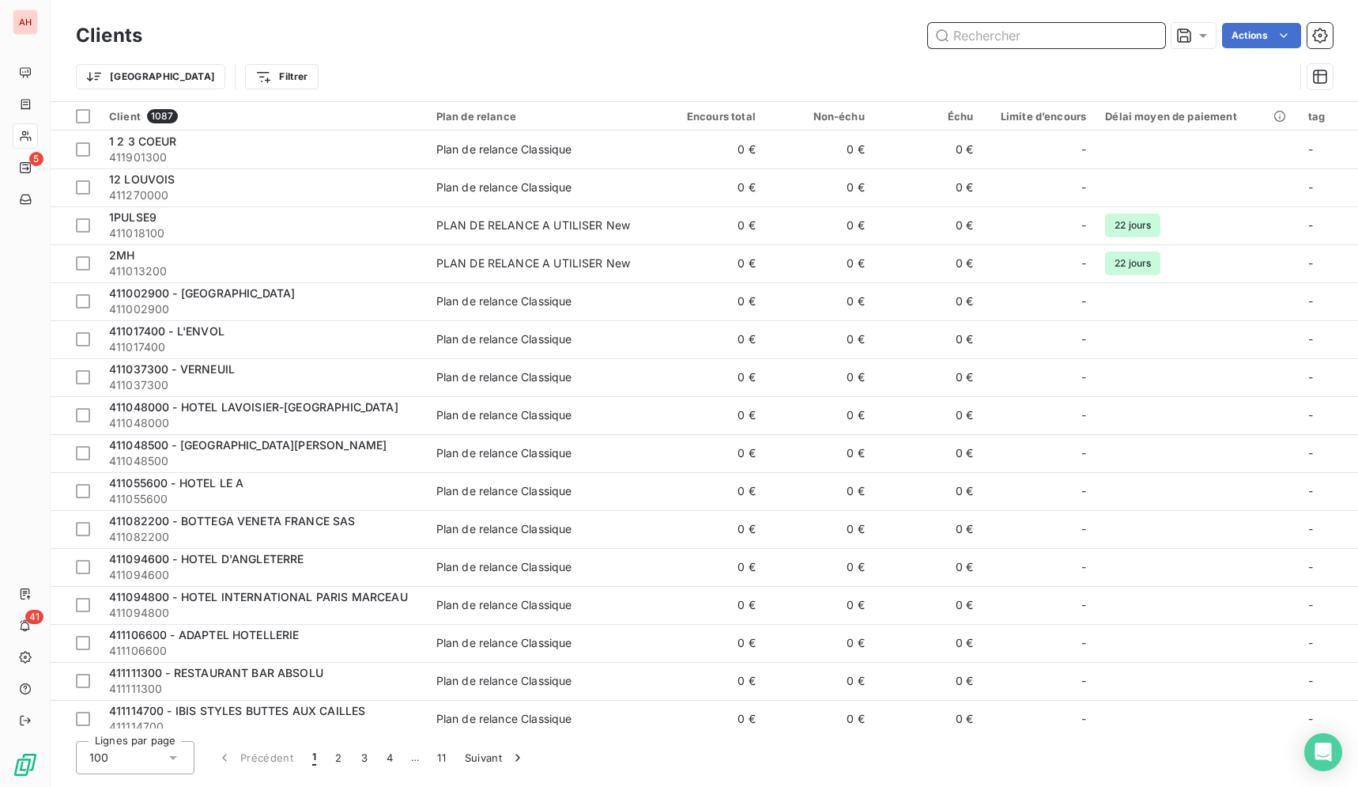
click at [1063, 32] on input "text" at bounding box center [1046, 35] width 237 height 25
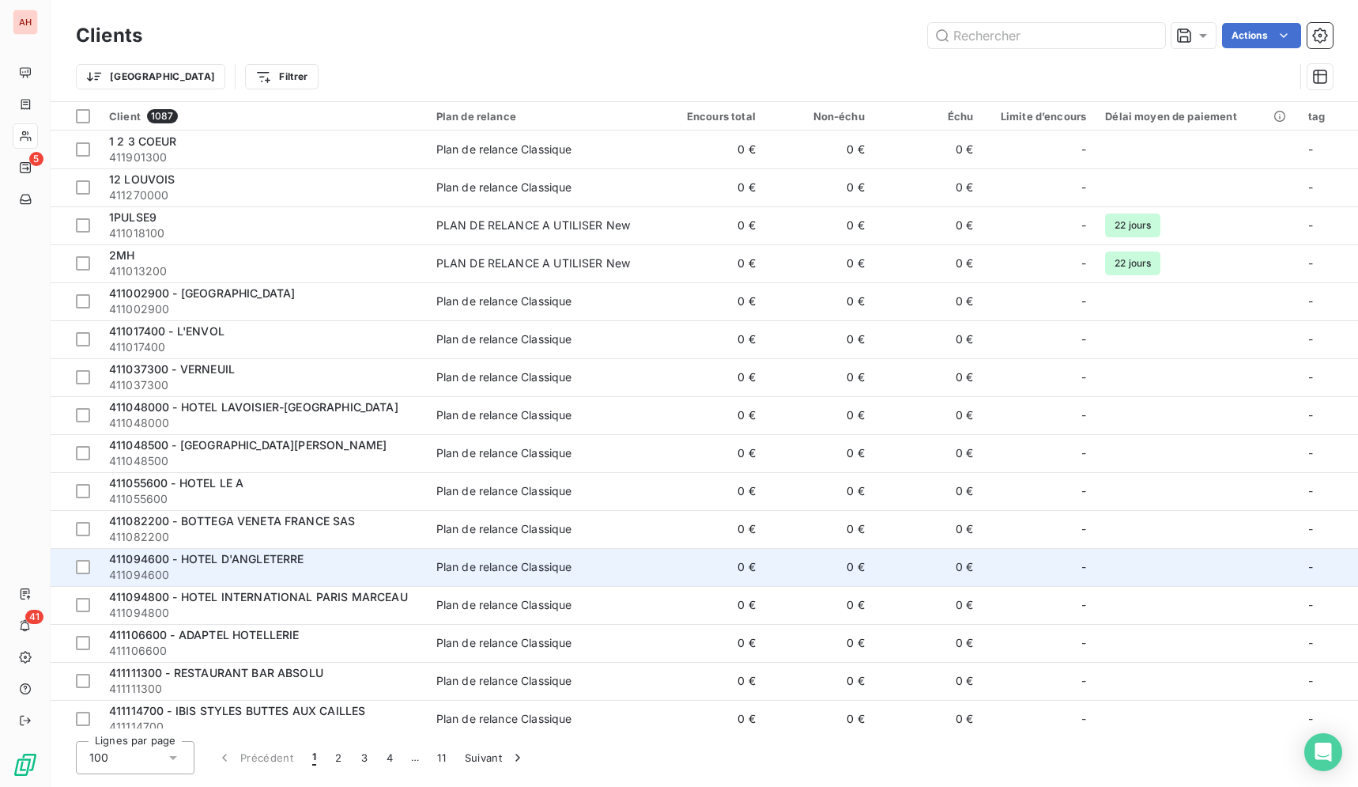
click at [440, 551] on td "Plan de relance Classique" at bounding box center [541, 567] width 229 height 38
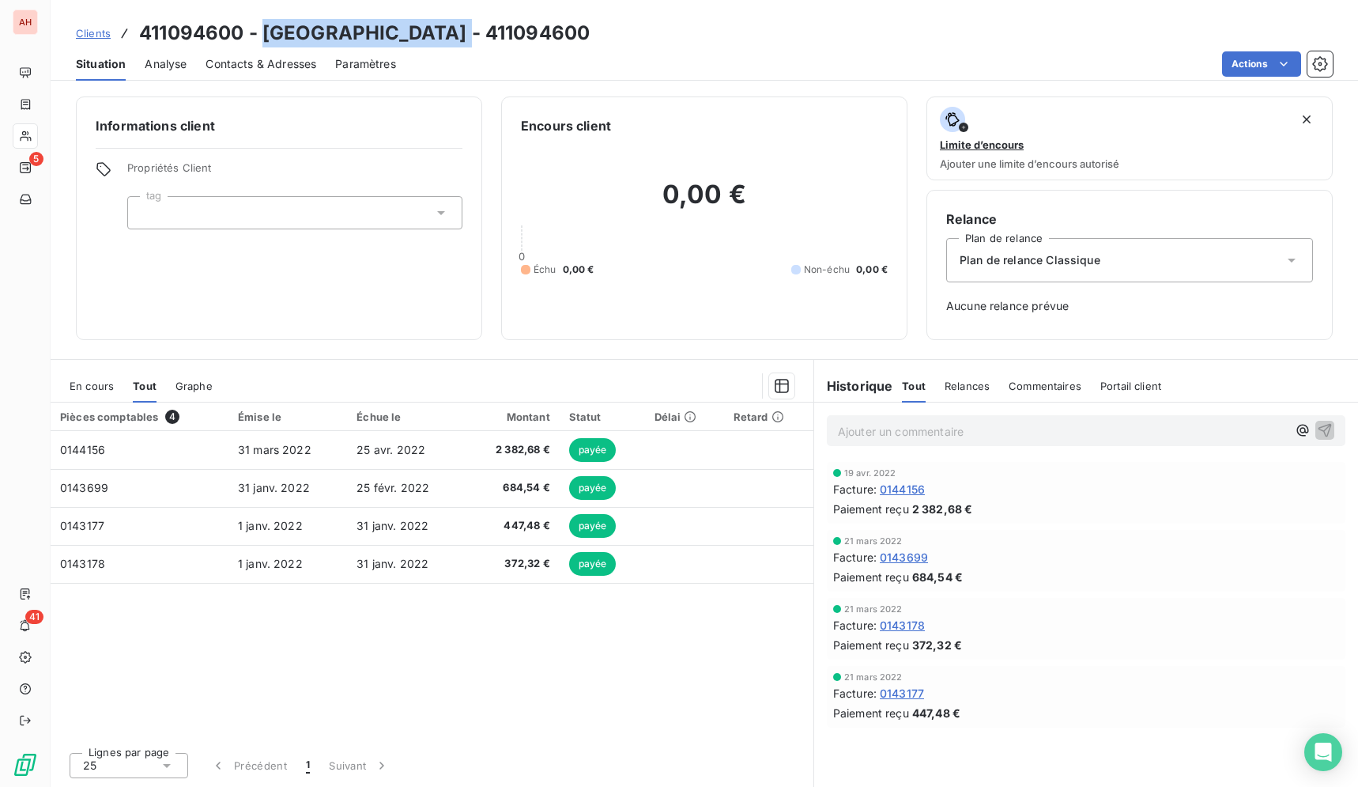
drag, startPoint x: 478, startPoint y: 32, endPoint x: 266, endPoint y: 40, distance: 212.8
click at [266, 40] on h3 "411094600 - HOTEL D'ANGLETERRE - 411094600" at bounding box center [364, 33] width 451 height 28
copy h3 "HOTEL D'ANGLETERRE"
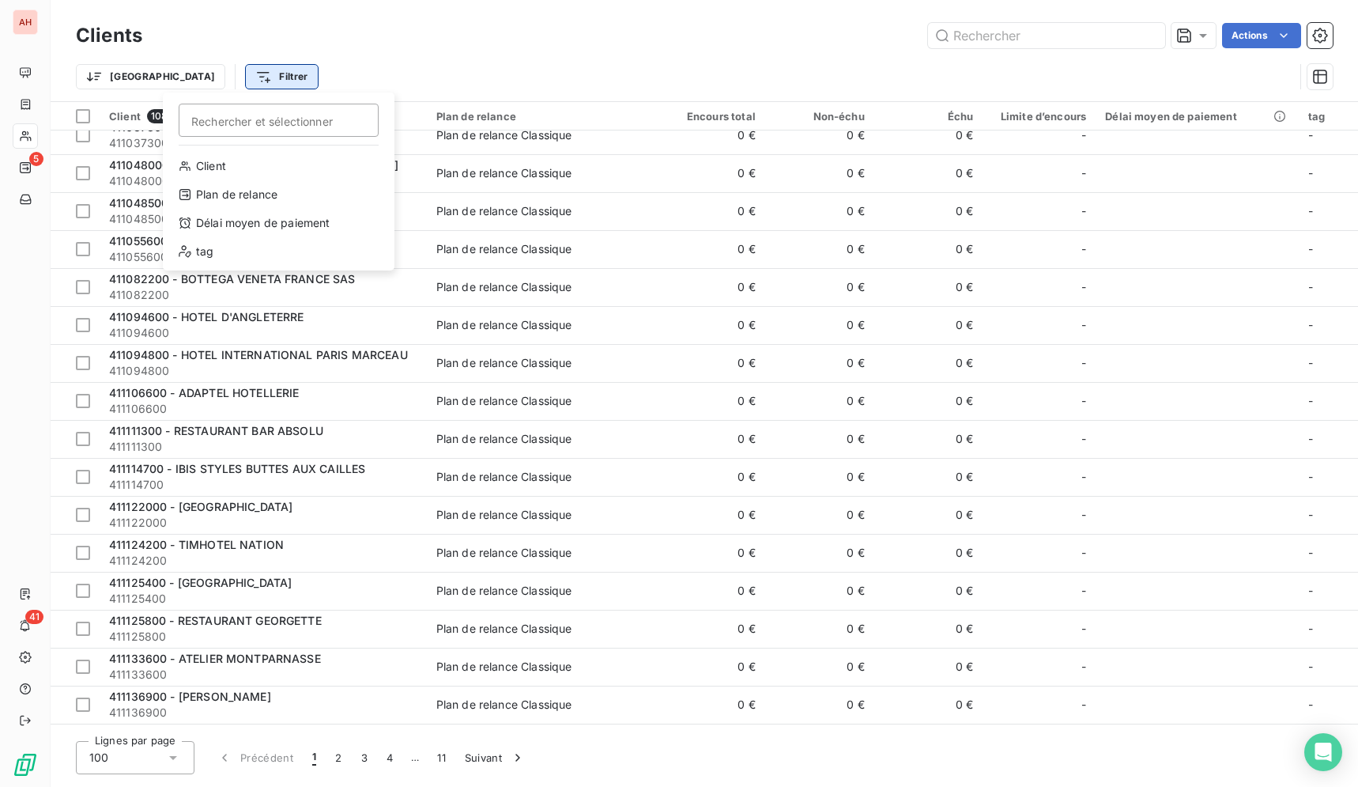
scroll to position [242, 0]
click at [645, 47] on html "AH 5 41 Clients Actions Trier Filtrer Rechercher et sélectionner Client Plan de…" at bounding box center [679, 393] width 1358 height 787
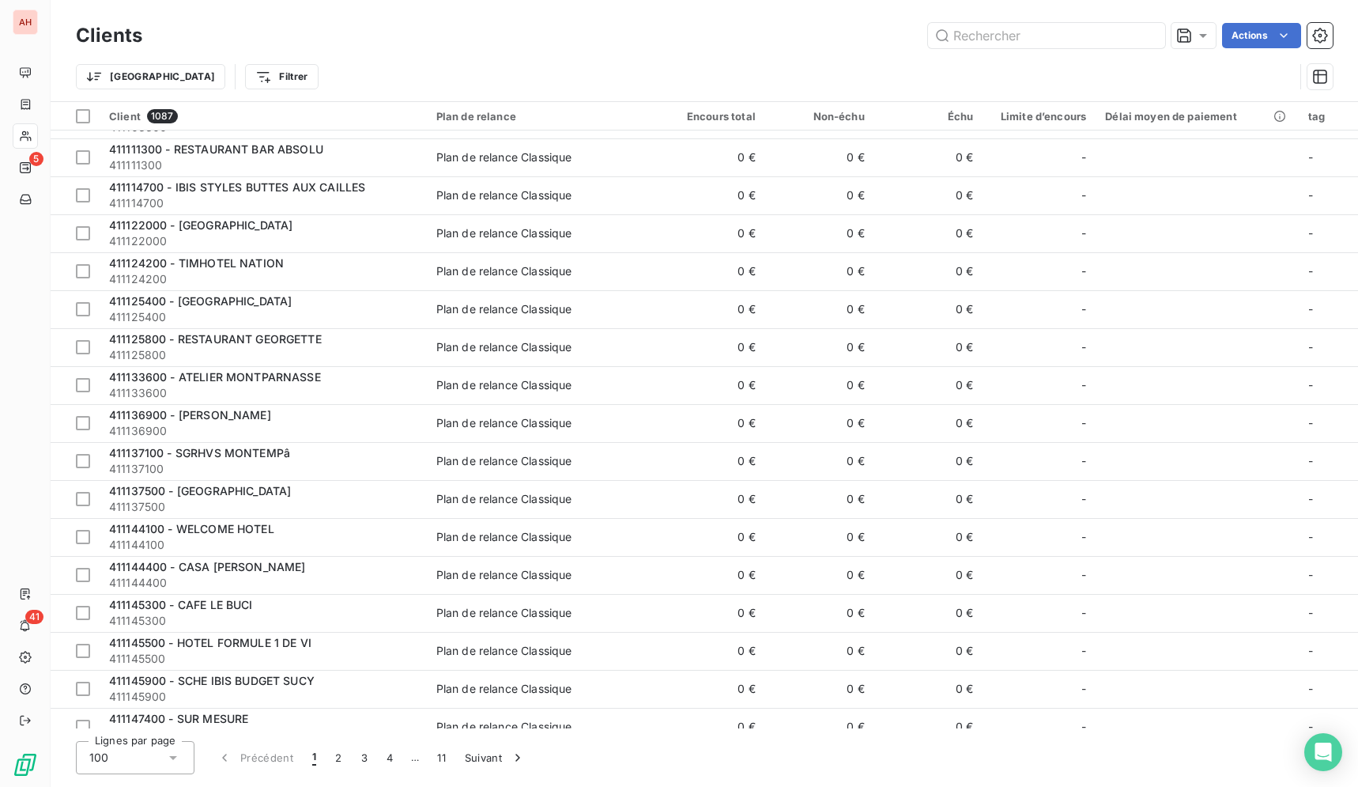
scroll to position [0, 0]
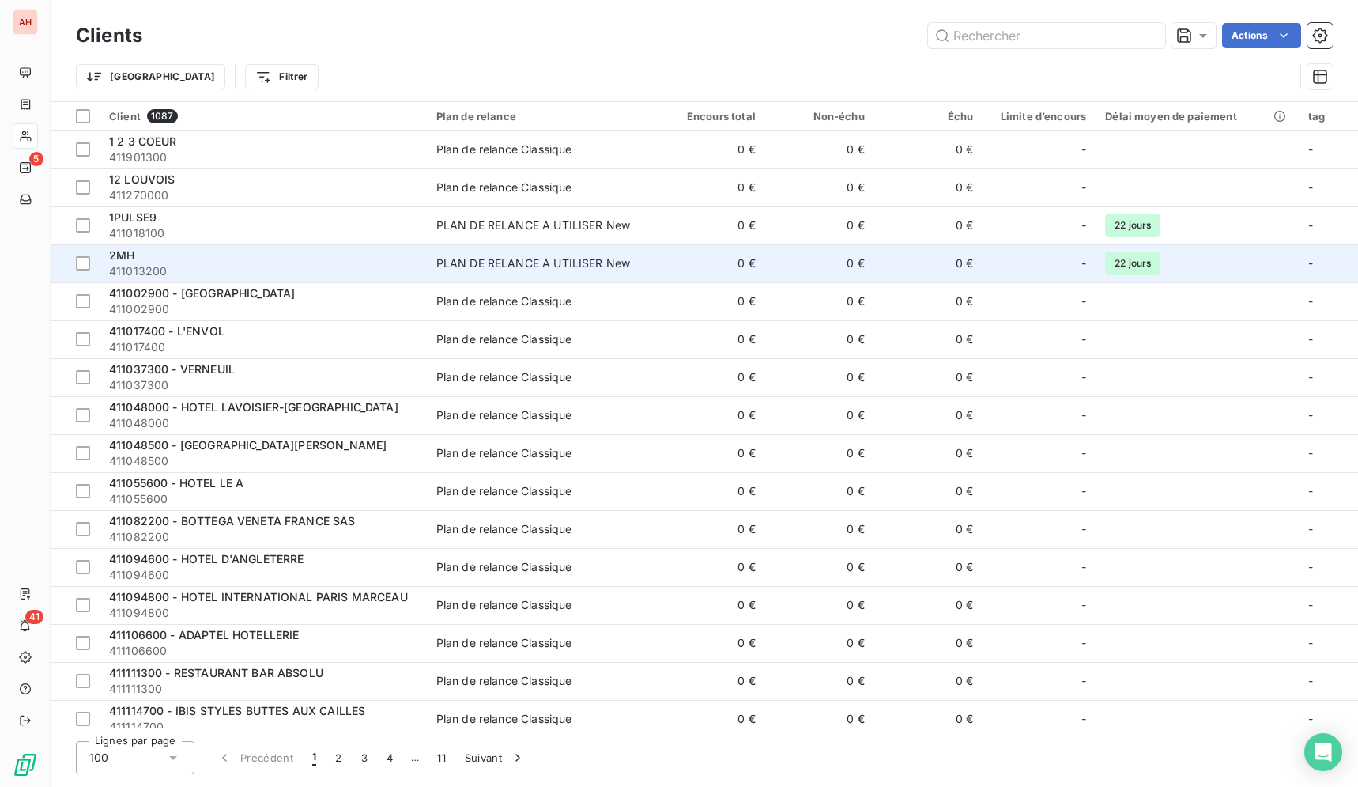
click at [765, 268] on td "0 €" at bounding box center [819, 263] width 109 height 38
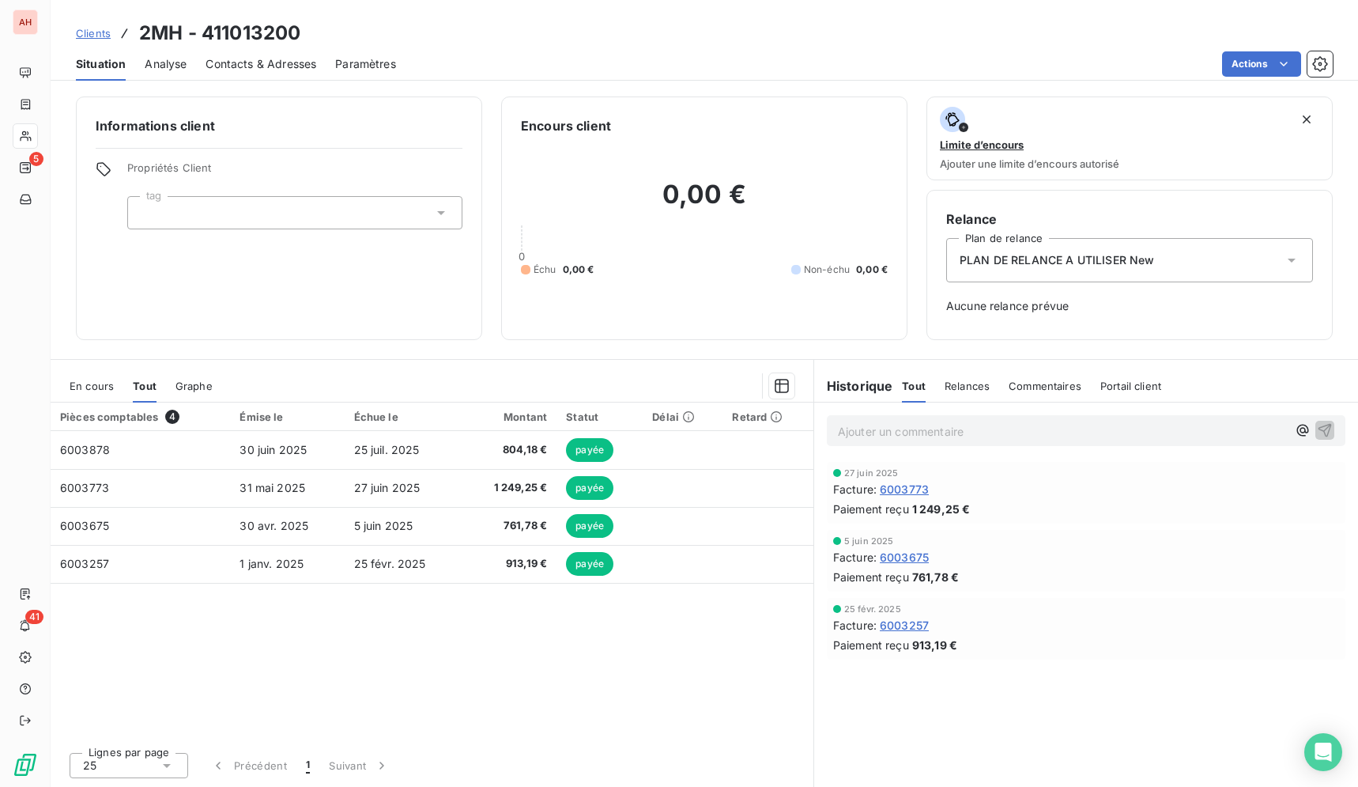
click at [275, 73] on div "Contacts & Adresses" at bounding box center [261, 63] width 111 height 33
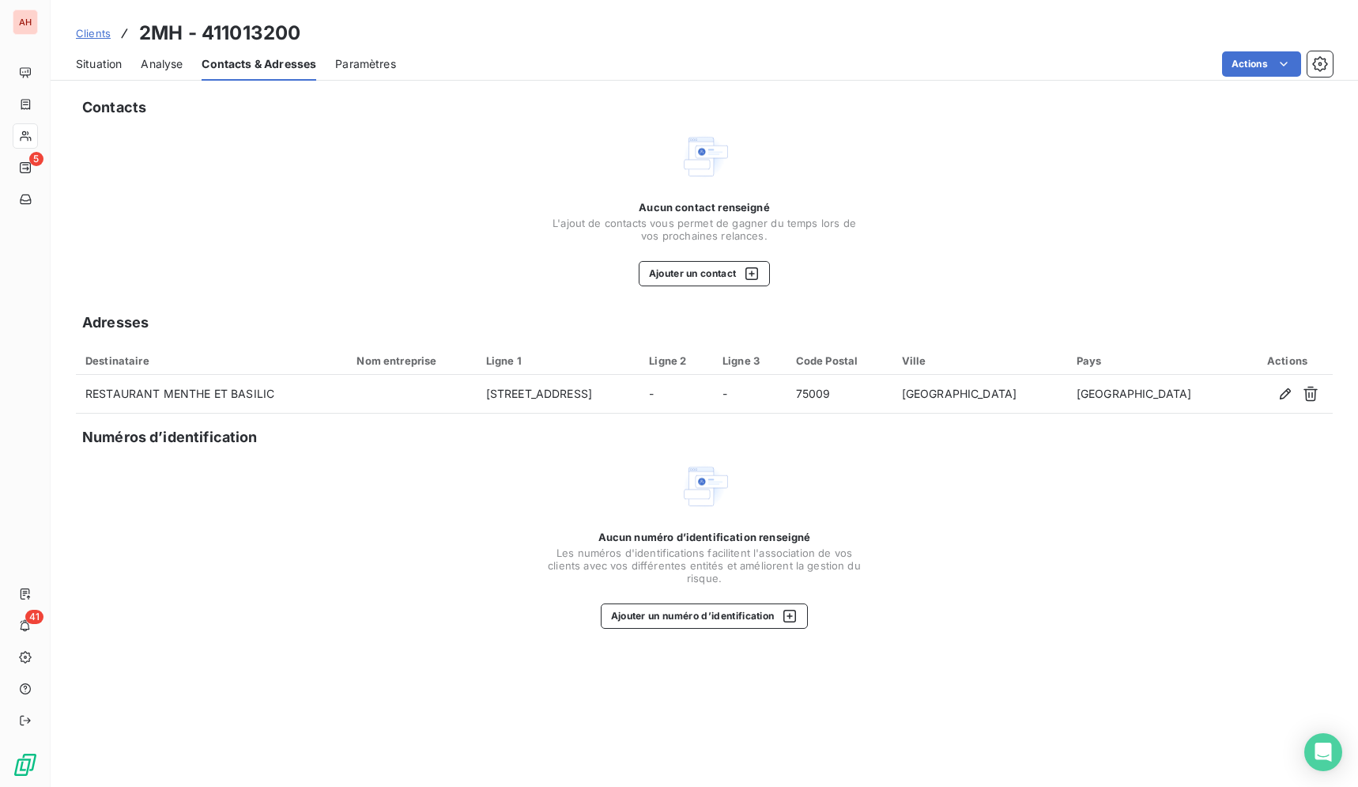
click at [93, 58] on span "Situation" at bounding box center [99, 64] width 46 height 16
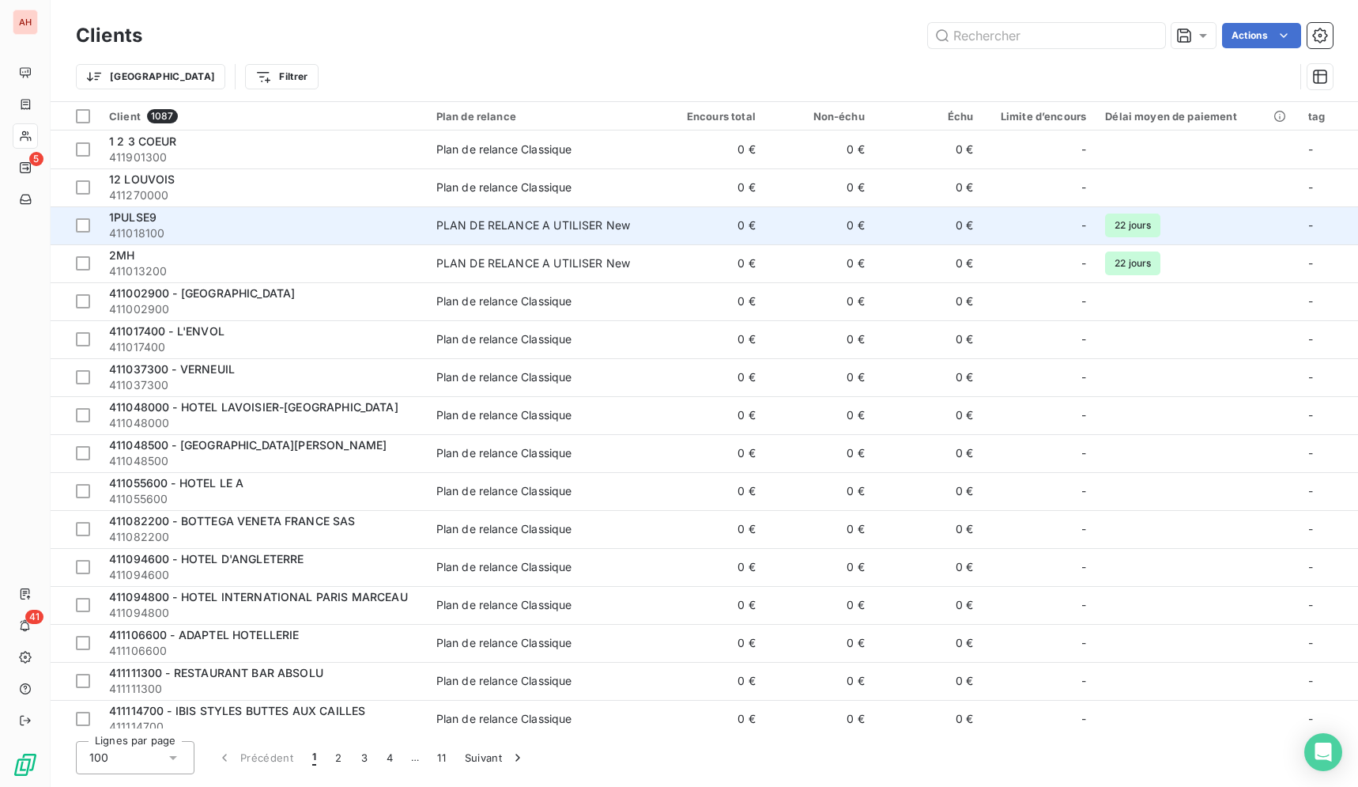
click at [113, 219] on span "1PULSE9" at bounding box center [132, 216] width 47 height 13
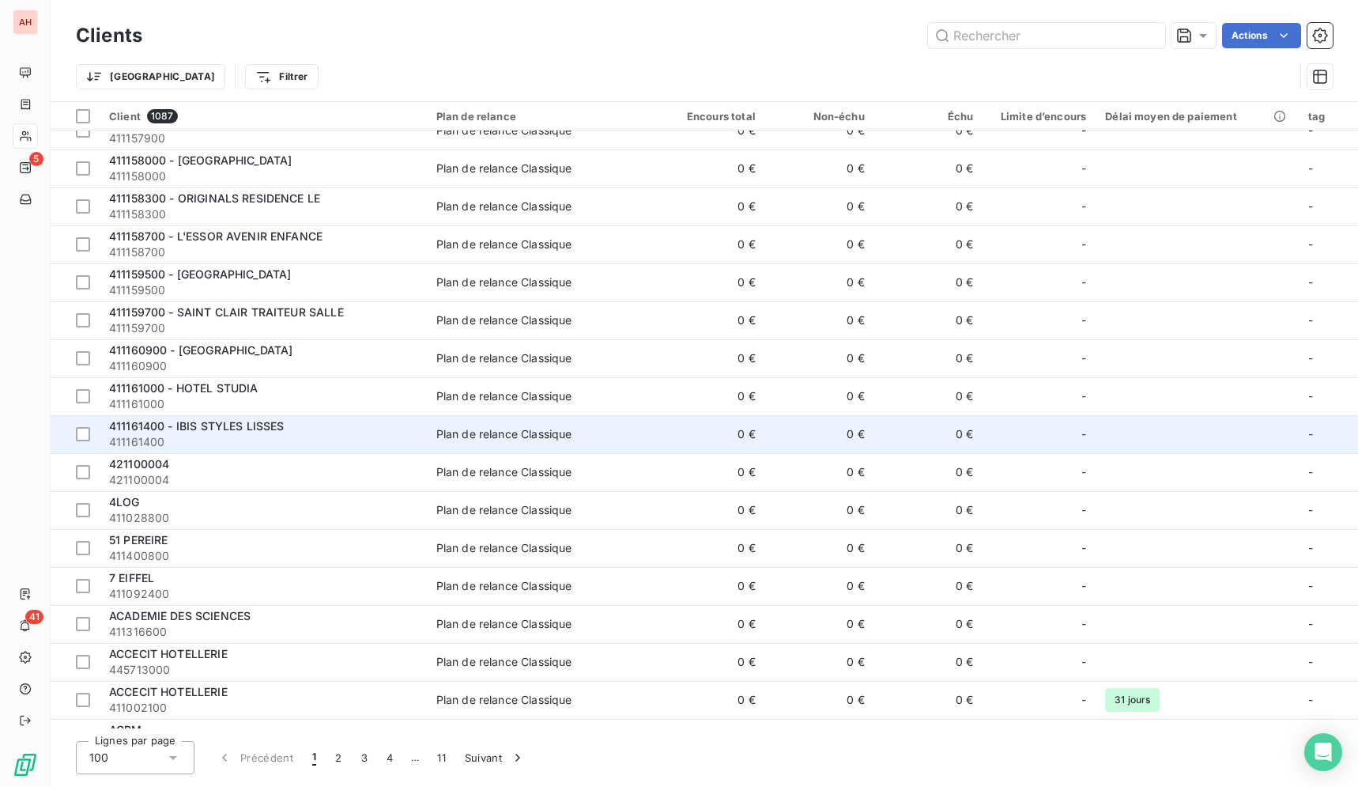
scroll to position [2016, 0]
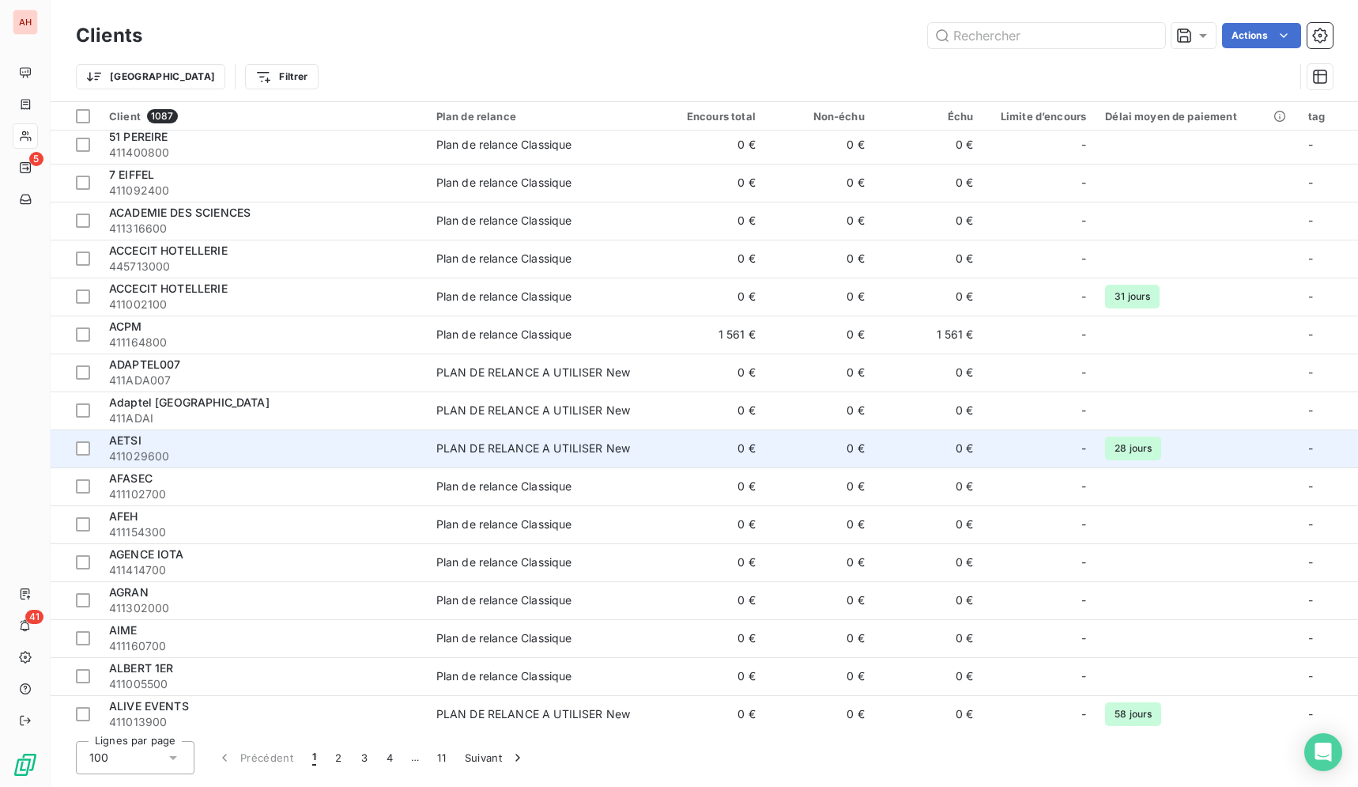
click at [338, 462] on span "411029600" at bounding box center [263, 456] width 308 height 16
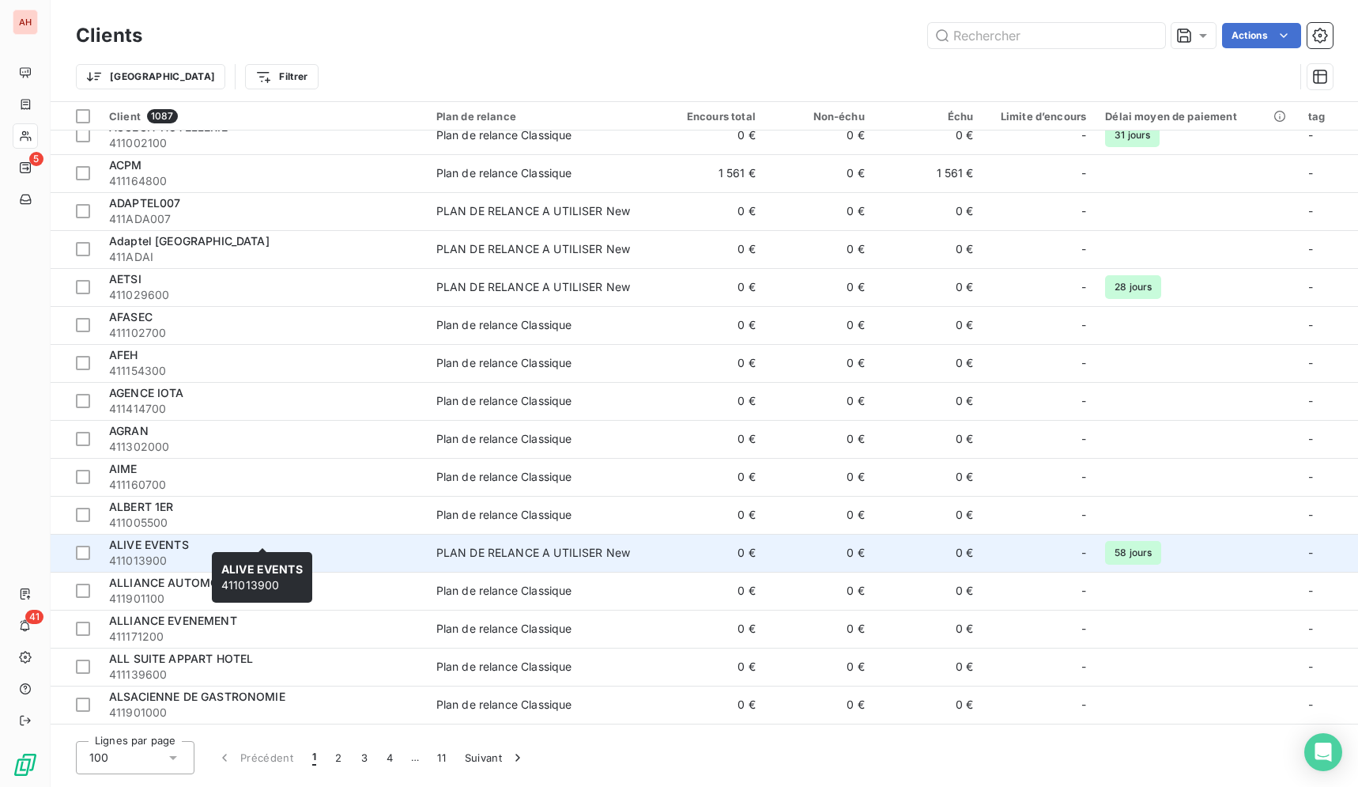
scroll to position [2258, 0]
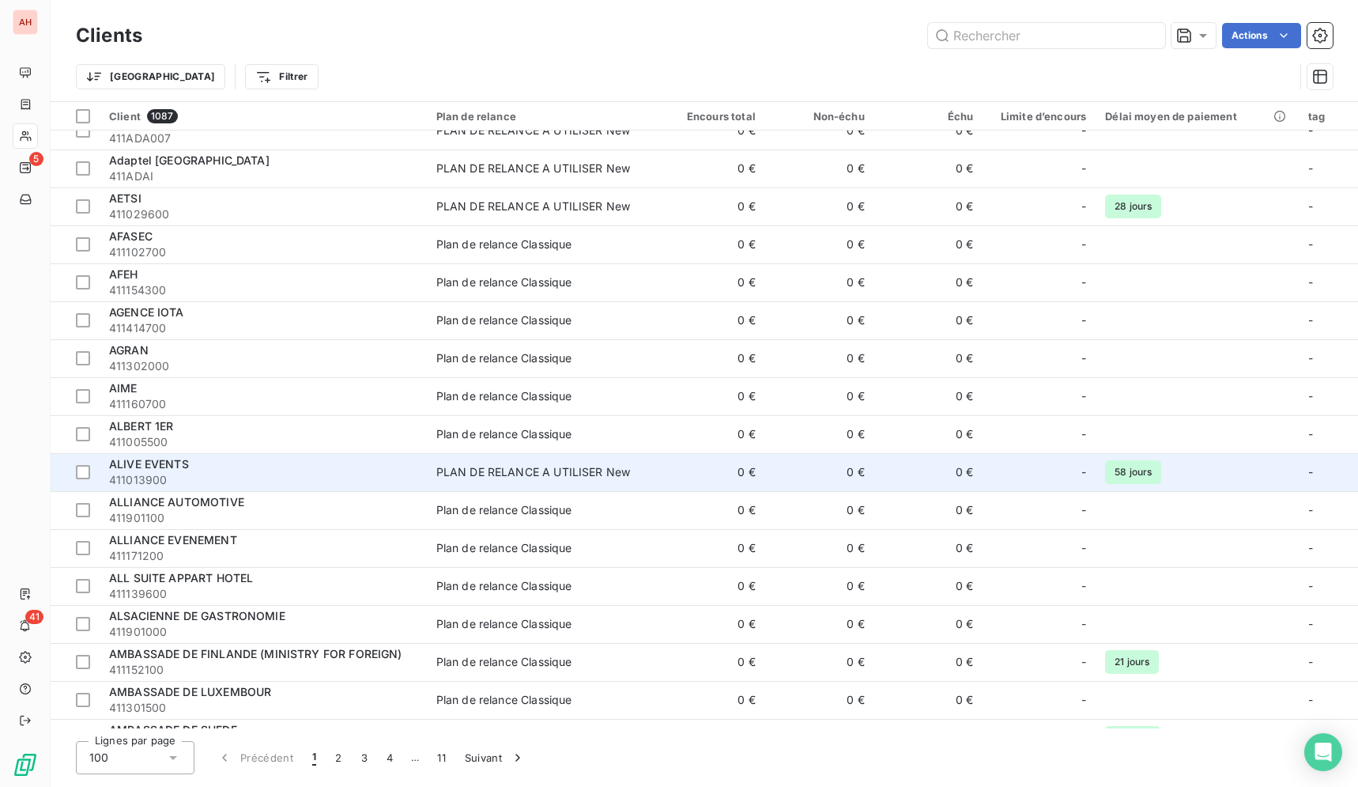
click at [206, 470] on div "ALIVE EVENTS" at bounding box center [263, 464] width 308 height 16
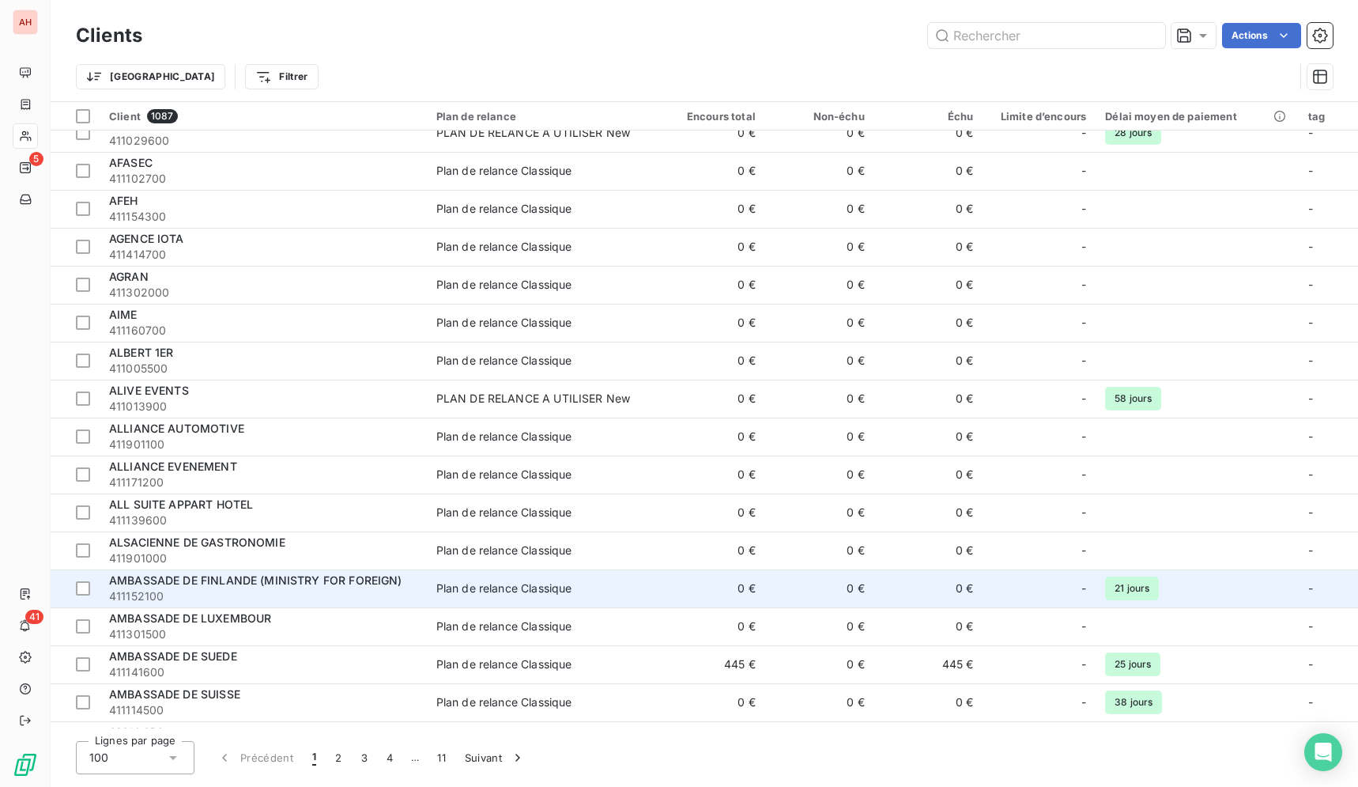
scroll to position [2419, 0]
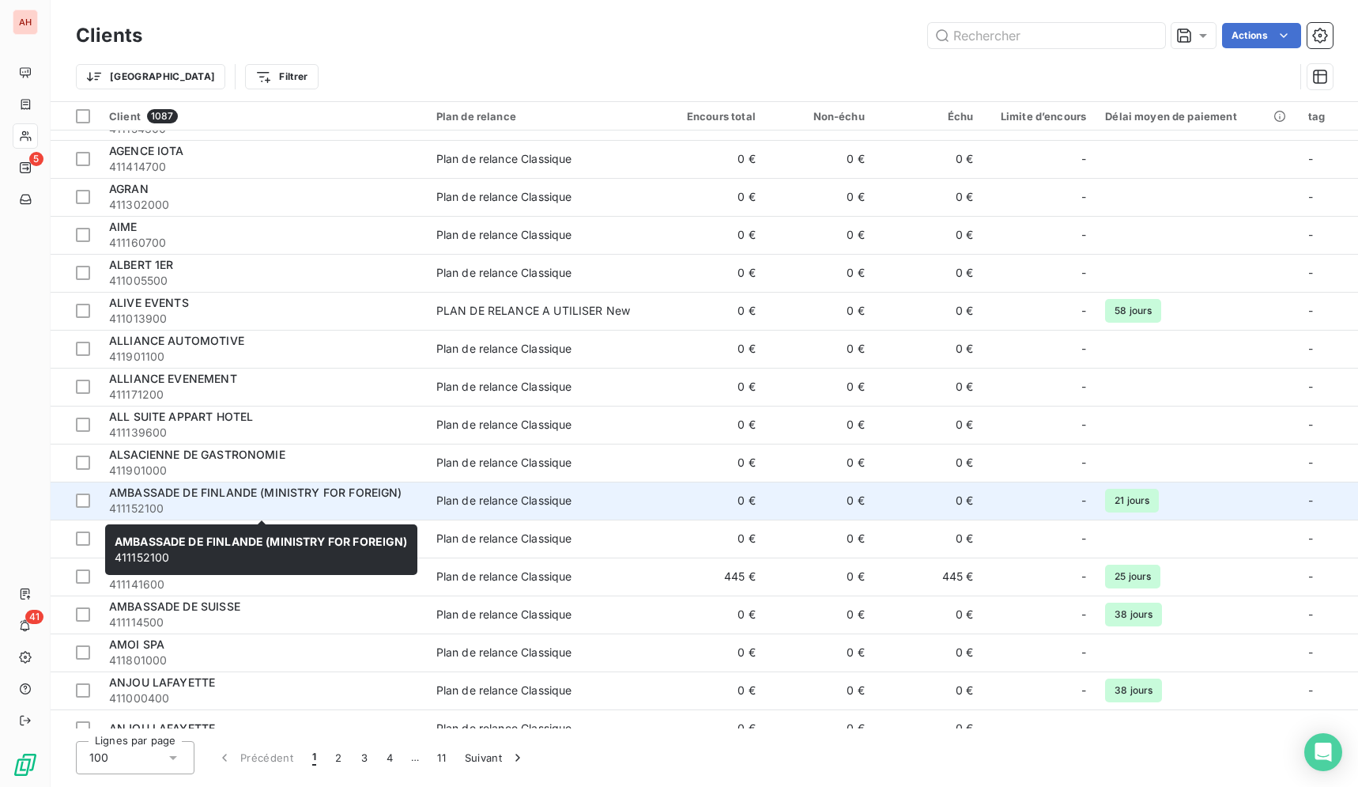
click at [324, 504] on span "411152100" at bounding box center [263, 508] width 308 height 16
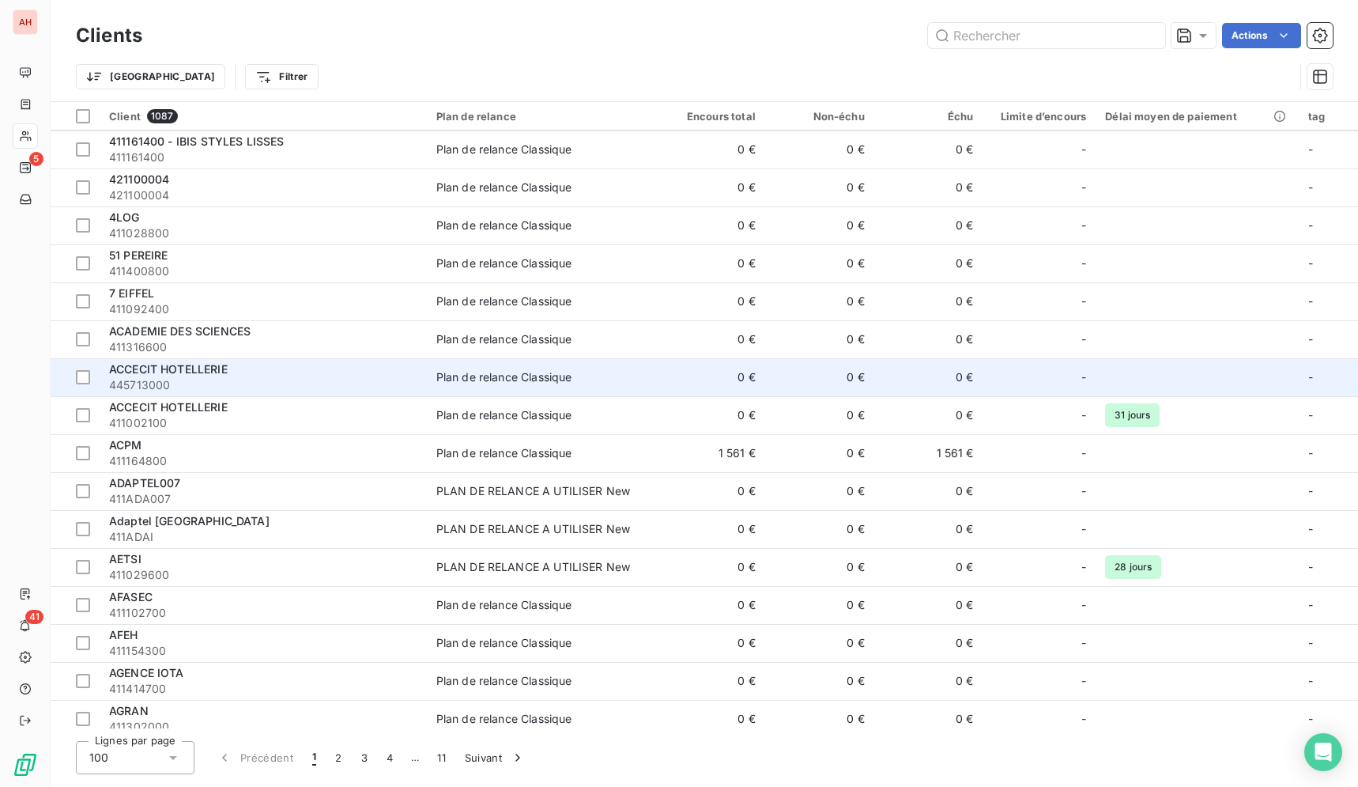
scroll to position [2016, 0]
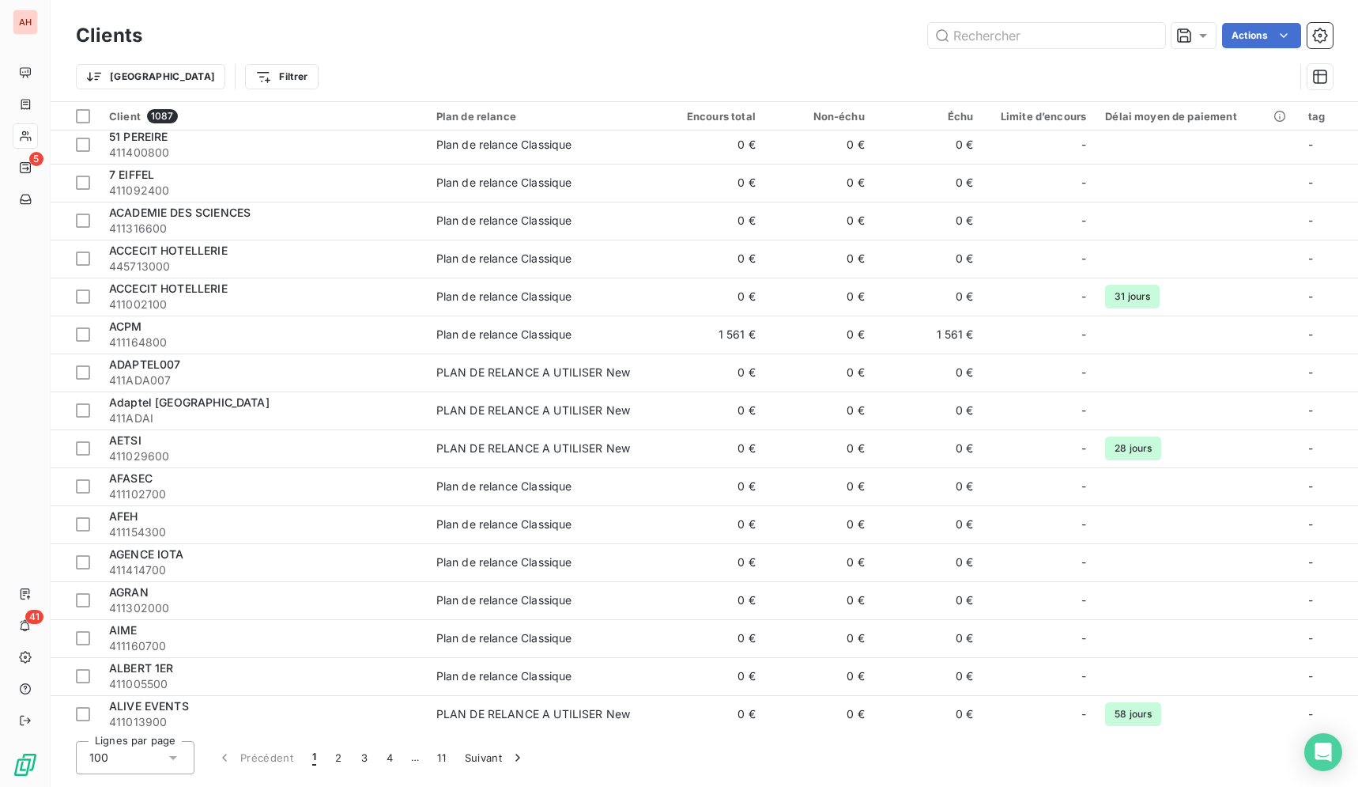
click at [476, 61] on div "Trier Filtrer" at bounding box center [704, 76] width 1257 height 49
click at [471, 39] on div "Actions" at bounding box center [747, 35] width 1172 height 25
click at [439, 28] on div "Actions" at bounding box center [747, 35] width 1172 height 25
click at [561, 28] on div "Actions" at bounding box center [747, 35] width 1172 height 25
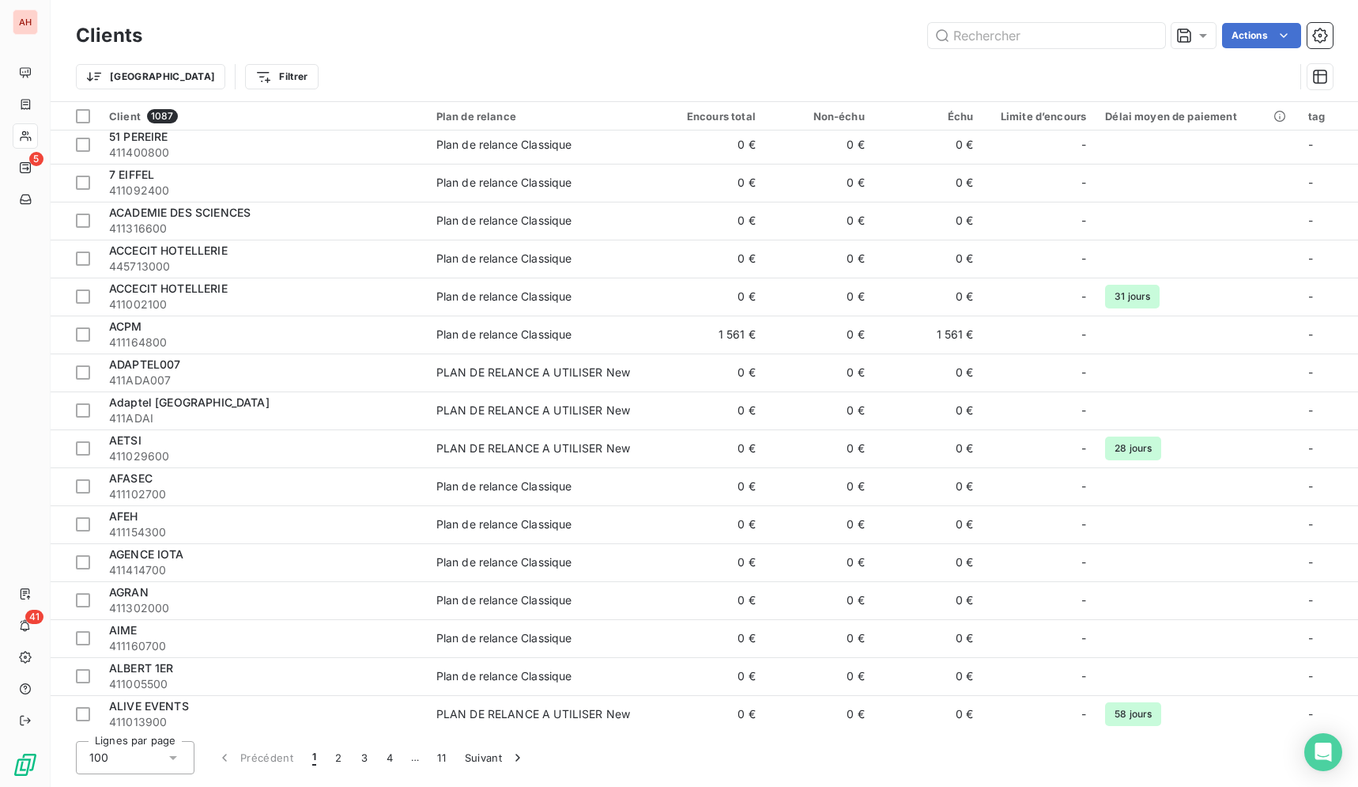
click at [564, 32] on div "Actions" at bounding box center [747, 35] width 1172 height 25
click at [606, 25] on div "Actions" at bounding box center [747, 35] width 1172 height 25
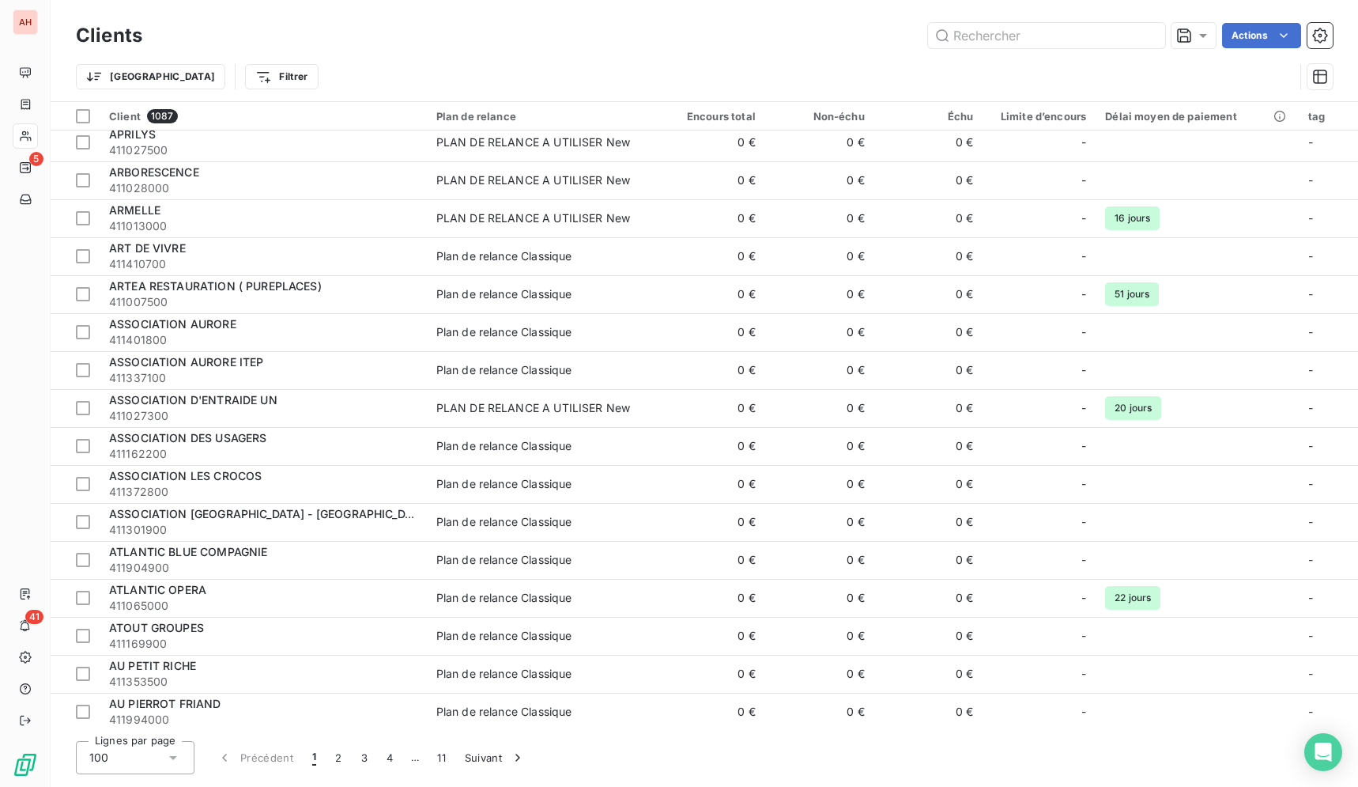
scroll to position [3197, 0]
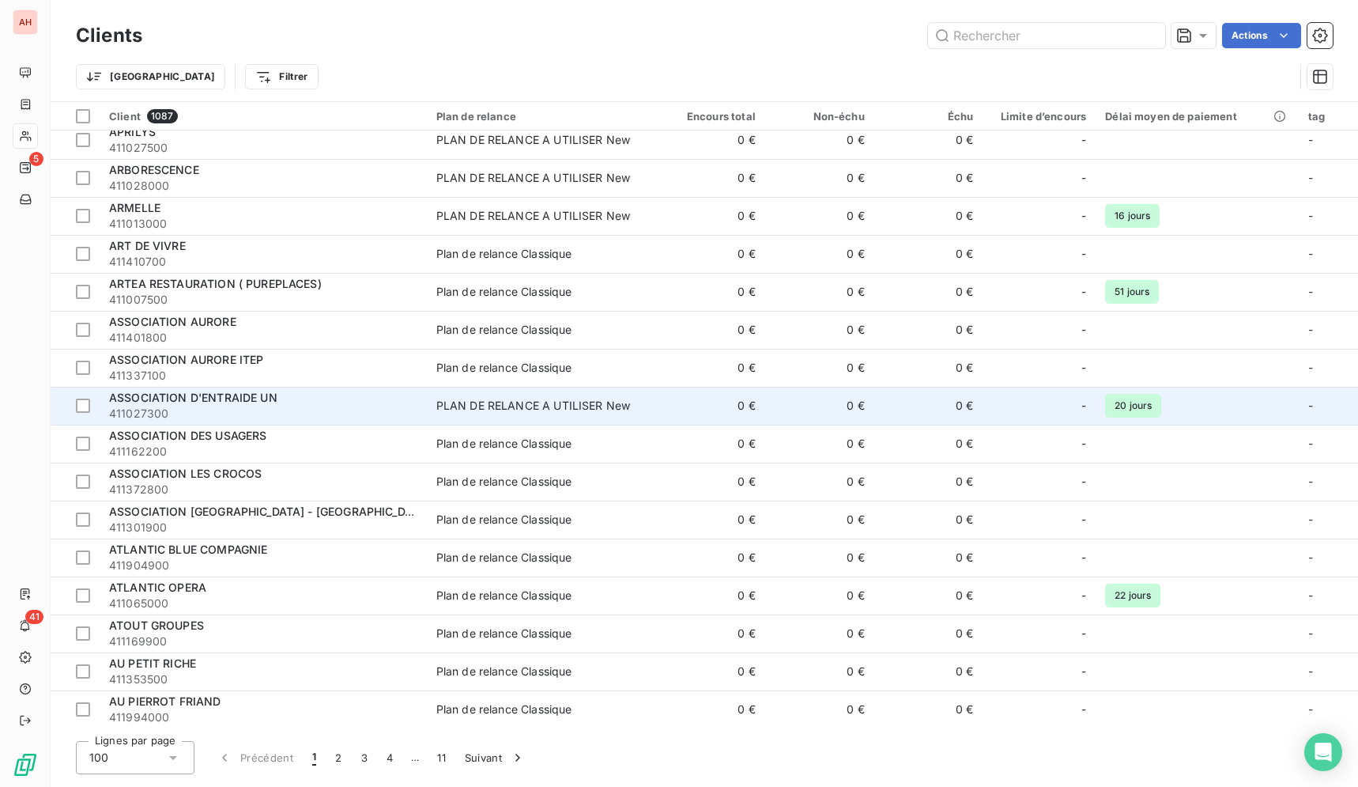
click at [882, 414] on td "0 €" at bounding box center [928, 406] width 109 height 38
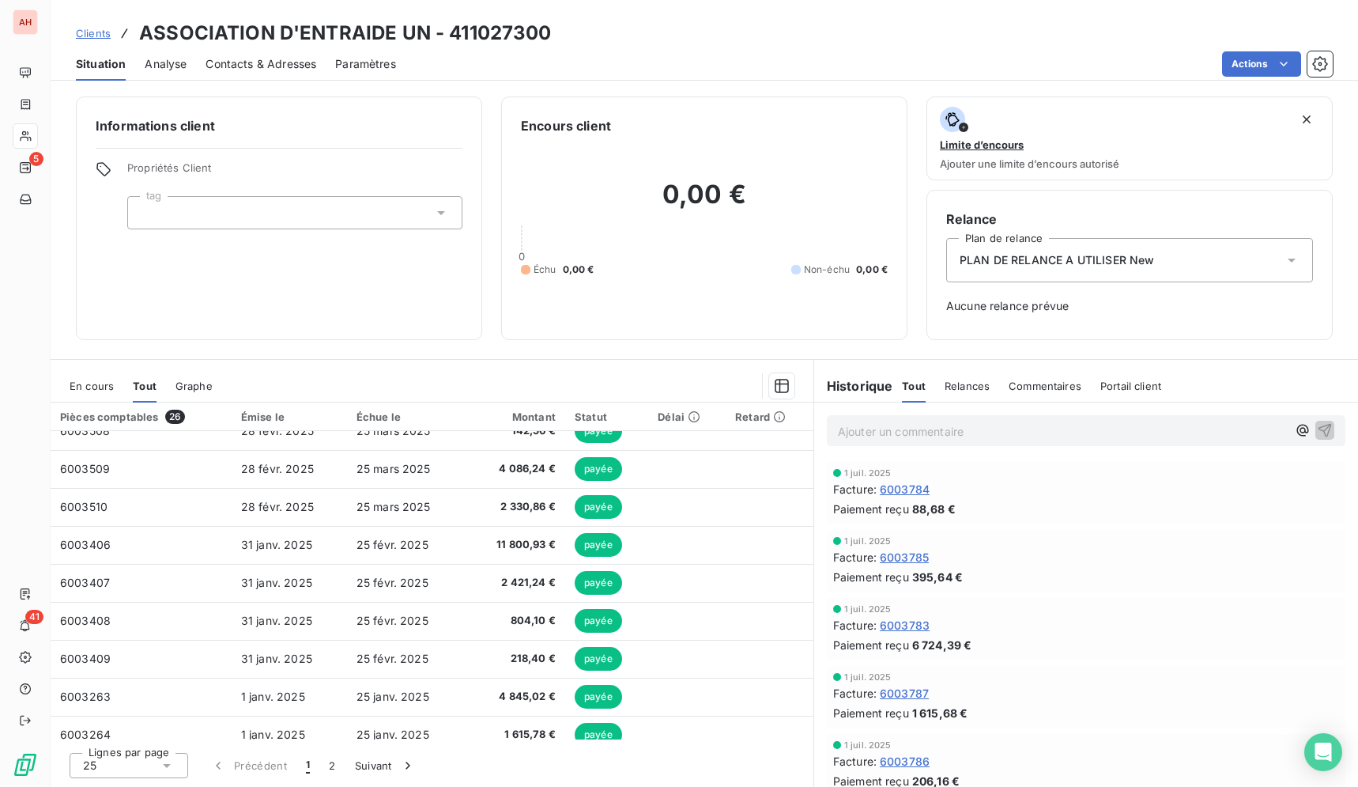
scroll to position [640, 0]
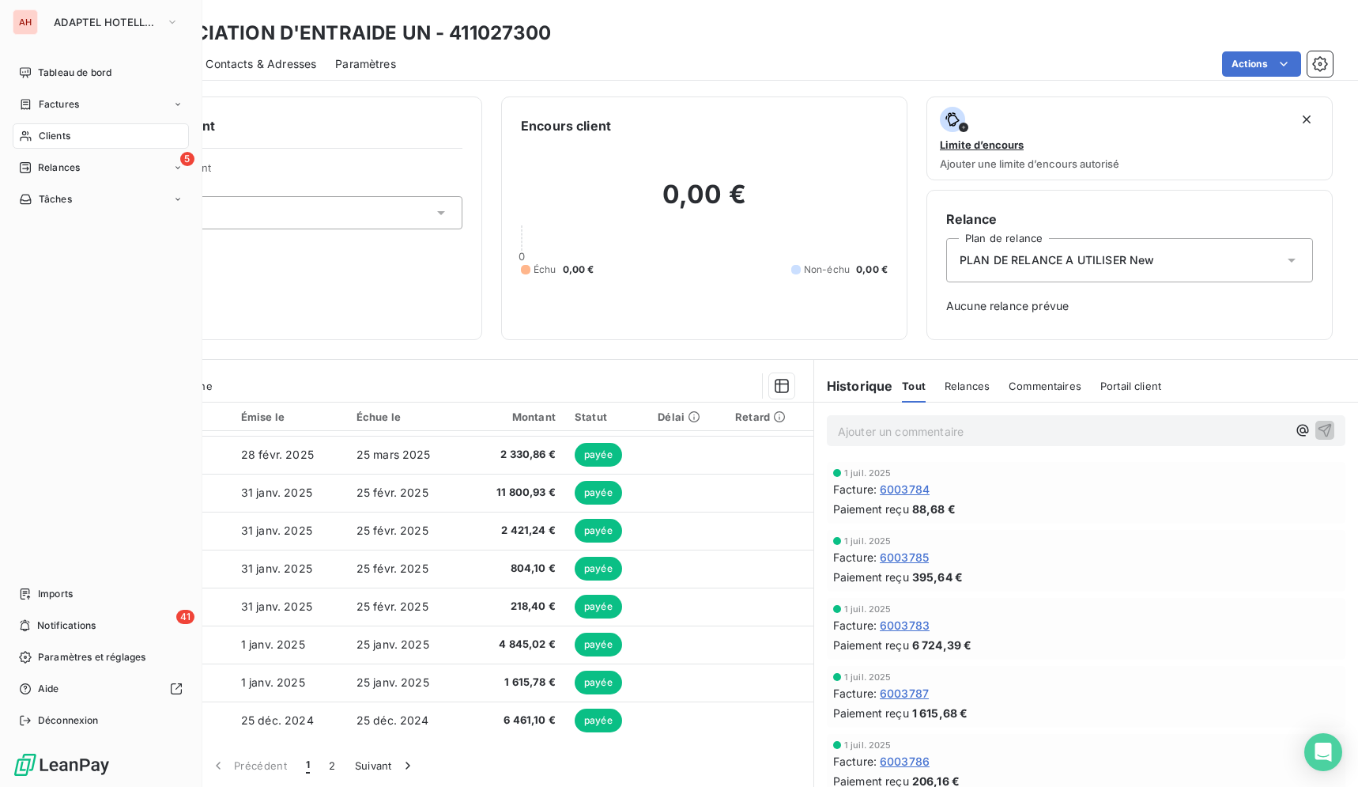
click at [37, 136] on div "Clients" at bounding box center [101, 135] width 176 height 25
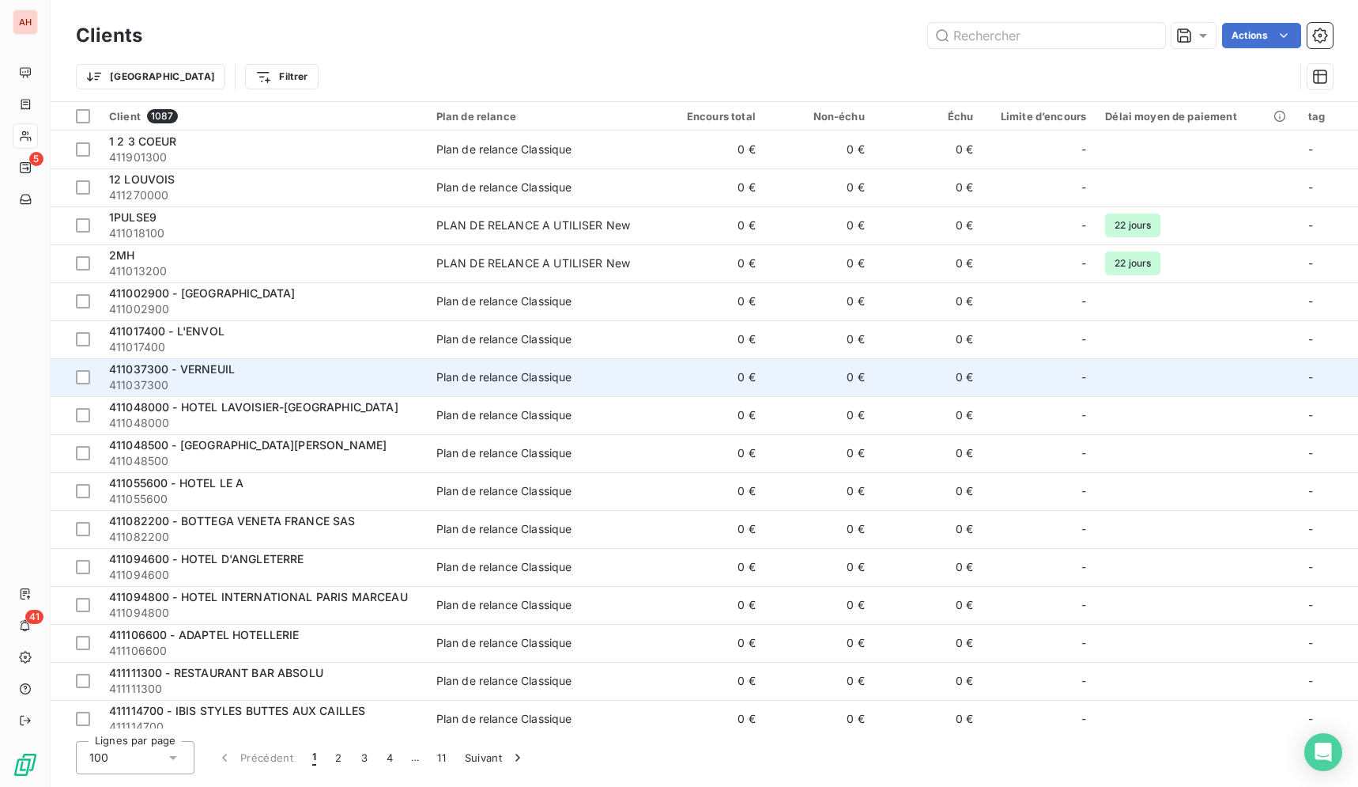
click at [735, 371] on td "0 €" at bounding box center [710, 377] width 109 height 38
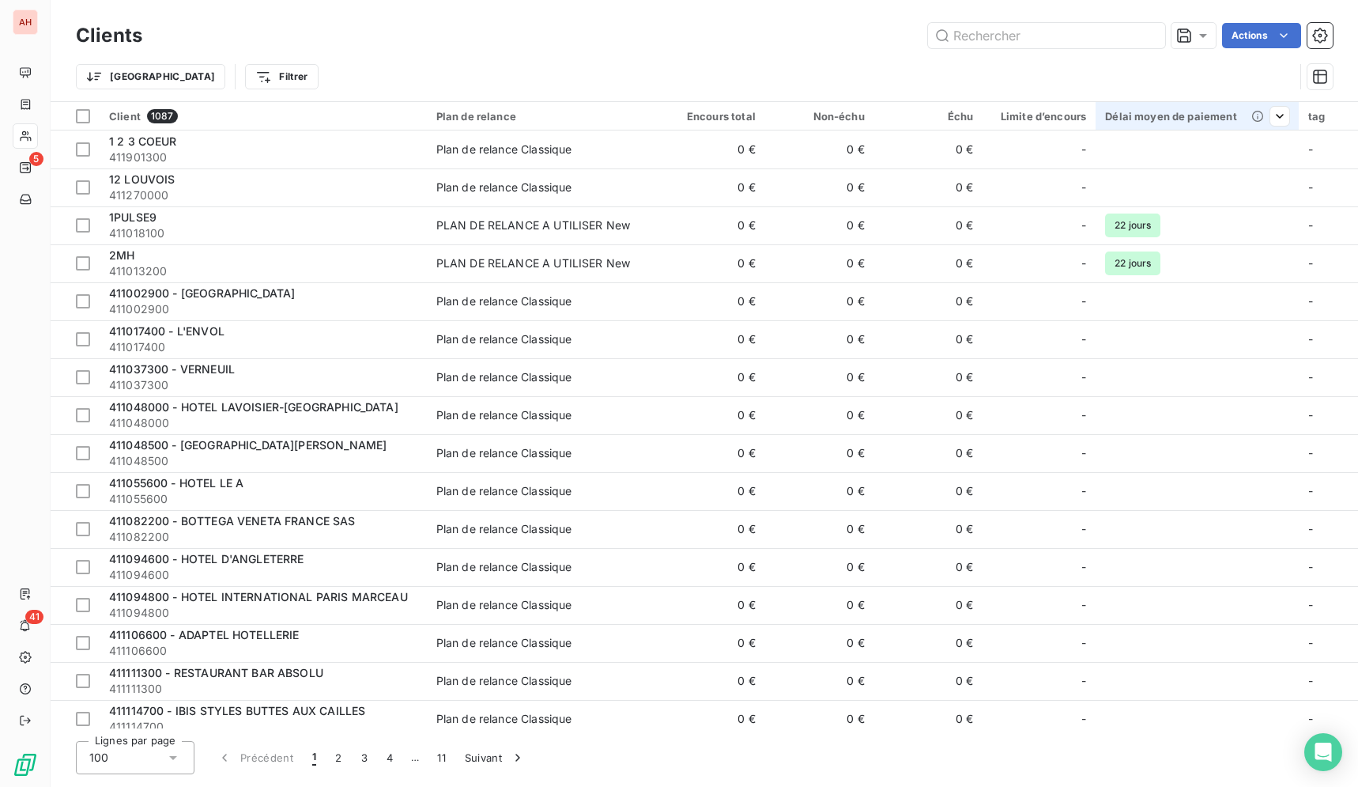
click at [1158, 121] on div "Délai moyen de paiement" at bounding box center [1197, 116] width 184 height 13
click at [1226, 179] on span "Trier par ordre décroissant" at bounding box center [1192, 184] width 141 height 16
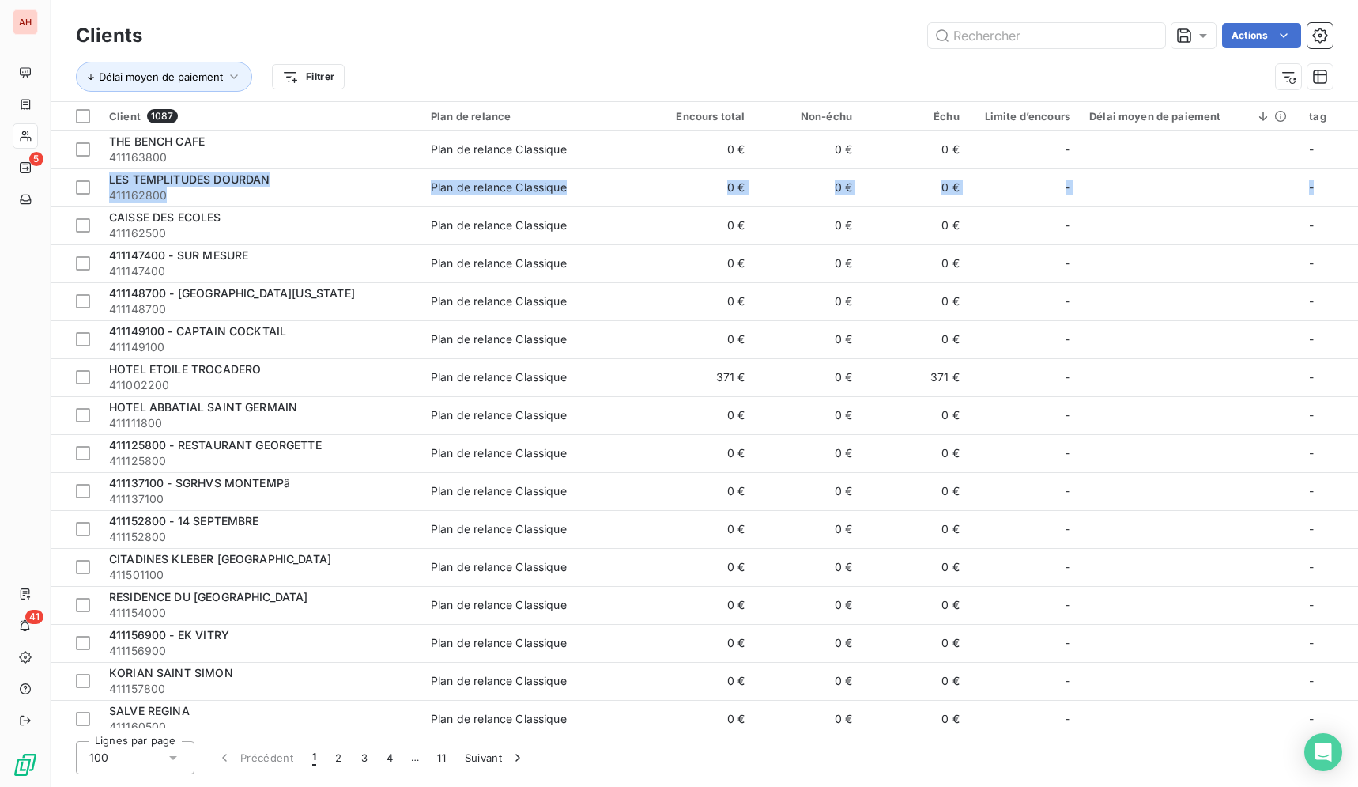
drag, startPoint x: 1339, startPoint y: 142, endPoint x: 1354, endPoint y: 200, distance: 60.6
click at [1354, 200] on div "Client 1087 Plan de relance Encours total Non-échu Échu Limite d’encours Délai …" at bounding box center [705, 415] width 1308 height 626
click at [1204, 113] on div "Délai moyen de paiement" at bounding box center [1190, 116] width 201 height 13
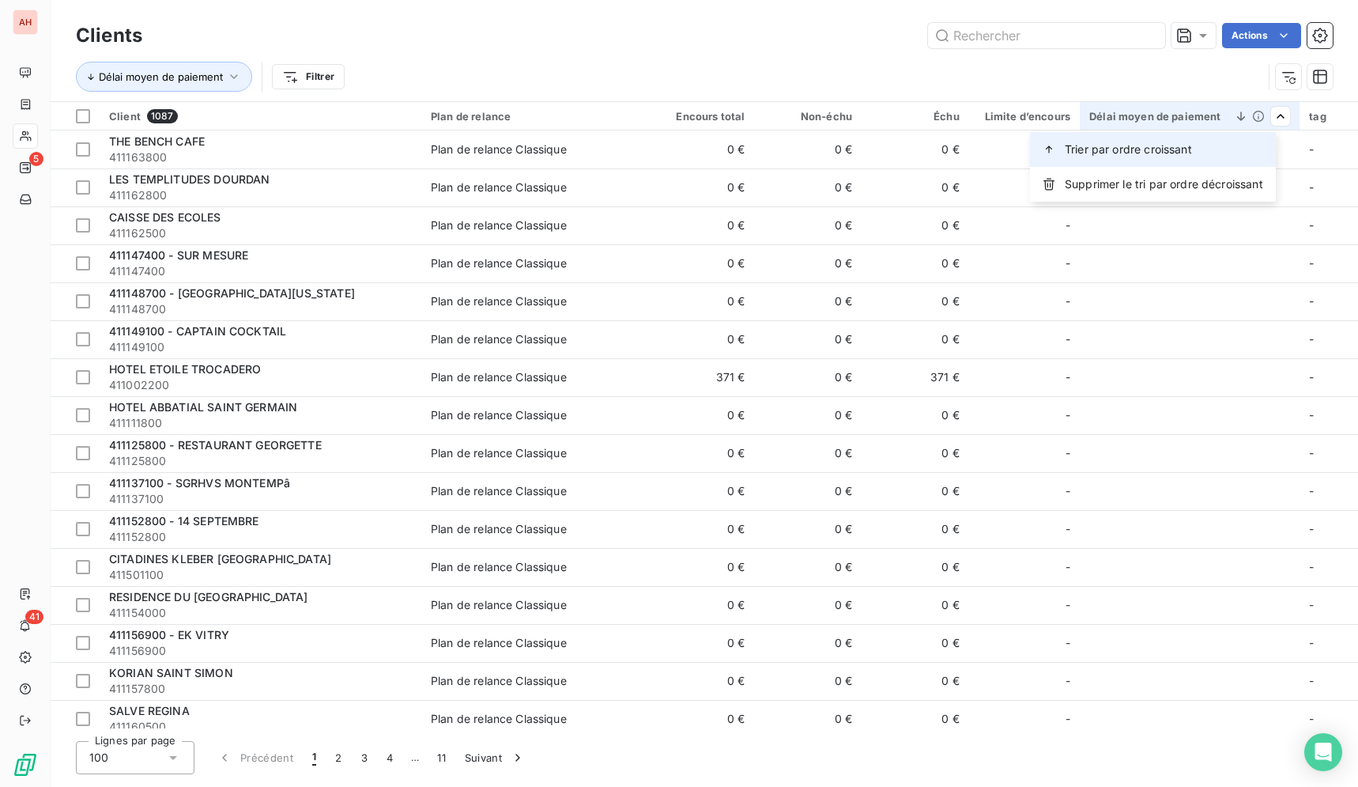
click at [1227, 155] on div "Trier par ordre croissant" at bounding box center [1153, 149] width 246 height 35
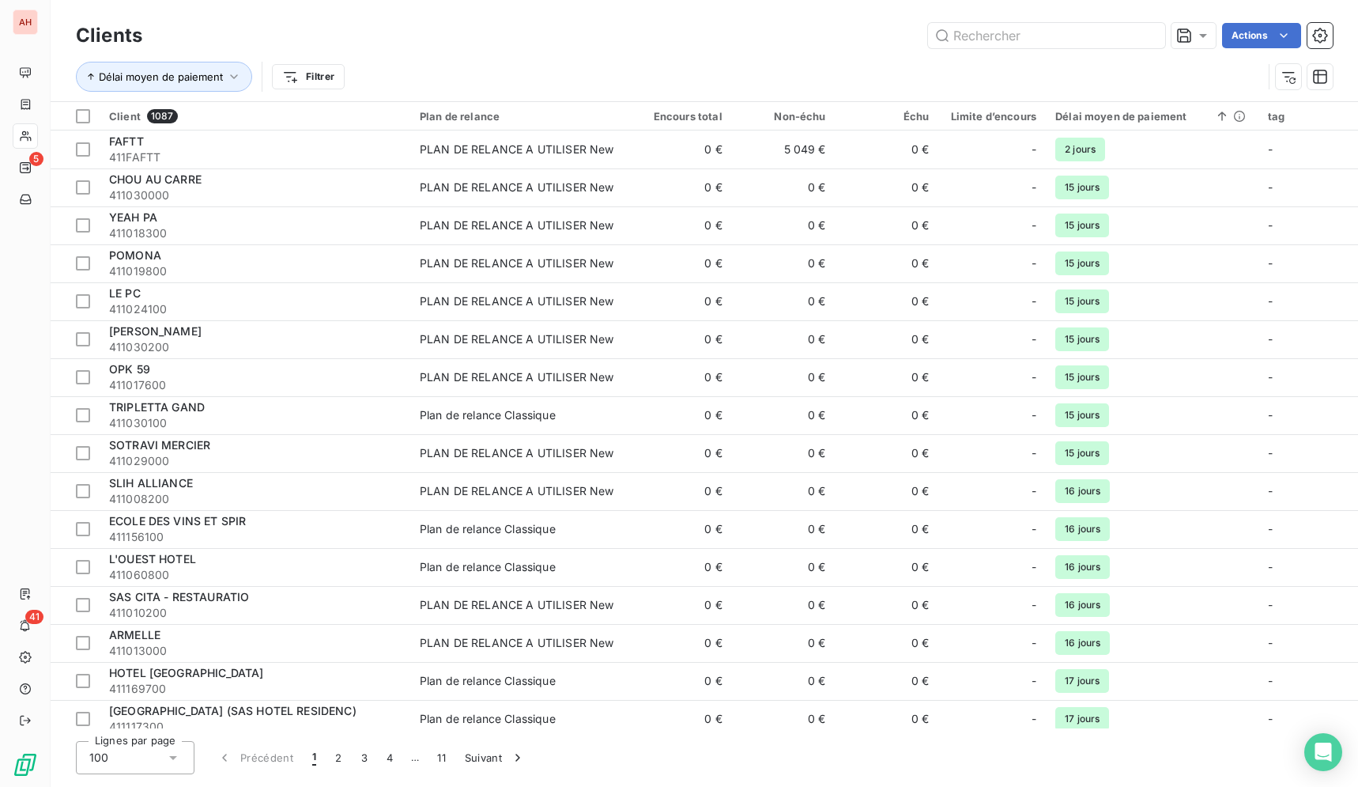
click at [678, 78] on div "Délai moyen de paiement Filtrer" at bounding box center [669, 77] width 1187 height 30
click at [557, 46] on div "Actions" at bounding box center [747, 35] width 1172 height 25
click at [601, 36] on div "Actions" at bounding box center [747, 35] width 1172 height 25
